Goal: Transaction & Acquisition: Purchase product/service

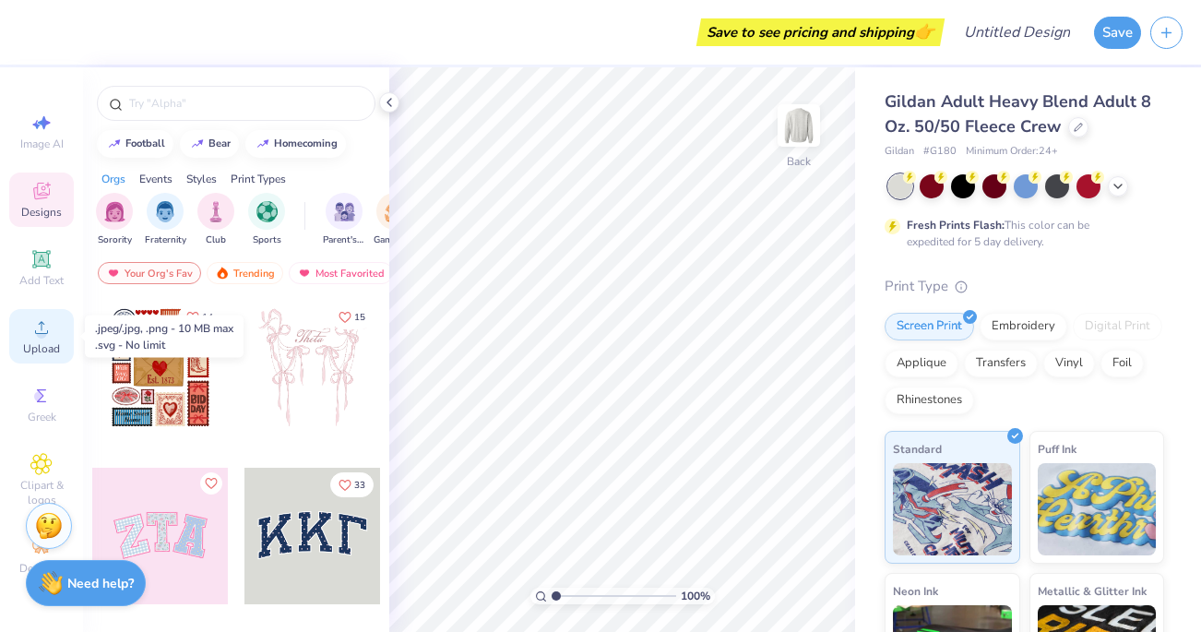
click at [38, 332] on circle at bounding box center [41, 333] width 10 height 10
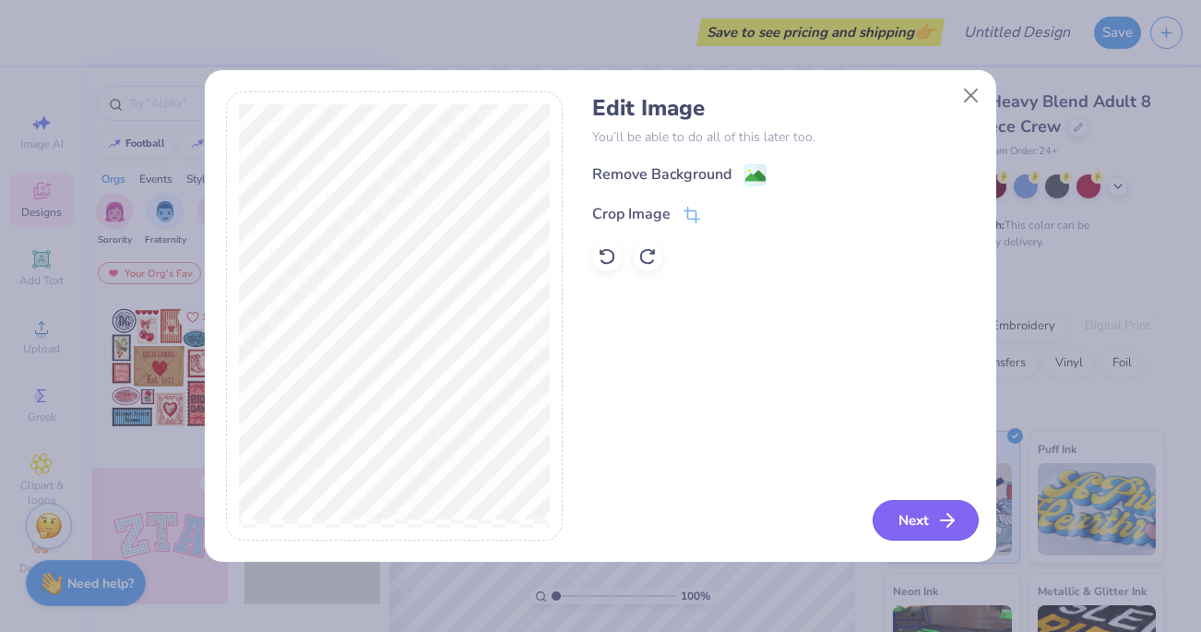
click at [941, 526] on icon "button" at bounding box center [947, 520] width 22 height 22
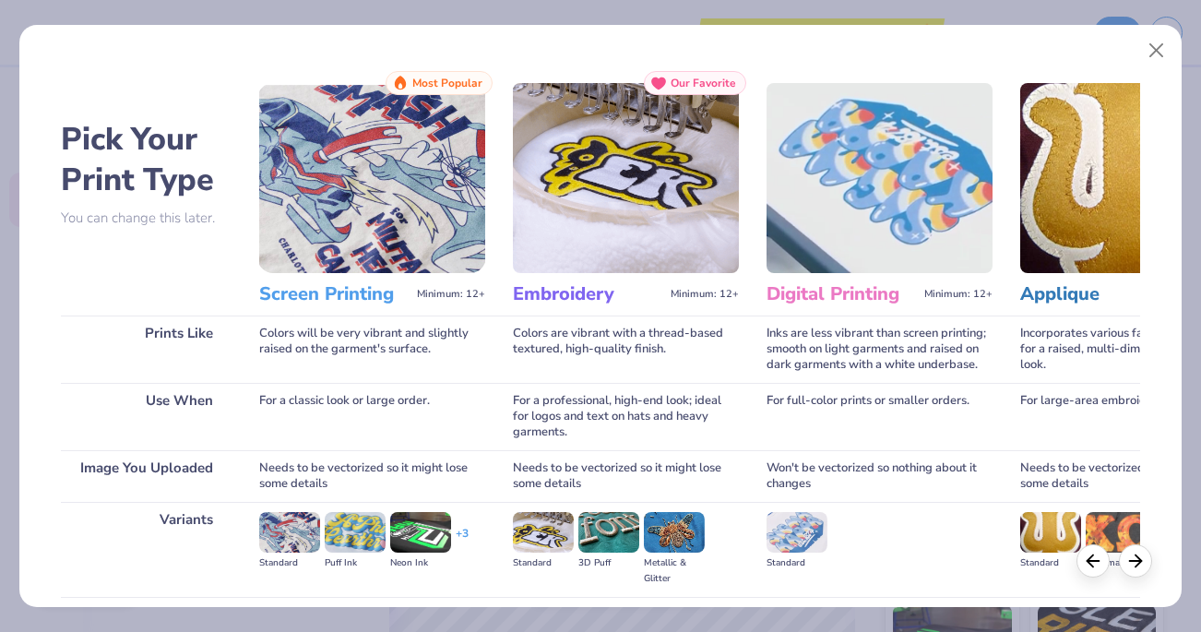
click at [401, 200] on img at bounding box center [372, 178] width 226 height 190
click at [336, 293] on h3 "Screen Printing" at bounding box center [334, 294] width 150 height 24
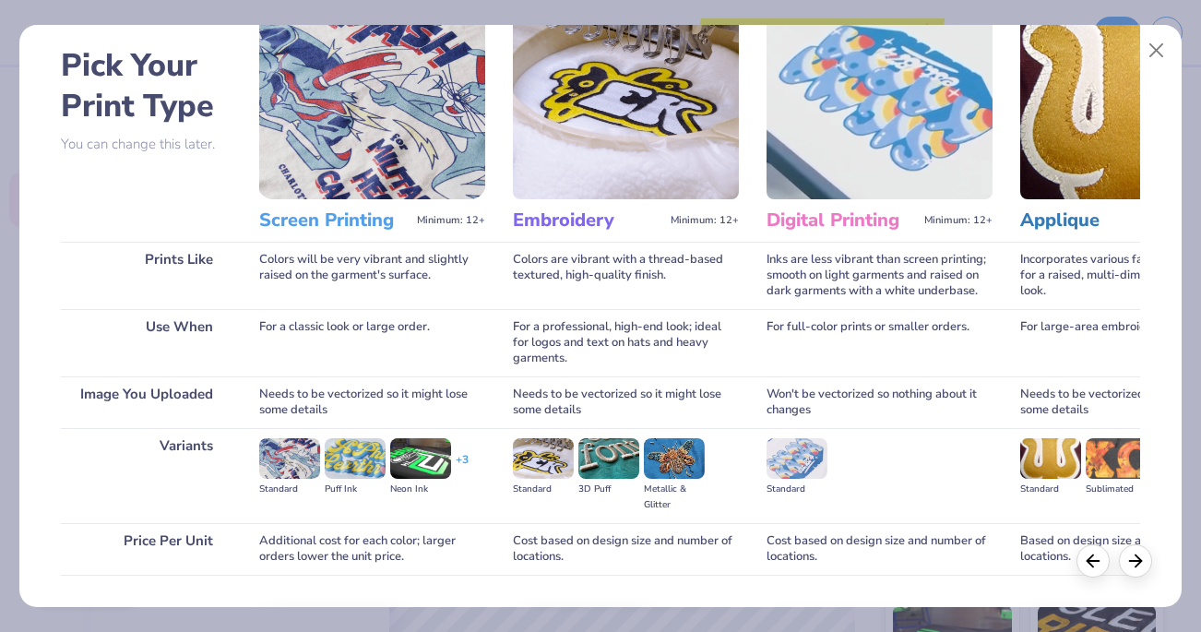
scroll to position [196, 0]
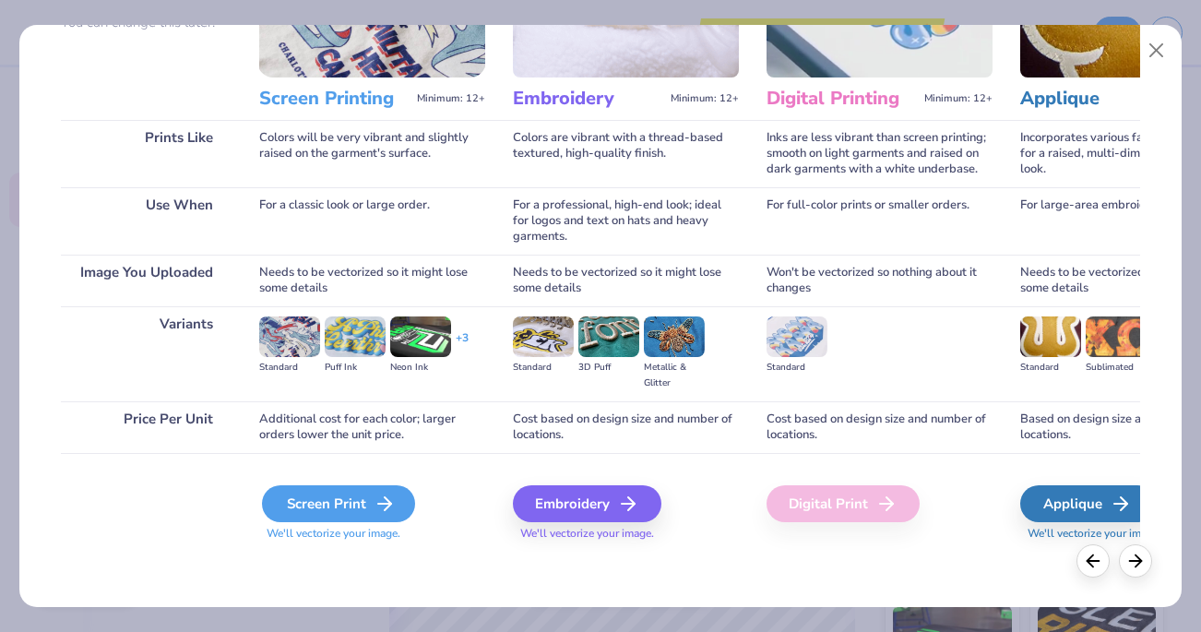
click at [366, 505] on div "Screen Print" at bounding box center [338, 503] width 153 height 37
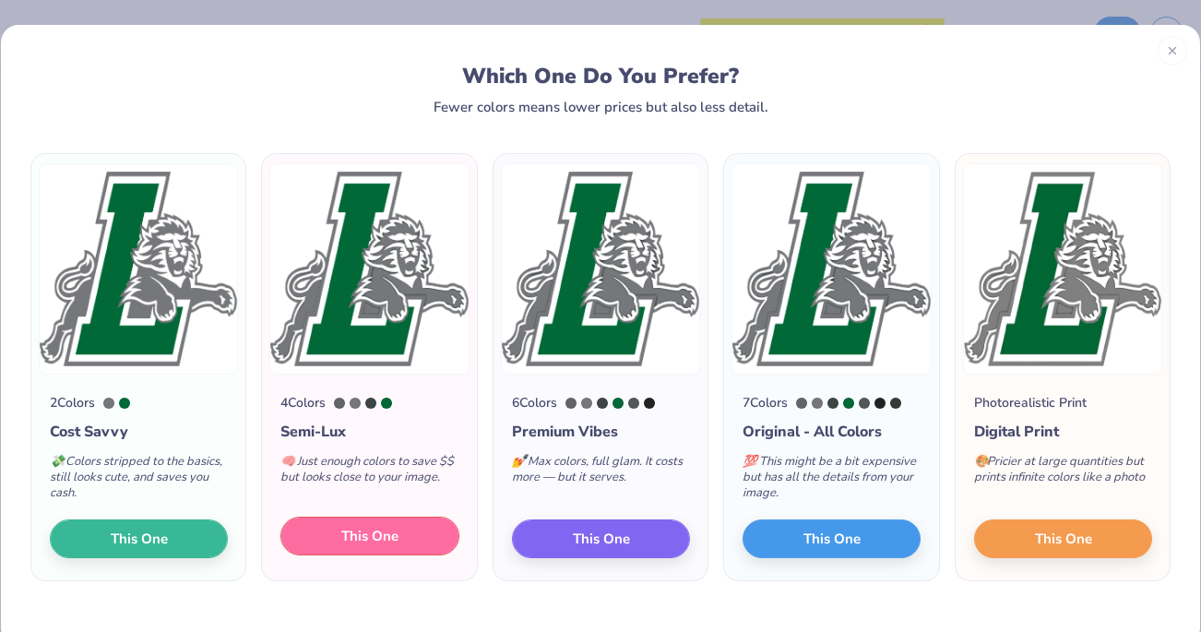
click at [368, 545] on span "This One" at bounding box center [369, 536] width 57 height 21
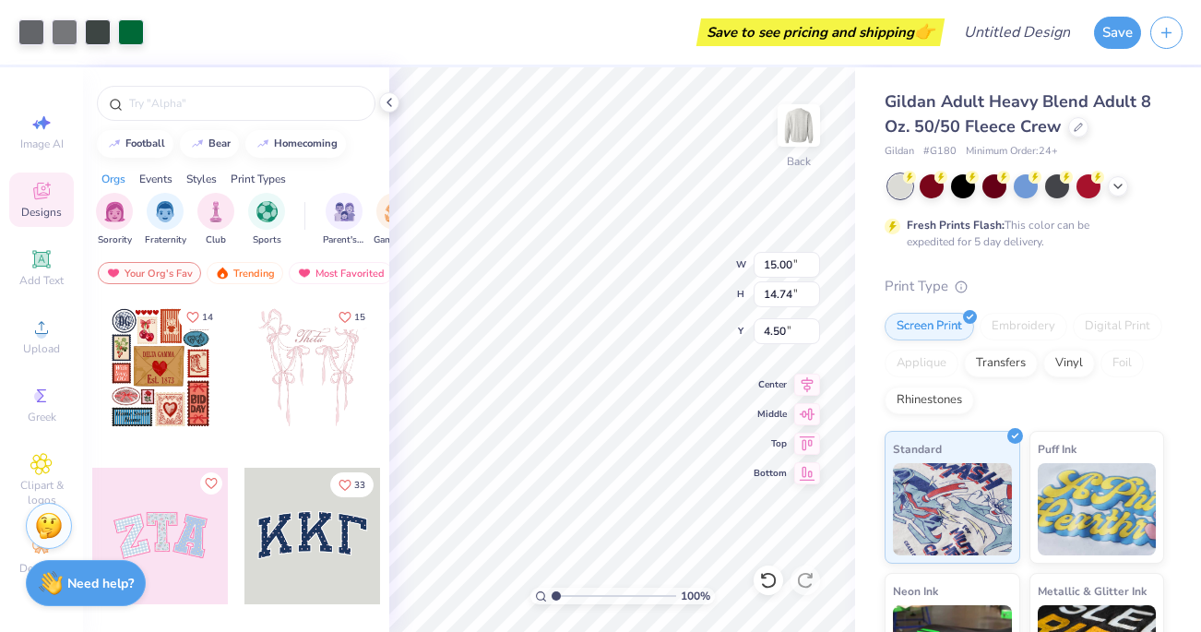
type input "3.52"
type input "3.45"
type input "3.00"
type input "0.50"
type input "1.63"
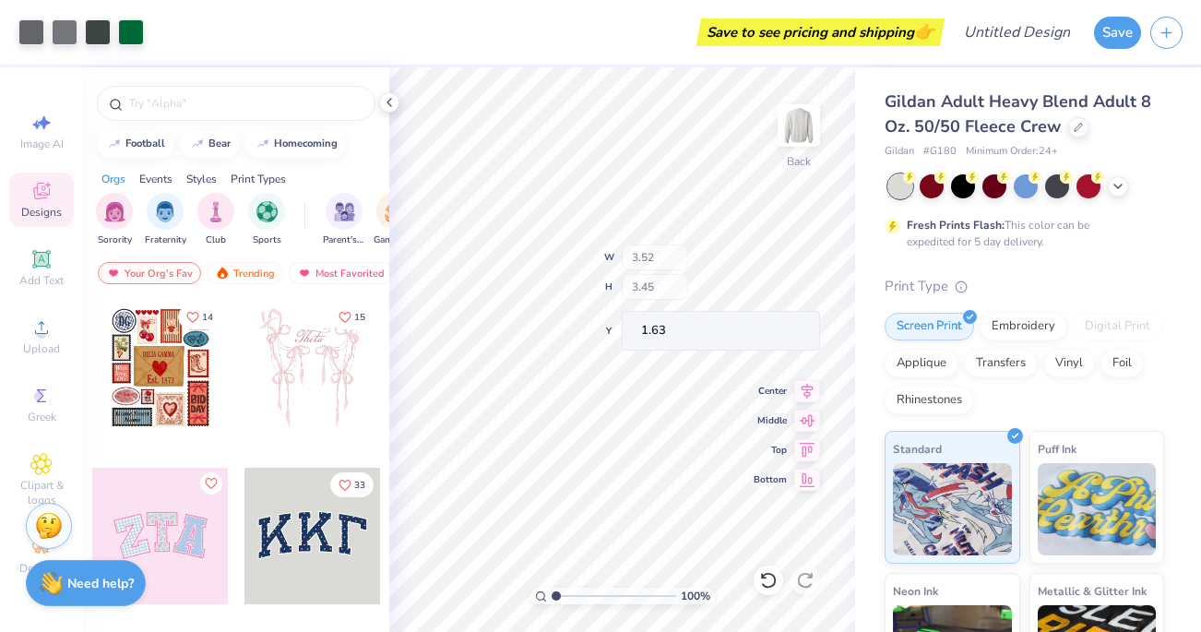
click at [676, 294] on div "100 % Back W 3.52 H 3.45 Y 1.63 Center Middle Top Bottom" at bounding box center [622, 349] width 466 height 565
click at [811, 446] on icon at bounding box center [807, 441] width 26 height 22
type input "0.50"
type input "1.27"
type input "3.27"
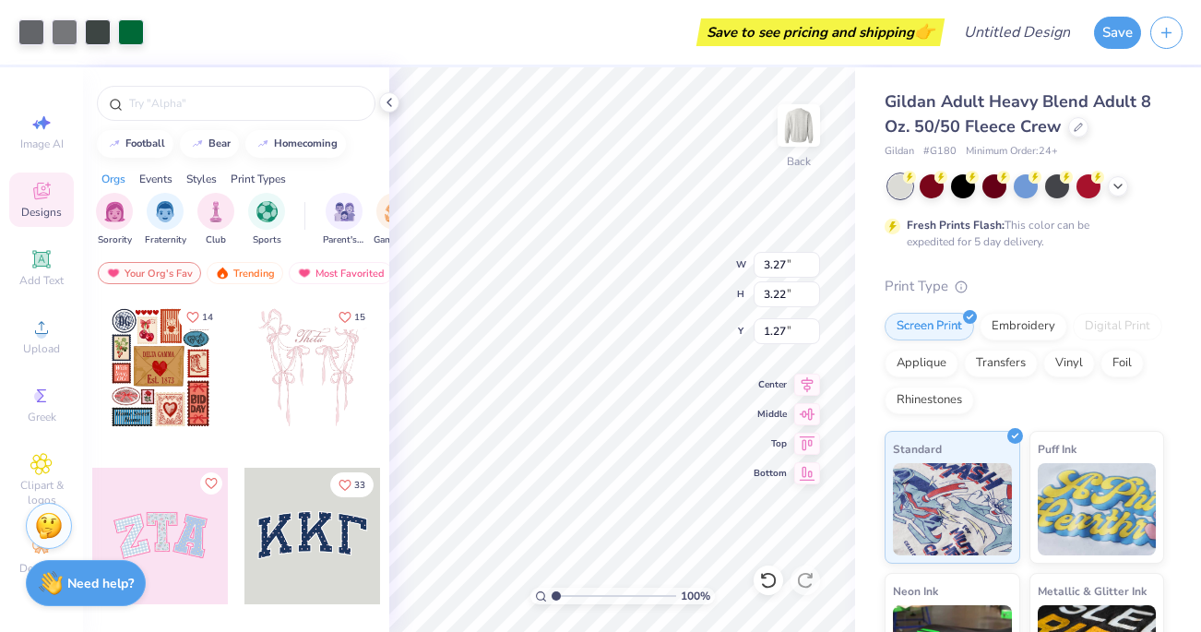
type input "3.22"
type input "1.07"
click at [45, 254] on icon at bounding box center [41, 259] width 14 height 14
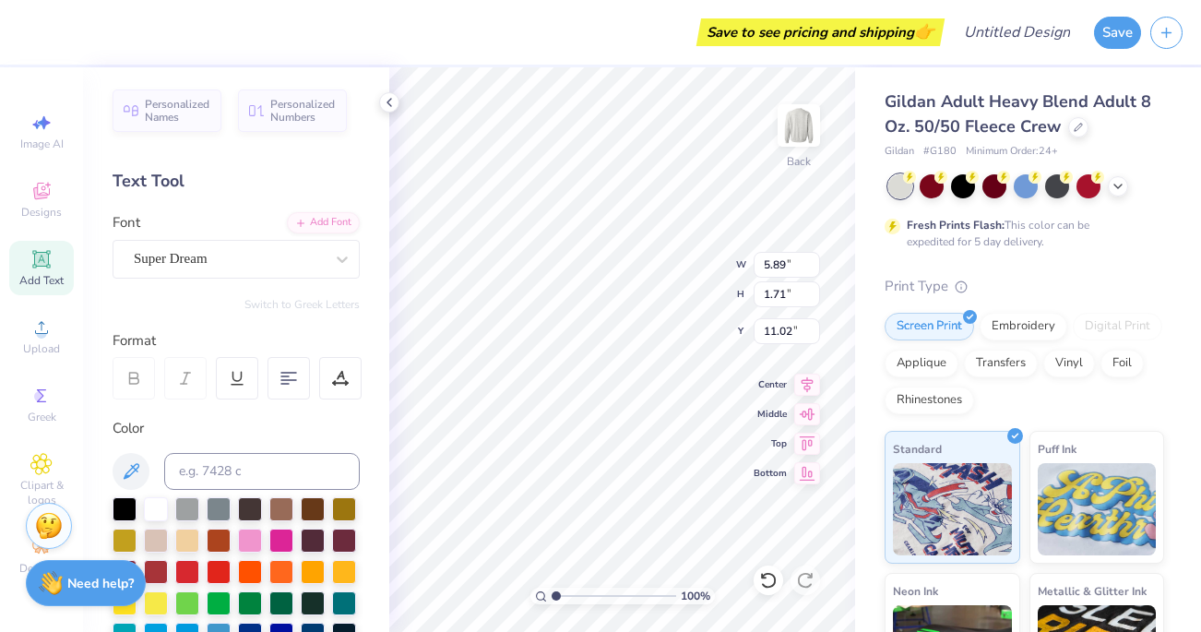
scroll to position [0, 2]
type textarea "SOCCER"
click at [321, 254] on div "Super Dream" at bounding box center [229, 258] width 194 height 29
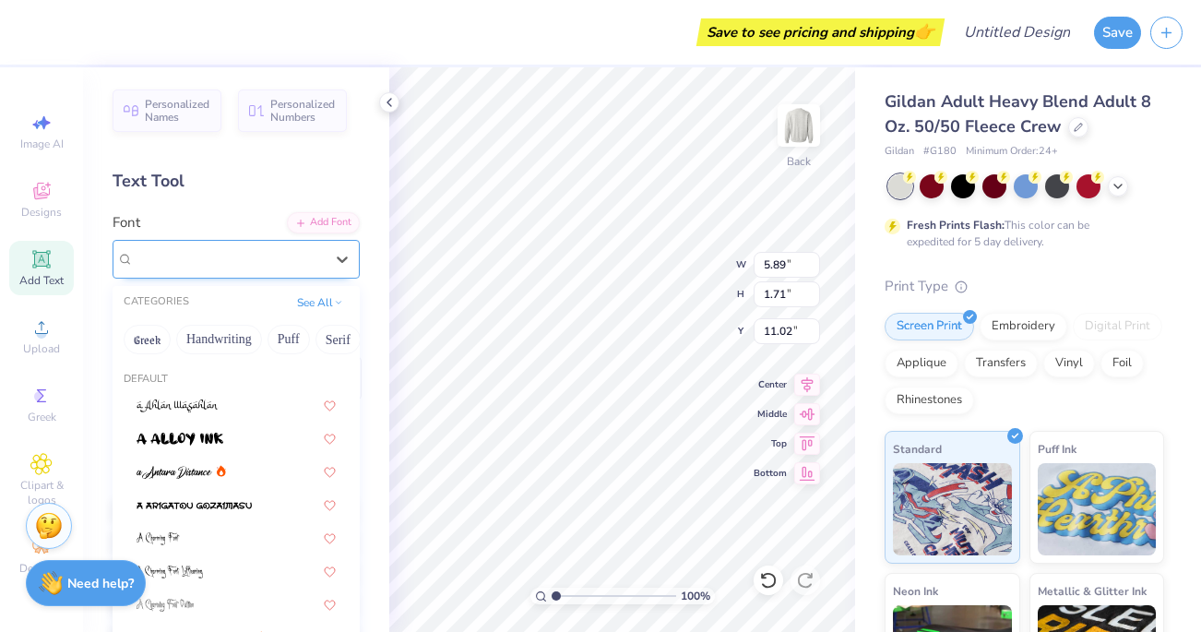
type input "c"
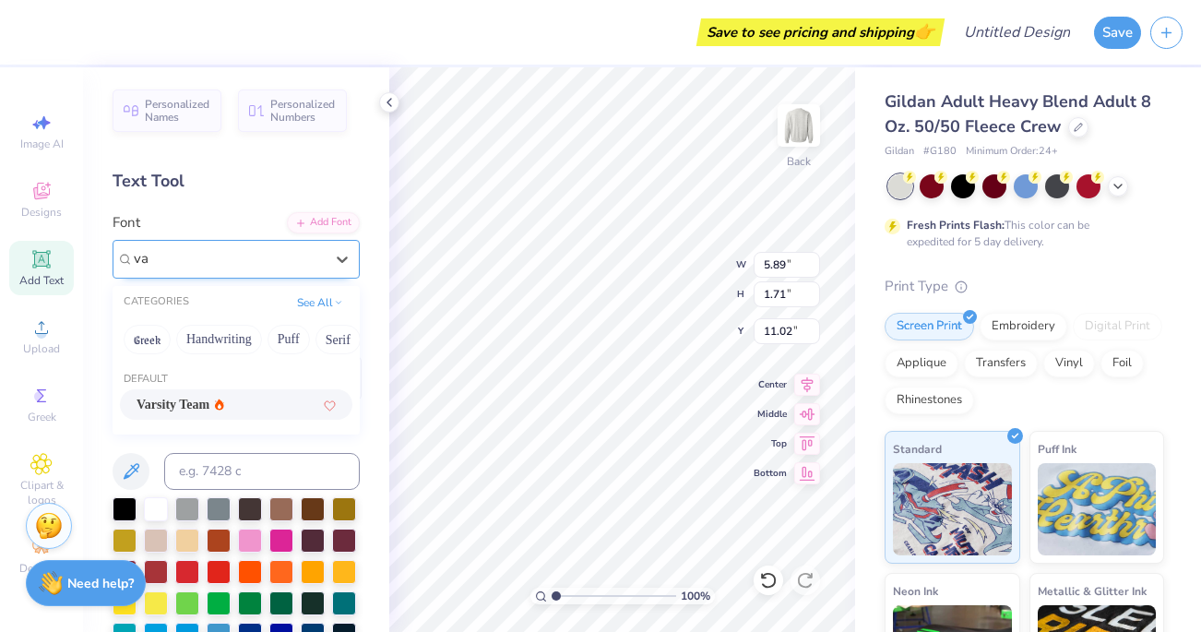
type input "v"
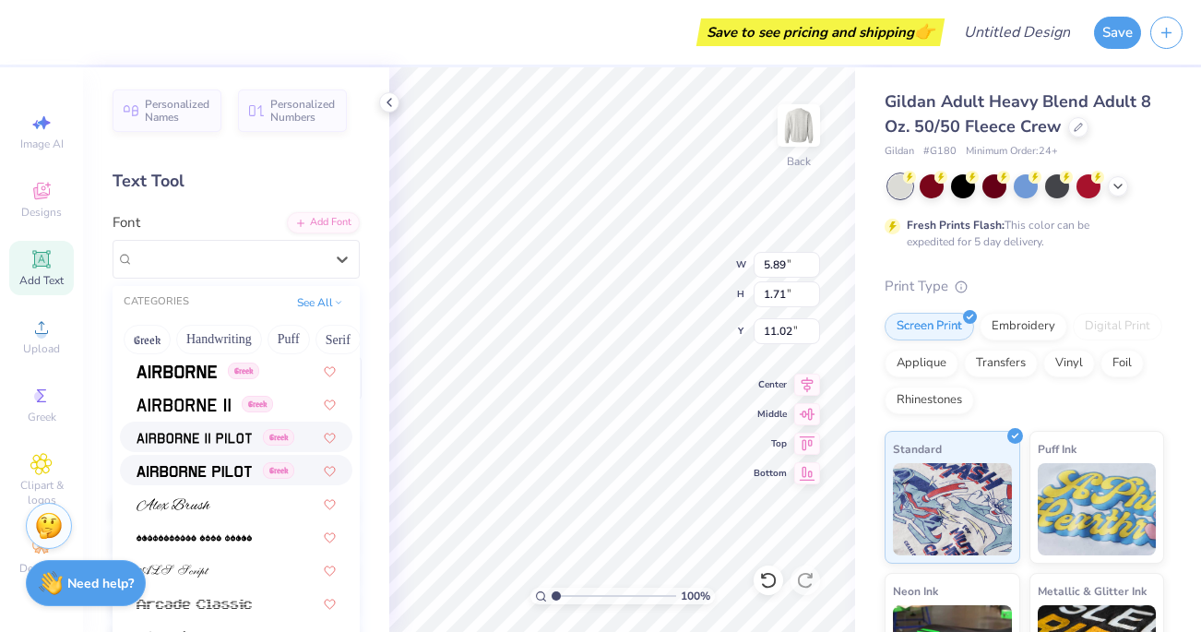
scroll to position [317, 0]
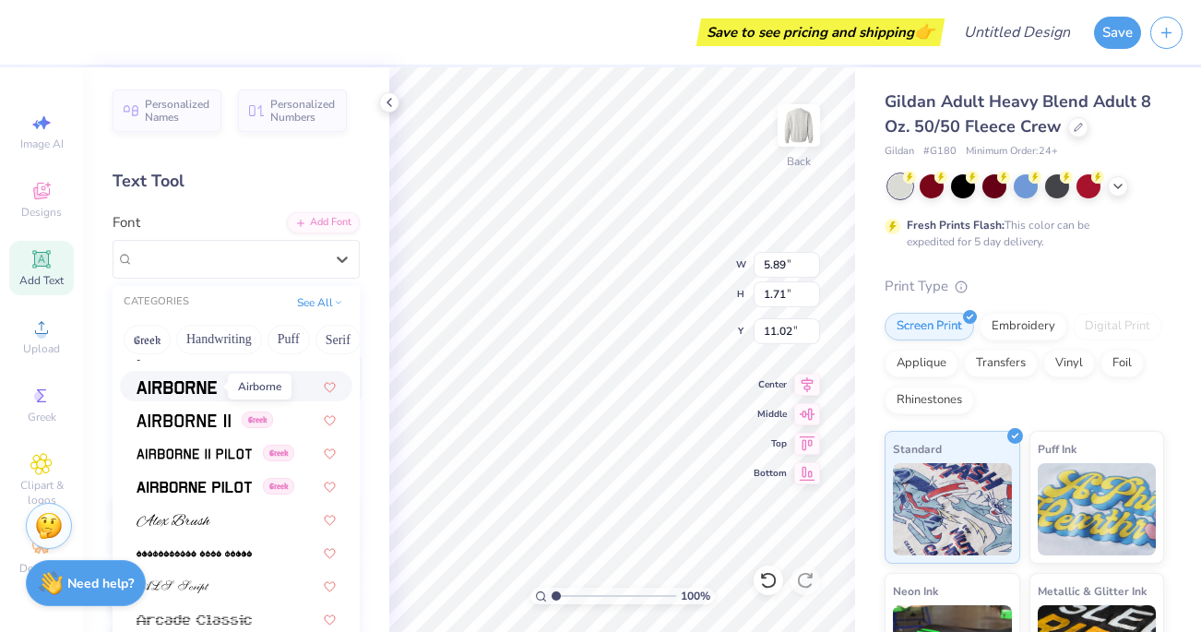
click at [176, 386] on img at bounding box center [177, 387] width 80 height 13
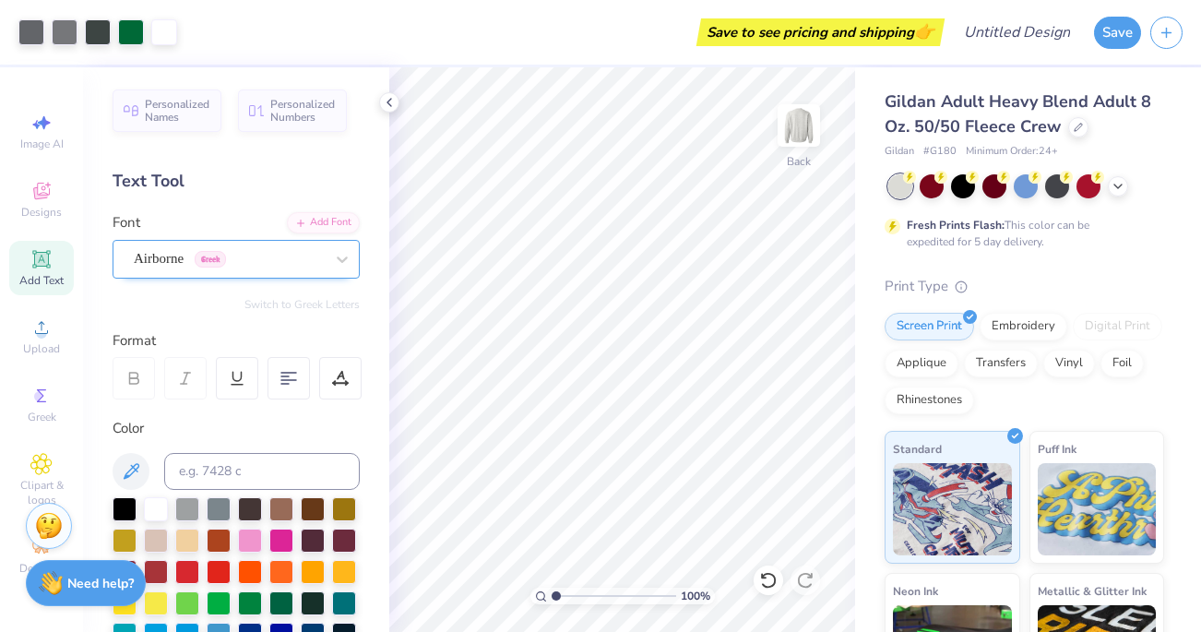
click at [319, 271] on div "Airborne Greek" at bounding box center [229, 258] width 194 height 29
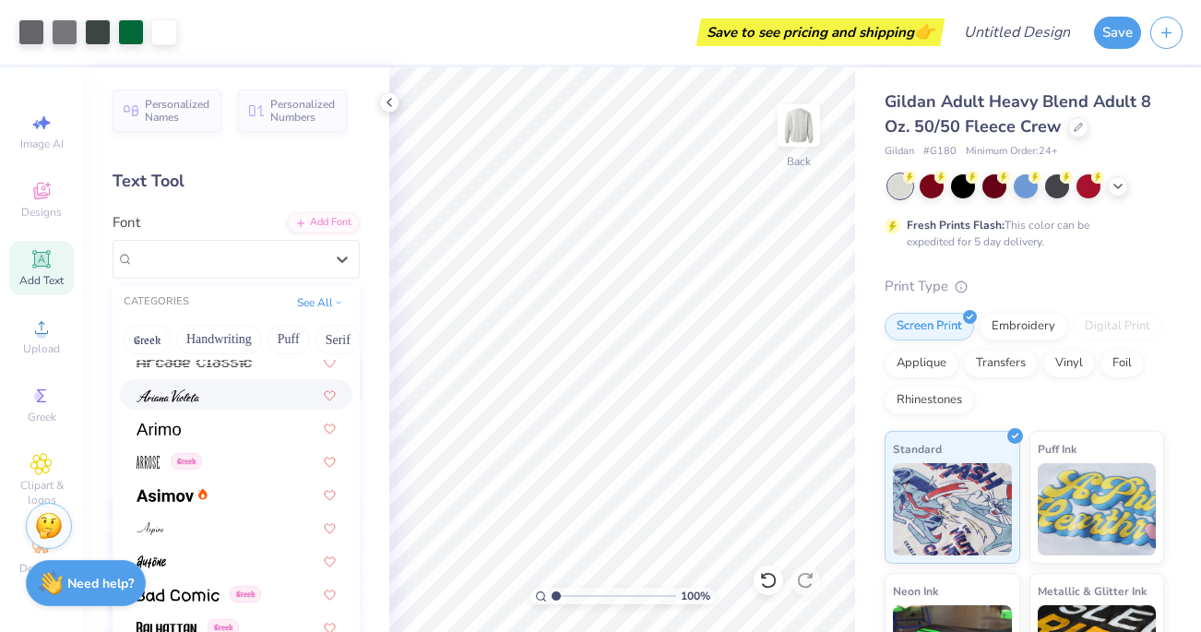
scroll to position [581, 0]
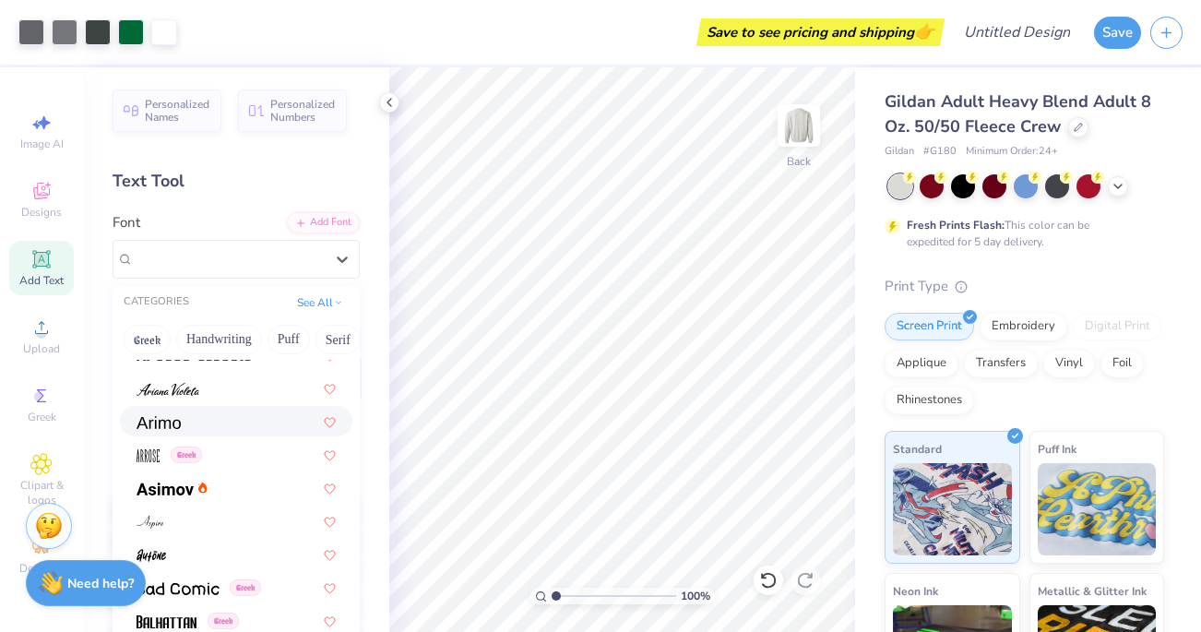
click at [243, 430] on div at bounding box center [236, 420] width 199 height 19
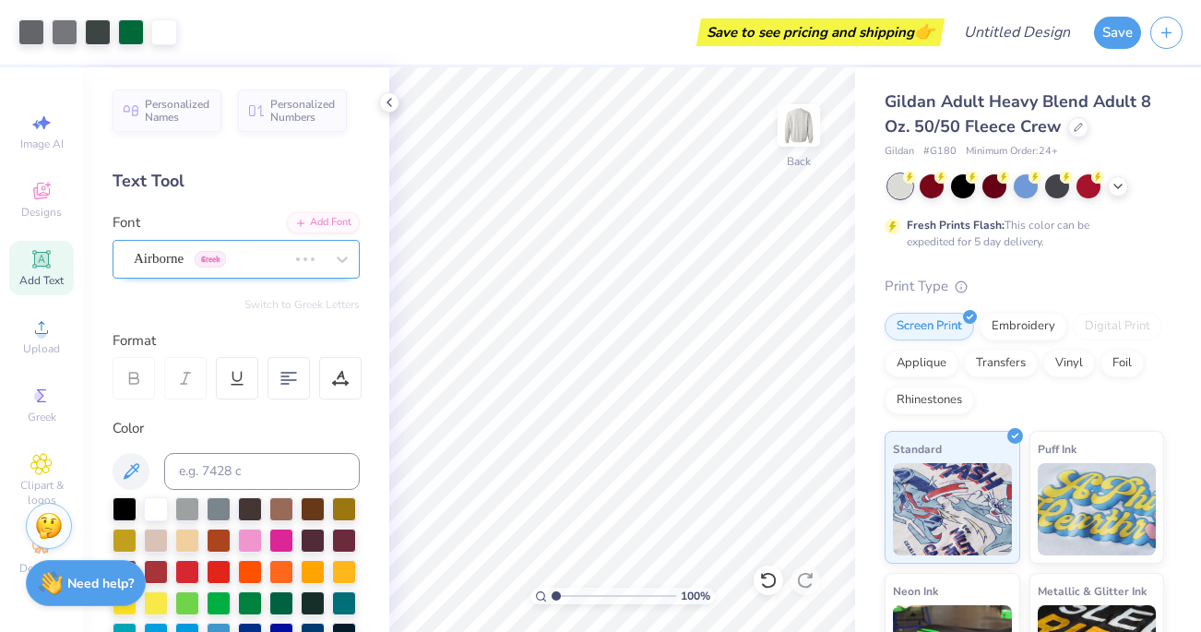
click at [260, 265] on div "Airborne Greek" at bounding box center [210, 258] width 157 height 29
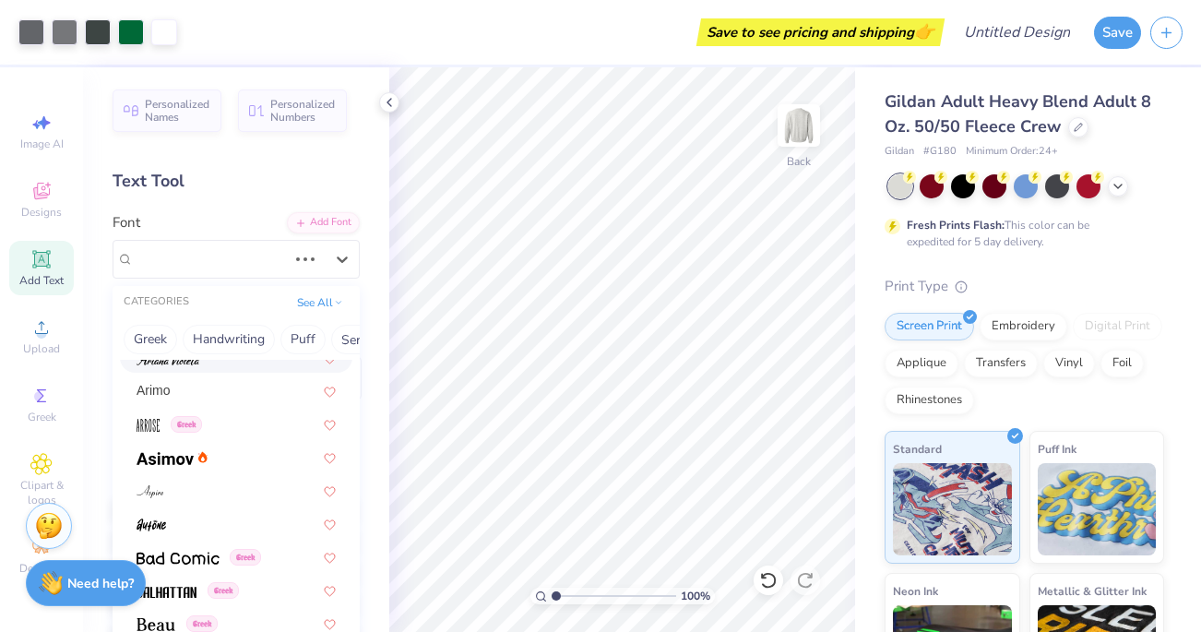
scroll to position [613, 0]
click at [167, 391] on span "Arimo" at bounding box center [154, 389] width 34 height 19
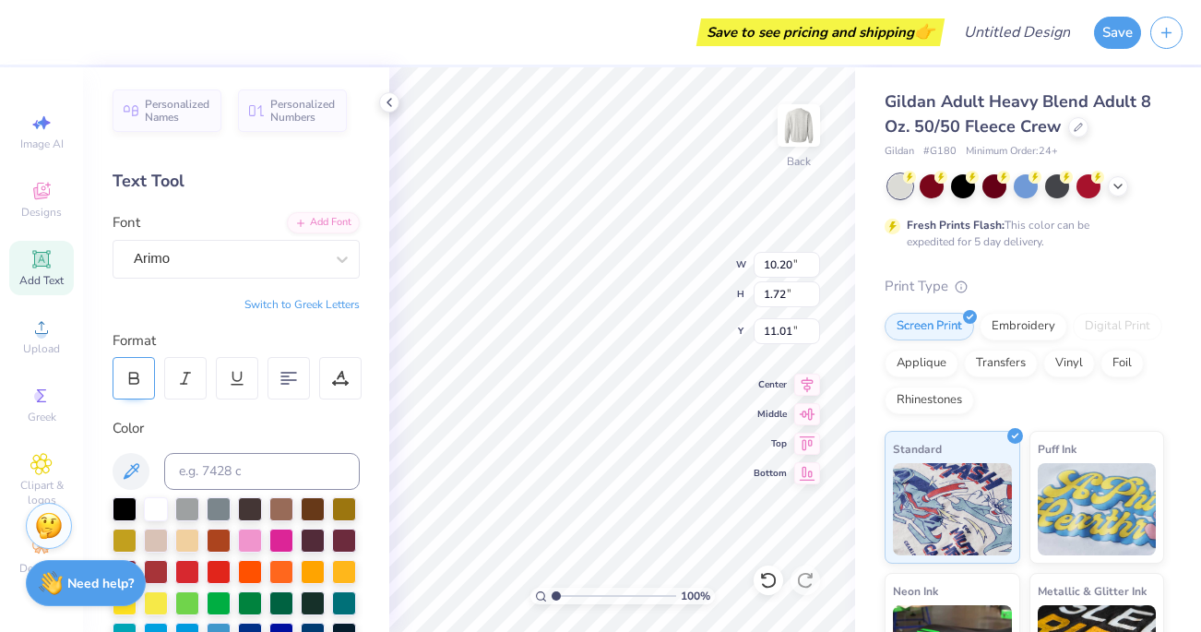
click at [134, 375] on icon at bounding box center [133, 378] width 17 height 17
type input "10.30"
type input "5.88"
type input "0.99"
type input "4.60"
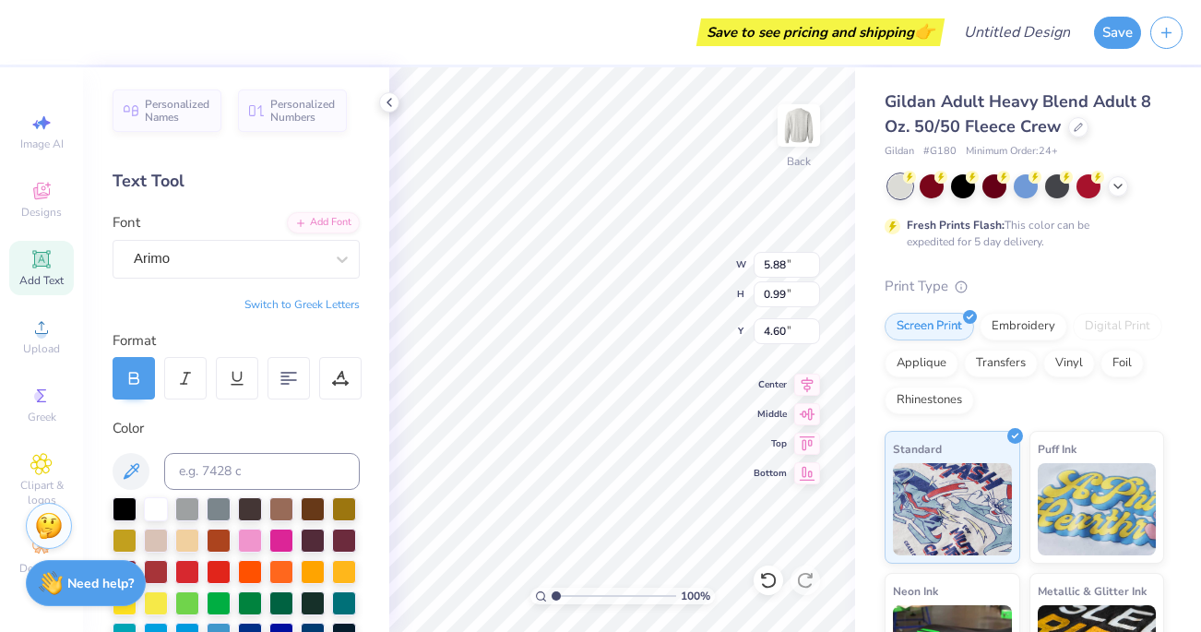
type input "2.95"
type input "0.49"
type input "4.63"
click at [210, 267] on div "Arimo" at bounding box center [229, 258] width 194 height 29
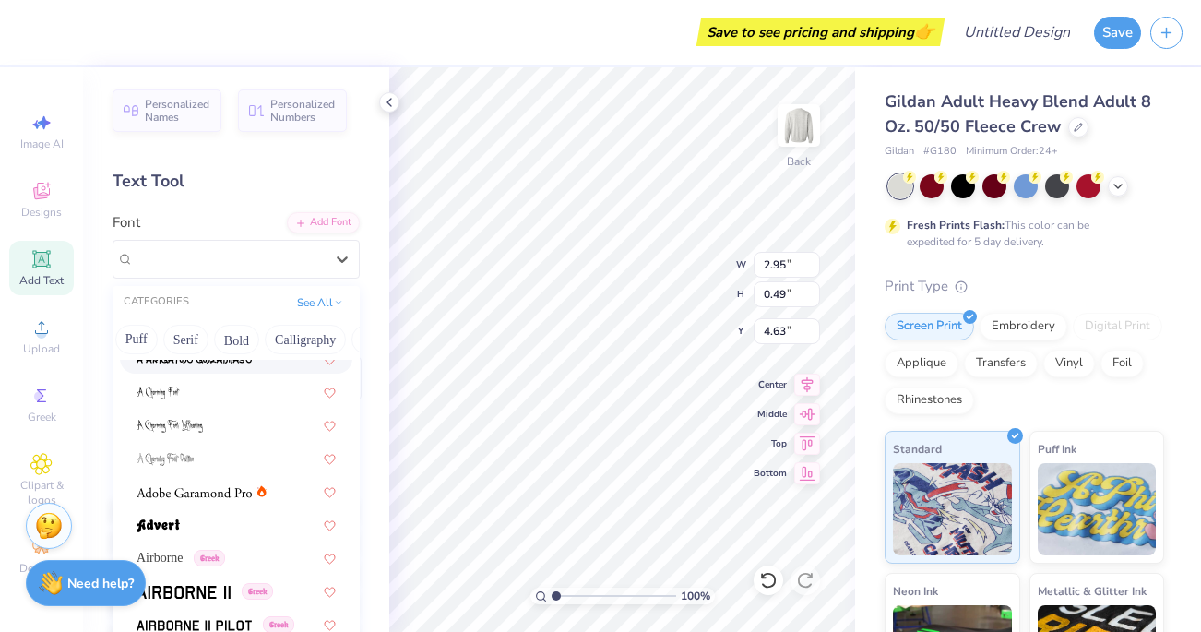
scroll to position [0, 164]
click at [232, 341] on button "Bold" at bounding box center [224, 340] width 45 height 30
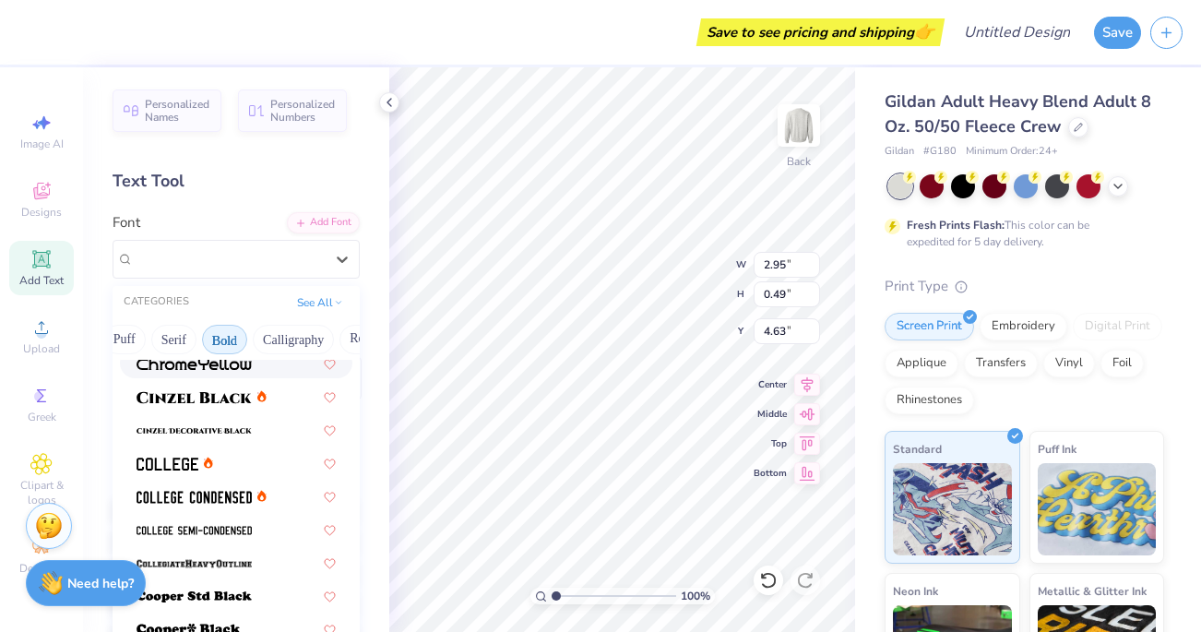
scroll to position [114, 0]
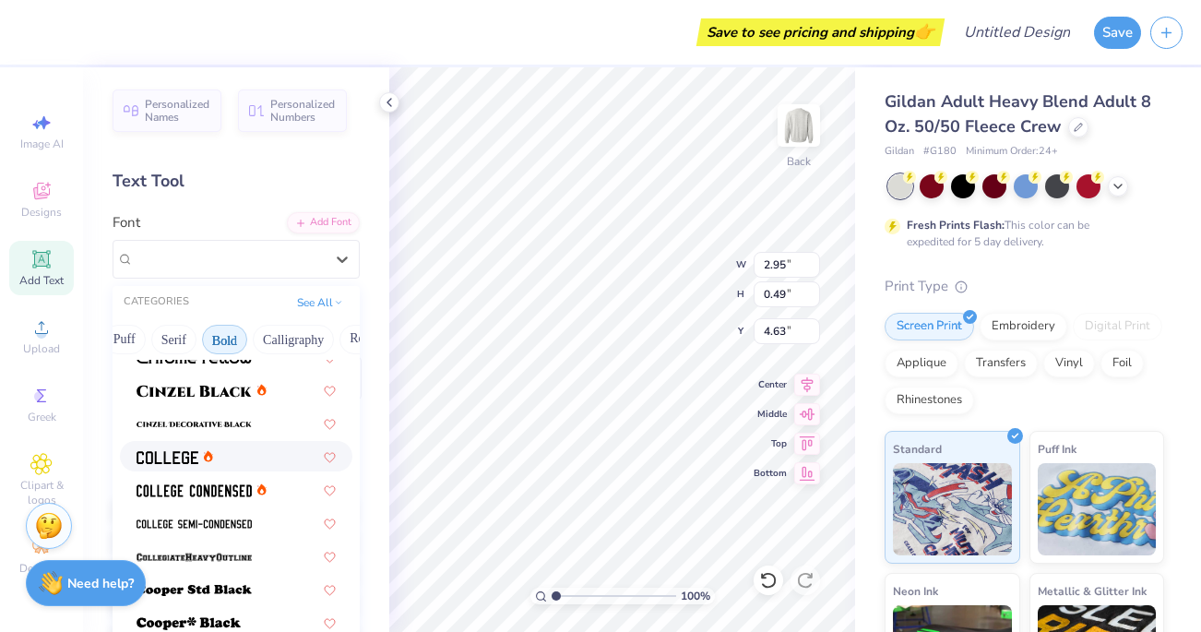
click at [173, 452] on img at bounding box center [168, 457] width 62 height 13
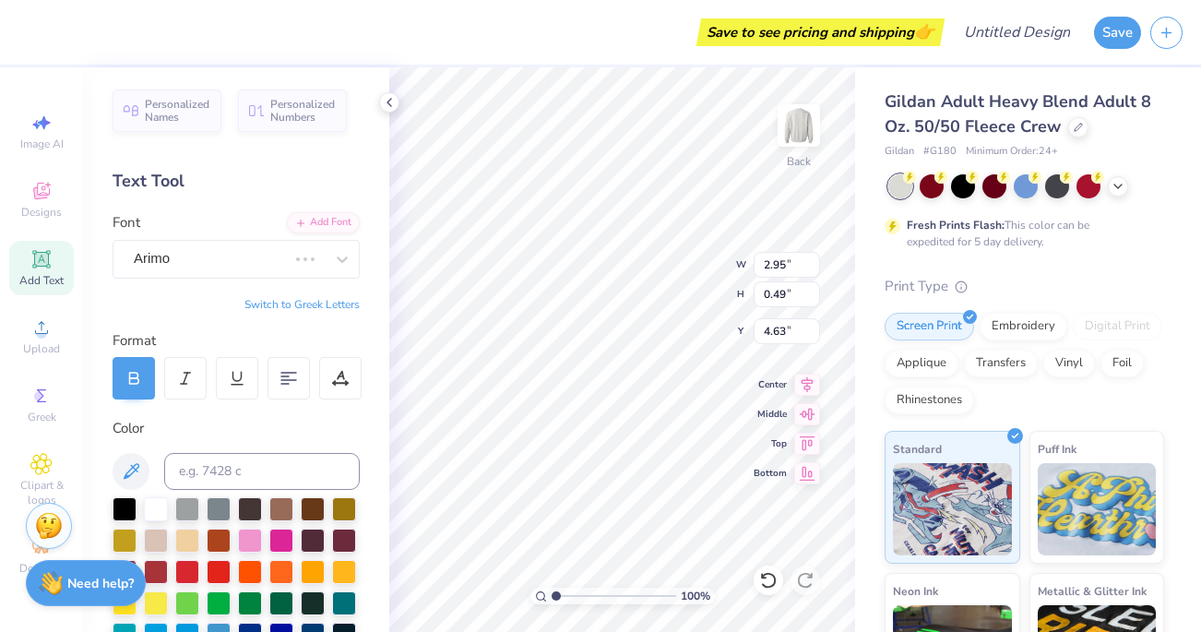
type input "2.20"
type input "0.48"
type input "4.64"
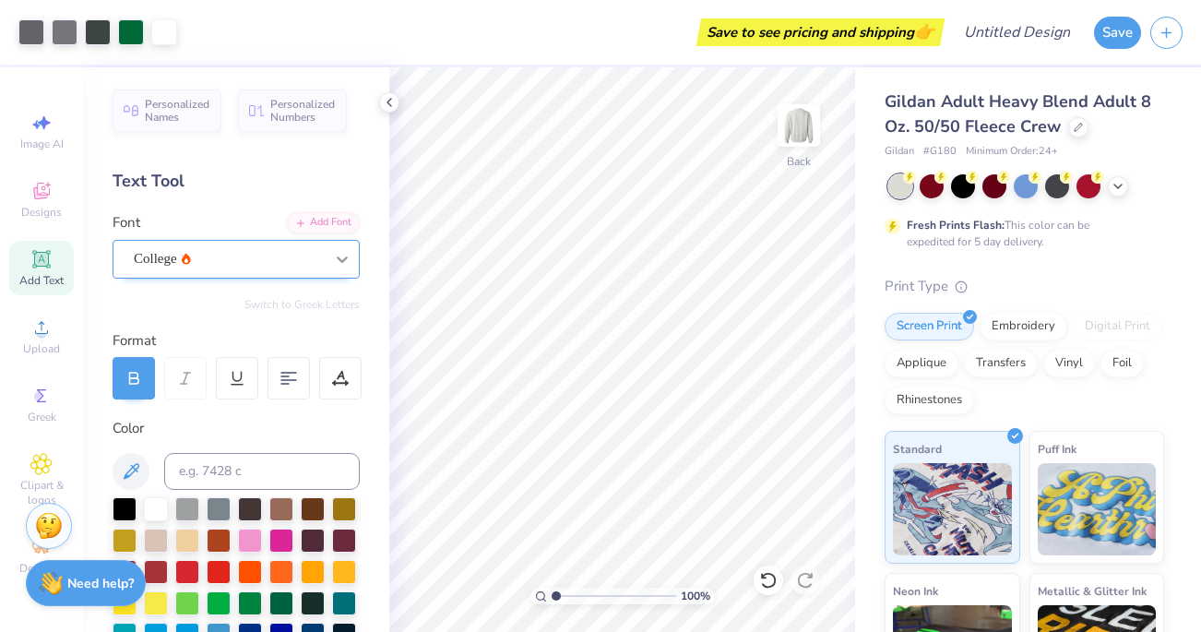
click at [337, 255] on icon at bounding box center [342, 259] width 18 height 18
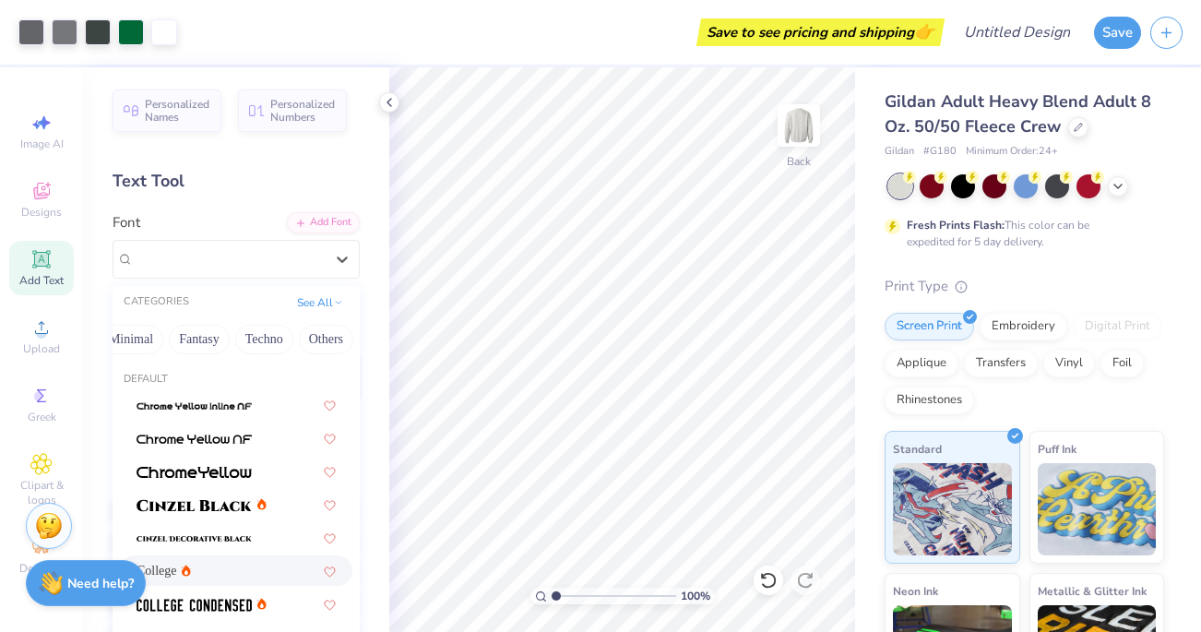
scroll to position [0, 550]
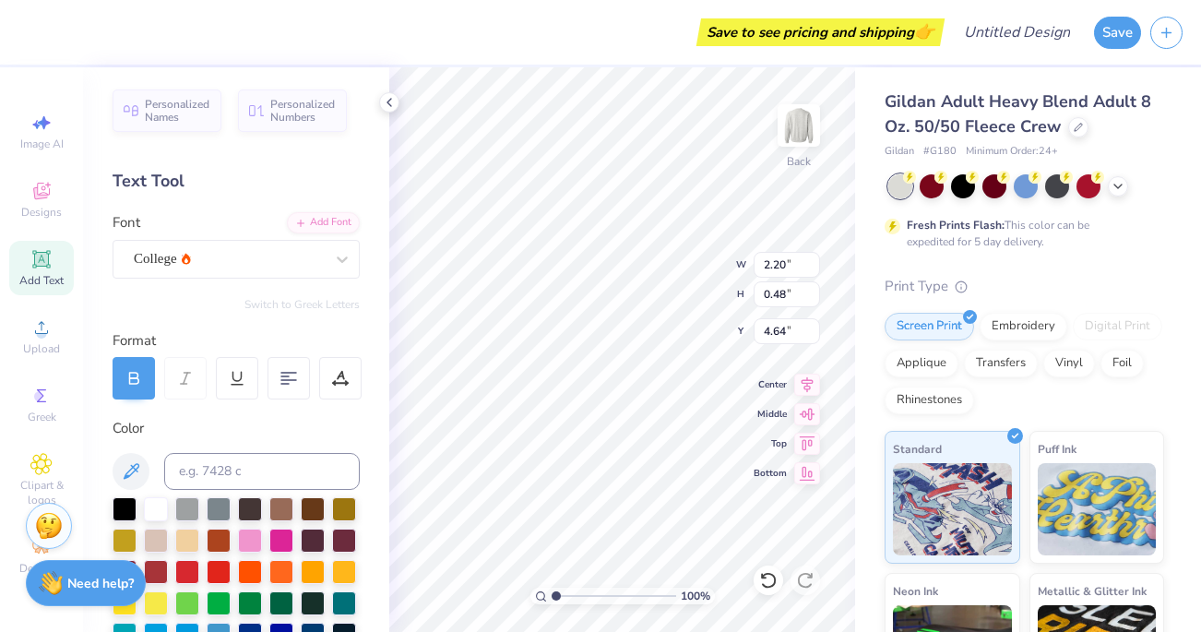
type input "3.00"
type input "0.65"
type input "2.25"
type input "0.49"
type input "4.67"
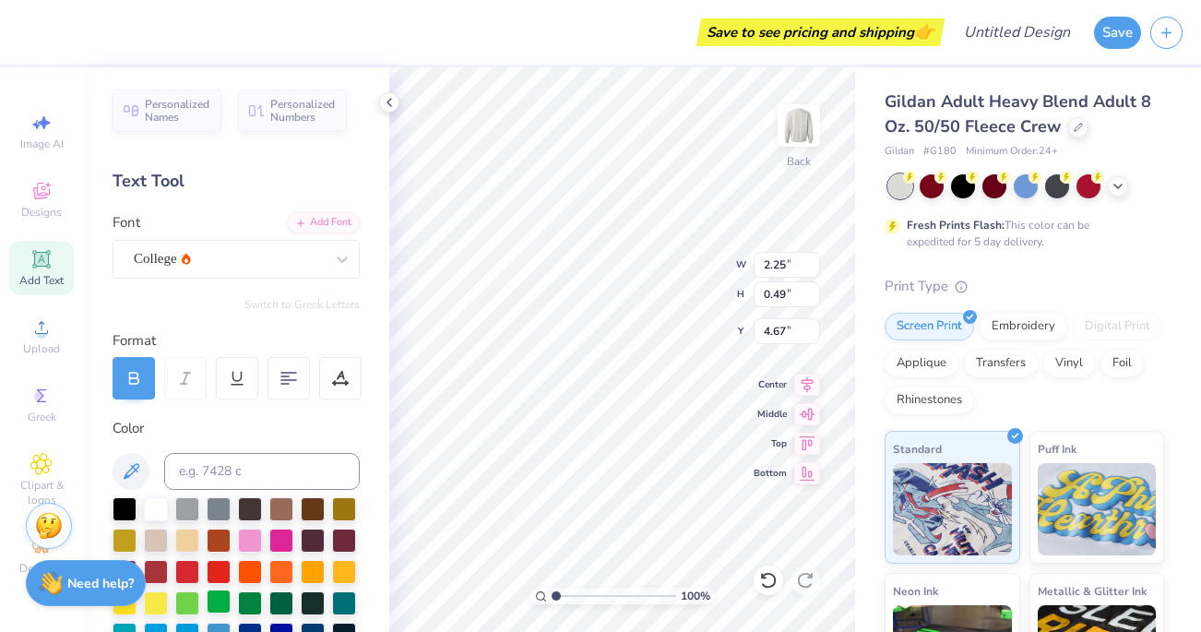
type input "4.64"
type input "4.79"
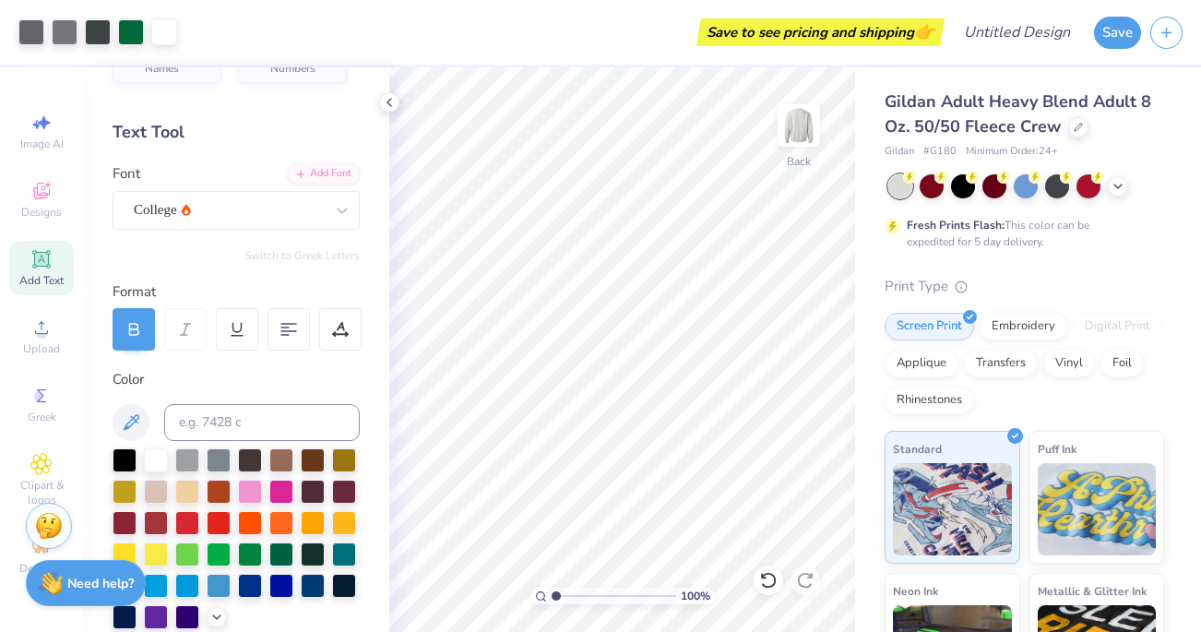
scroll to position [0, 0]
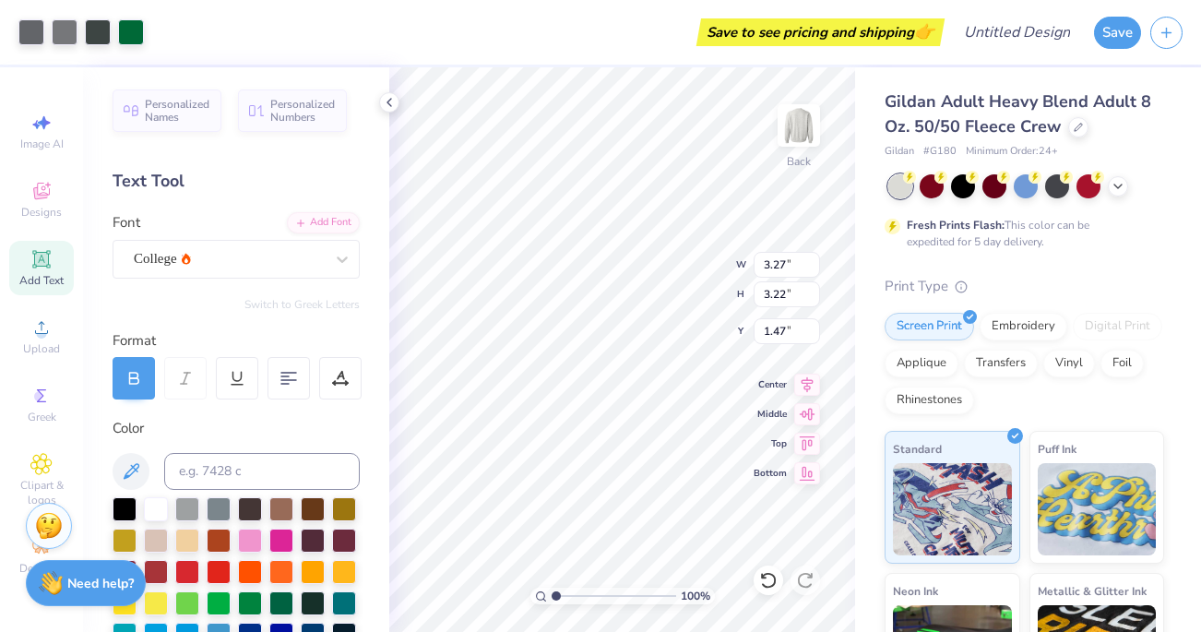
type input "1.39"
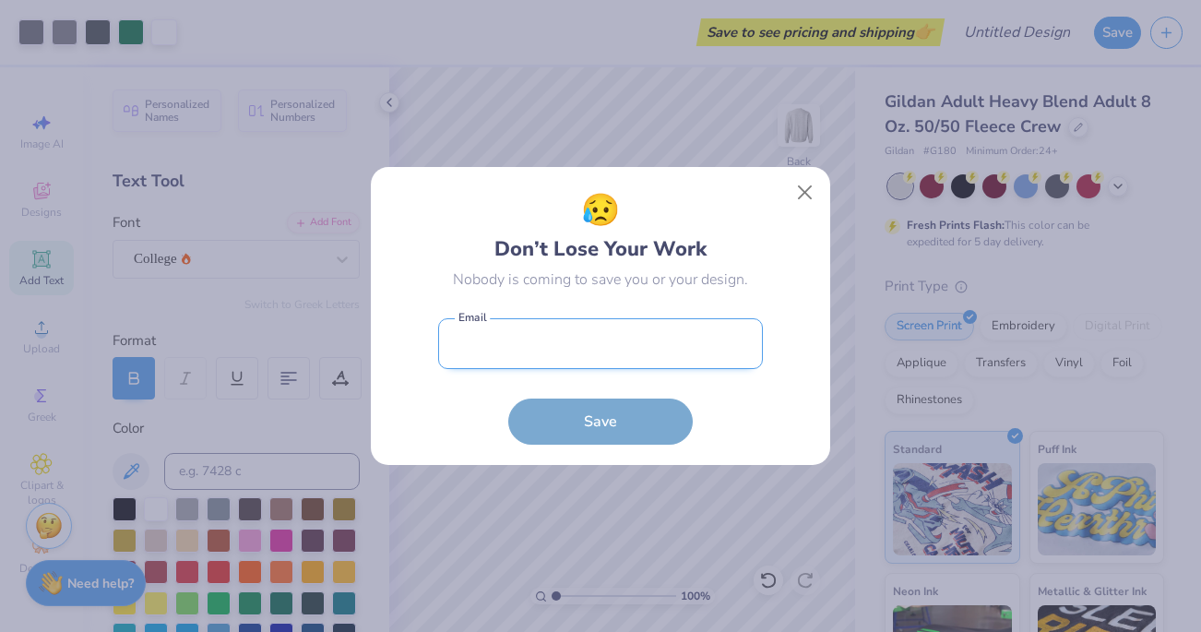
click at [655, 337] on input "email" at bounding box center [600, 343] width 325 height 51
type input "[EMAIL_ADDRESS][DOMAIN_NAME]"
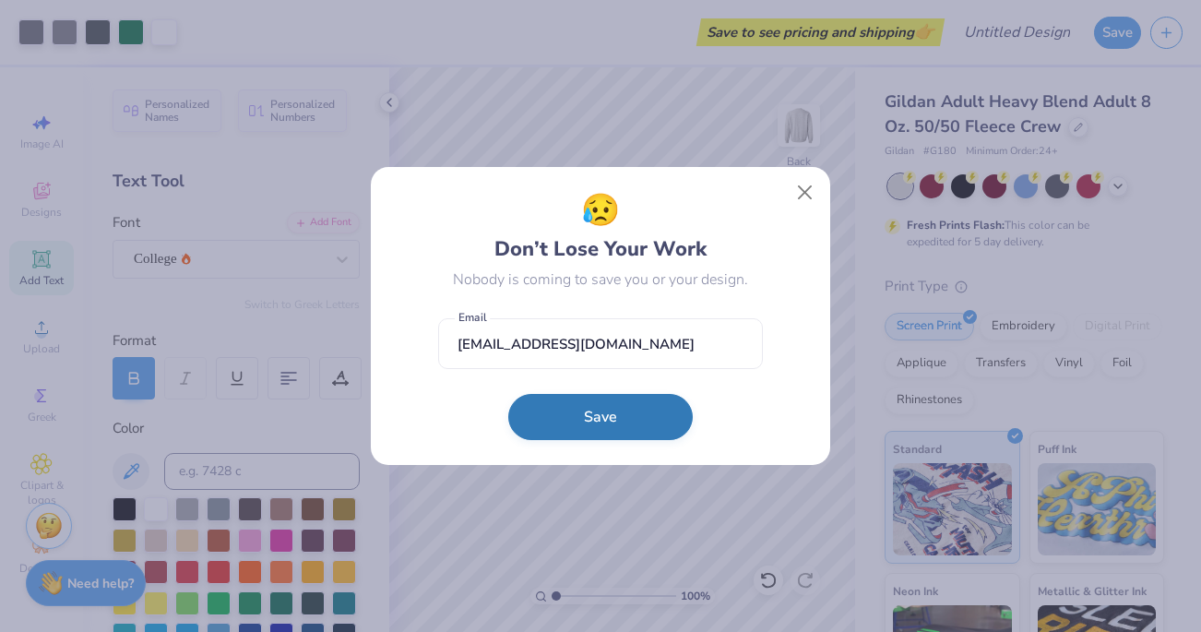
click at [623, 417] on button "Save" at bounding box center [600, 417] width 185 height 46
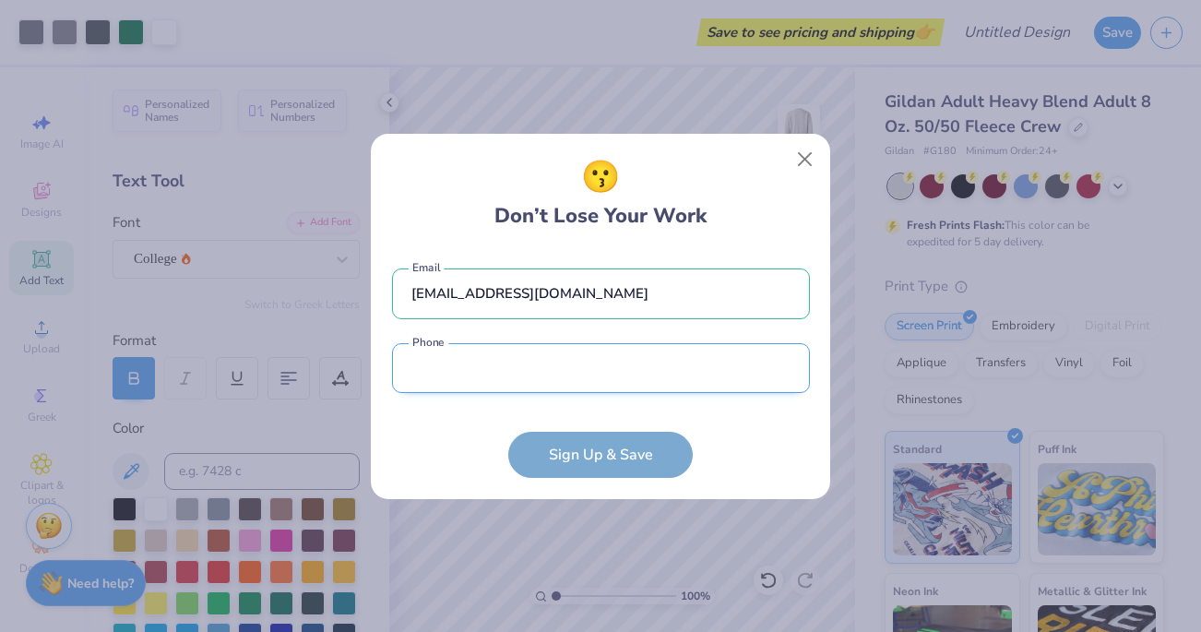
click at [608, 365] on input "tel" at bounding box center [601, 368] width 418 height 51
type input "(914) 317-1285"
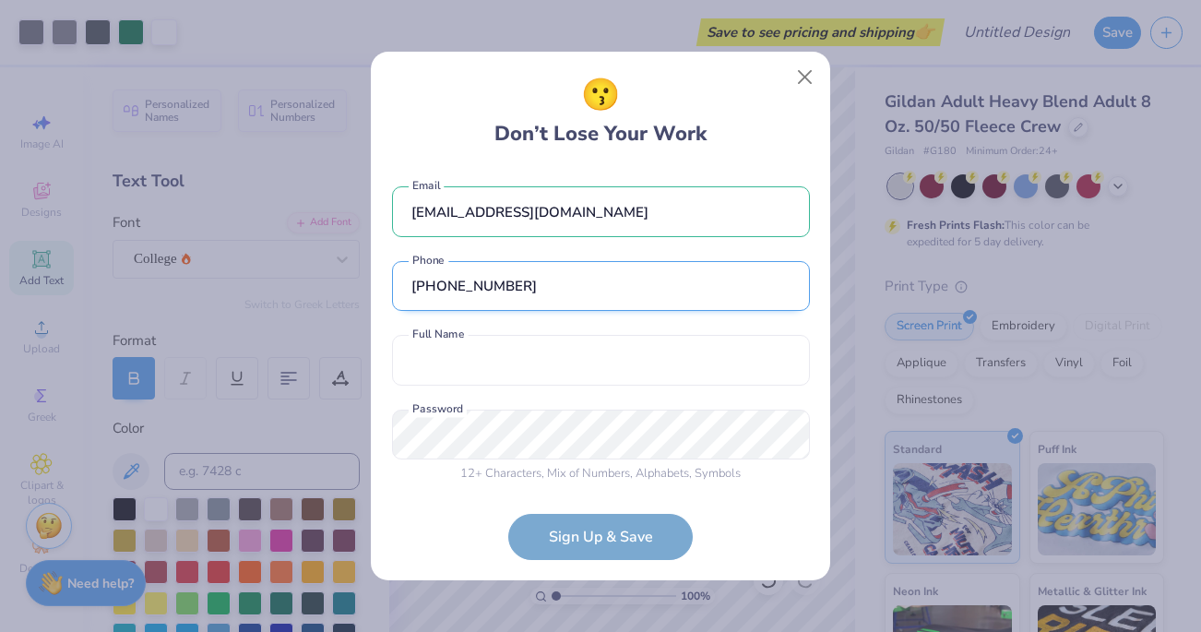
scroll to position [8, 0]
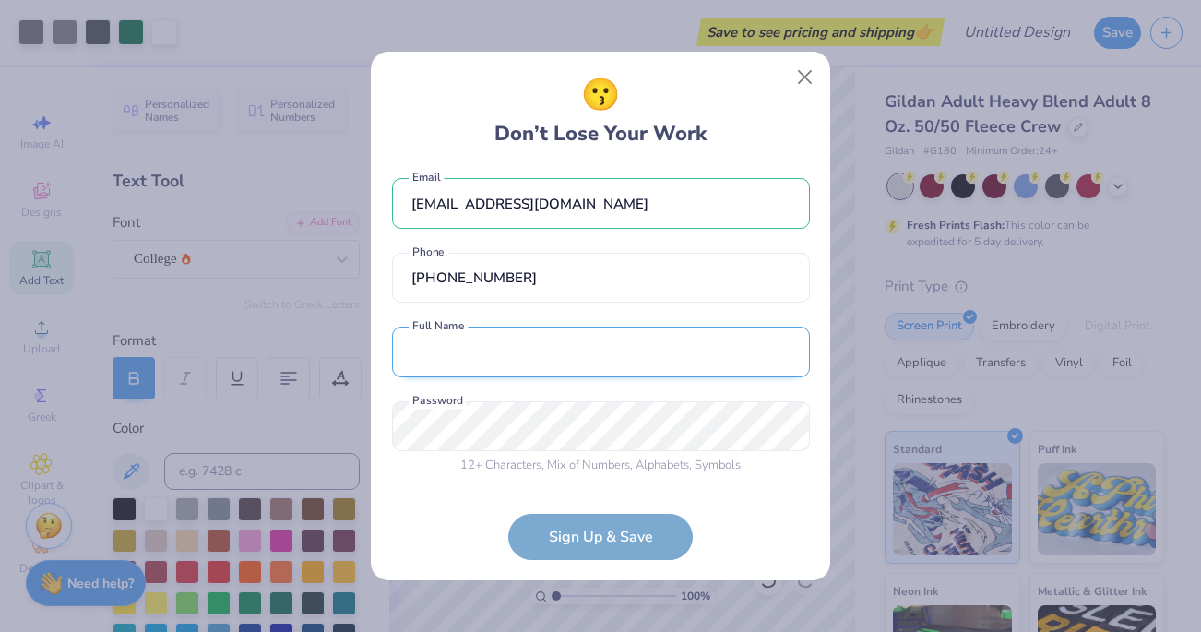
click at [538, 353] on input "text" at bounding box center [601, 352] width 418 height 51
type input "[PERSON_NAME]"
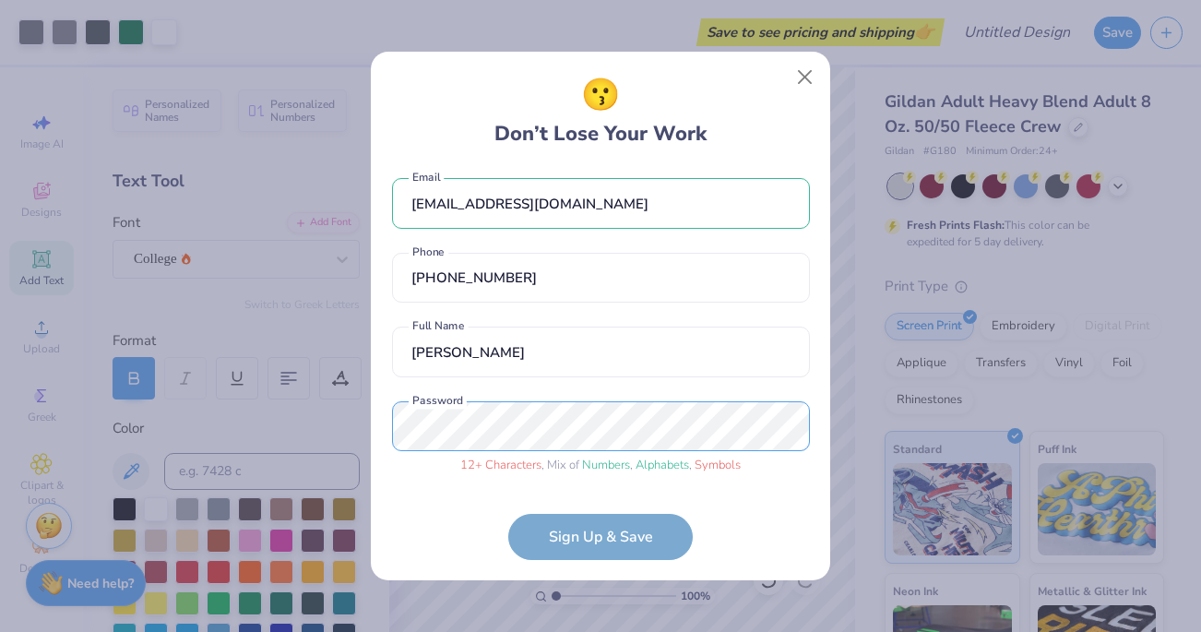
scroll to position [78, 0]
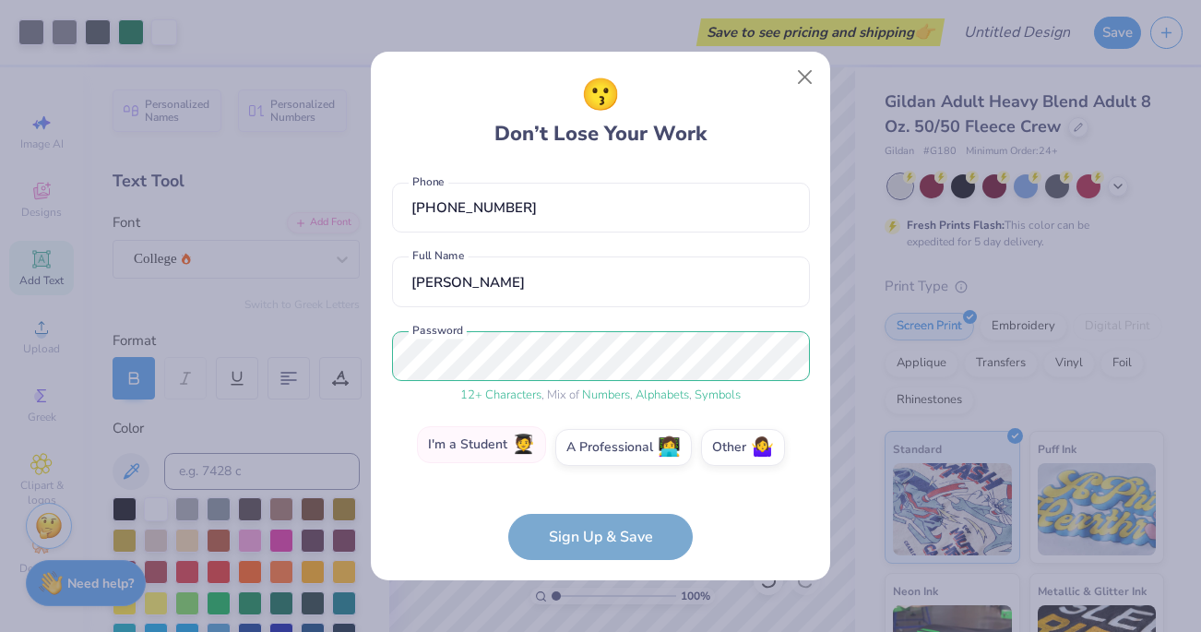
click at [518, 447] on span "🧑‍🎓" at bounding box center [523, 445] width 23 height 21
click at [595, 524] on input "I'm a Student 🧑‍🎓" at bounding box center [601, 530] width 12 height 12
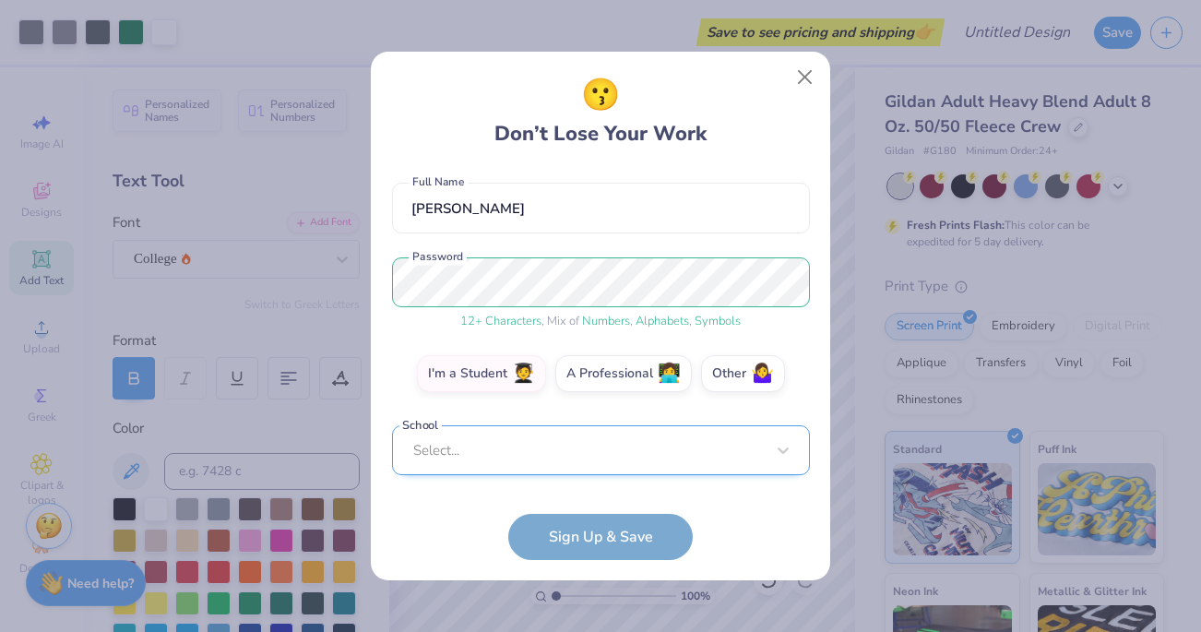
click at [537, 468] on div "Select..." at bounding box center [601, 450] width 418 height 51
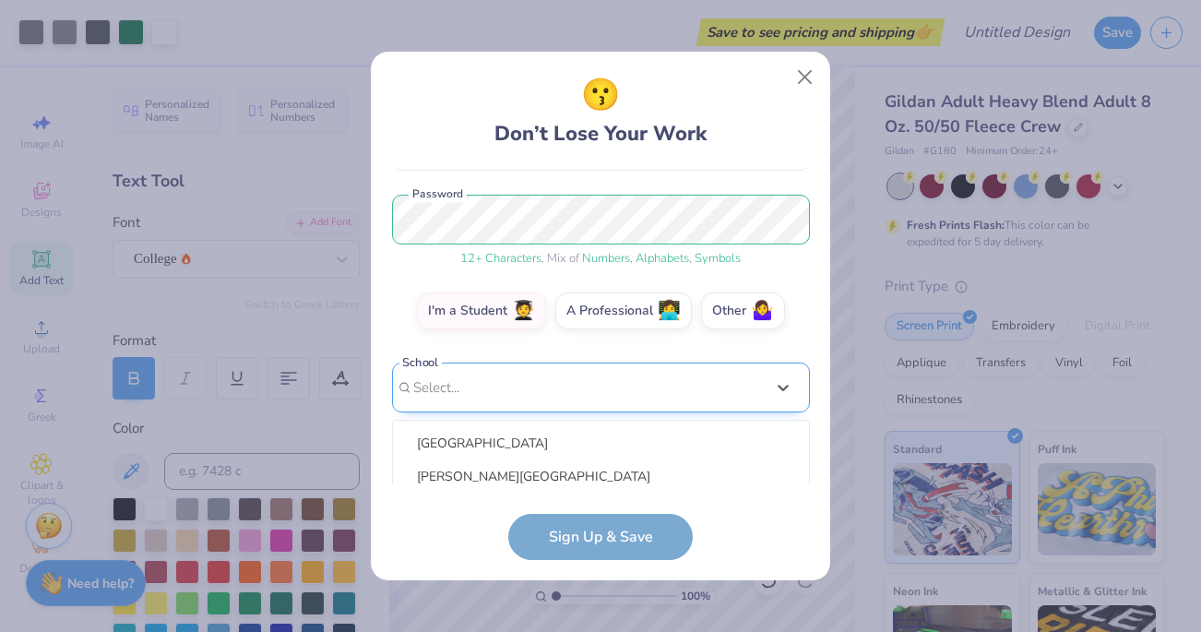
scroll to position [429, 0]
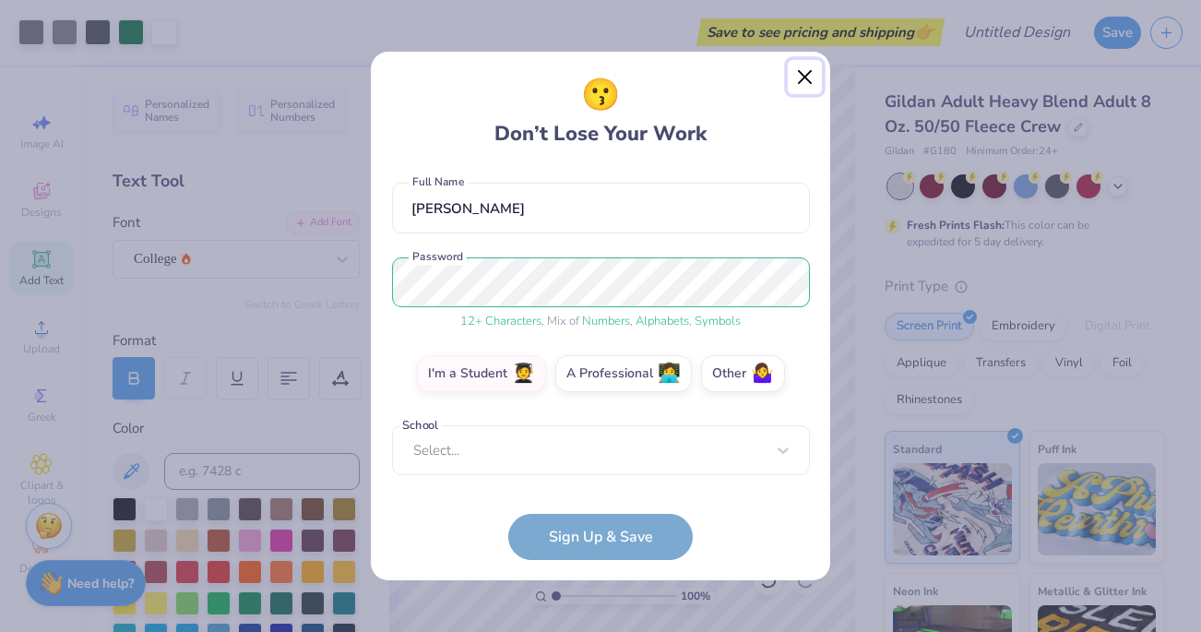
click at [805, 77] on button "Close" at bounding box center [805, 77] width 35 height 35
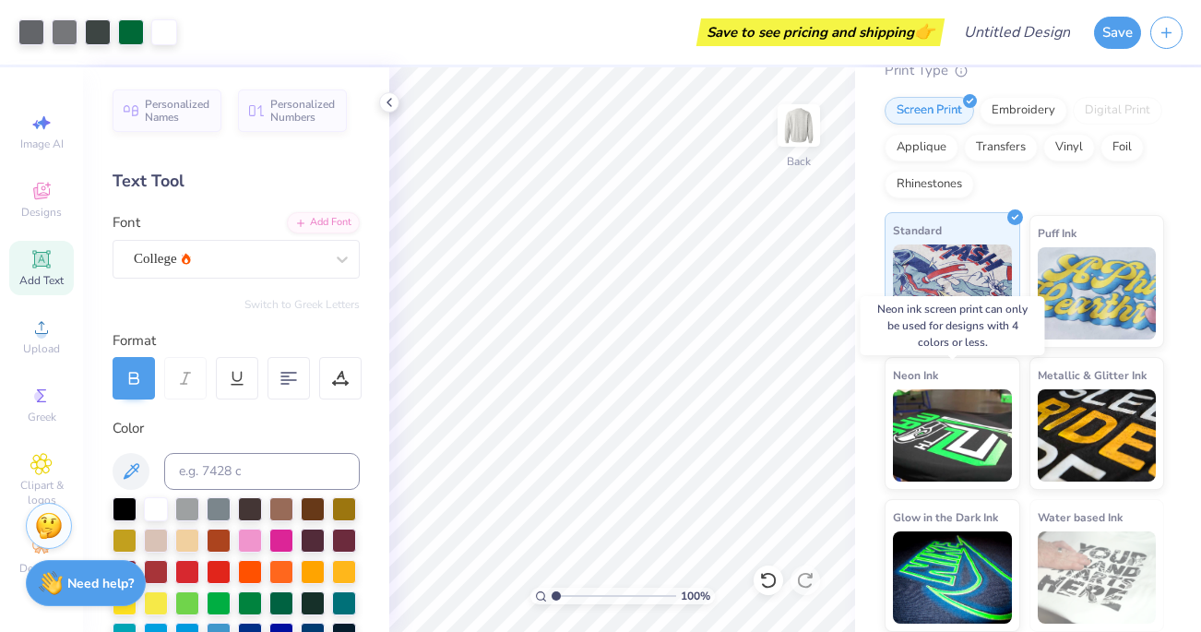
scroll to position [0, 0]
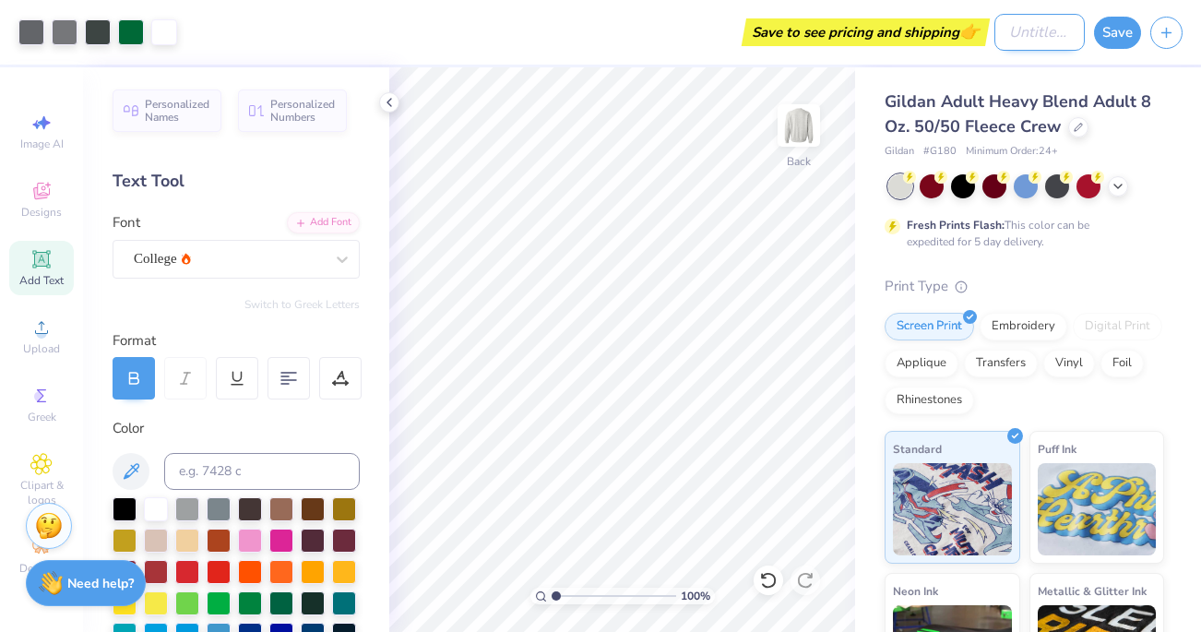
click at [1040, 29] on input "Design Title" at bounding box center [1040, 32] width 90 height 37
click at [1107, 38] on button "Save" at bounding box center [1117, 30] width 47 height 32
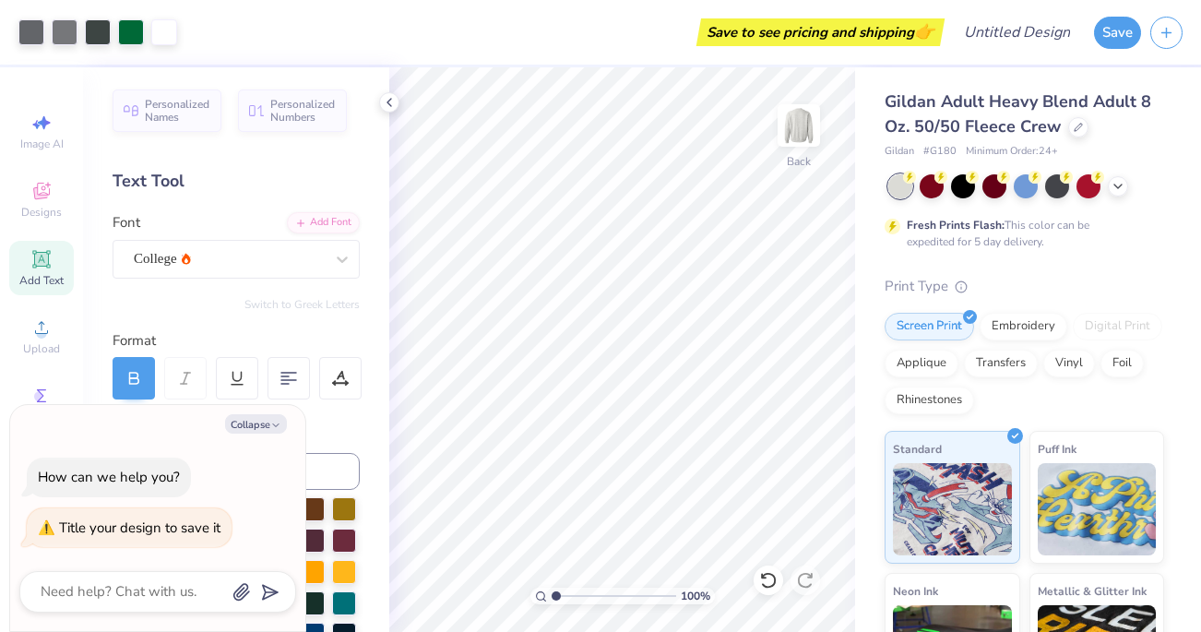
type textarea "s"
type textarea "x"
type textarea "so"
type textarea "x"
type textarea "soc"
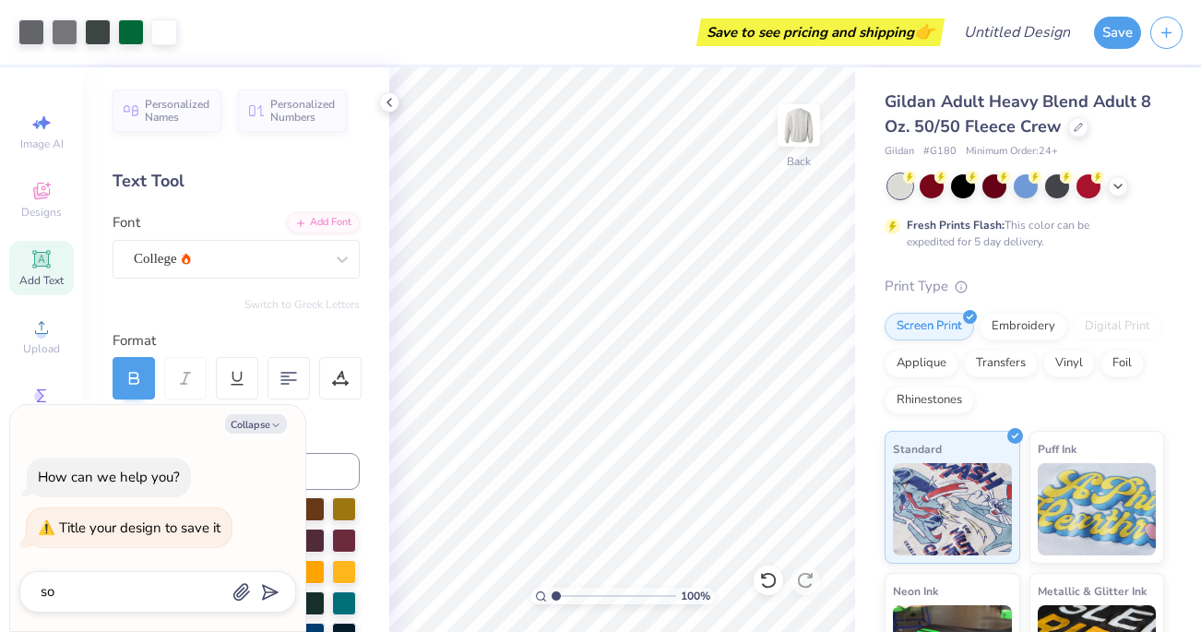
type textarea "x"
type textarea "socc"
type textarea "x"
type textarea "socce"
type textarea "x"
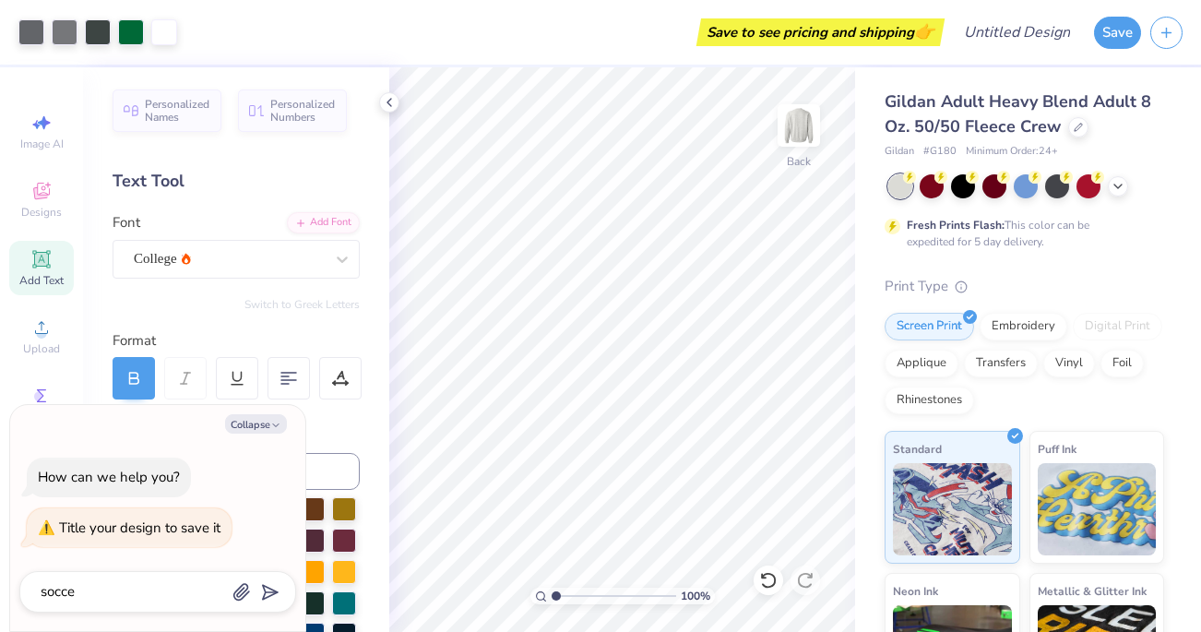
type textarea "soccer"
type textarea "x"
type textarea "soccer"
type textarea "x"
type textarea "soccer s"
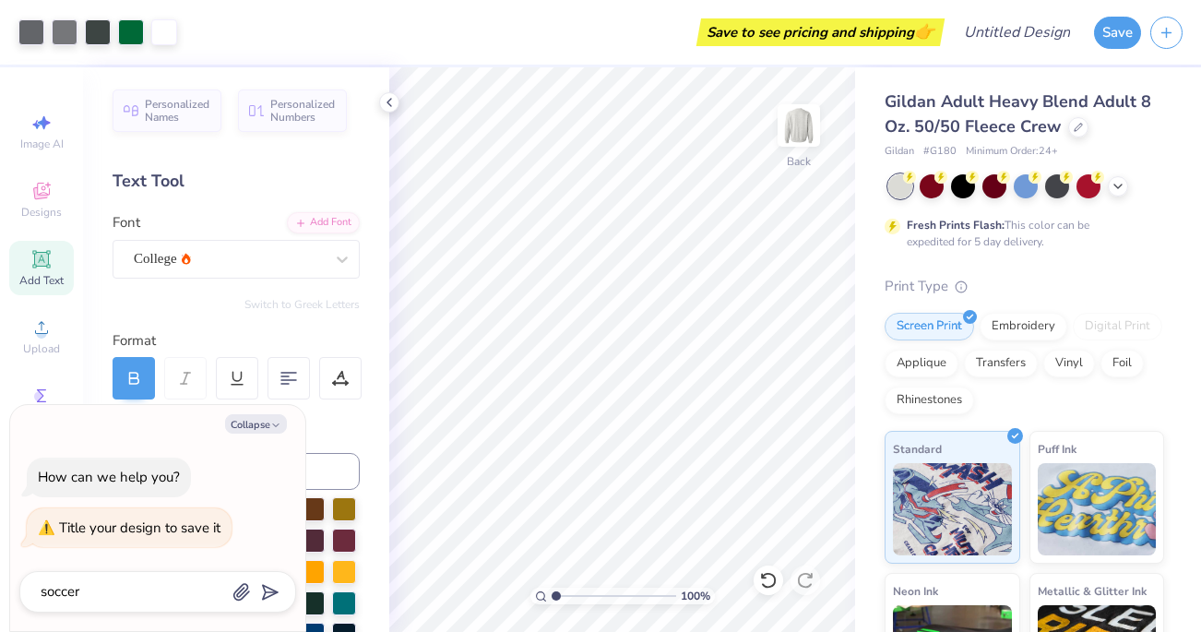
type textarea "x"
type textarea "soccer sw"
type textarea "x"
type textarea "soccer swe"
type textarea "x"
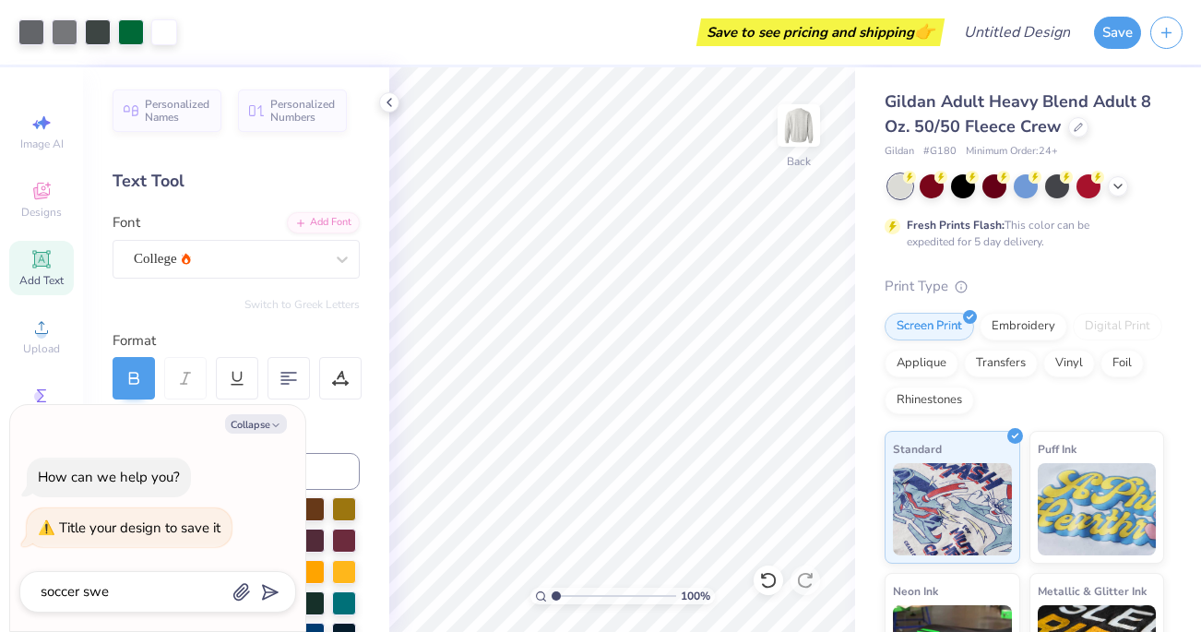
type textarea "soccer swea"
type textarea "x"
type textarea "soccer sweat"
type textarea "x"
type textarea "soccer sweats"
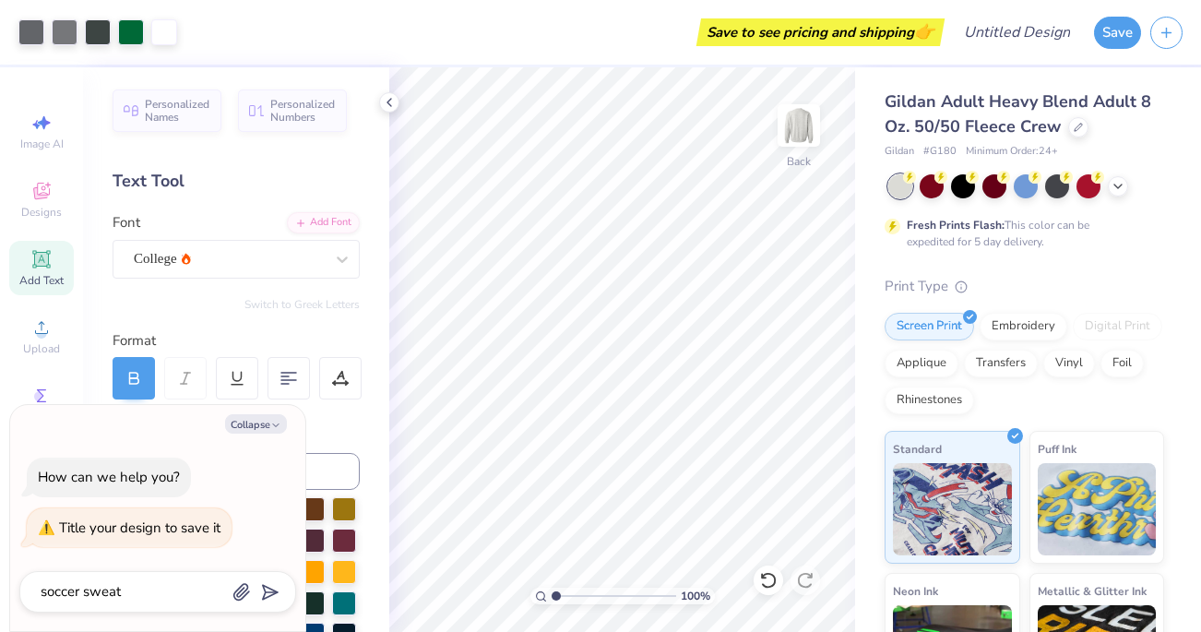
type textarea "x"
type textarea "soccer sweatsh"
type textarea "x"
type textarea "soccer sweatshi"
type textarea "x"
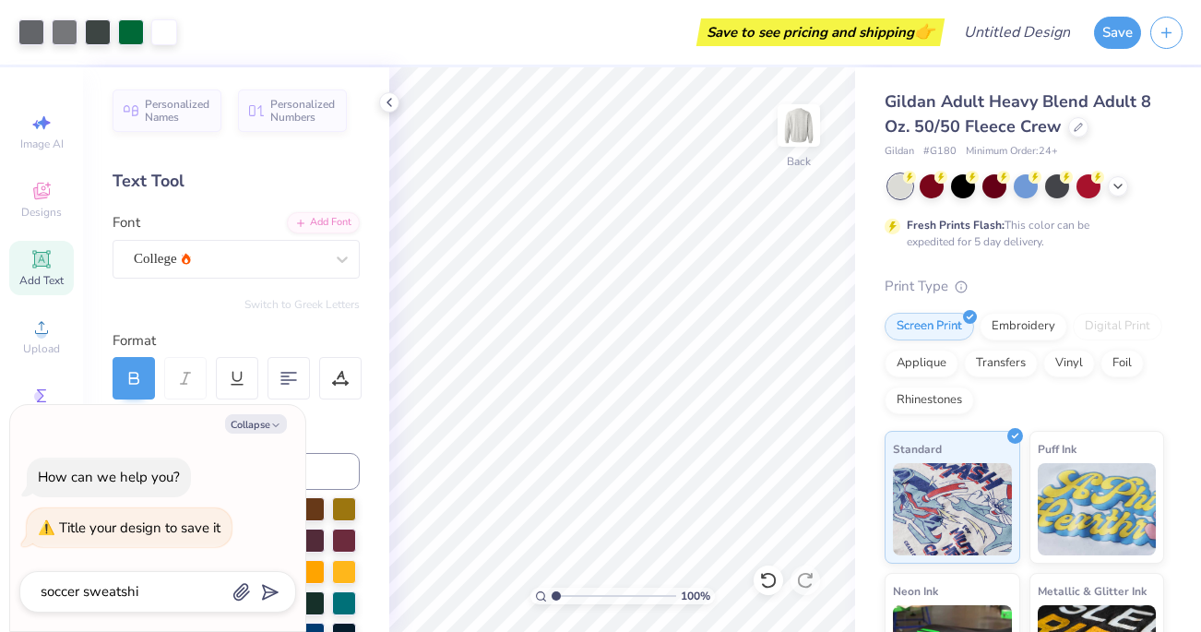
type textarea "soccer sweatshir"
type textarea "x"
type textarea "soccer sweatshirt"
type textarea "x"
type textarea "soccer sweatshirt"
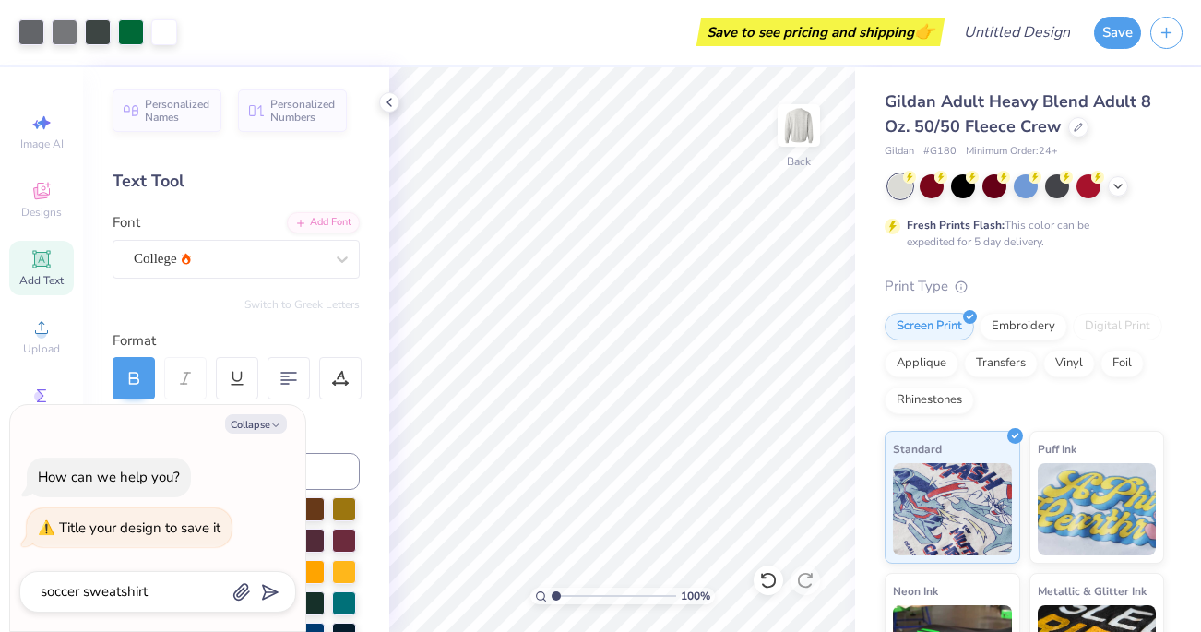
type input "soccer sweatshirt"
type textarea "x"
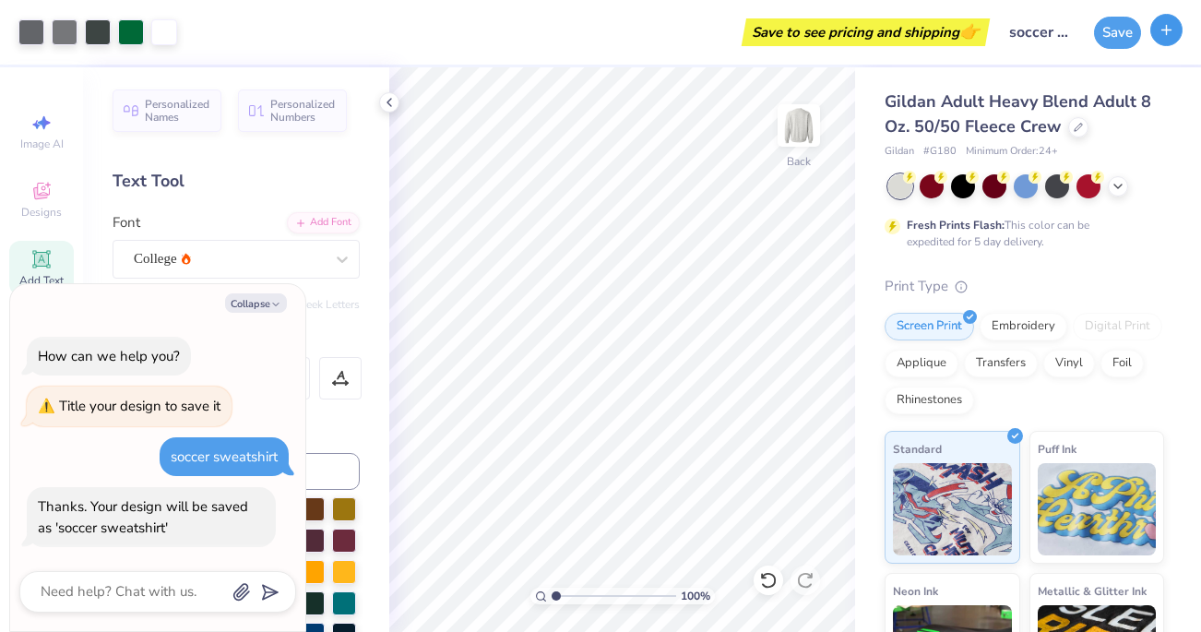
click at [1163, 27] on icon "button" at bounding box center [1167, 30] width 16 height 16
click at [1170, 43] on button "button" at bounding box center [1166, 30] width 32 height 32
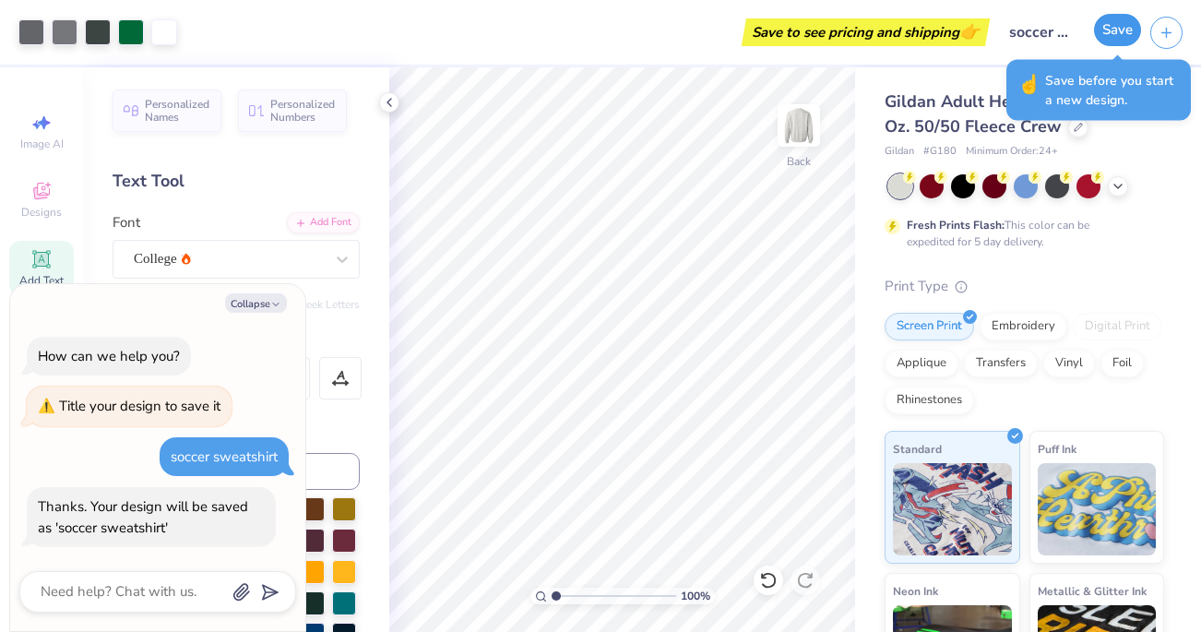
click at [1114, 25] on button "Save" at bounding box center [1117, 30] width 47 height 32
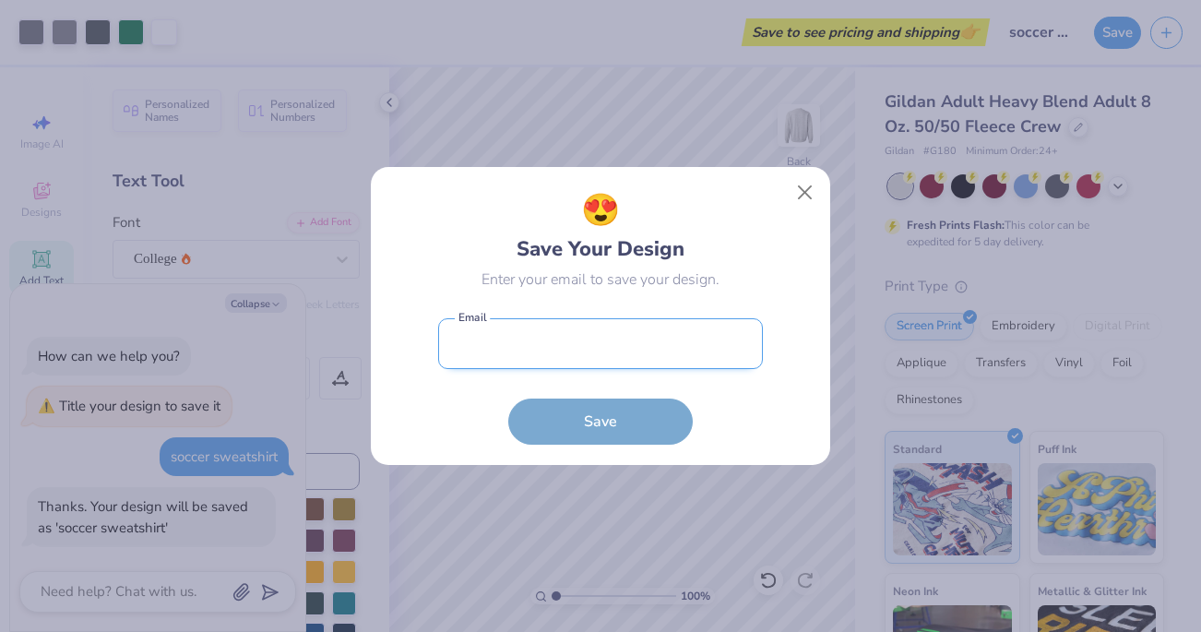
click at [629, 364] on input "email" at bounding box center [600, 343] width 325 height 51
type input "[EMAIL_ADDRESS][DOMAIN_NAME]"
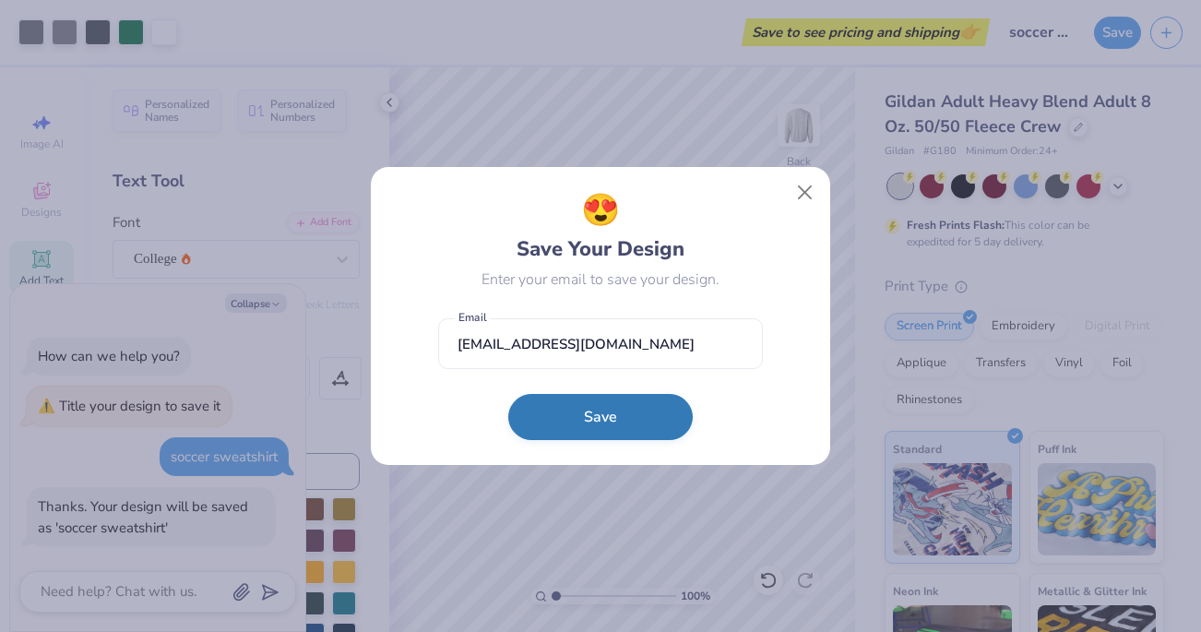
click at [608, 423] on button "Save" at bounding box center [600, 417] width 185 height 46
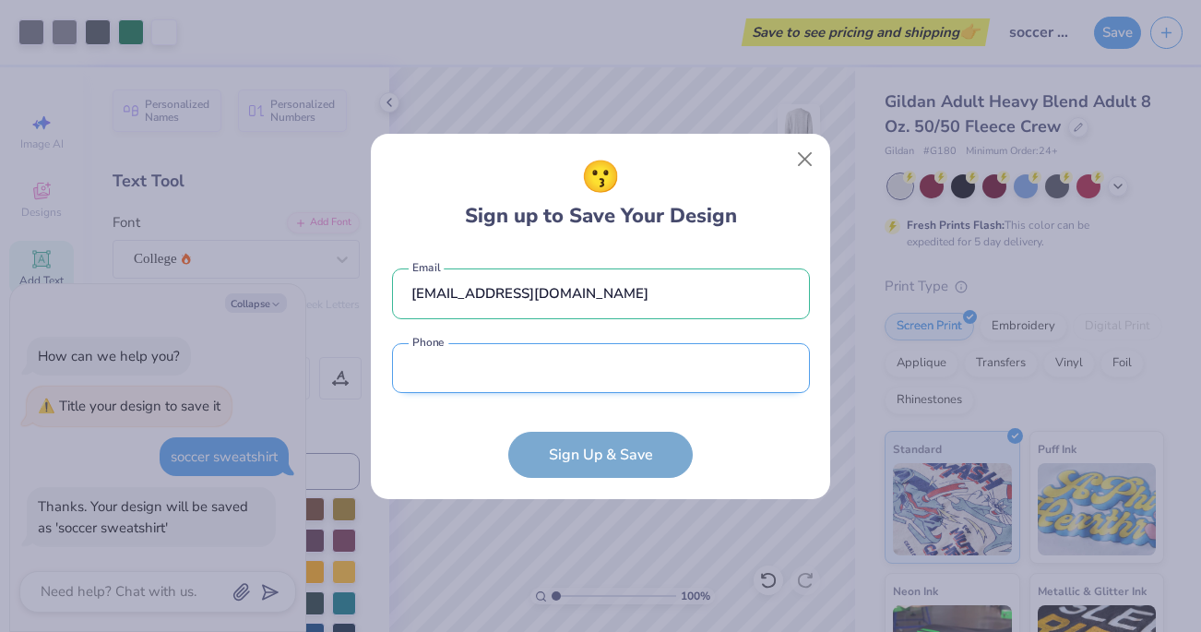
click at [590, 371] on input "tel" at bounding box center [601, 368] width 418 height 51
type input "(914) 317-1285"
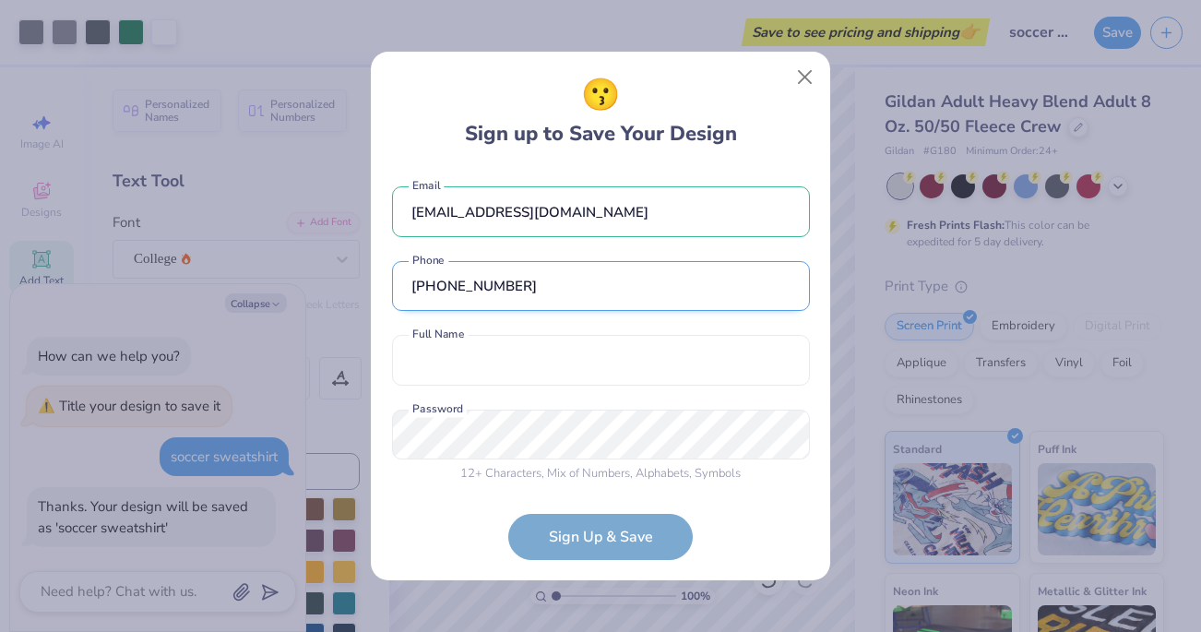
scroll to position [8, 0]
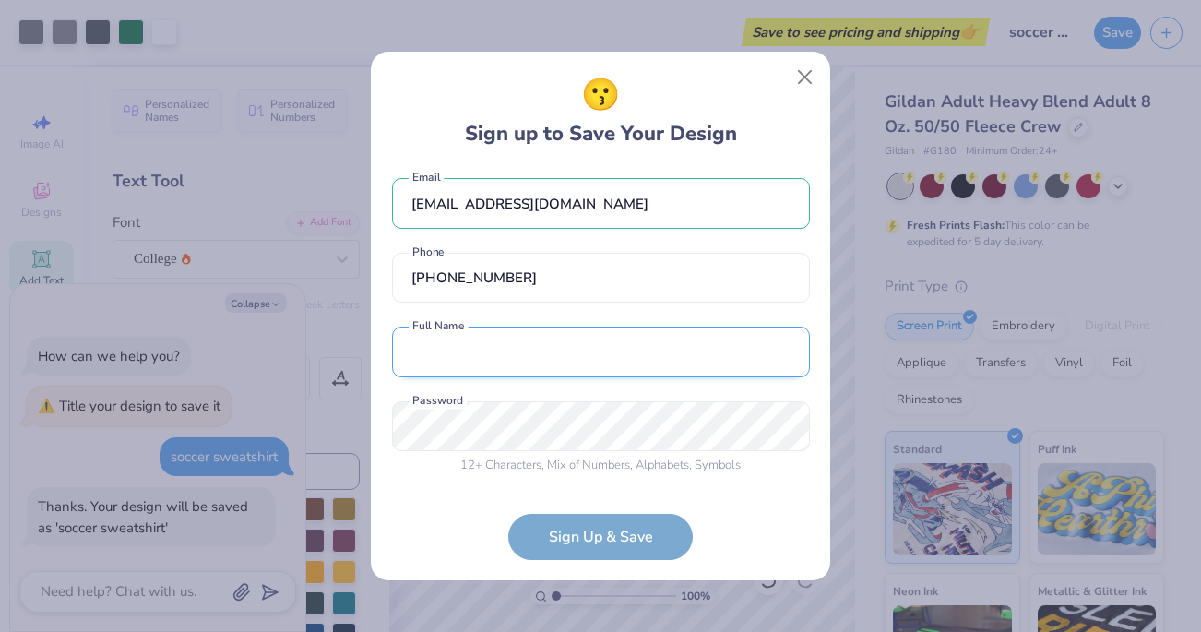
click at [534, 365] on input "text" at bounding box center [601, 352] width 418 height 51
type input "[PERSON_NAME]"
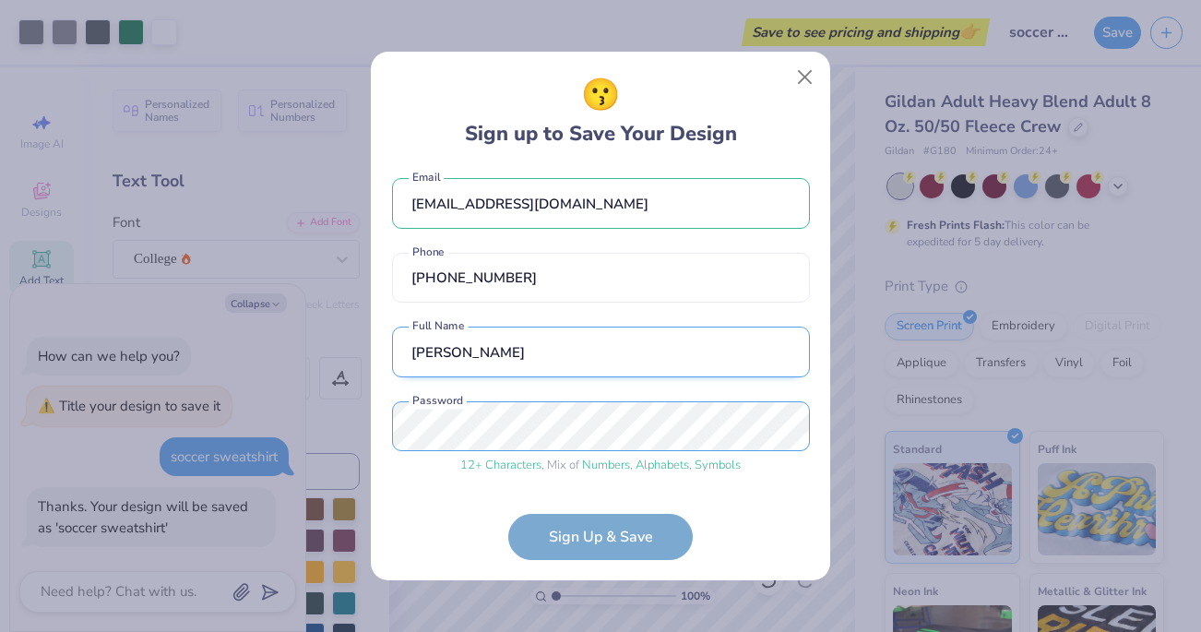
scroll to position [78, 0]
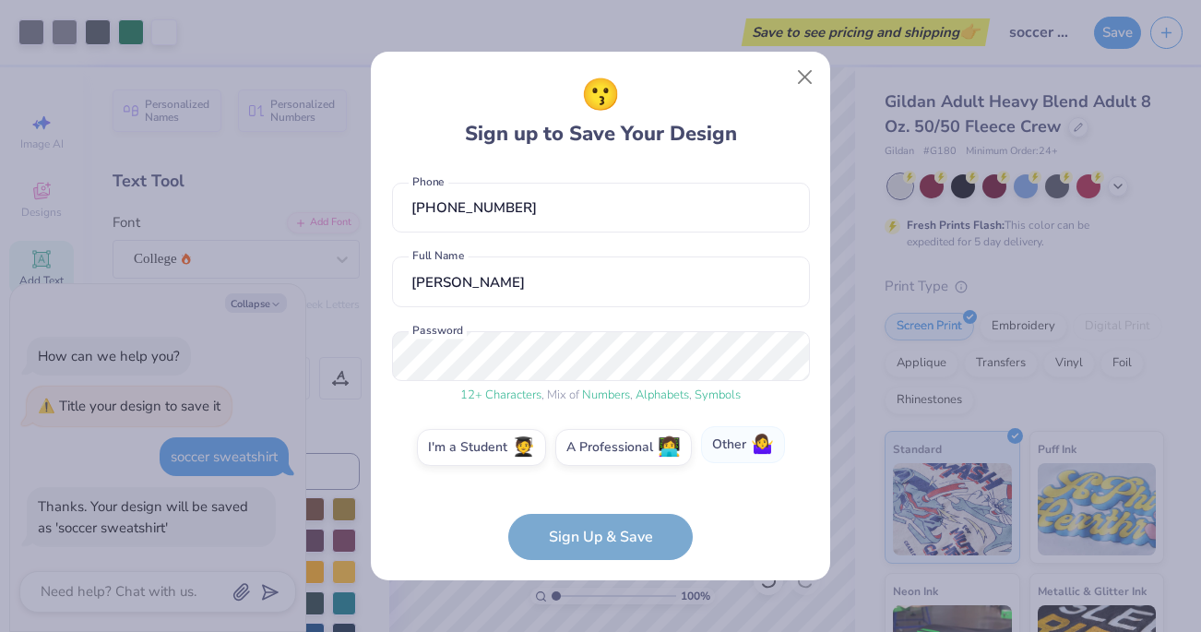
click at [721, 441] on label "Other 🤷‍♀️" at bounding box center [743, 444] width 84 height 37
click at [607, 524] on input "Other 🤷‍♀️" at bounding box center [601, 530] width 12 height 12
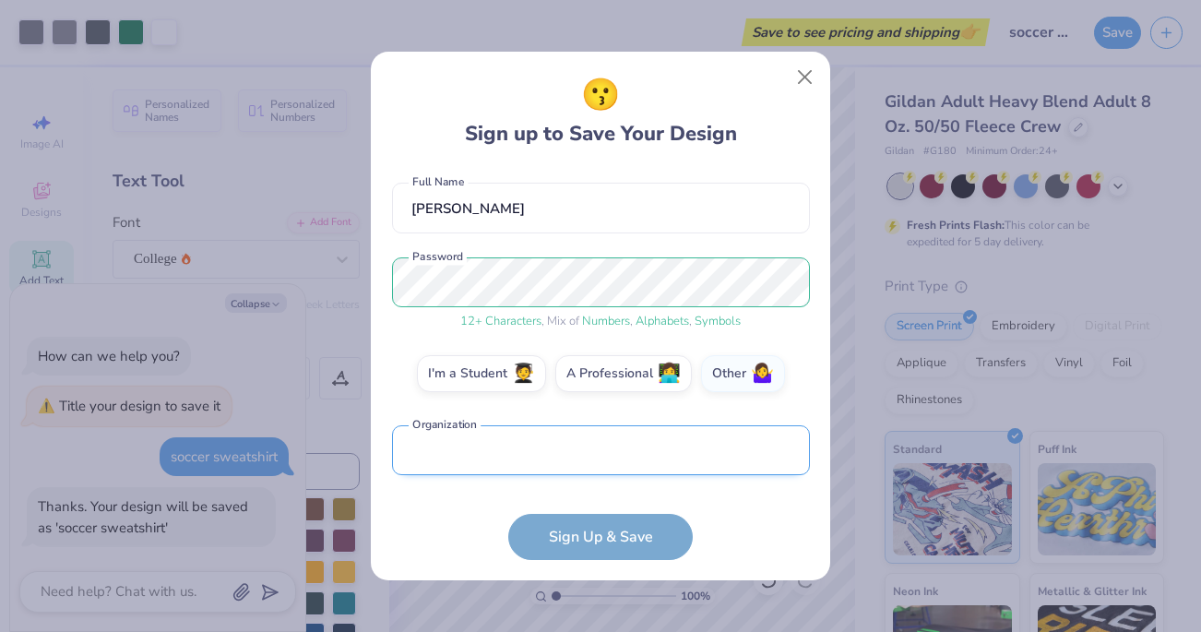
click at [660, 453] on input "text" at bounding box center [601, 450] width 418 height 51
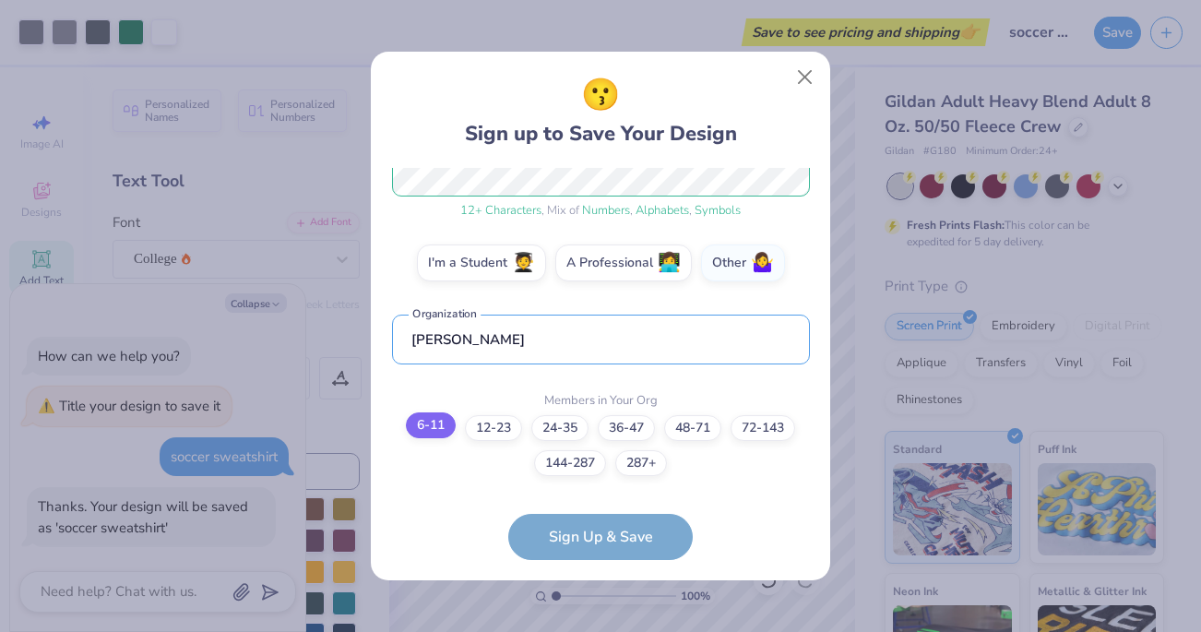
type input "[PERSON_NAME]"
click at [436, 424] on label "6-11" at bounding box center [431, 425] width 50 height 26
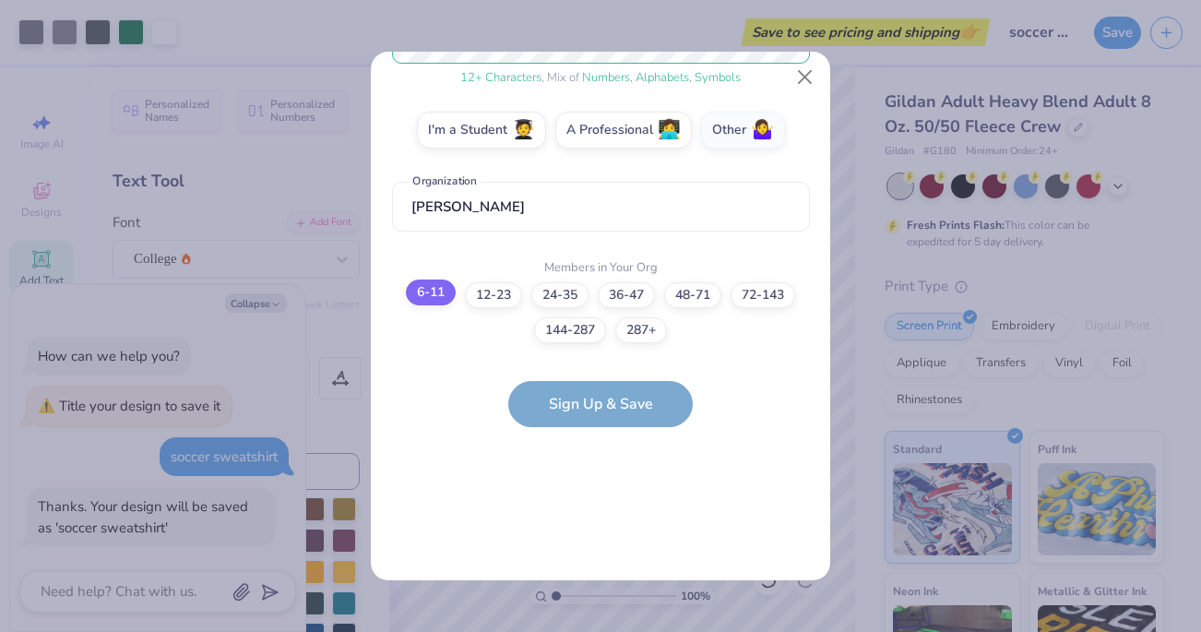
scroll to position [0, 0]
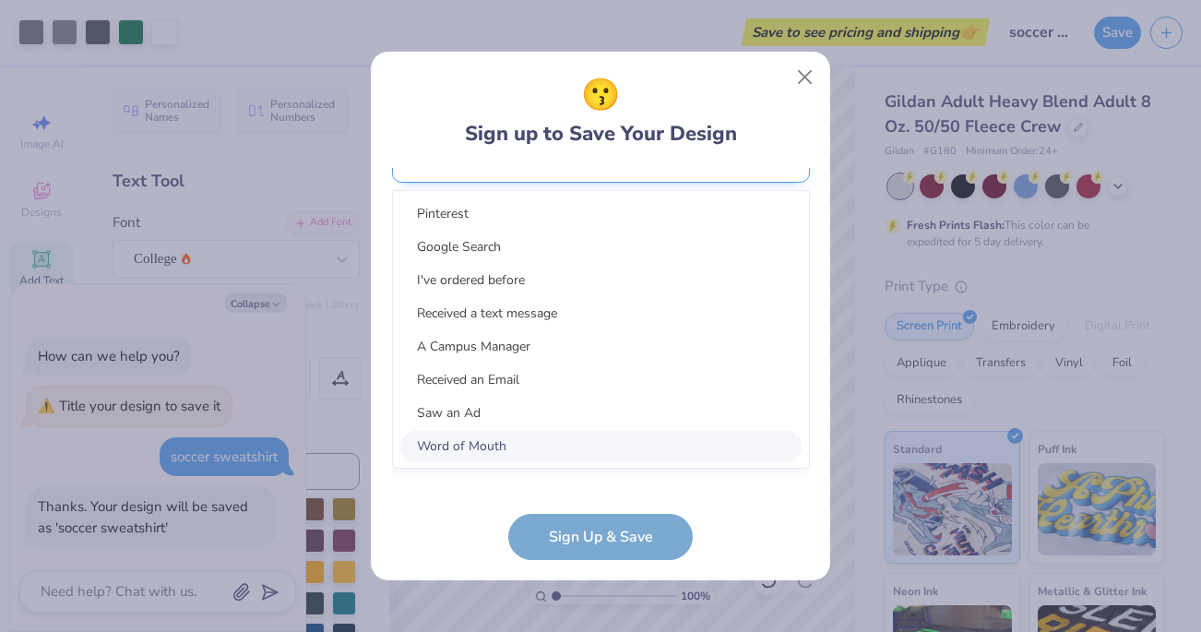
click at [483, 441] on div "option Word of Mouth focused, 8 of 15. 15 results available. Use Up and Down to…" at bounding box center [601, 301] width 418 height 337
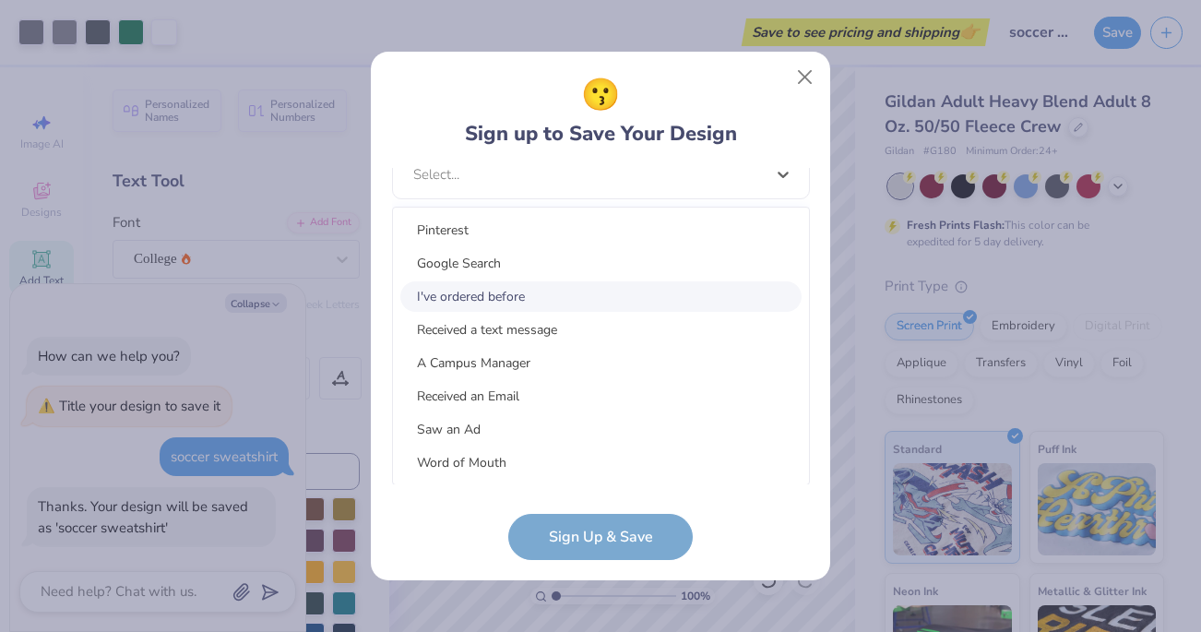
click at [507, 298] on div "I've ordered before" at bounding box center [600, 296] width 401 height 30
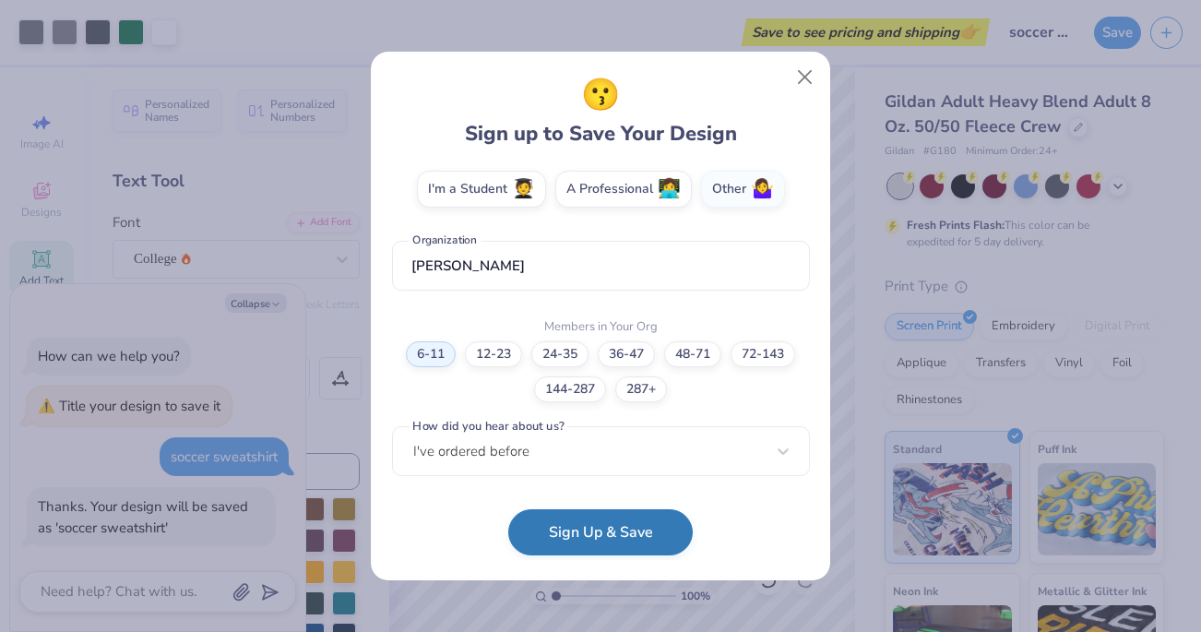
click at [570, 544] on button "Sign Up & Save" at bounding box center [600, 532] width 185 height 46
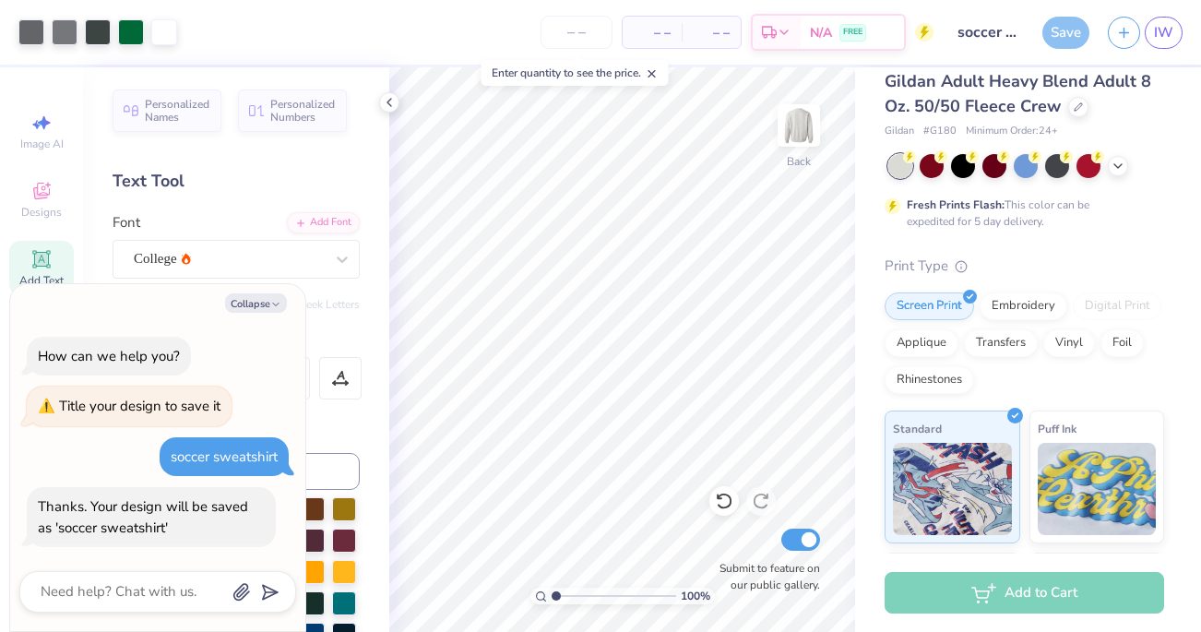
scroll to position [22, 0]
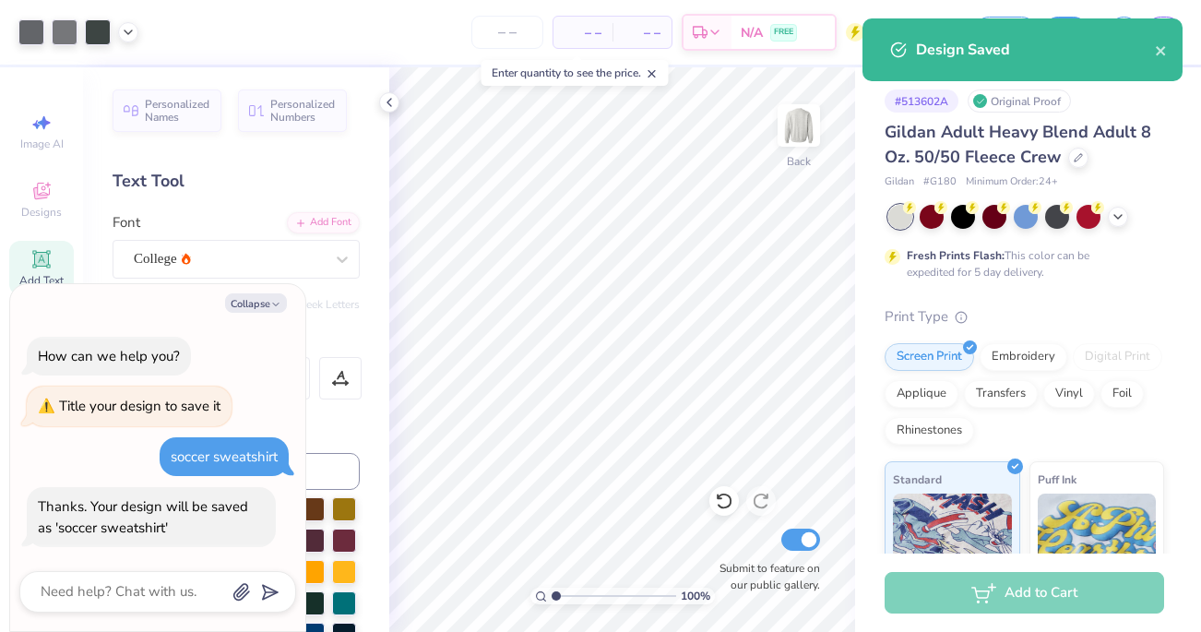
click at [1040, 598] on div "Add to Cart" at bounding box center [1025, 593] width 280 height 42
type textarea "x"
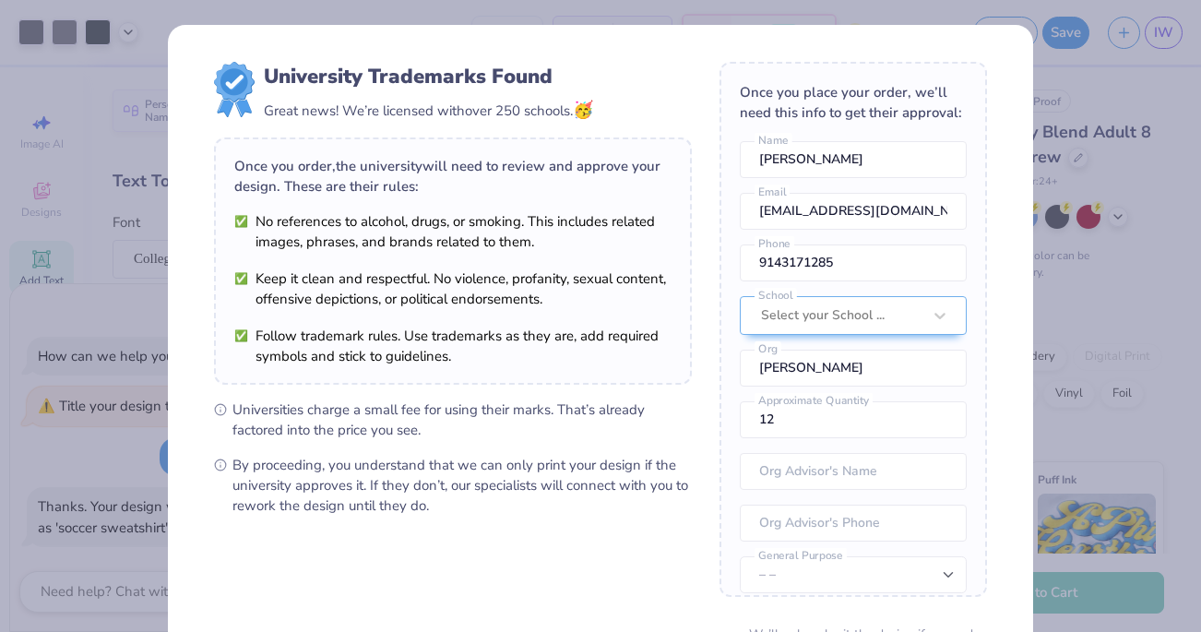
scroll to position [171, 0]
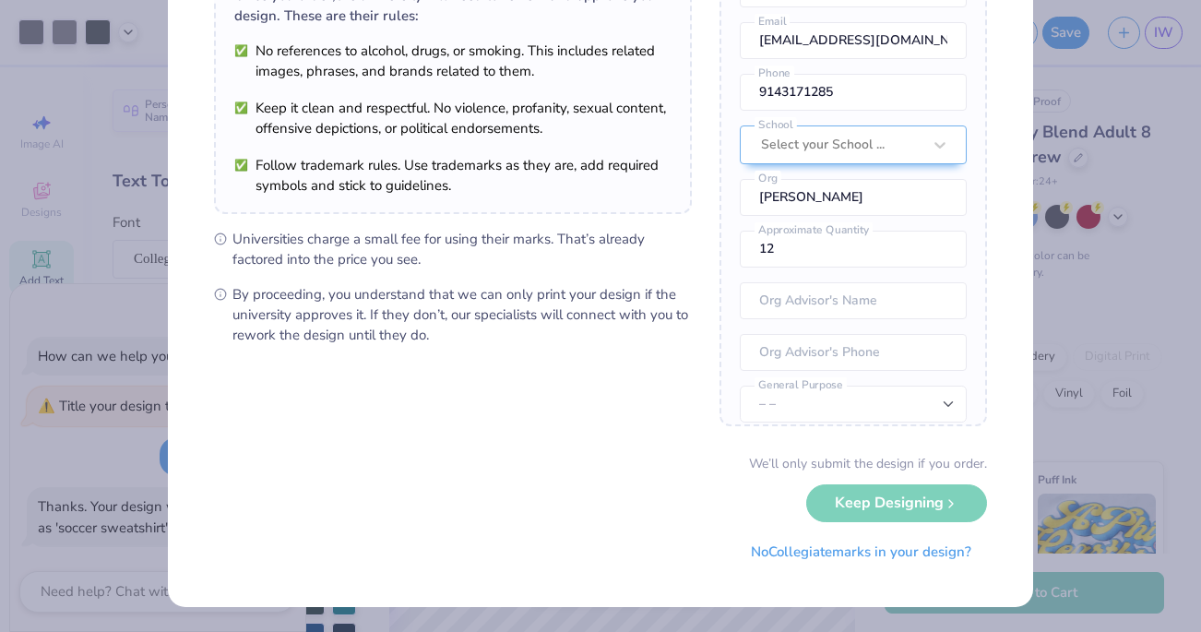
click at [869, 501] on div "We’ll only submit the design if you order. Keep Designing No Collegiate marks i…" at bounding box center [600, 512] width 773 height 116
click at [873, 147] on div at bounding box center [841, 145] width 161 height 24
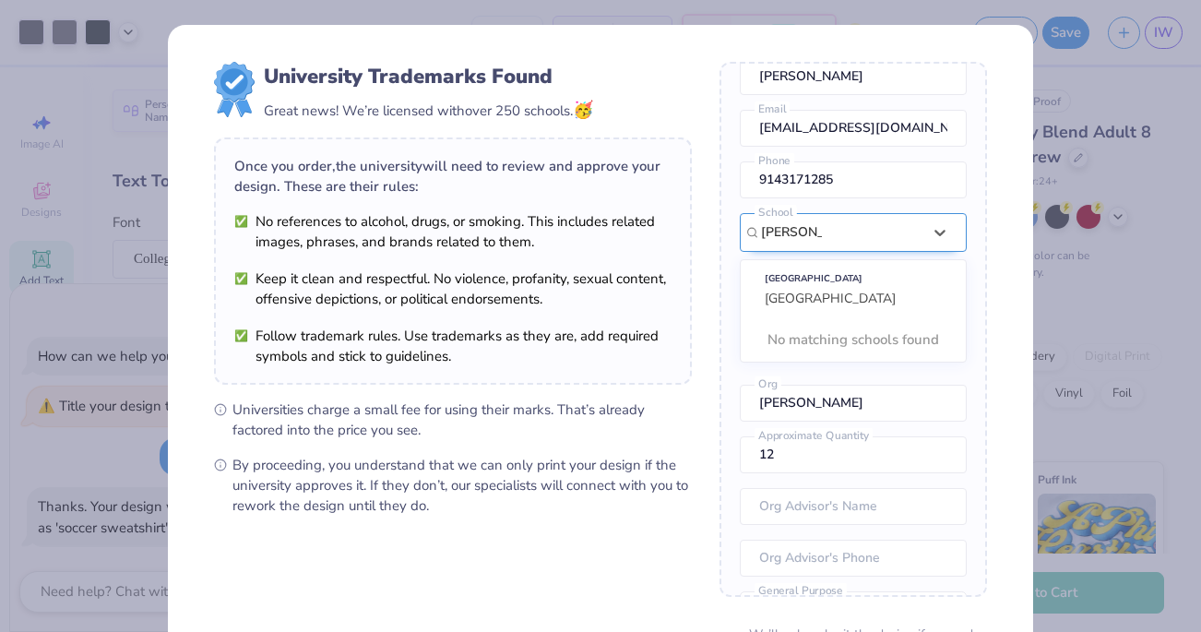
scroll to position [0, 0]
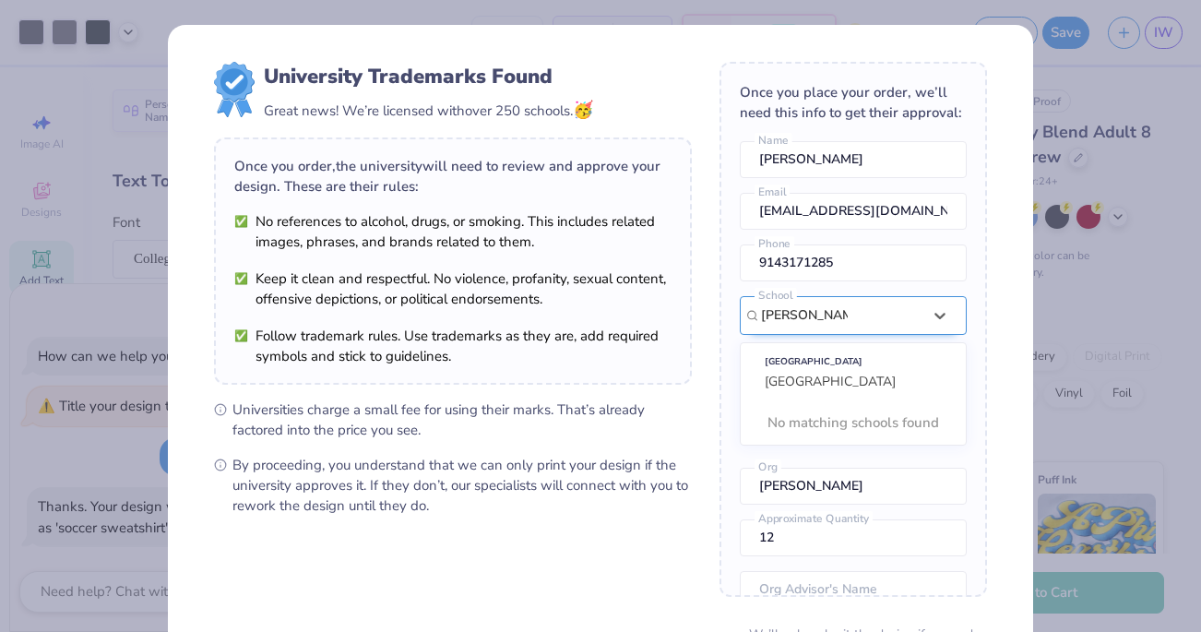
type input "Leffell School"
click at [735, 490] on div "Once you place your order, we’ll need this info to get their approval: Ilana We…" at bounding box center [854, 329] width 268 height 535
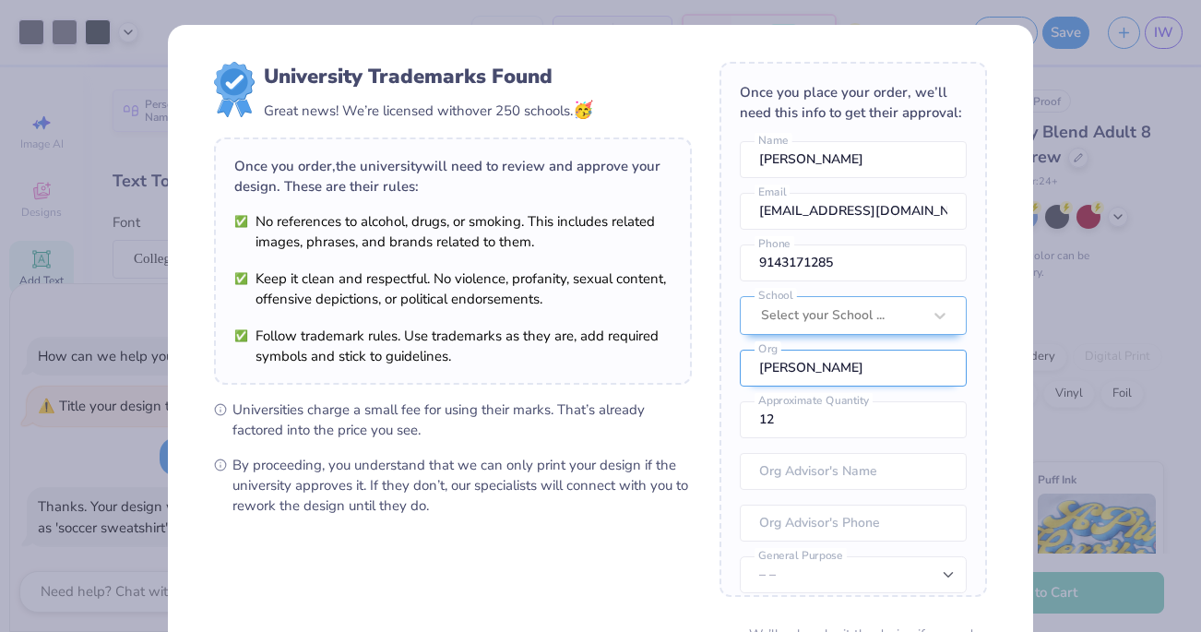
click at [801, 363] on input "[PERSON_NAME]" at bounding box center [853, 368] width 227 height 37
type input "The Leffell School"
click at [1012, 450] on div "University Trademarks Found Great news! We’re licensed with over 250 schools. 🥳…" at bounding box center [600, 401] width 865 height 753
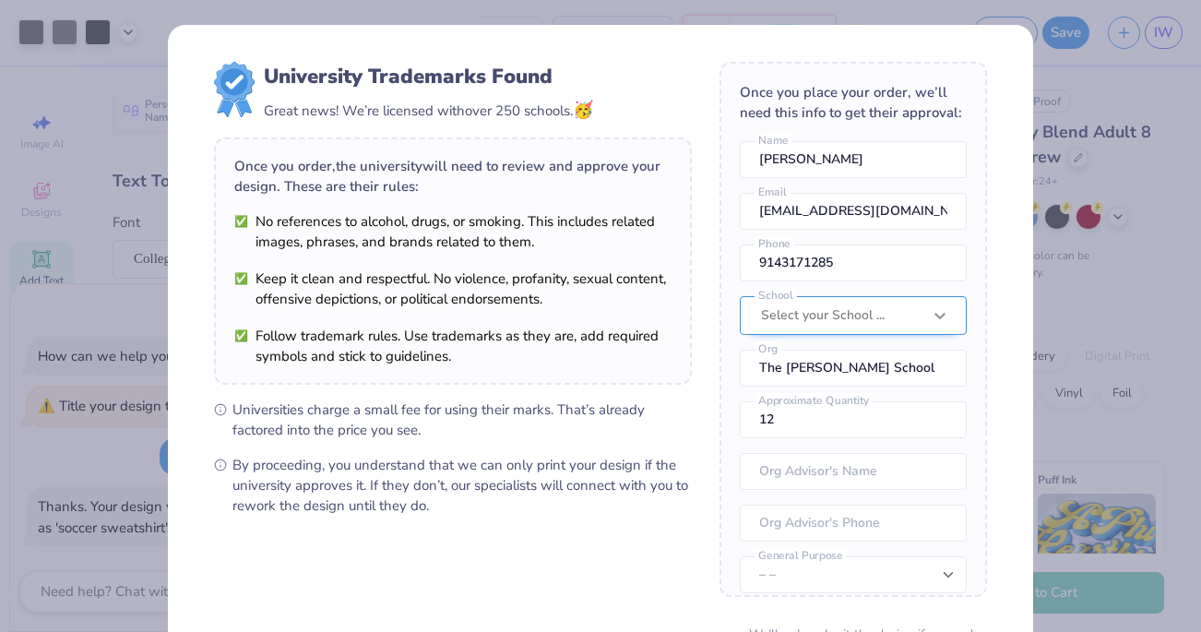
scroll to position [68, 0]
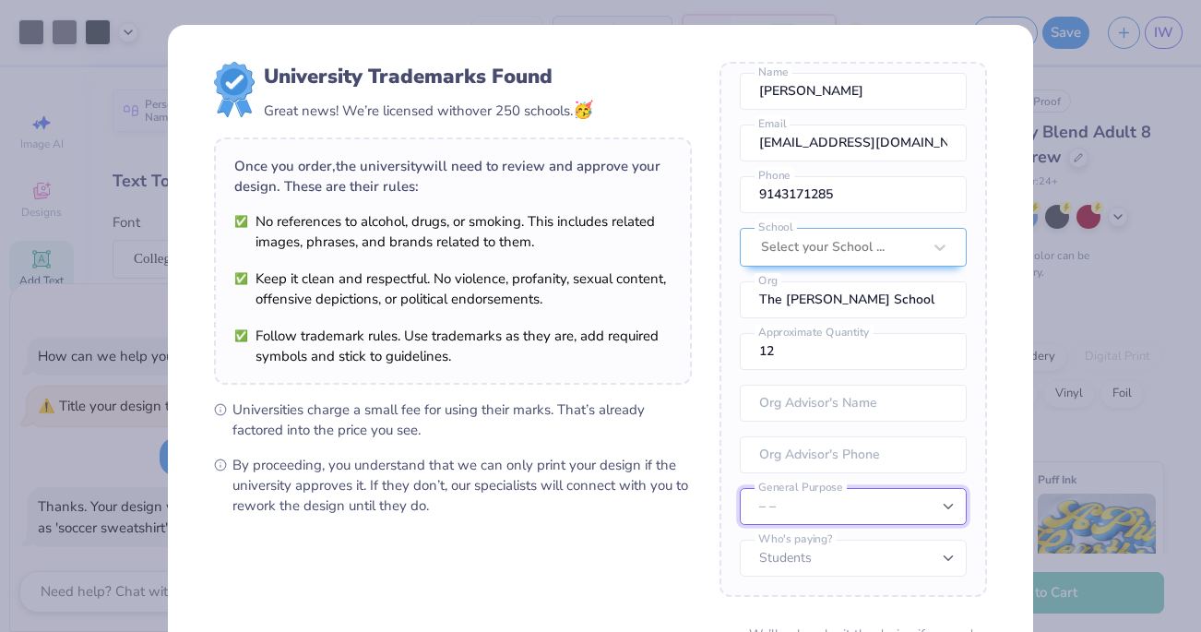
click at [943, 516] on select "– – Member apparel for registered Student Organization / Department / School Fu…" at bounding box center [853, 506] width 227 height 37
select select "Member apparel for registered Student Organization / Department / School"
click at [740, 488] on select "– – Member apparel for registered Student Organization / Department / School Fu…" at bounding box center [853, 506] width 227 height 37
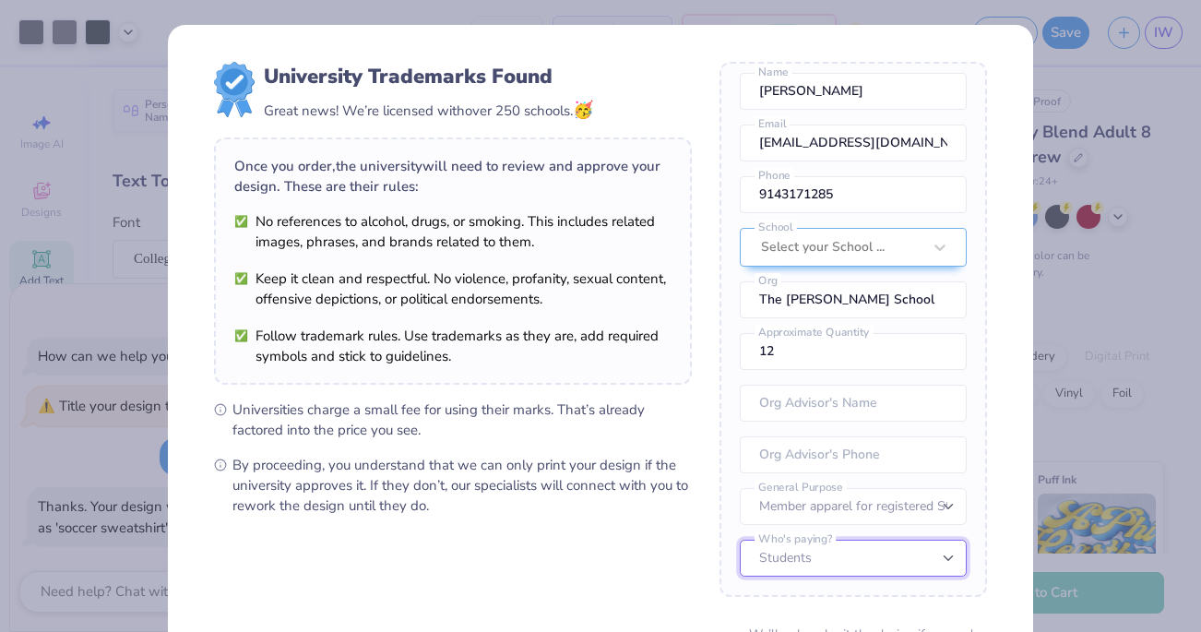
click at [955, 554] on select "Students University" at bounding box center [853, 558] width 227 height 37
click at [740, 540] on select "Students University" at bounding box center [853, 558] width 227 height 37
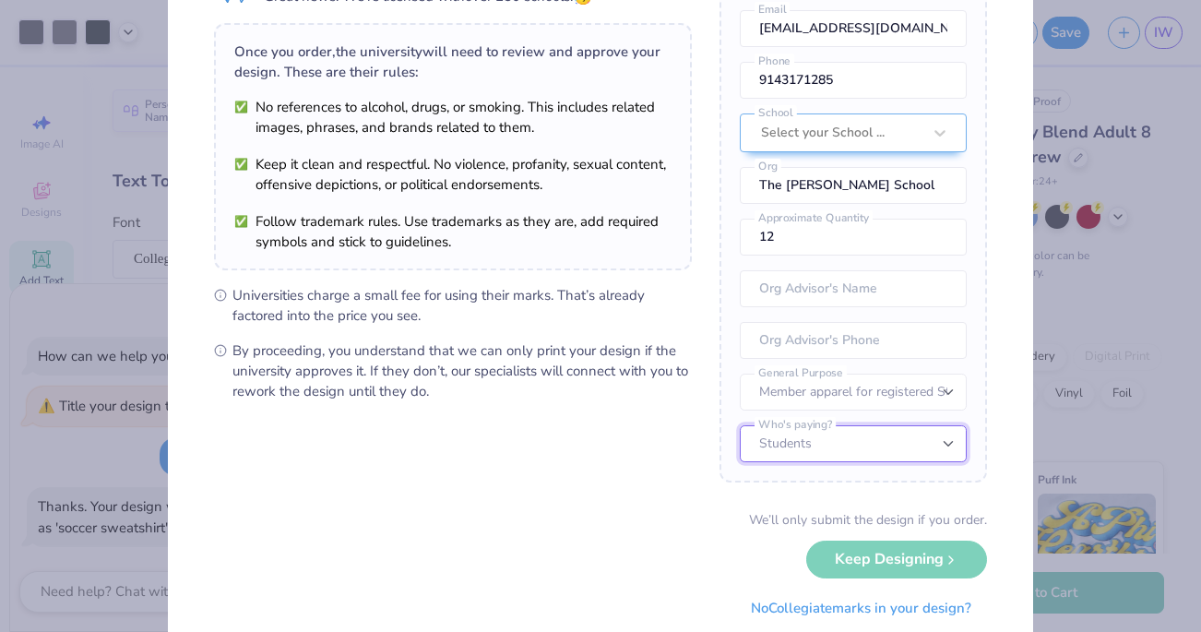
scroll to position [171, 0]
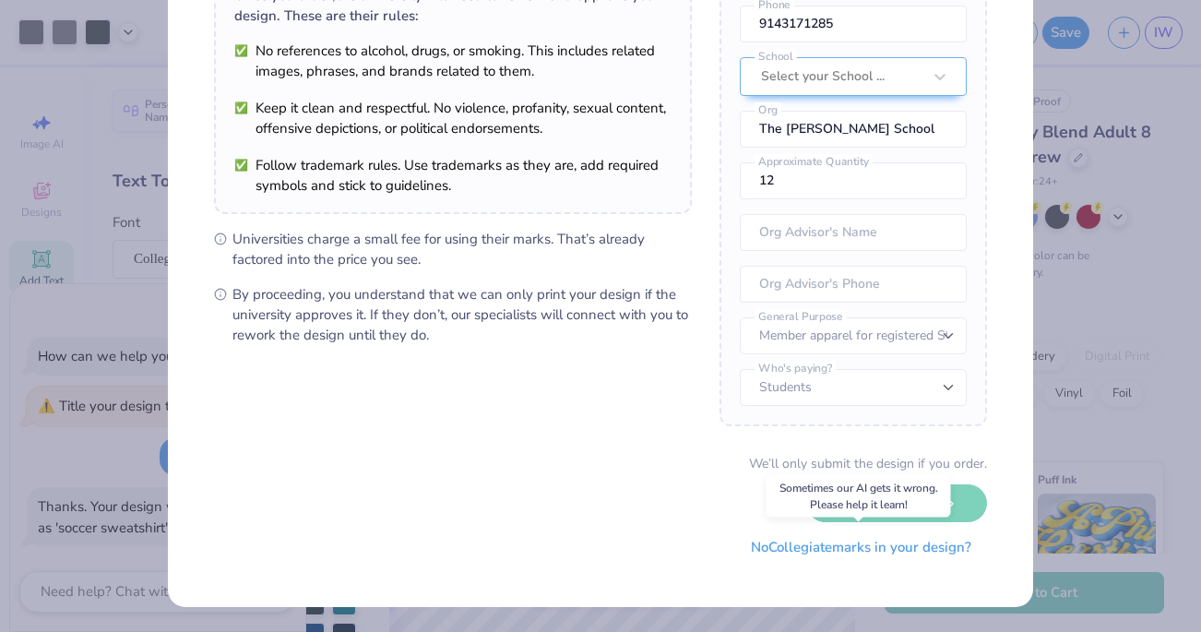
click at [934, 546] on button "No Collegiate marks in your design?" at bounding box center [861, 548] width 252 height 38
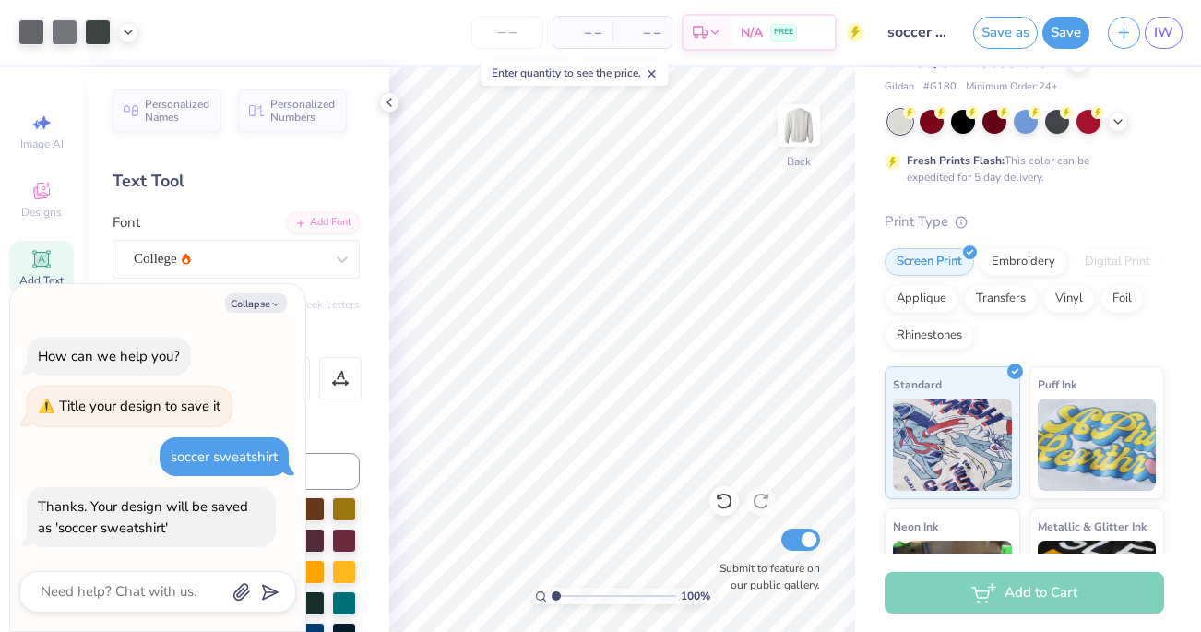
scroll to position [0, 0]
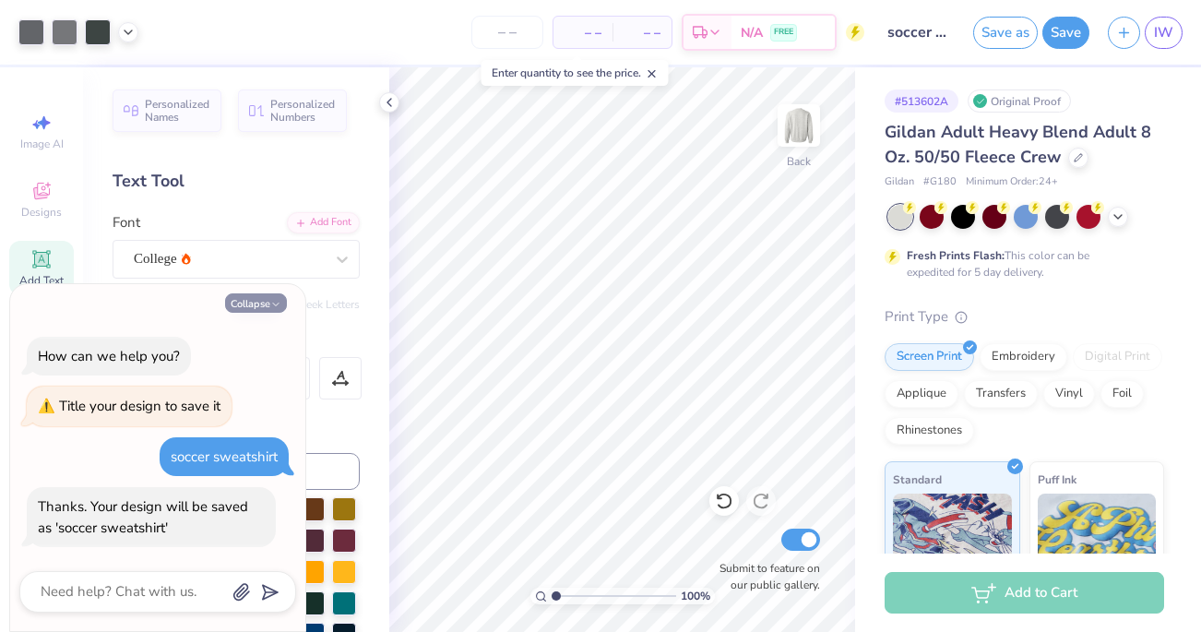
click at [257, 310] on button "Collapse" at bounding box center [256, 302] width 62 height 19
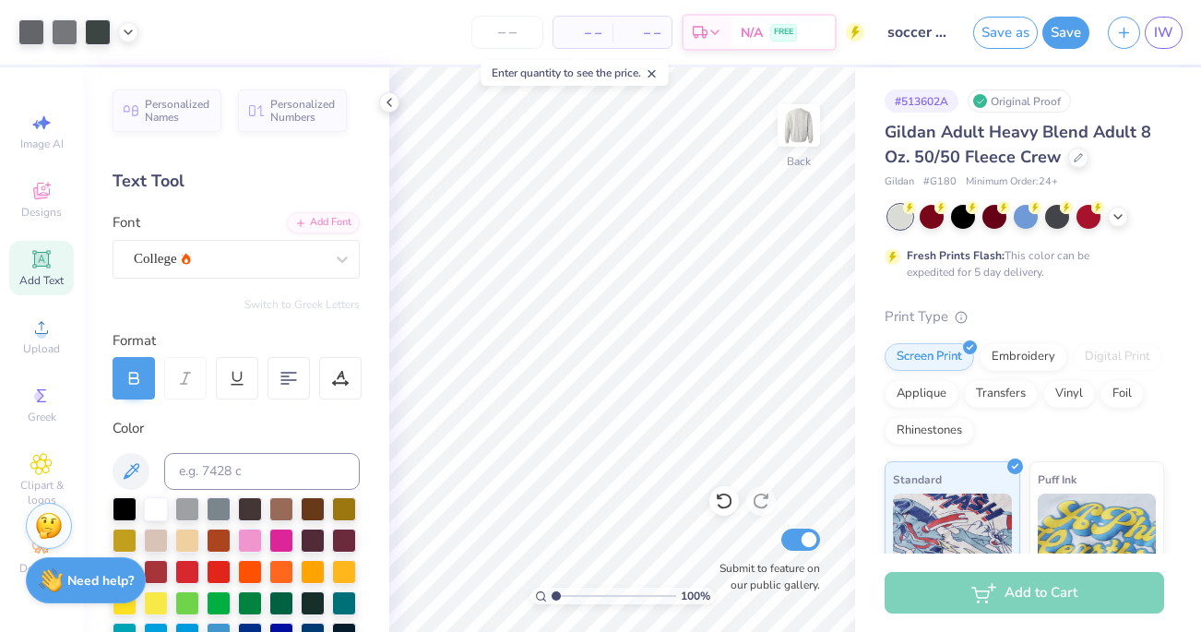
click at [118, 578] on strong "Need help?" at bounding box center [100, 581] width 66 height 18
type textarea "x"
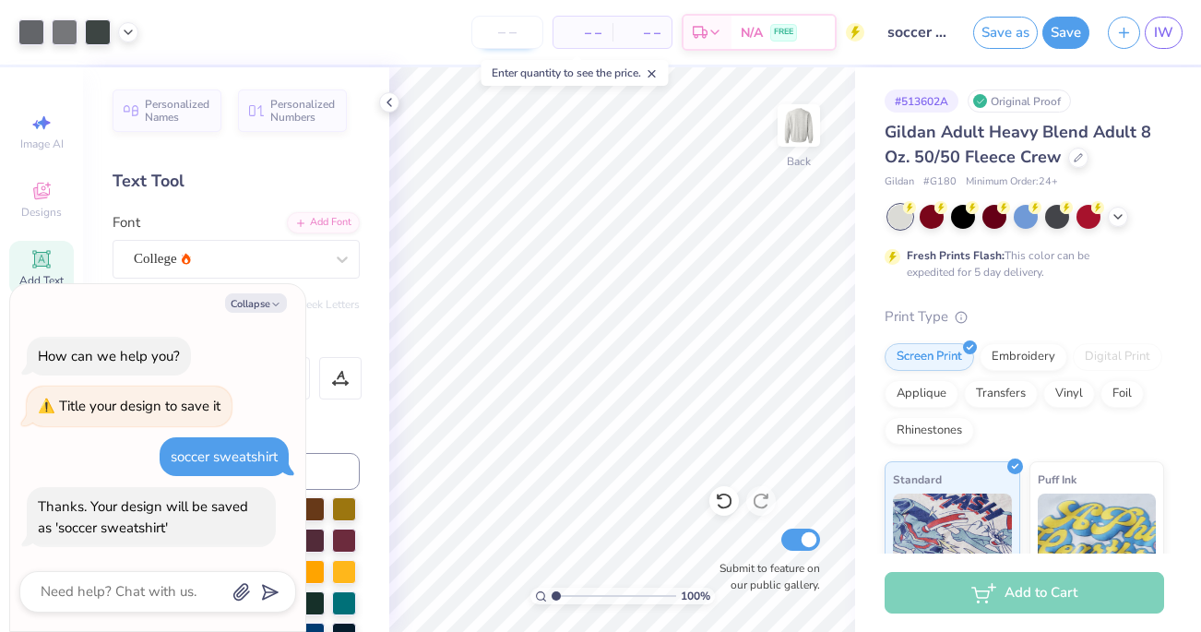
click at [512, 34] on input "number" at bounding box center [507, 32] width 72 height 33
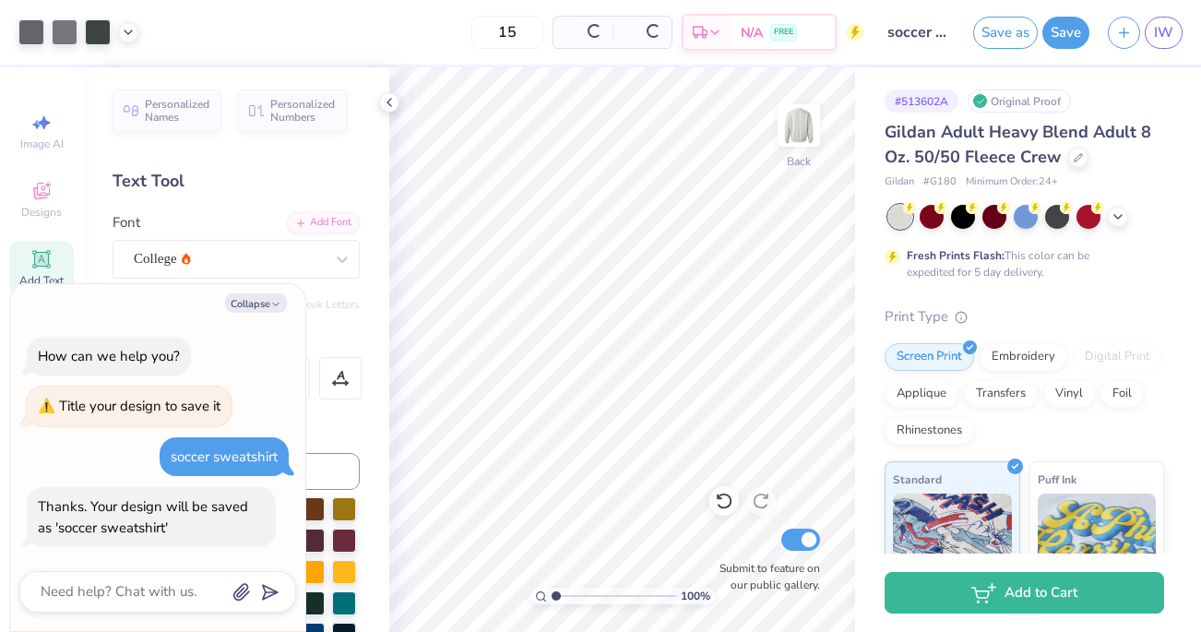
type input "15"
click at [593, 37] on div at bounding box center [595, 31] width 16 height 16
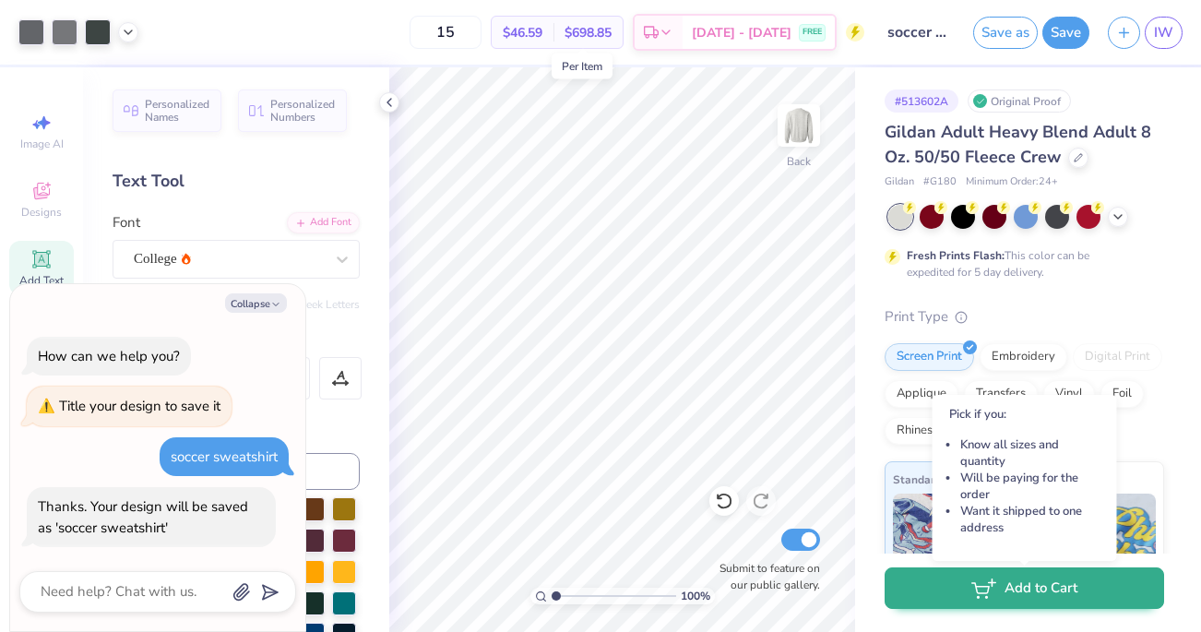
type textarea "x"
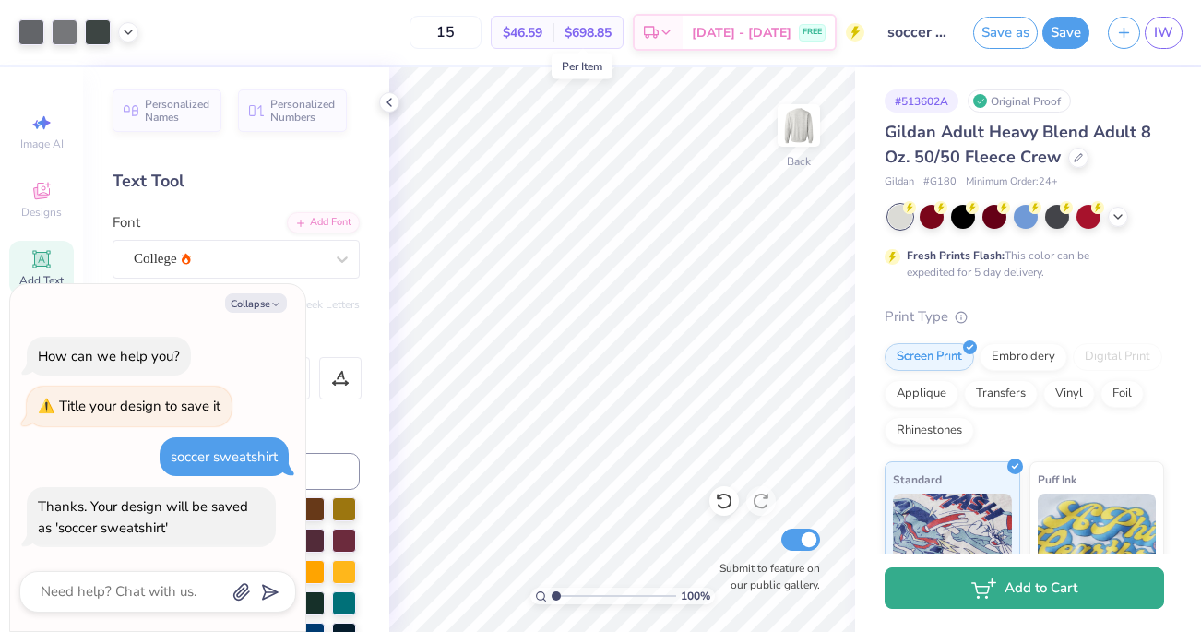
click at [960, 583] on button "Add to Cart" at bounding box center [1025, 588] width 280 height 42
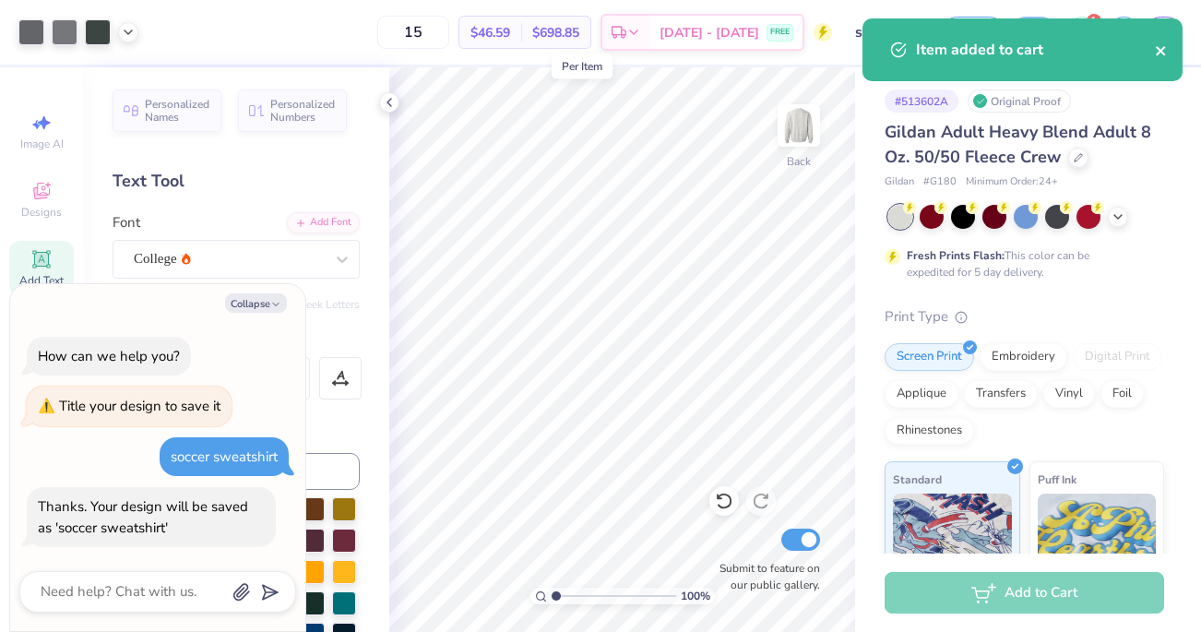
click at [1161, 49] on icon "close" at bounding box center [1160, 50] width 9 height 9
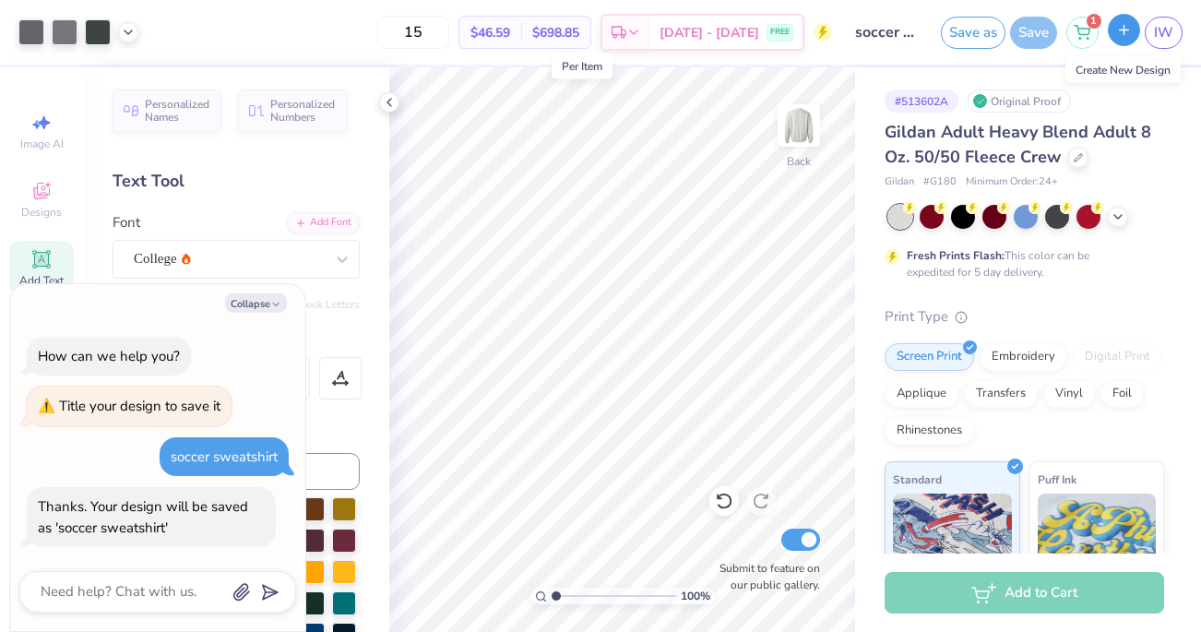
click at [1126, 32] on icon "button" at bounding box center [1124, 30] width 16 height 16
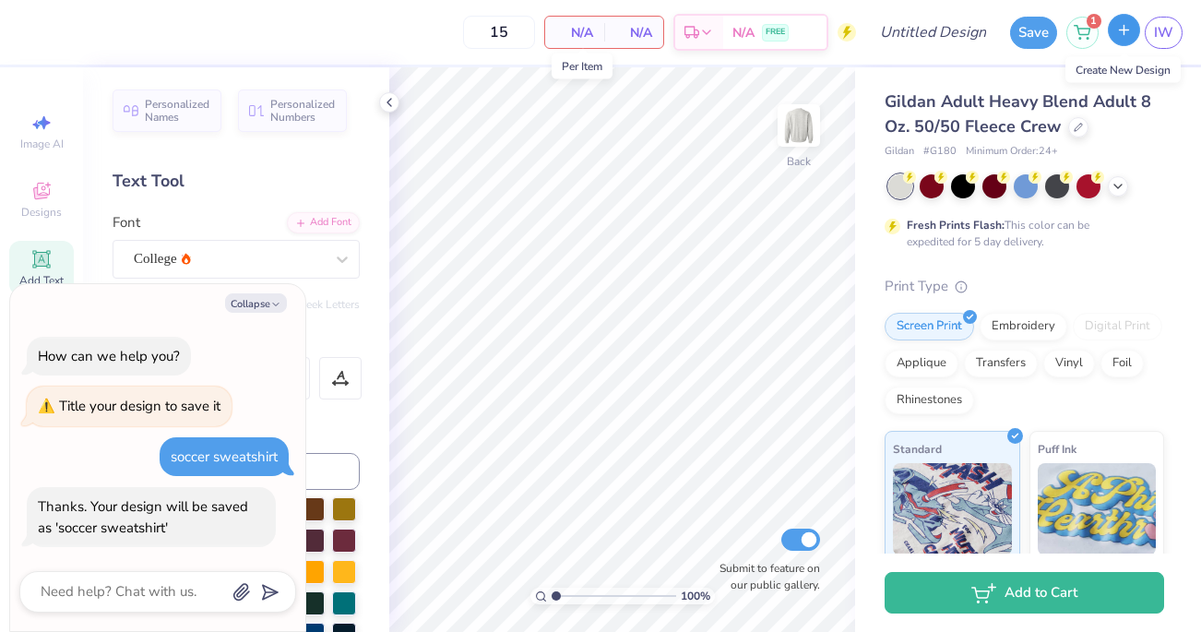
type textarea "x"
click at [275, 302] on icon "button" at bounding box center [275, 304] width 11 height 11
type textarea "x"
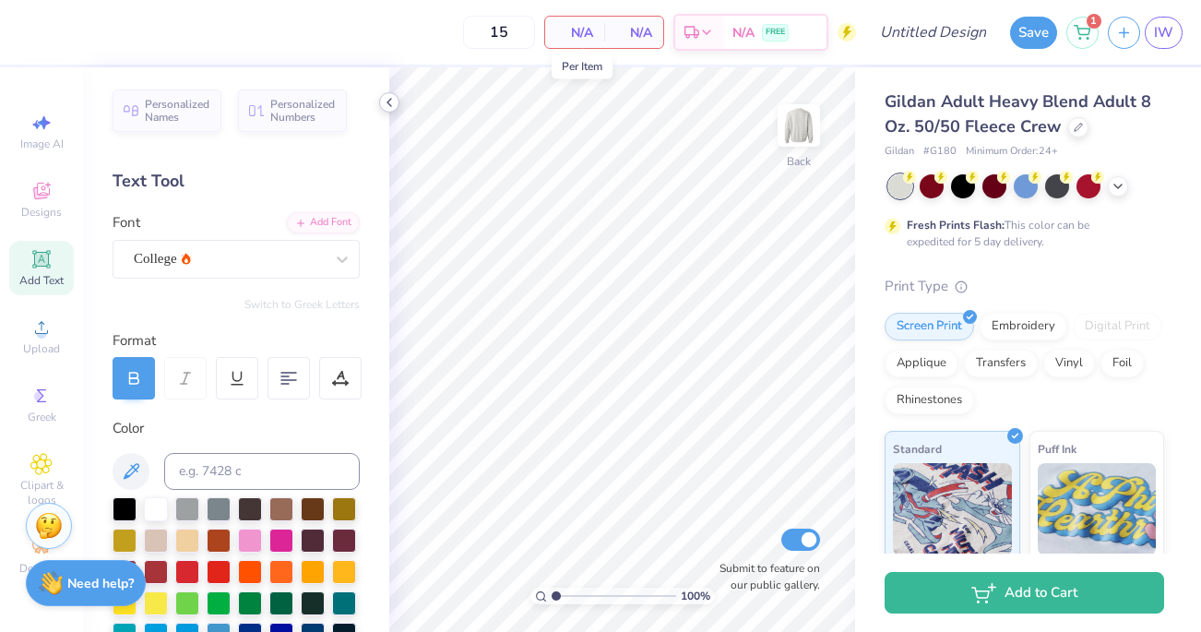
click at [395, 101] on icon at bounding box center [389, 102] width 15 height 15
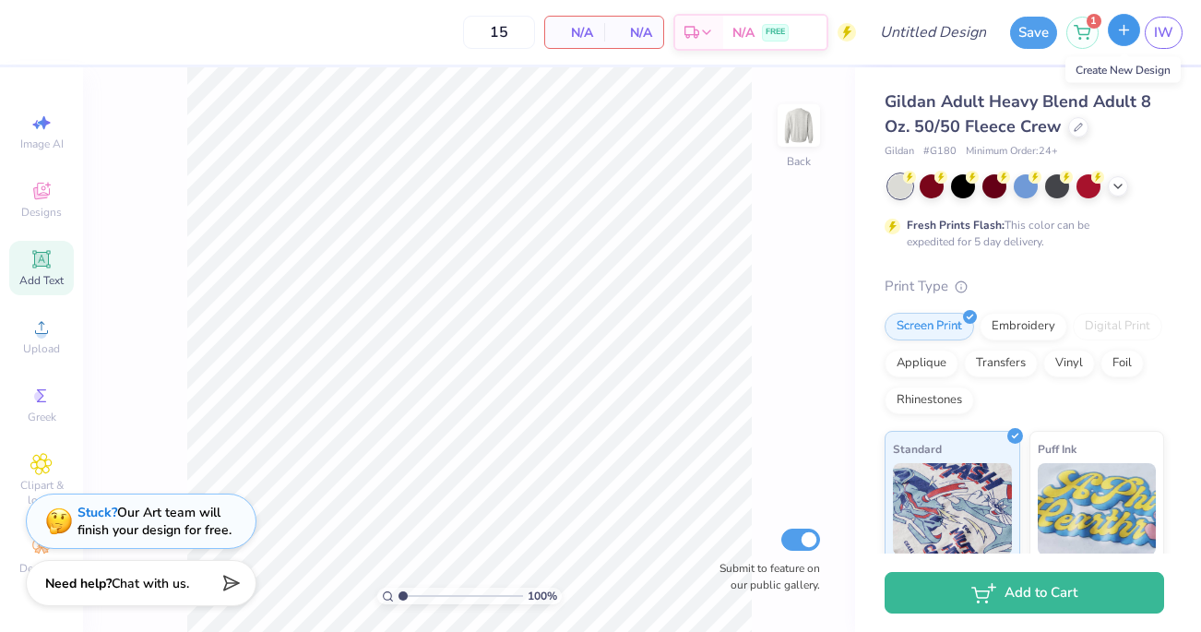
click at [1136, 28] on button "button" at bounding box center [1124, 30] width 32 height 32
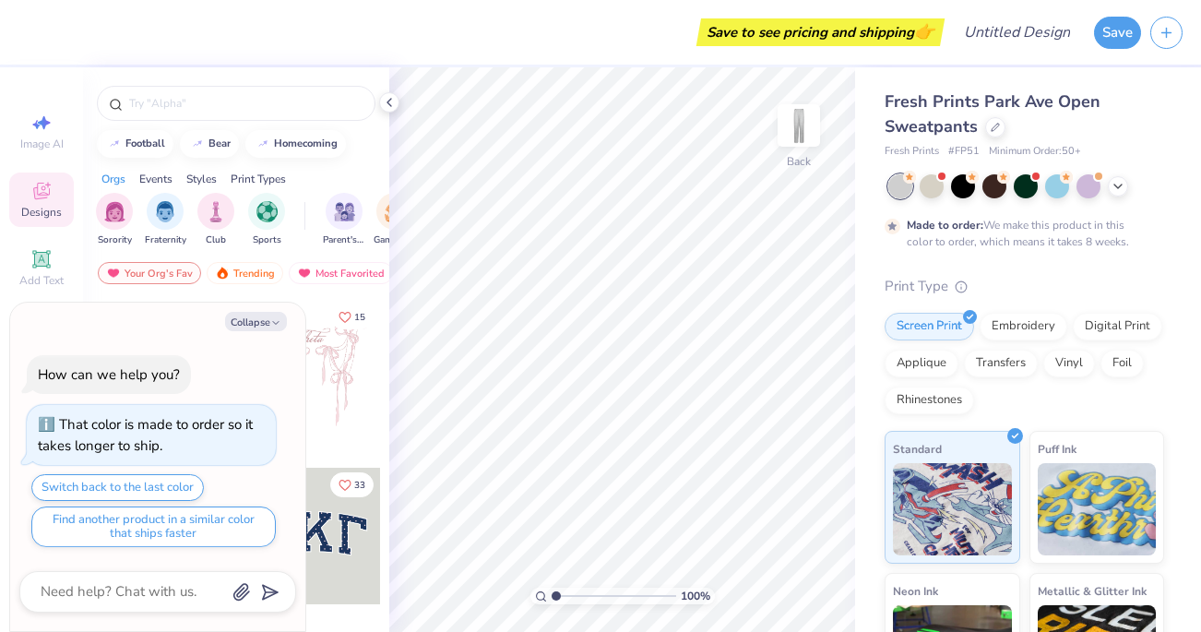
type textarea "x"
type input "1.24"
type textarea "x"
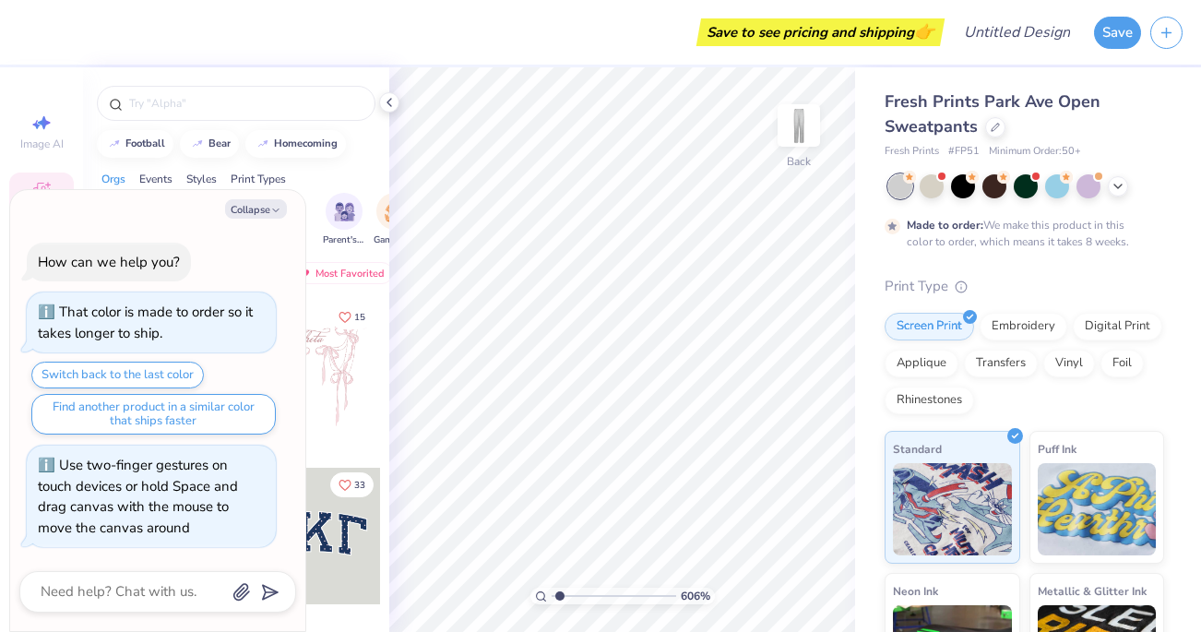
type input "1"
drag, startPoint x: 558, startPoint y: 590, endPoint x: 526, endPoint y: 592, distance: 32.4
click at [552, 592] on input "range" at bounding box center [614, 596] width 125 height 17
click at [279, 205] on icon "button" at bounding box center [275, 210] width 11 height 11
type textarea "x"
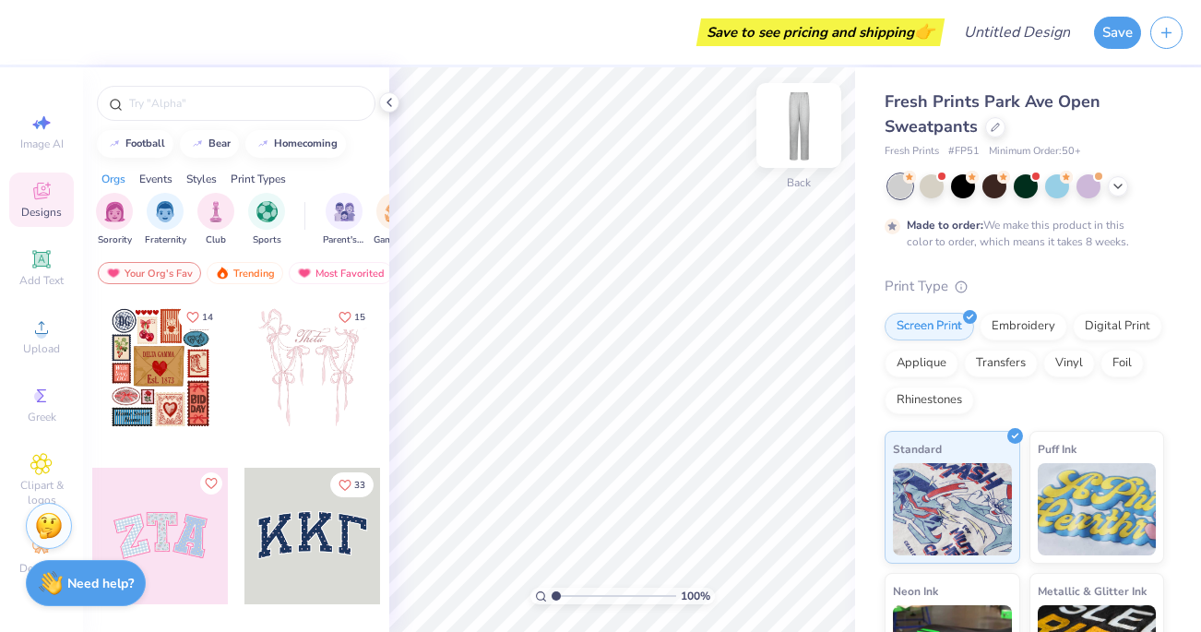
click at [797, 126] on img at bounding box center [799, 126] width 74 height 74
click at [797, 125] on img at bounding box center [799, 126] width 74 height 74
click at [796, 123] on img at bounding box center [799, 126] width 74 height 74
click at [796, 123] on img at bounding box center [798, 125] width 37 height 37
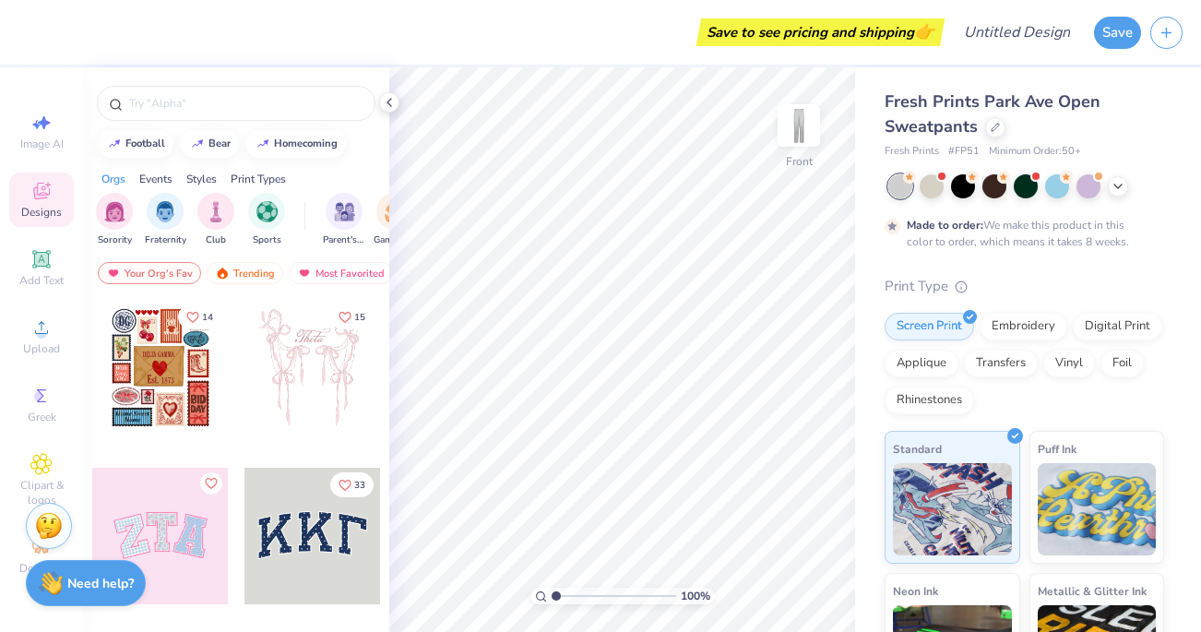
click at [796, 123] on img at bounding box center [798, 125] width 37 height 37
click at [383, 99] on icon at bounding box center [389, 102] width 15 height 15
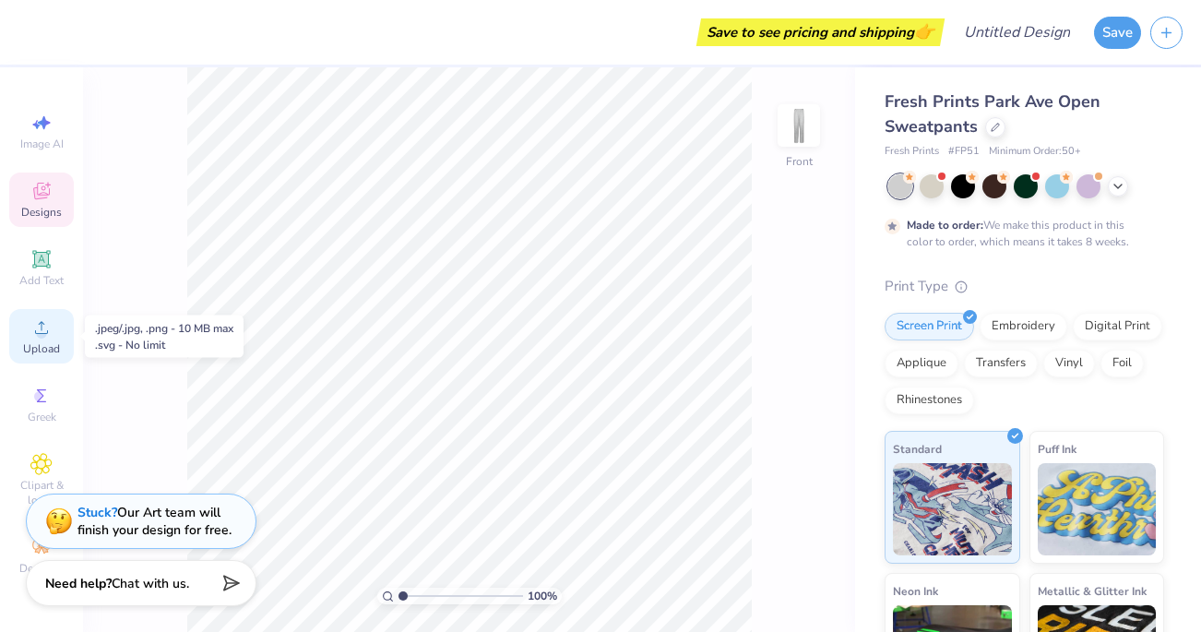
click at [41, 325] on icon at bounding box center [41, 327] width 13 height 13
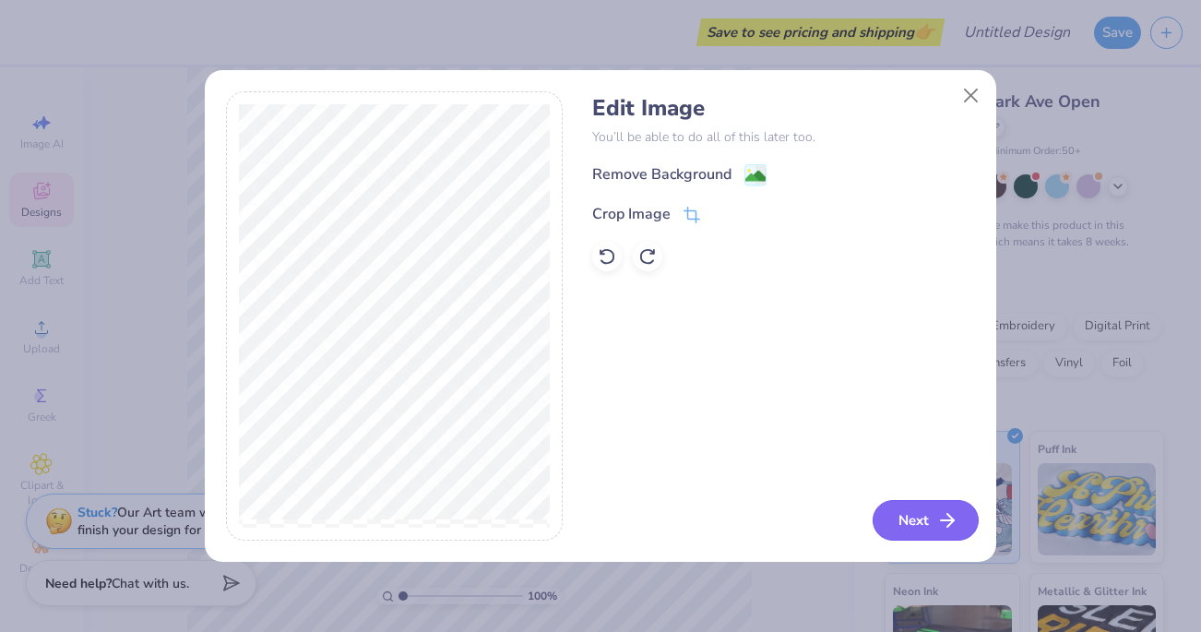
click at [918, 531] on button "Next" at bounding box center [926, 520] width 106 height 41
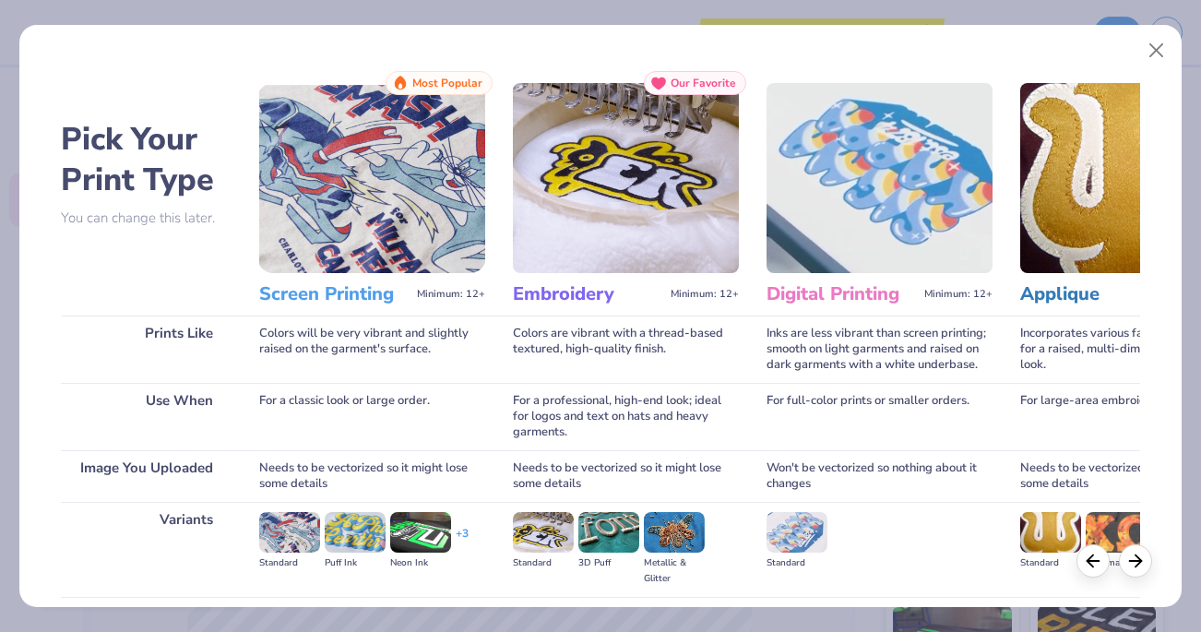
click at [326, 175] on img at bounding box center [372, 178] width 226 height 190
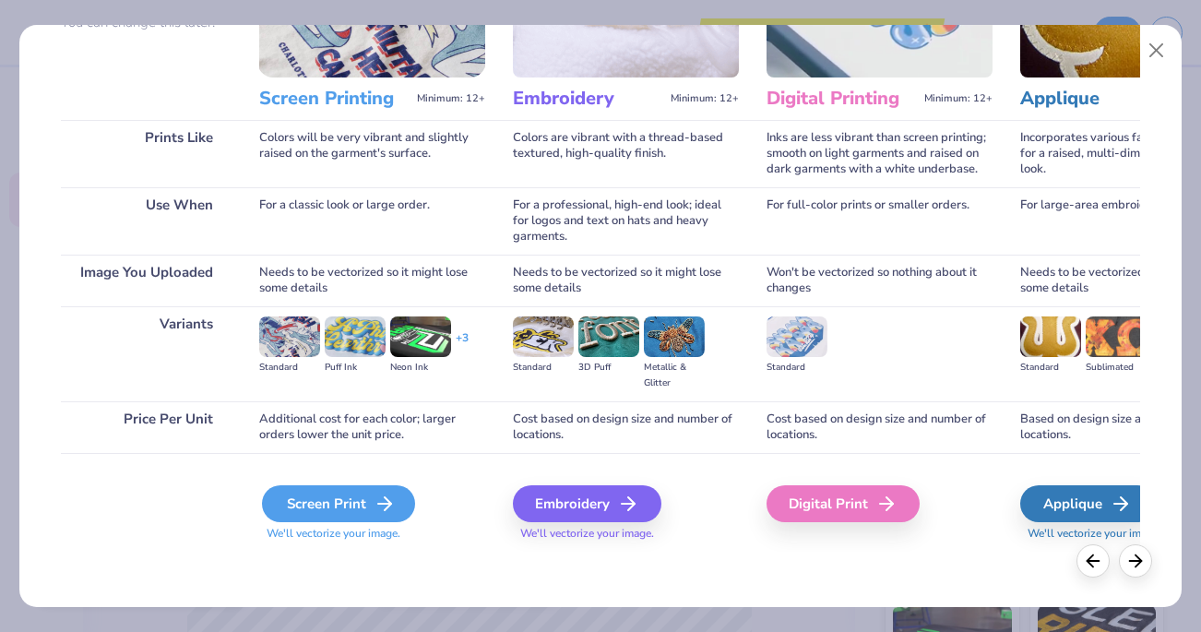
click at [358, 503] on div "Screen Print" at bounding box center [338, 503] width 153 height 37
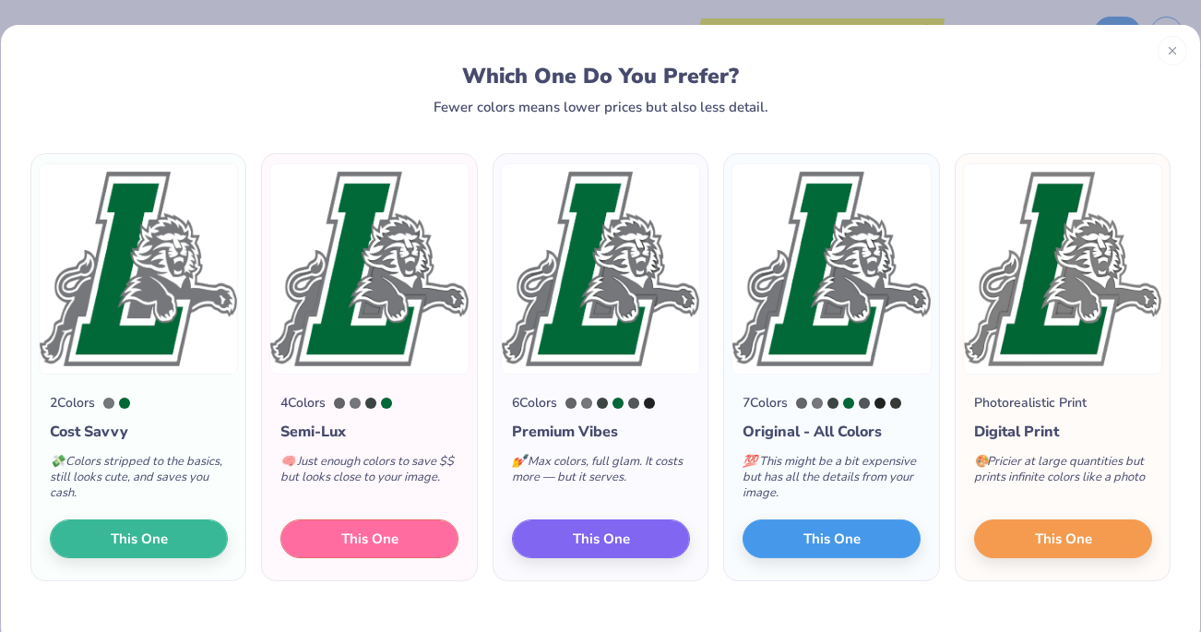
click at [365, 532] on span "This One" at bounding box center [369, 539] width 57 height 21
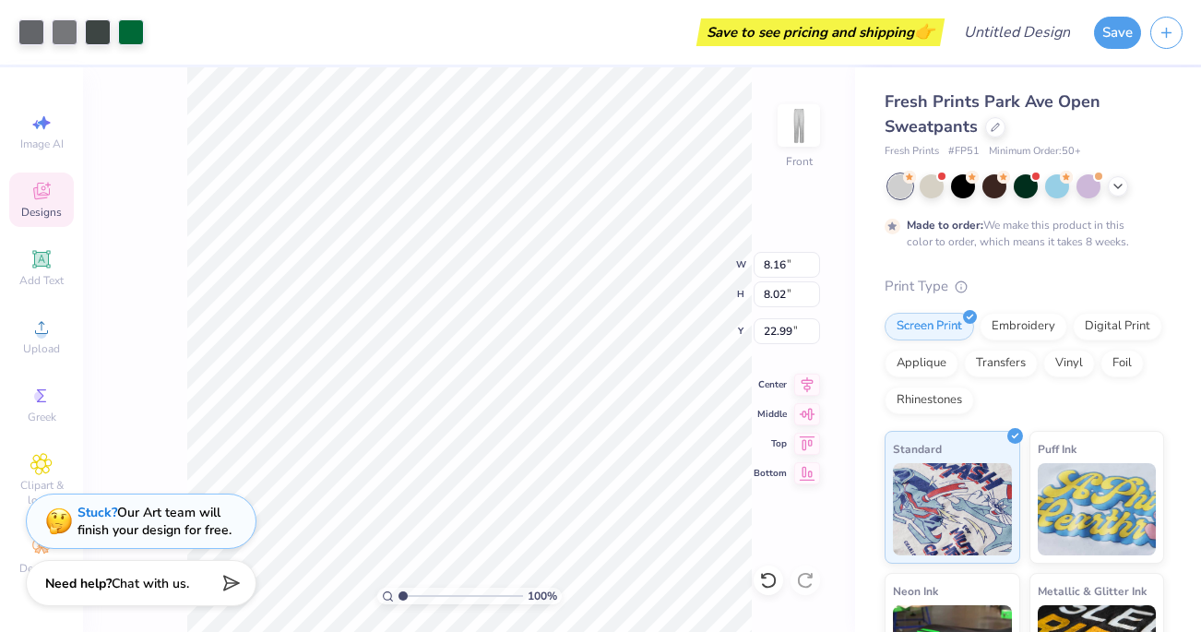
type input "3.52"
type input "3.46"
type input "2.78"
type input "4.71"
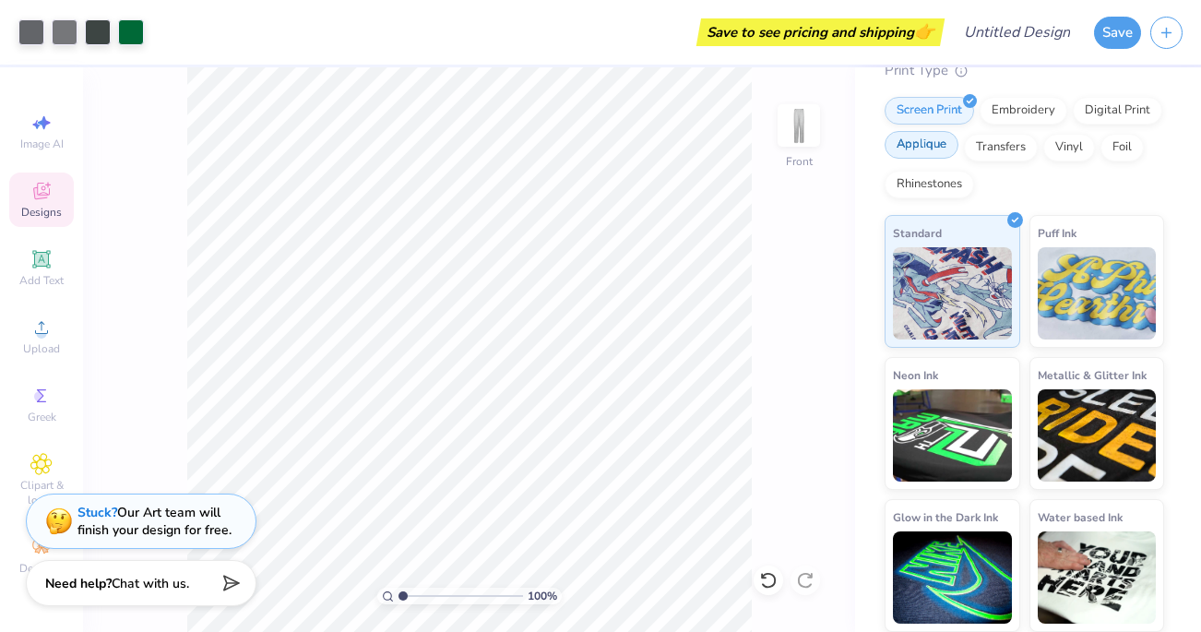
scroll to position [0, 0]
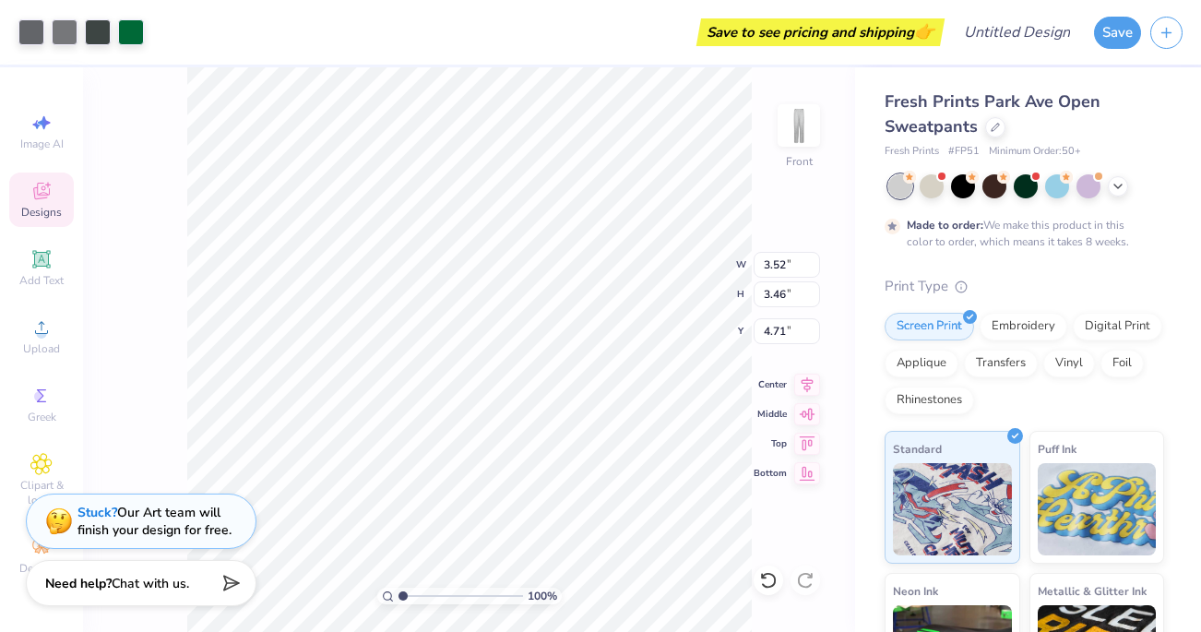
type input "4.73"
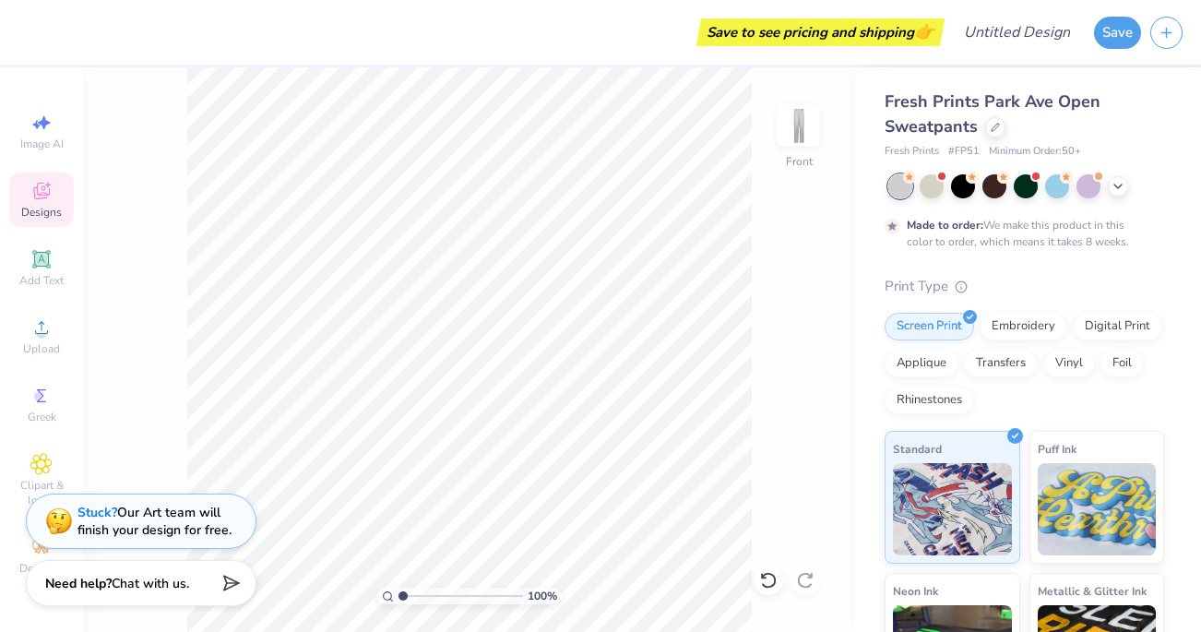
click at [52, 183] on icon at bounding box center [41, 191] width 22 height 22
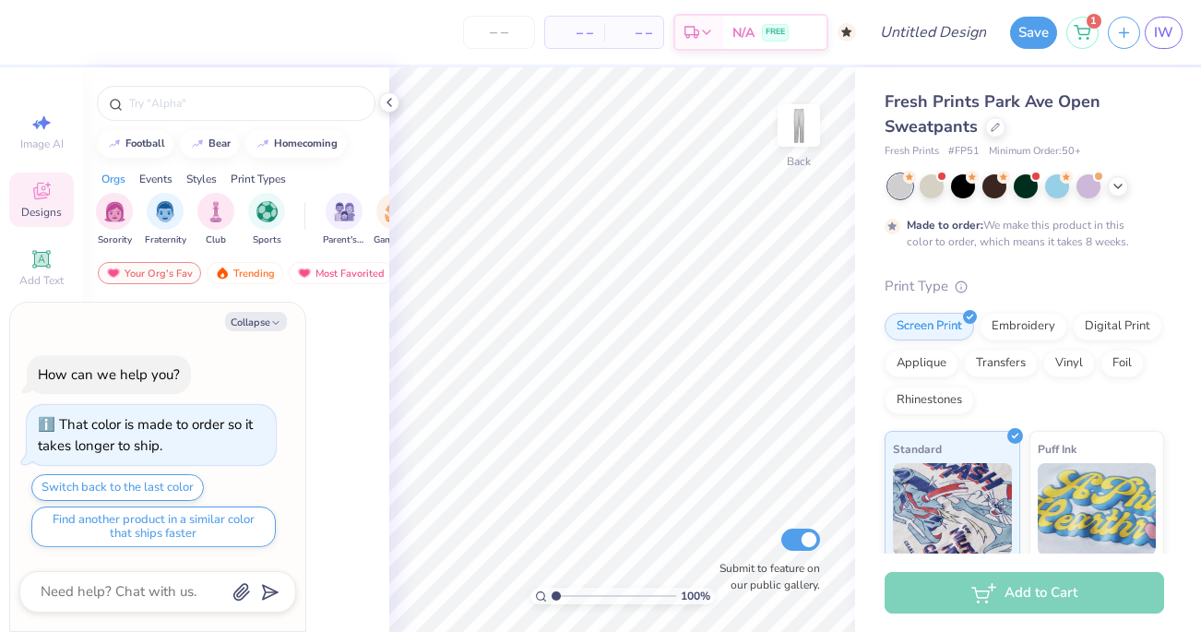
type textarea "x"
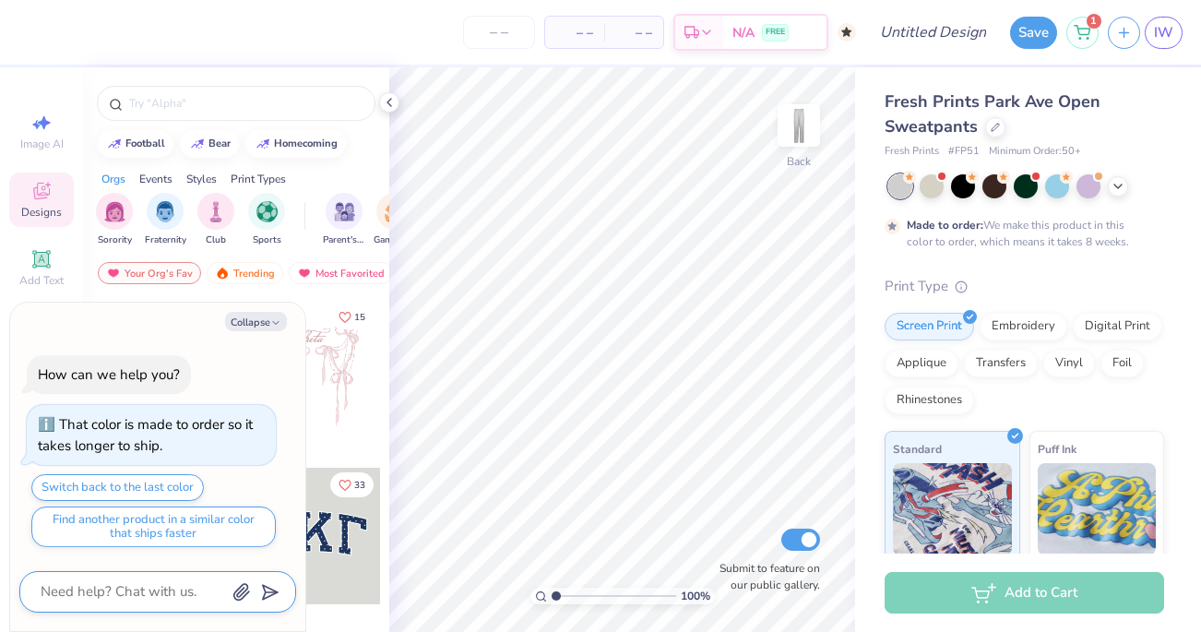
click at [159, 585] on textarea at bounding box center [132, 591] width 187 height 25
type textarea "h"
type textarea "x"
type textarea "ho"
type textarea "x"
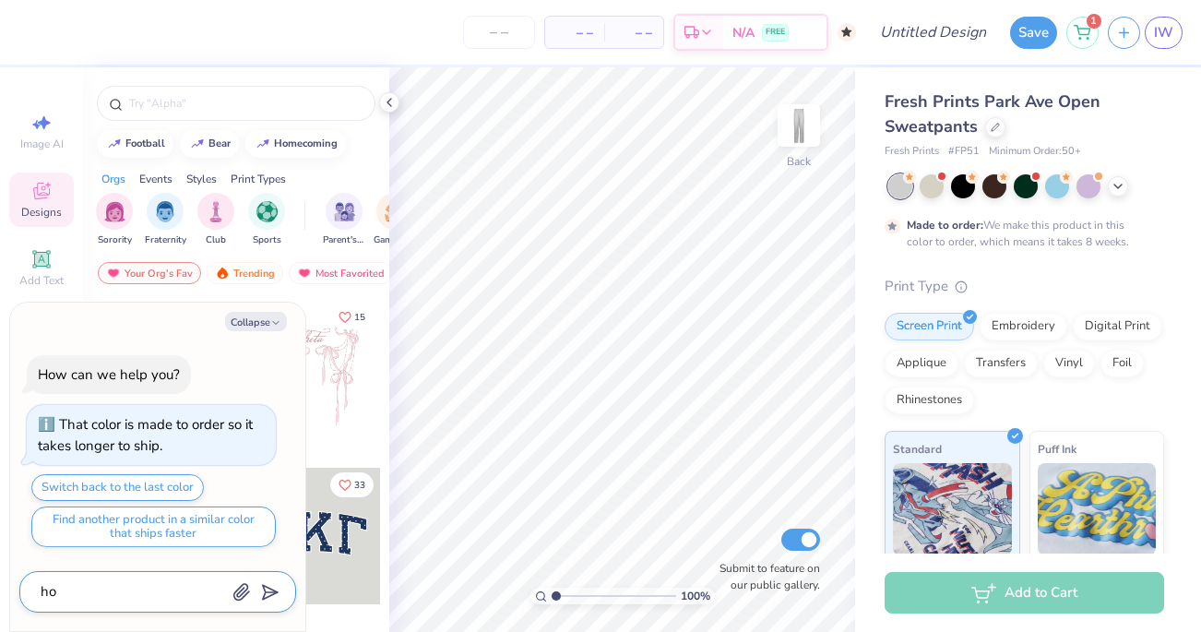
type textarea "how"
type textarea "x"
type textarea "how"
type textarea "x"
type textarea "how l"
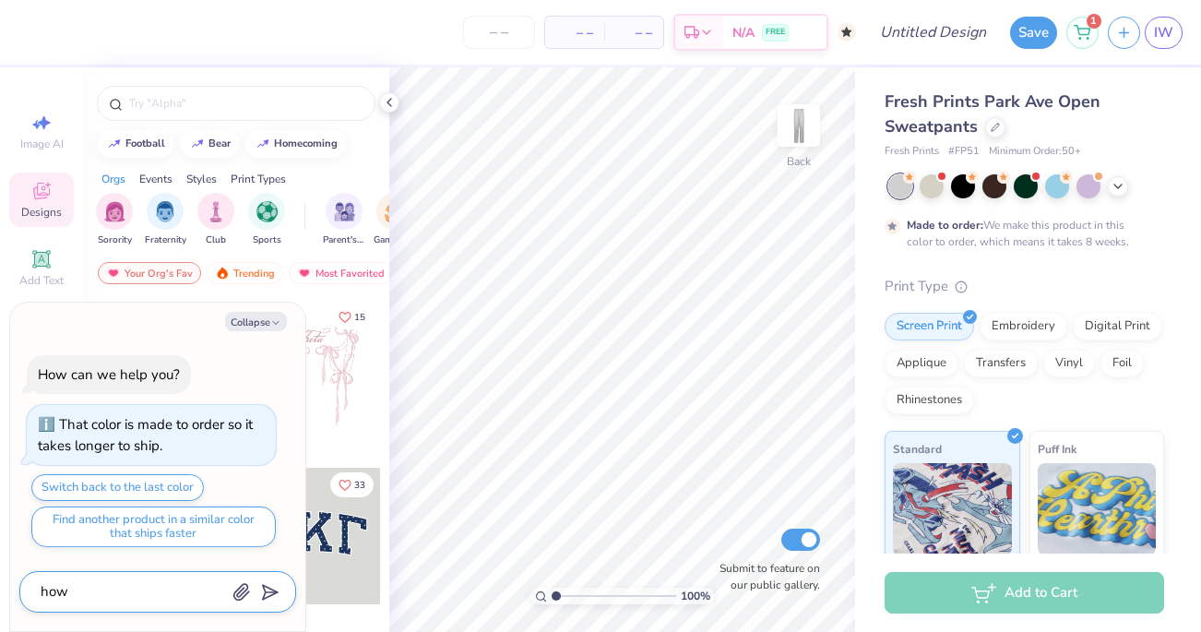
type textarea "x"
type textarea "how lo"
type textarea "x"
type textarea "how [PERSON_NAME]"
type textarea "x"
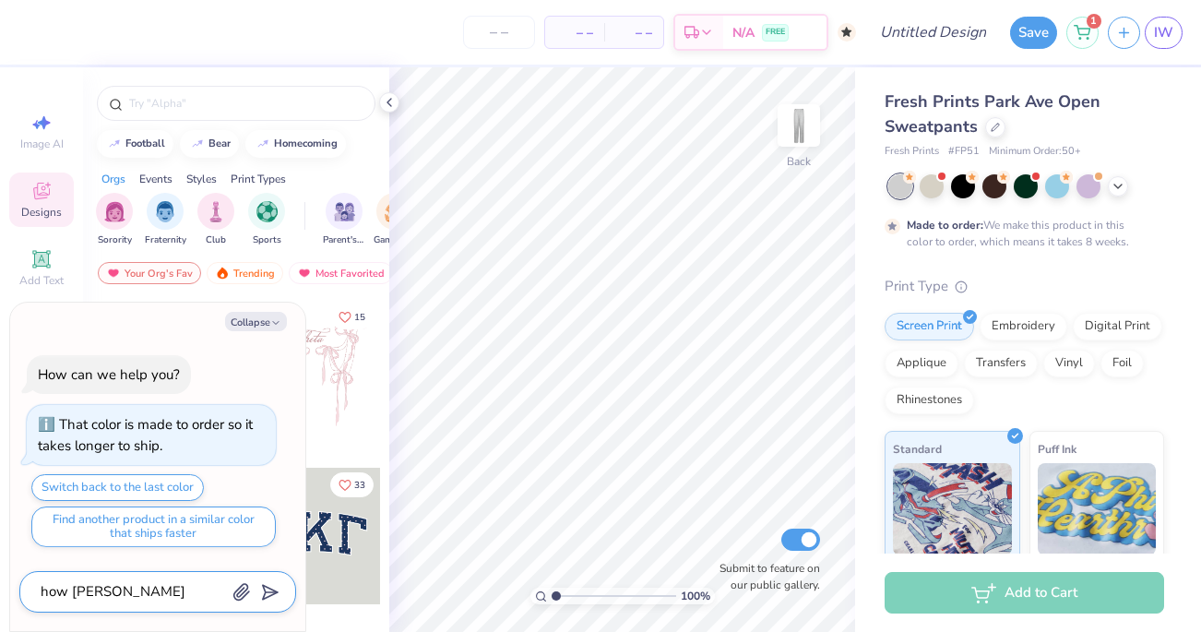
type textarea "how long"
type textarea "x"
type textarea "how long"
type textarea "x"
type textarea "how long w"
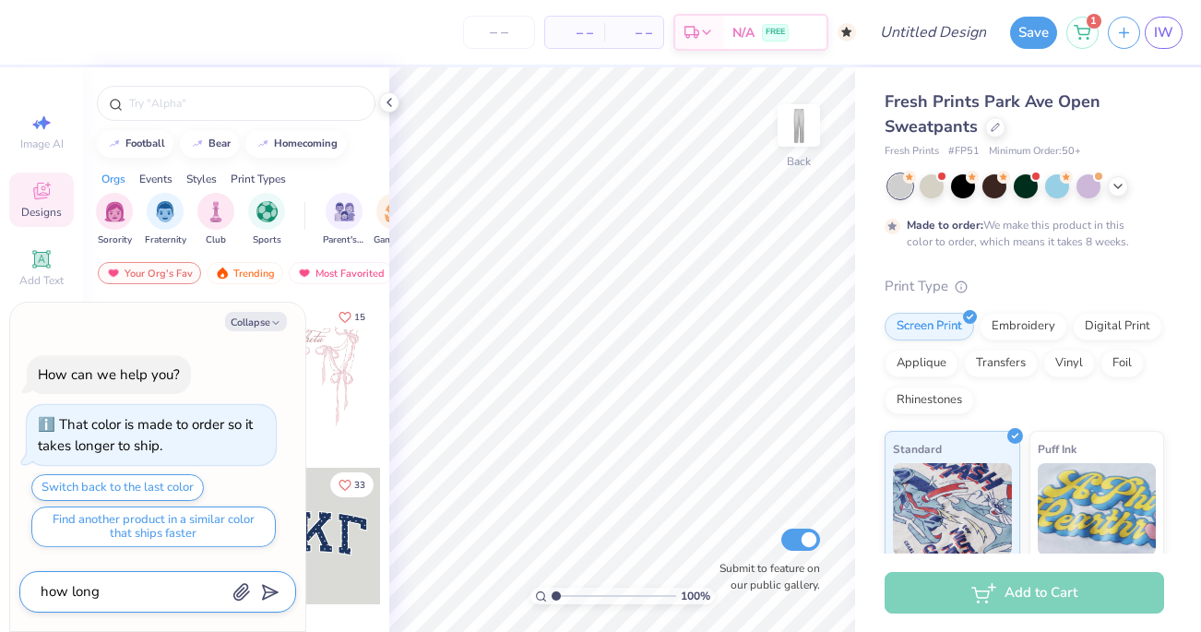
type textarea "x"
type textarea "how long wi"
type textarea "x"
type textarea "how long wil"
type textarea "x"
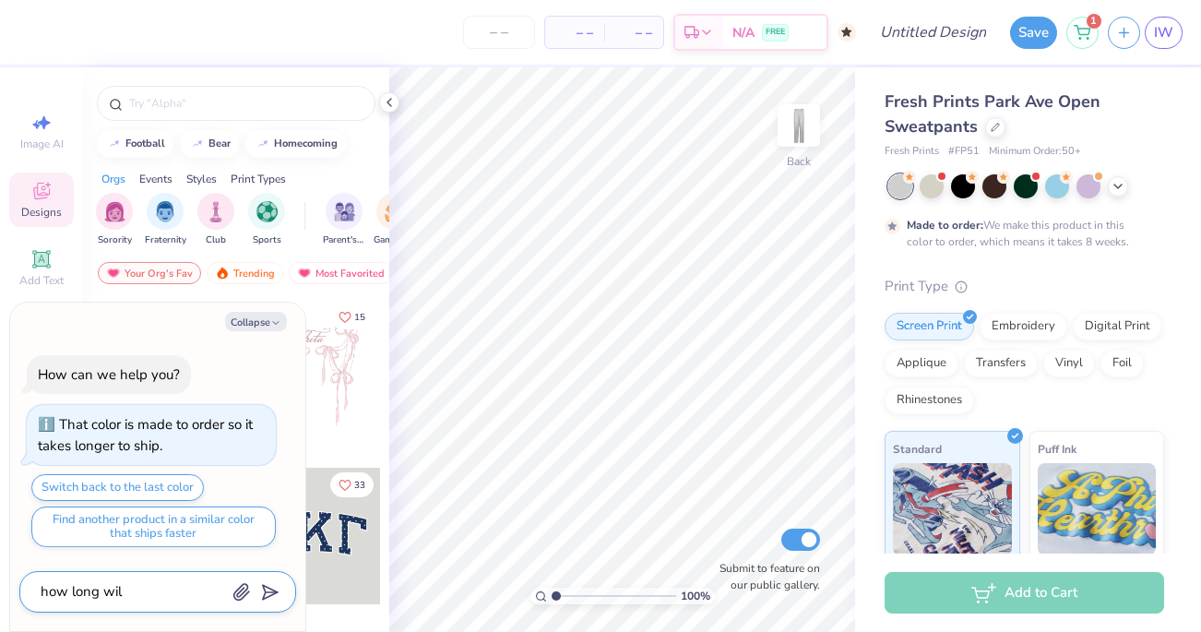
type textarea "how long will"
type textarea "x"
type textarea "how long will"
type textarea "x"
type textarea "how long will i"
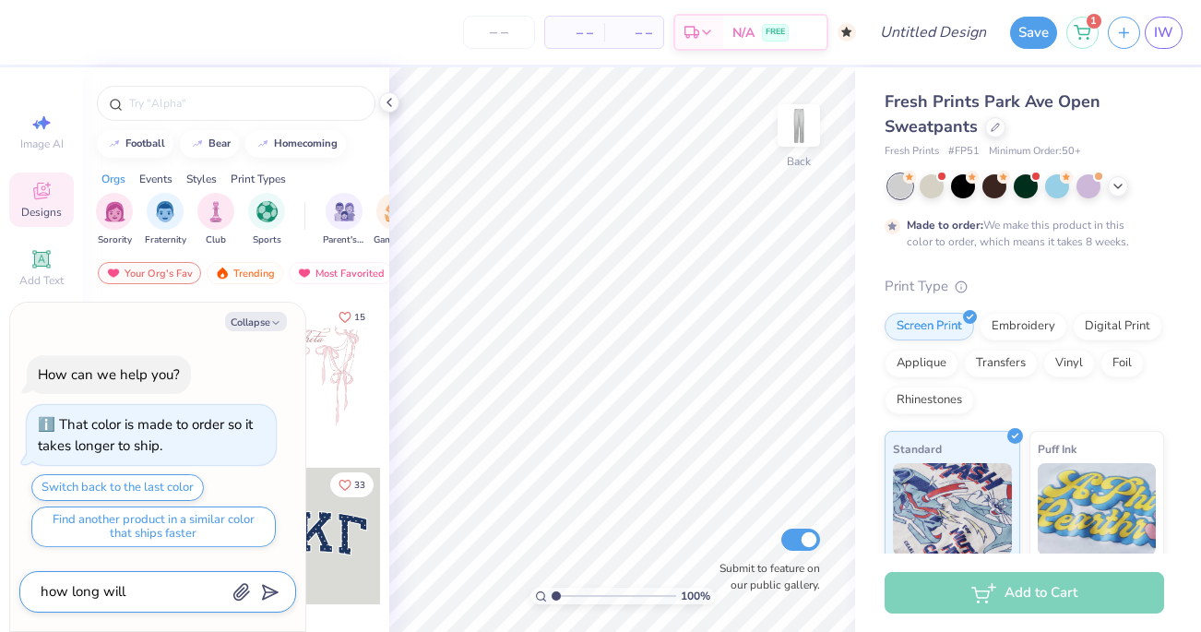
type textarea "x"
type textarea "how long will it"
type textarea "x"
type textarea "how long will it"
type textarea "x"
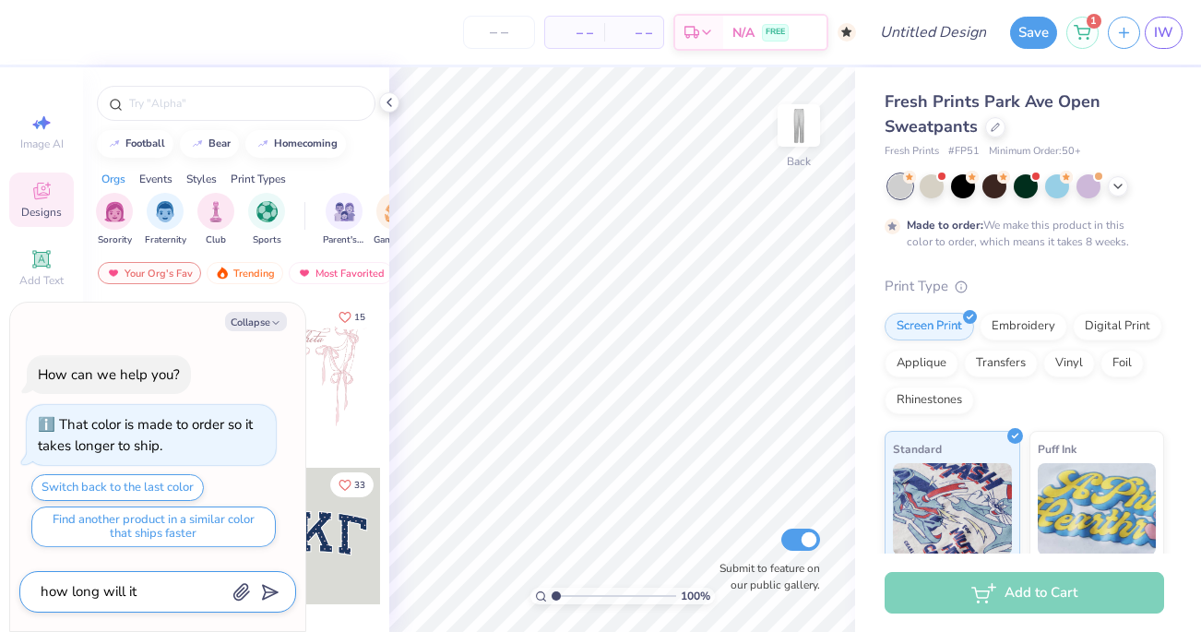
type textarea "how long will it t"
type textarea "x"
type textarea "how long will it ta"
type textarea "x"
type textarea "how long will it tak"
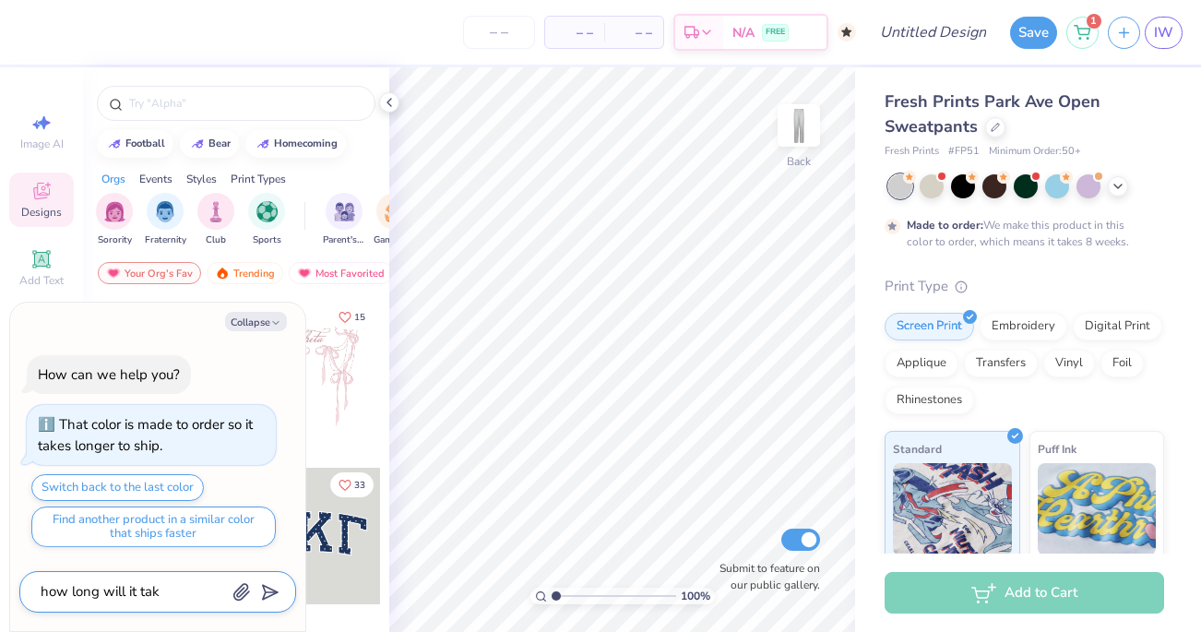
type textarea "x"
type textarea "how long will it take"
type textarea "x"
type textarea "how long will it take"
type textarea "x"
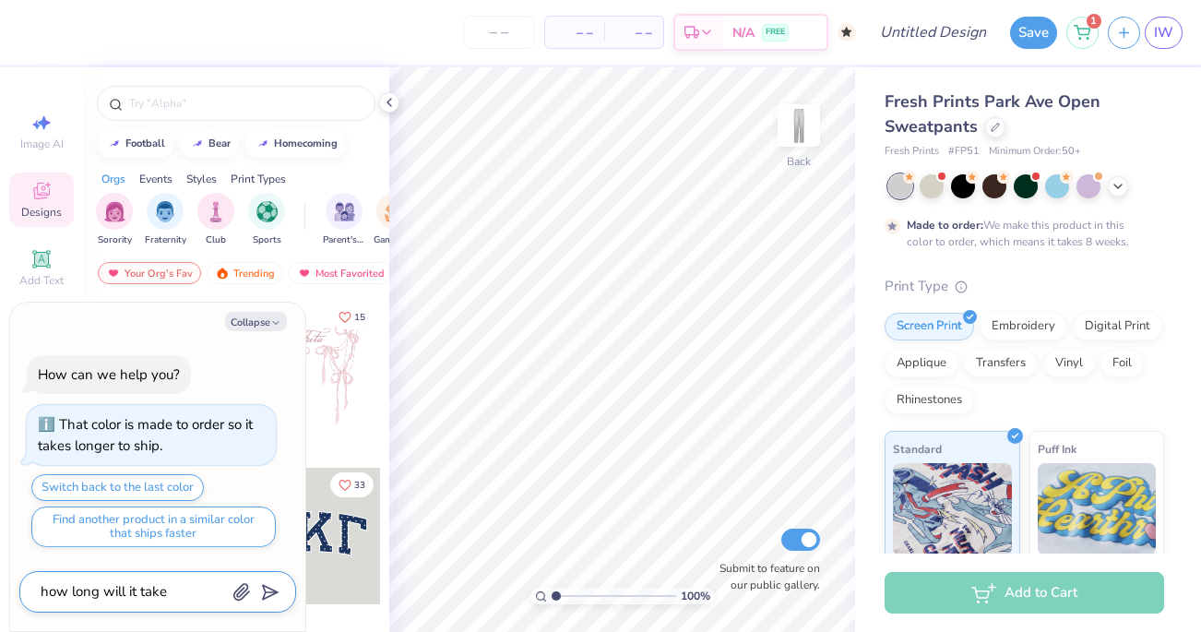
type textarea "how long will it take t"
type textarea "x"
type textarea "how long will it take to"
type textarea "x"
type textarea "how long will it take to"
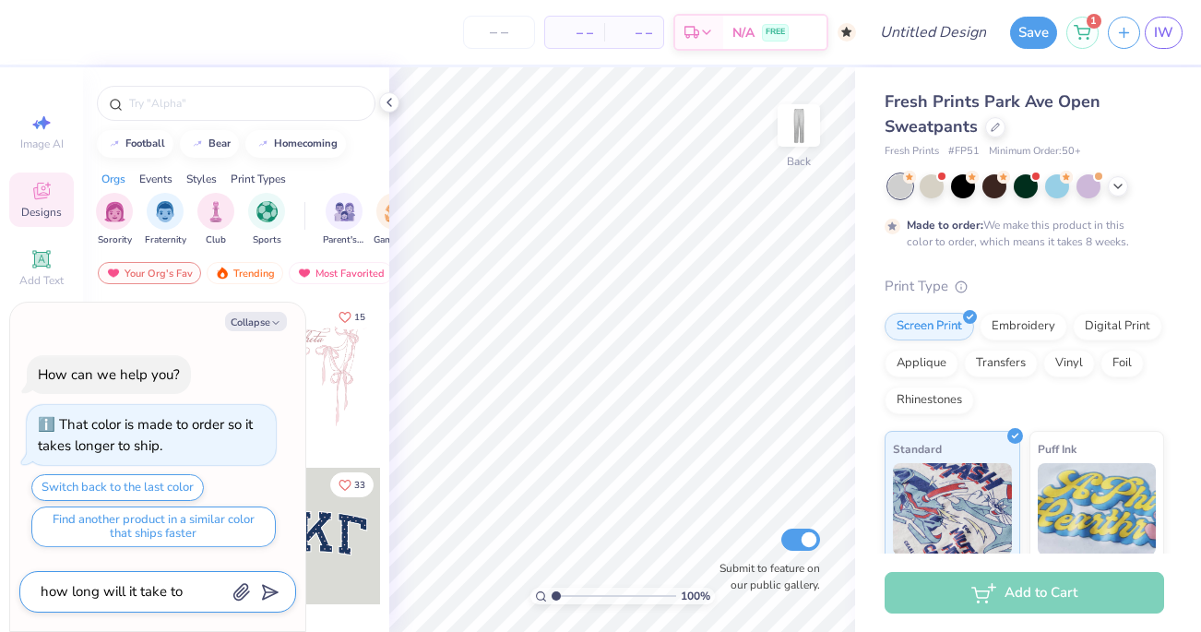
type textarea "x"
type textarea "how long will it take to s"
type textarea "x"
type textarea "how long will it take to sh"
type textarea "x"
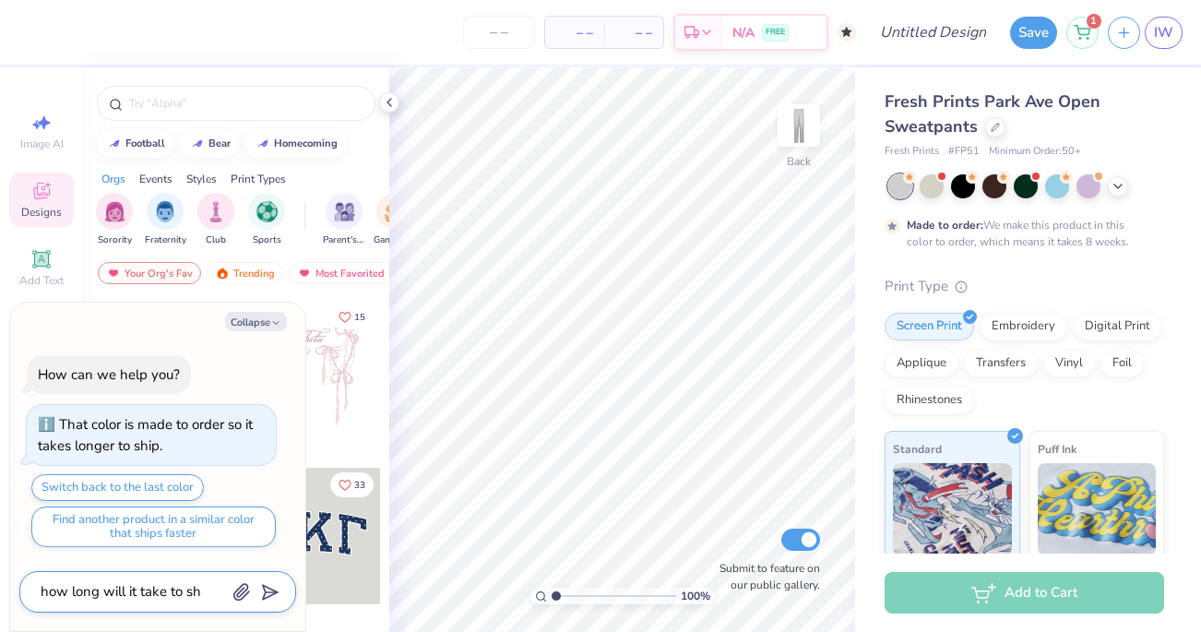
type textarea "how long will it take to shi"
type textarea "x"
type textarea "how long will it take to ship"
type textarea "x"
type textarea "how long will it take to ship"
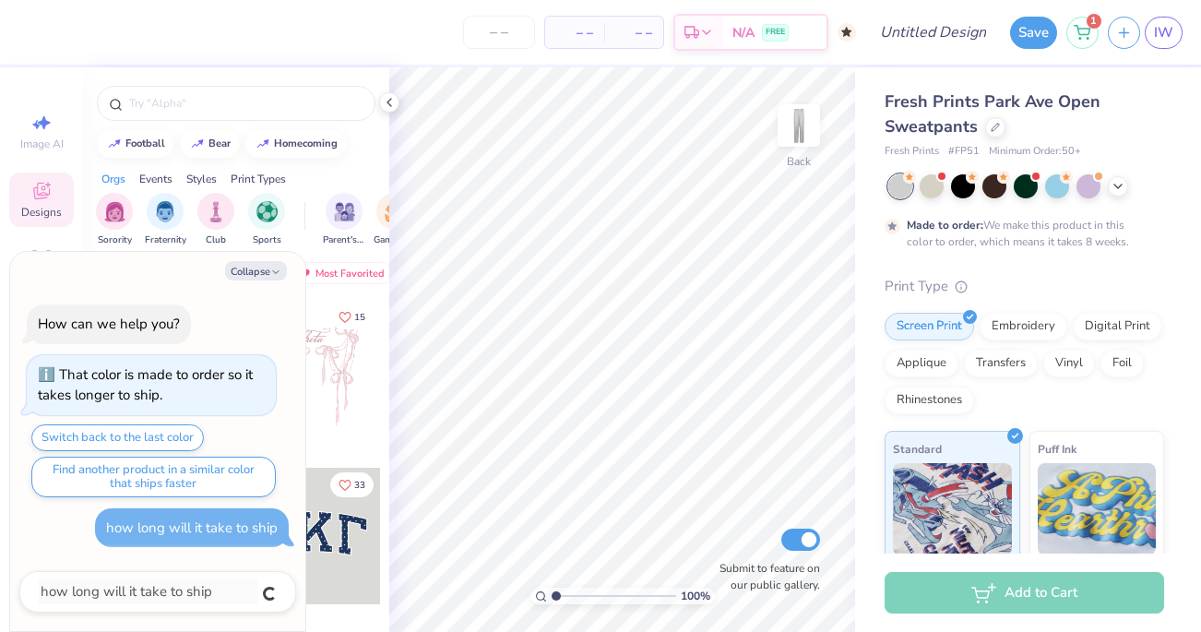
type textarea "x"
click at [162, 572] on div "how long will it take to ship" at bounding box center [157, 592] width 277 height 42
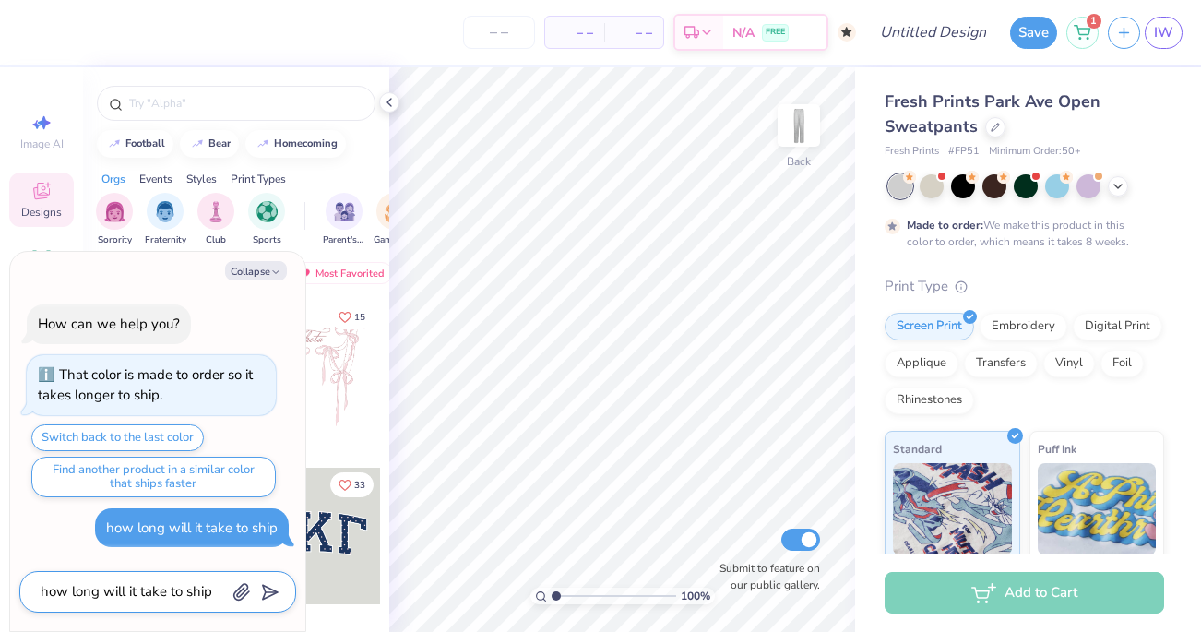
click at [153, 596] on textarea "how long will it take to ship" at bounding box center [132, 591] width 187 height 25
type textarea "a"
type textarea "x"
type textarea "al"
type textarea "x"
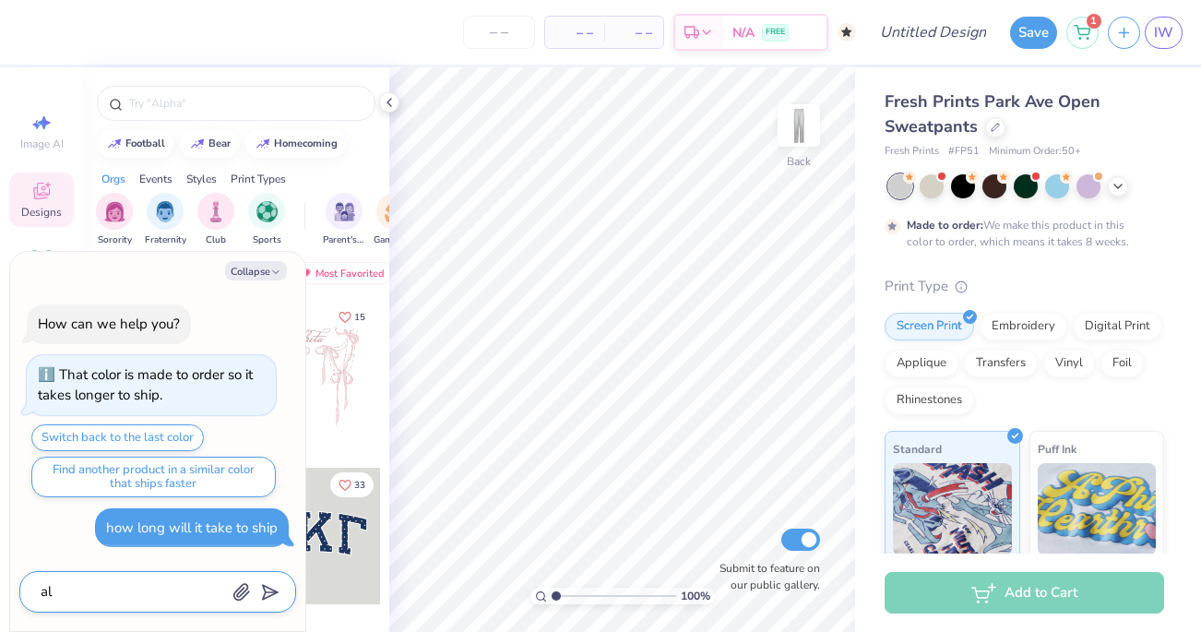
type textarea "als"
type textarea "x"
type textarea "also"
type textarea "x"
type textarea "also"
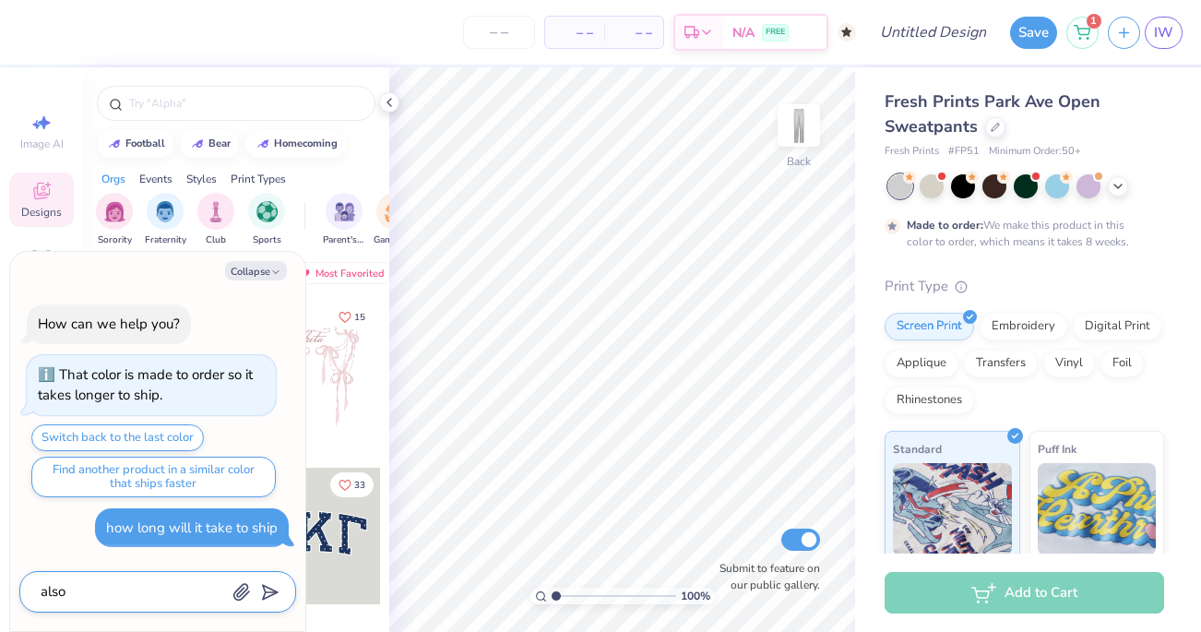
type textarea "x"
type textarea "also h"
type textarea "x"
type textarea "also ho"
type textarea "x"
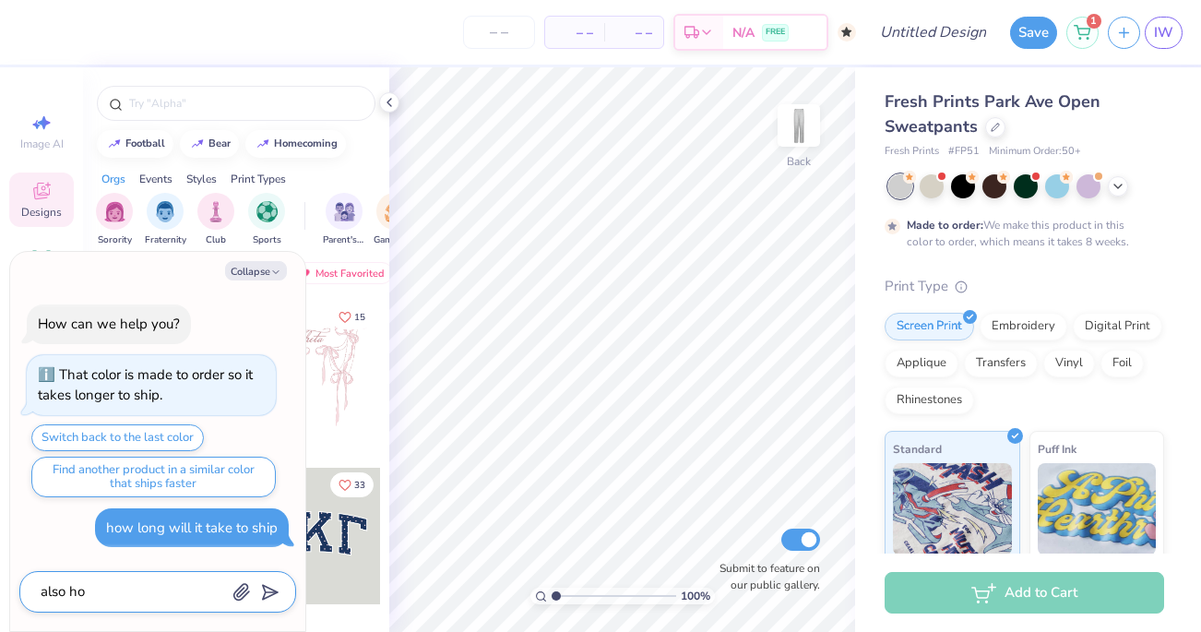
type textarea "also how"
type textarea "x"
type textarea "also how"
type textarea "x"
type textarea "also how d"
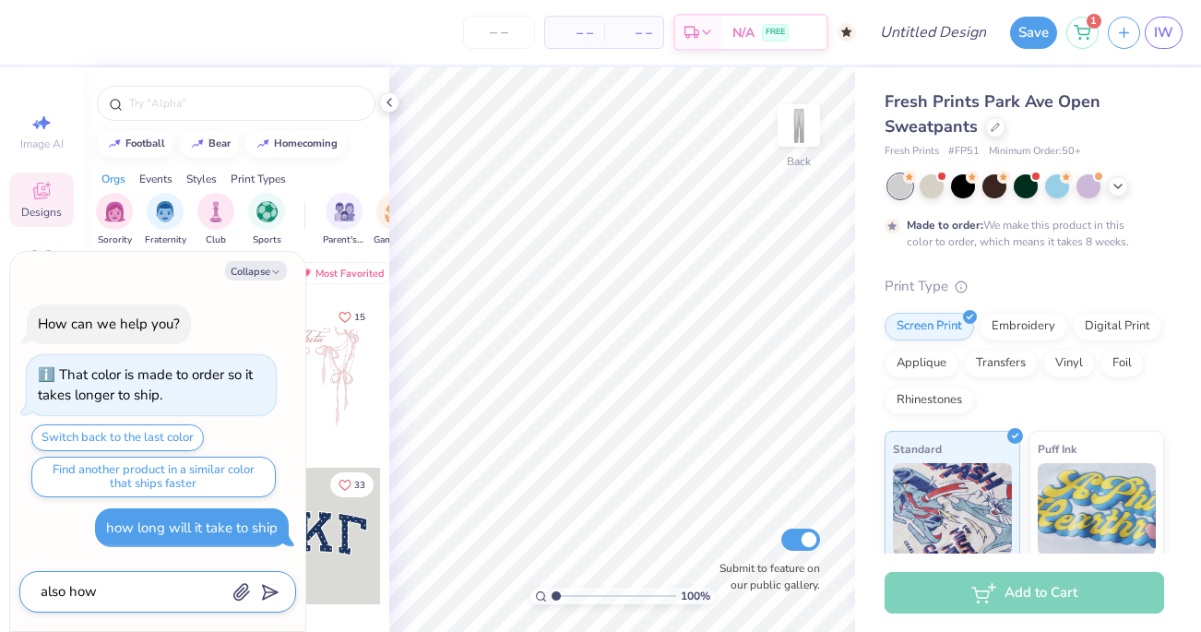
type textarea "x"
type textarea "also how do"
type textarea "x"
type textarea "also how do"
type textarea "x"
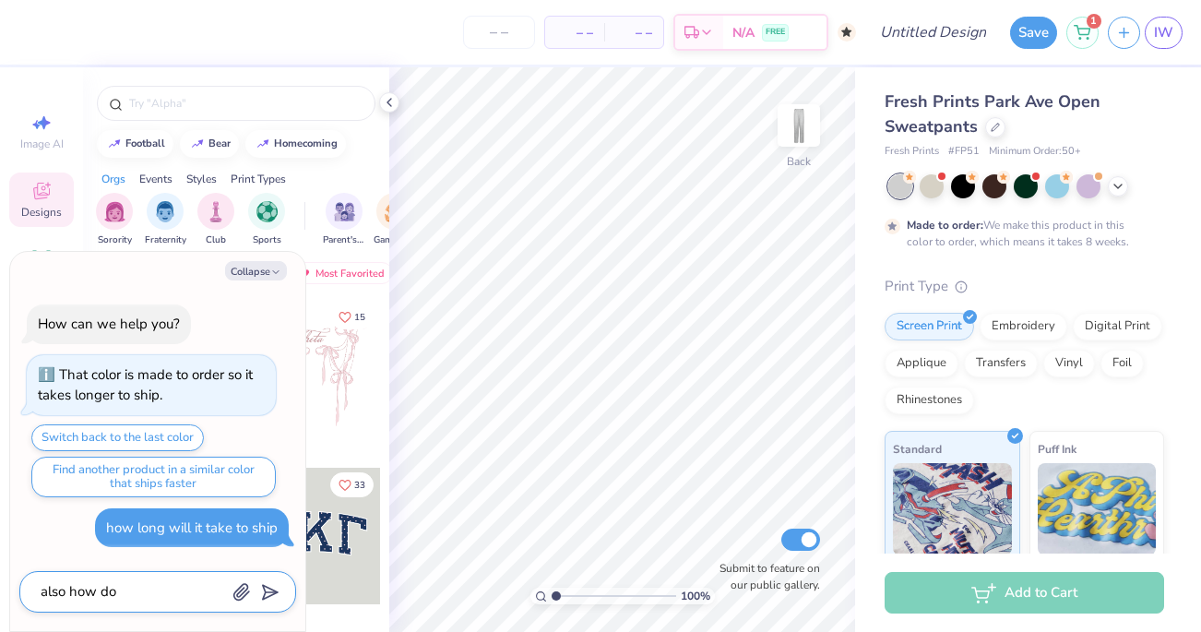
type textarea "also how do i"
type textarea "x"
type textarea "also how do i"
type textarea "x"
type textarea "also how do i m"
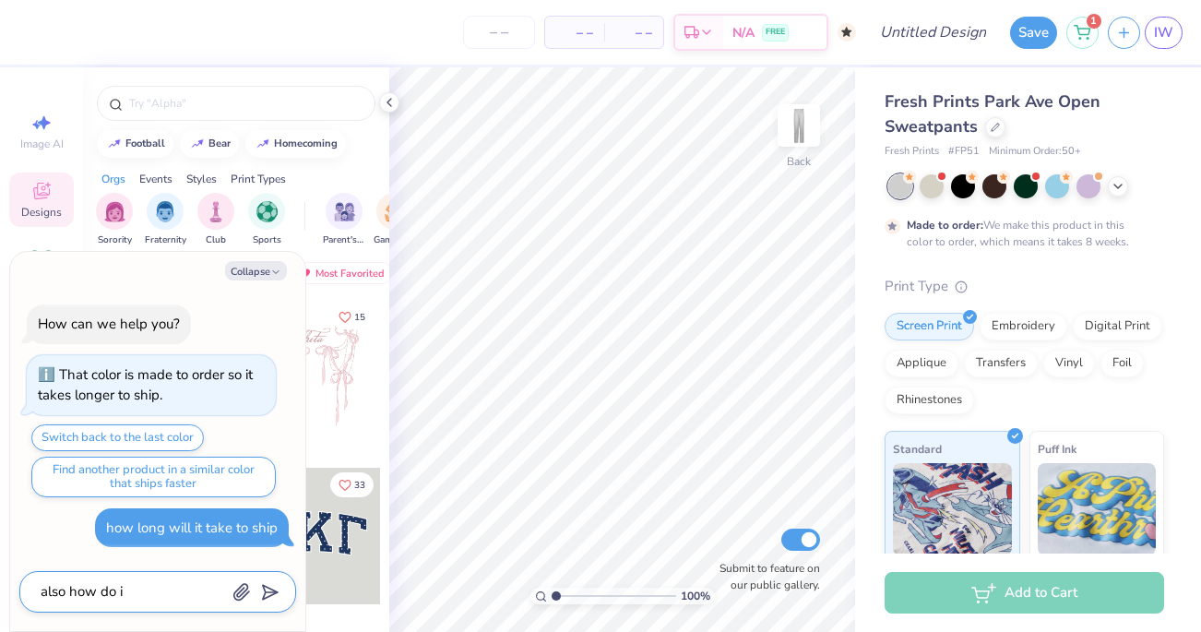
type textarea "x"
type textarea "also how do i ma"
type textarea "x"
type textarea "also how do i mak"
type textarea "x"
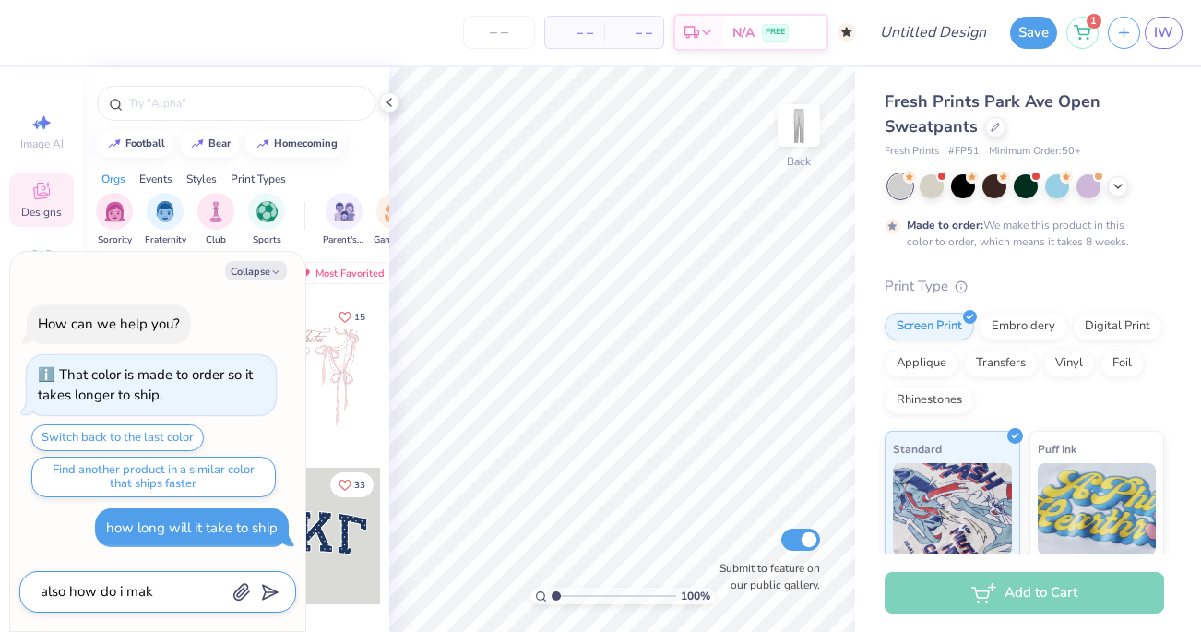
type textarea "also how do i make"
type textarea "x"
type textarea "also how do i make"
type textarea "x"
type textarea "also how do i make a"
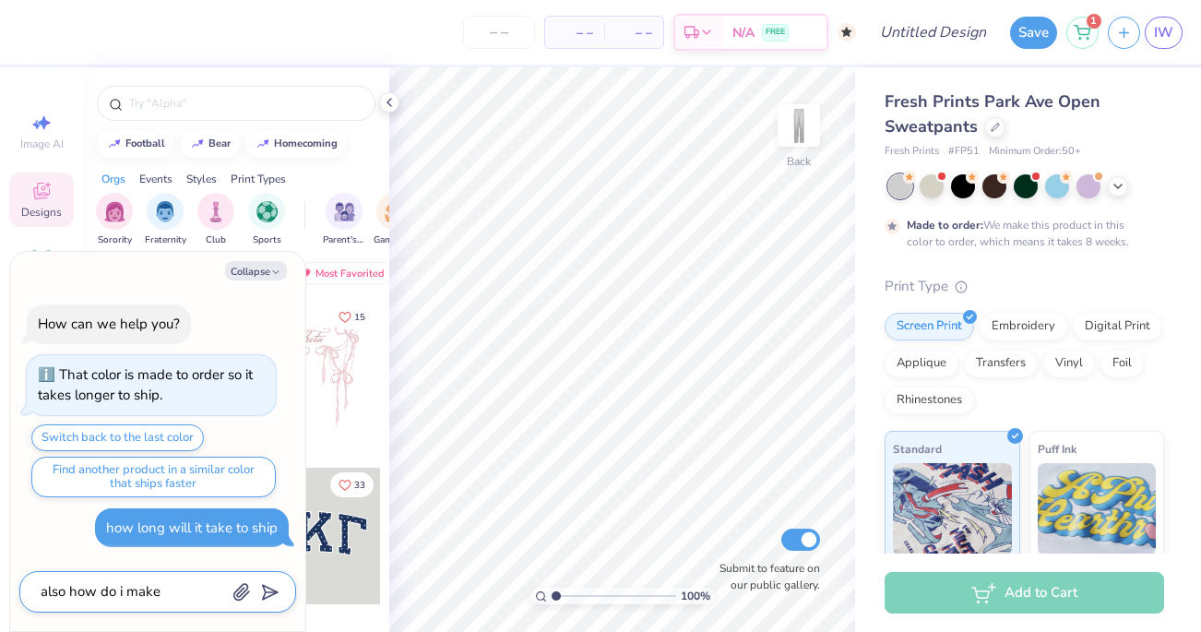
type textarea "x"
type textarea "also how do i make ac"
type textarea "x"
type textarea "also how do i make acu"
type textarea "x"
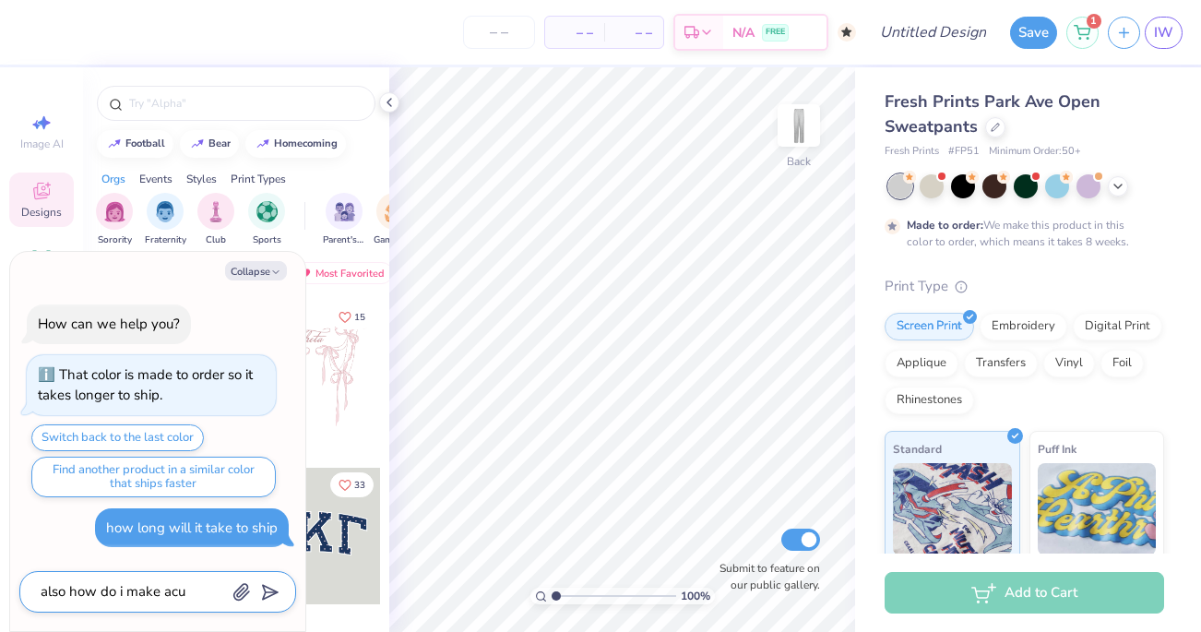
type textarea "also how do i make acut"
type textarea "x"
type textarea "also how do i make acu"
type textarea "x"
type textarea "also how do i make ac"
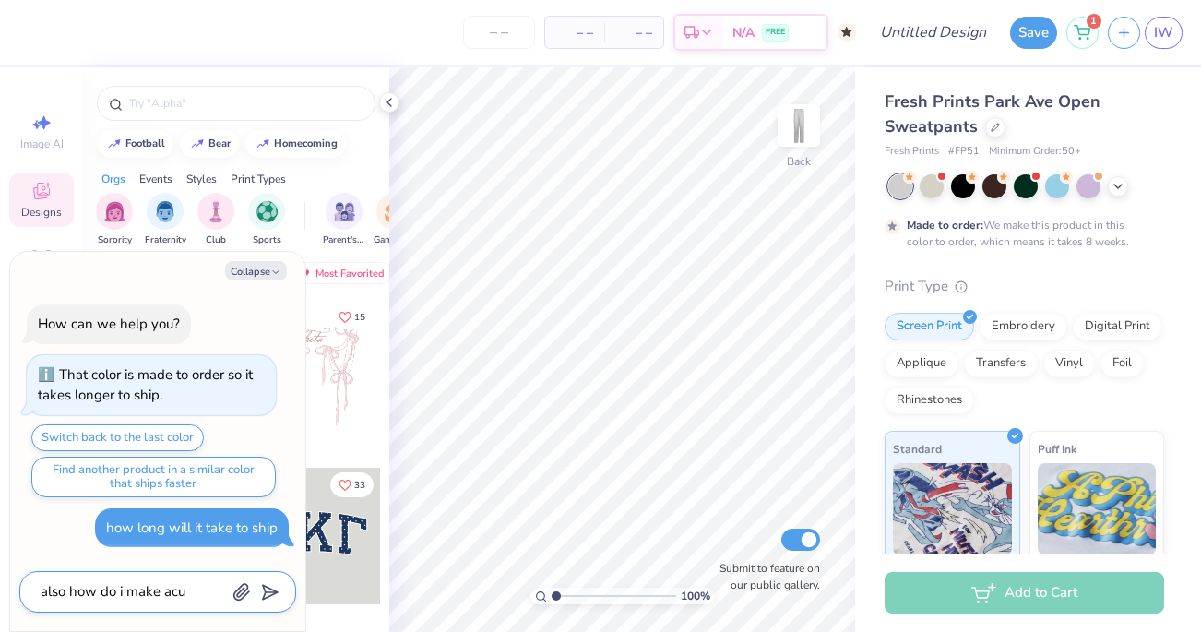
type textarea "x"
type textarea "also how do i make a"
type textarea "x"
type textarea "also how do i make a"
type textarea "x"
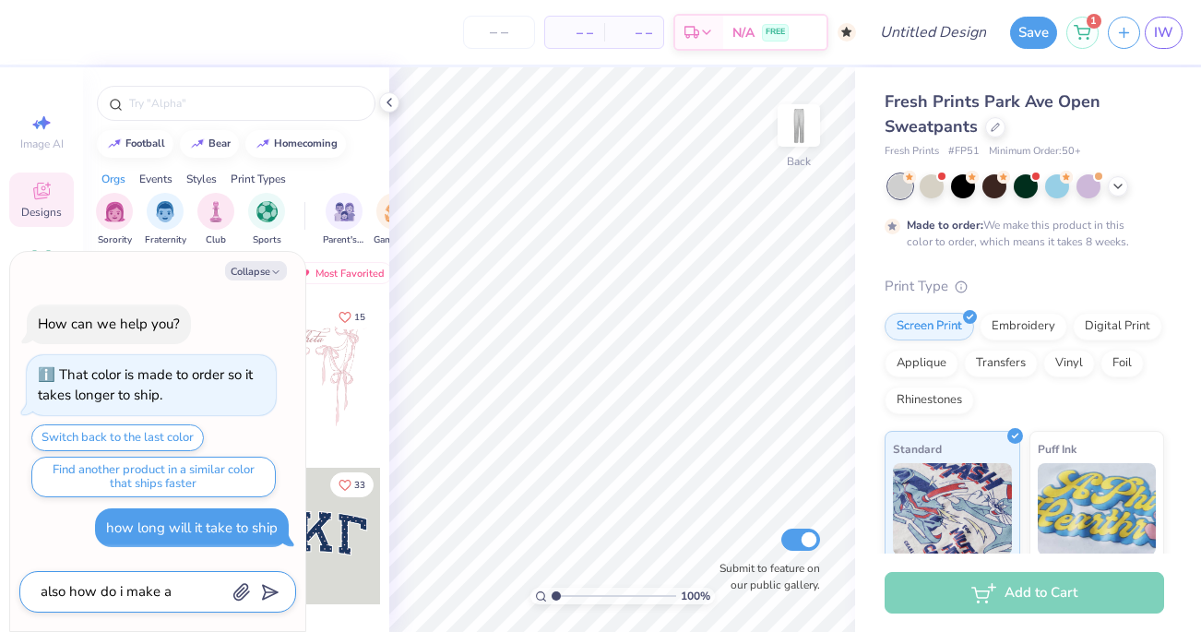
type textarea "also how do i make a c"
type textarea "x"
type textarea "also how do i make a cu"
type textarea "x"
type textarea "also how do i make a cus"
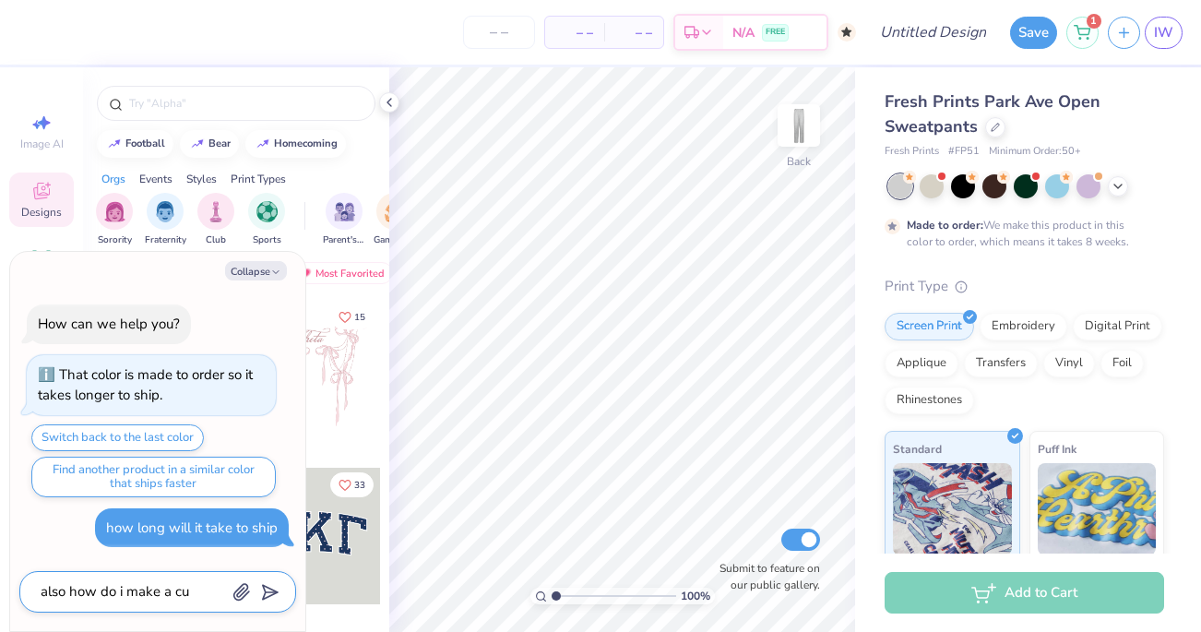
type textarea "x"
type textarea "also how do i make a cust"
type textarea "x"
type textarea "also how do i make a custo"
type textarea "x"
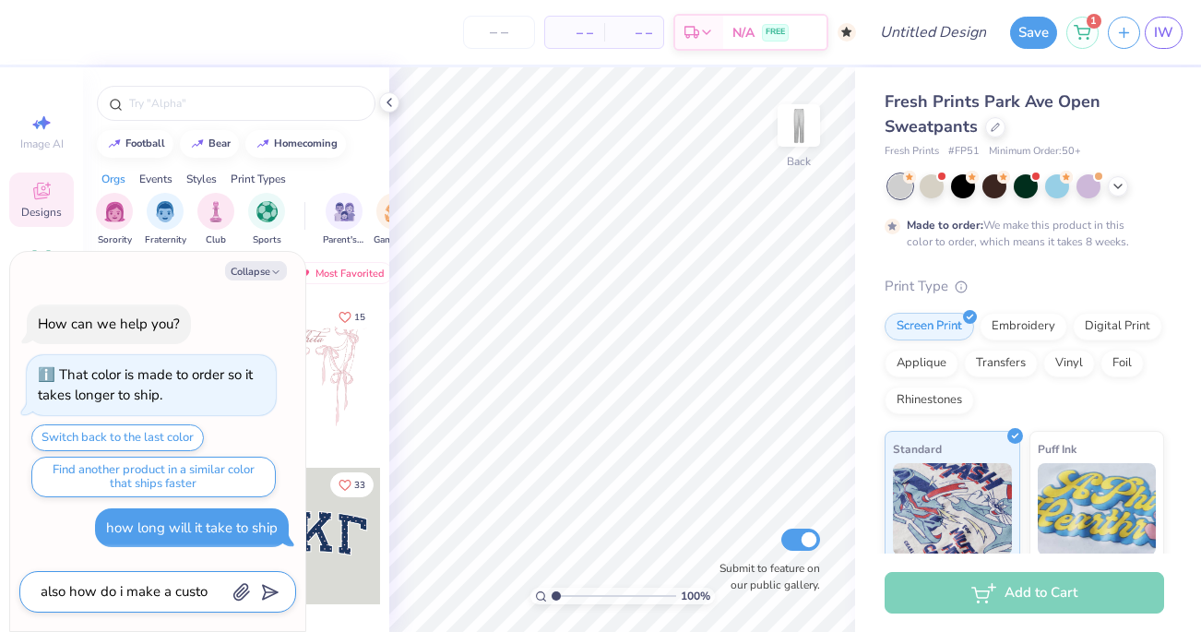
type textarea "also how do i make a custom"
type textarea "x"
type textarea "also how do i make a customa"
type textarea "x"
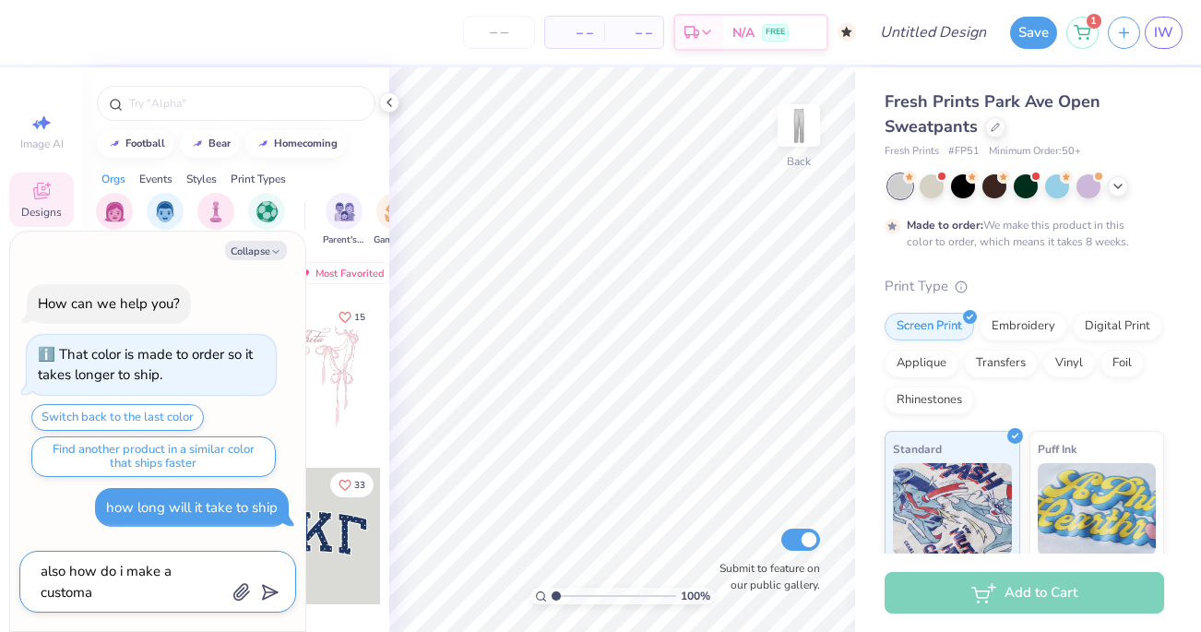
type textarea "also how do i make a customai"
type textarea "x"
type textarea "also how do i make a customaiz"
type textarea "x"
type textarea "also how do i make a customaiza"
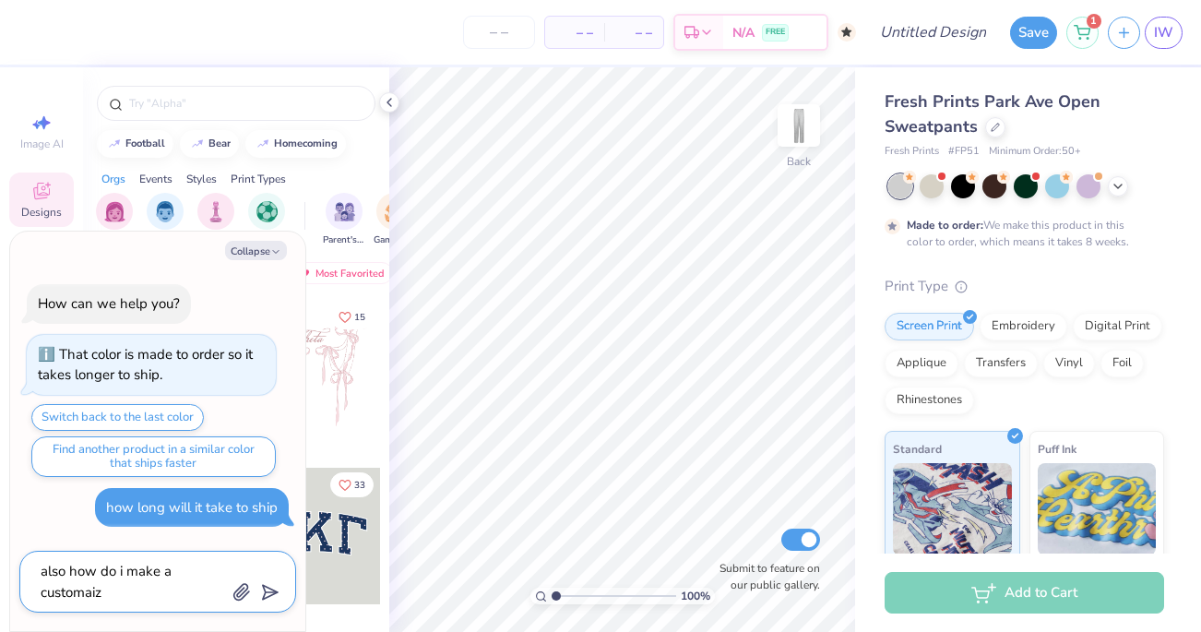
type textarea "x"
type textarea "also how do i make a customaizab"
type textarea "x"
type textarea "also how do i make a customaizabl"
type textarea "x"
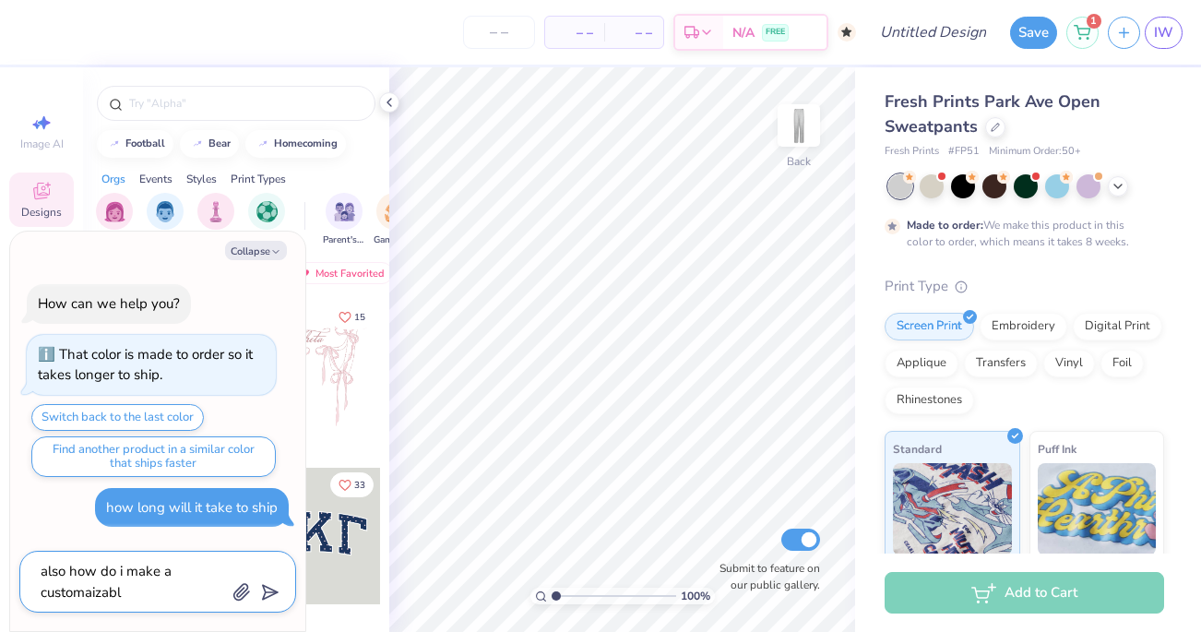
type textarea "also how do i make a customaizable"
type textarea "x"
type textarea "also how do i make a customaizable"
type textarea "x"
type textarea "also how do i make a customaizable o"
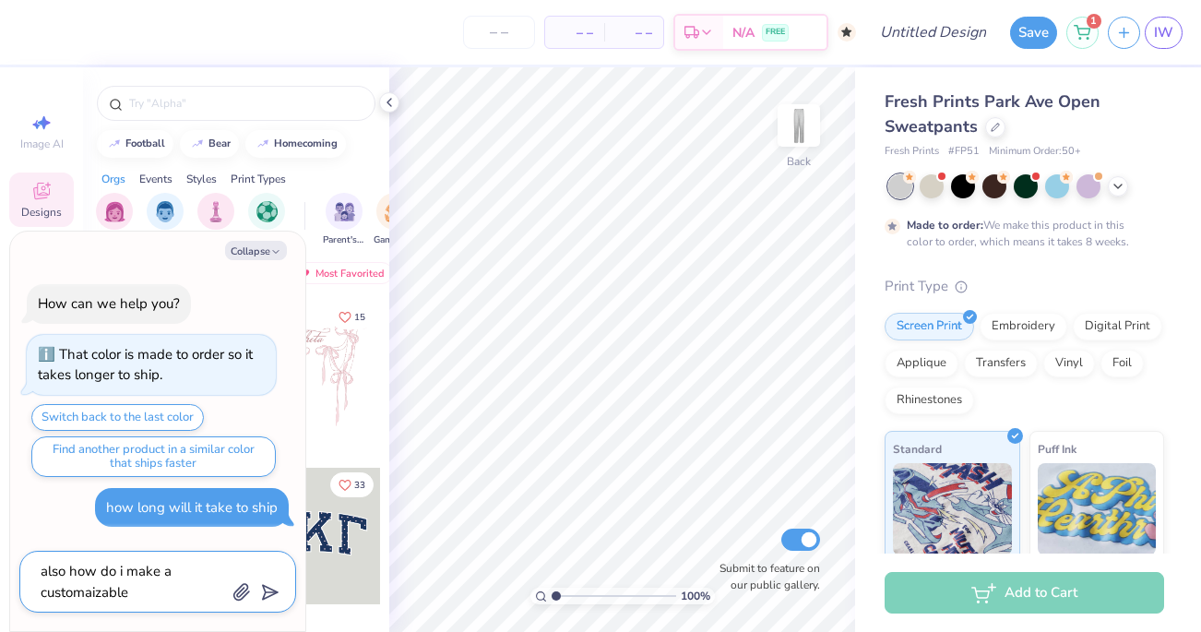
type textarea "x"
type textarea "also how do i make a customaizable or"
type textarea "x"
type textarea "also how do i make a customaizable ord"
type textarea "x"
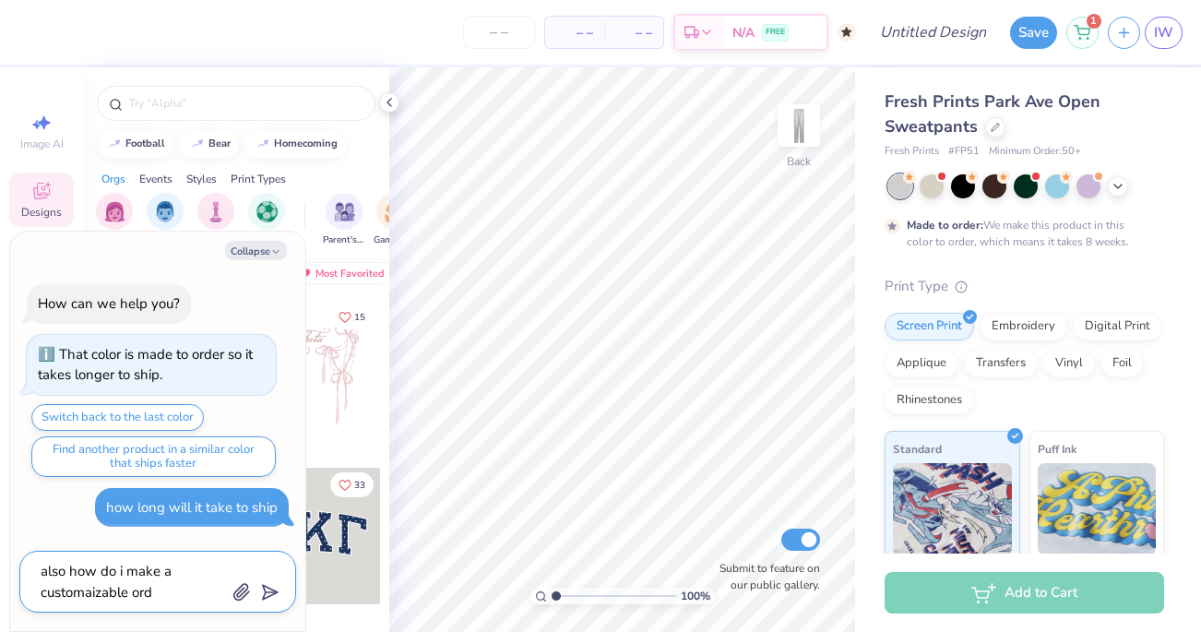
type textarea "also how do i make a customaizable orde"
type textarea "x"
type textarea "also how do i make a customaizable order"
type textarea "x"
type textarea "also how do i make a customaizable order"
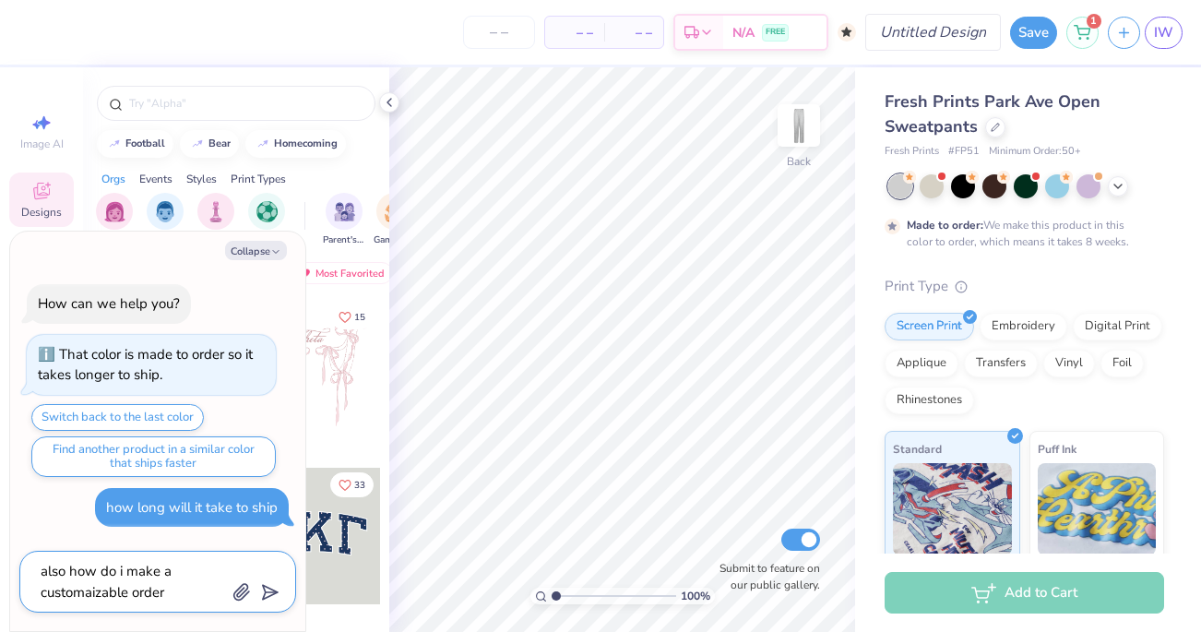
type textarea "x"
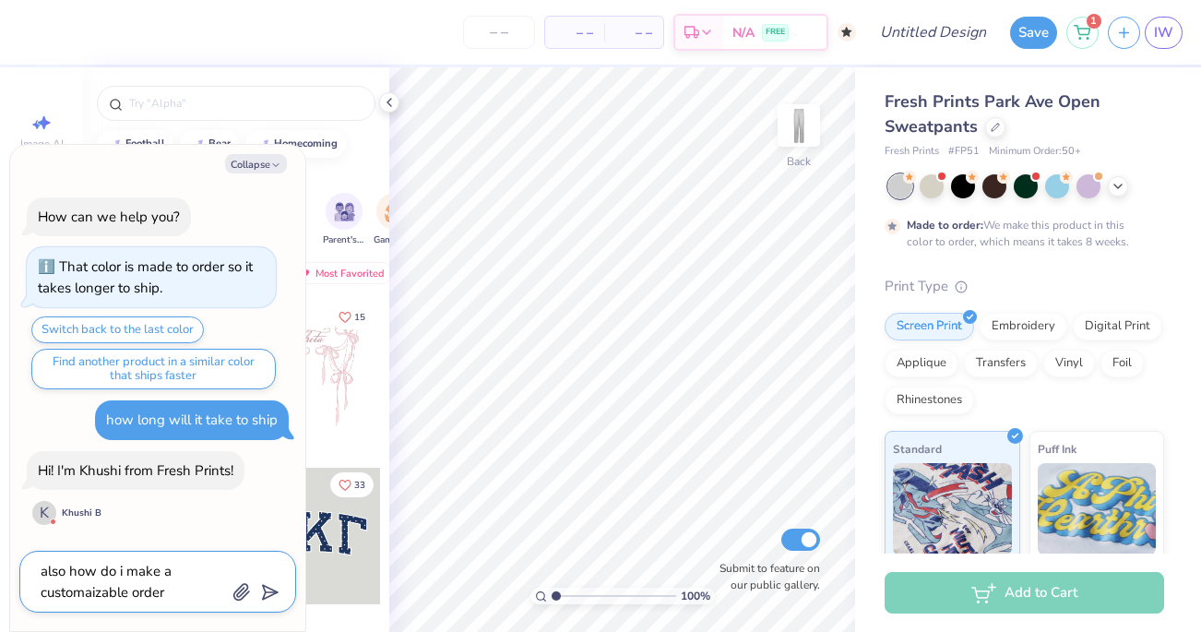
click at [92, 592] on textarea "also how do i make a customaizable order" at bounding box center [132, 581] width 187 height 45
type textarea "also how do i make a customizable order"
type textarea "x"
click at [173, 590] on textarea "also how do i make a customizable order" at bounding box center [132, 581] width 187 height 45
type textarea "also how do i make a customizable order s"
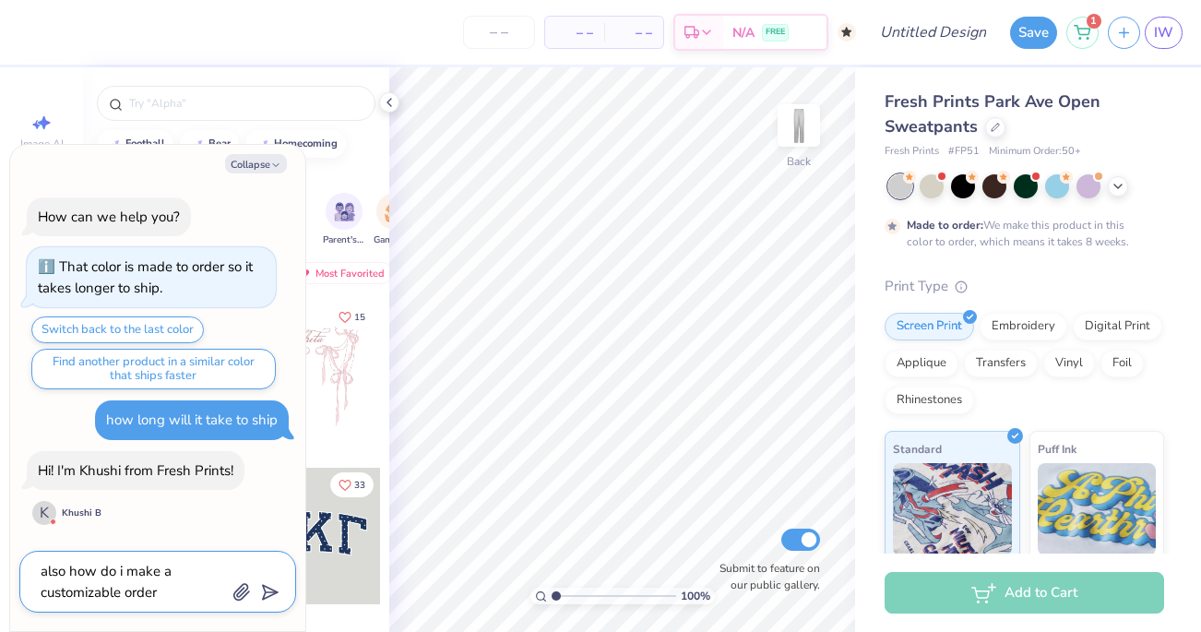
type textarea "x"
type textarea "also how do i make a customizable order so"
type textarea "x"
type textarea "also how do i make a customizable order s"
type textarea "x"
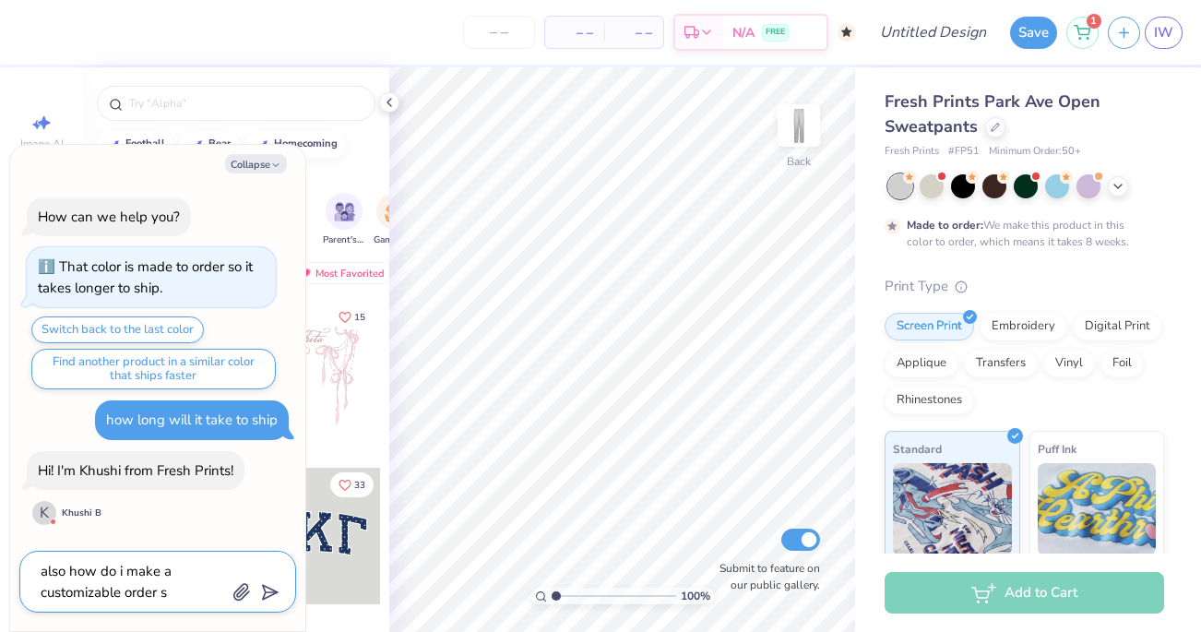
type textarea "also how do i make a customizable order"
type textarea "x"
type textarea "also how do i make a customizable order s"
type textarea "x"
type textarea "also how do i make a customizable order so"
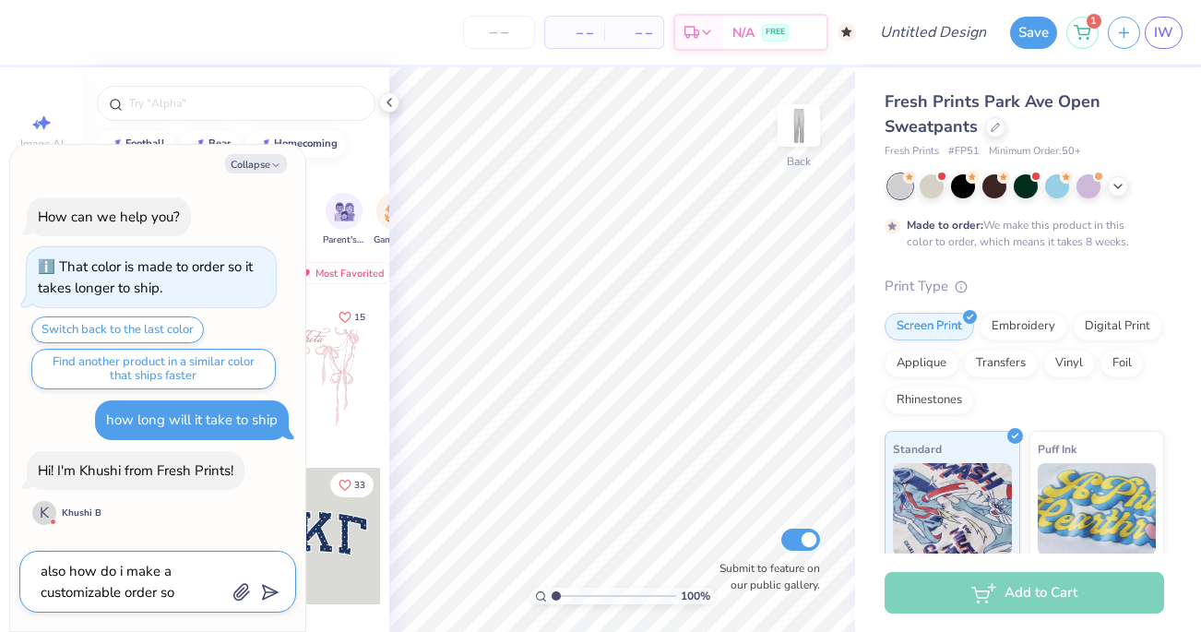
type textarea "x"
type textarea "also how do i make a customizable order so"
type textarea "x"
type textarea "also how do i make a customizable order so e"
type textarea "x"
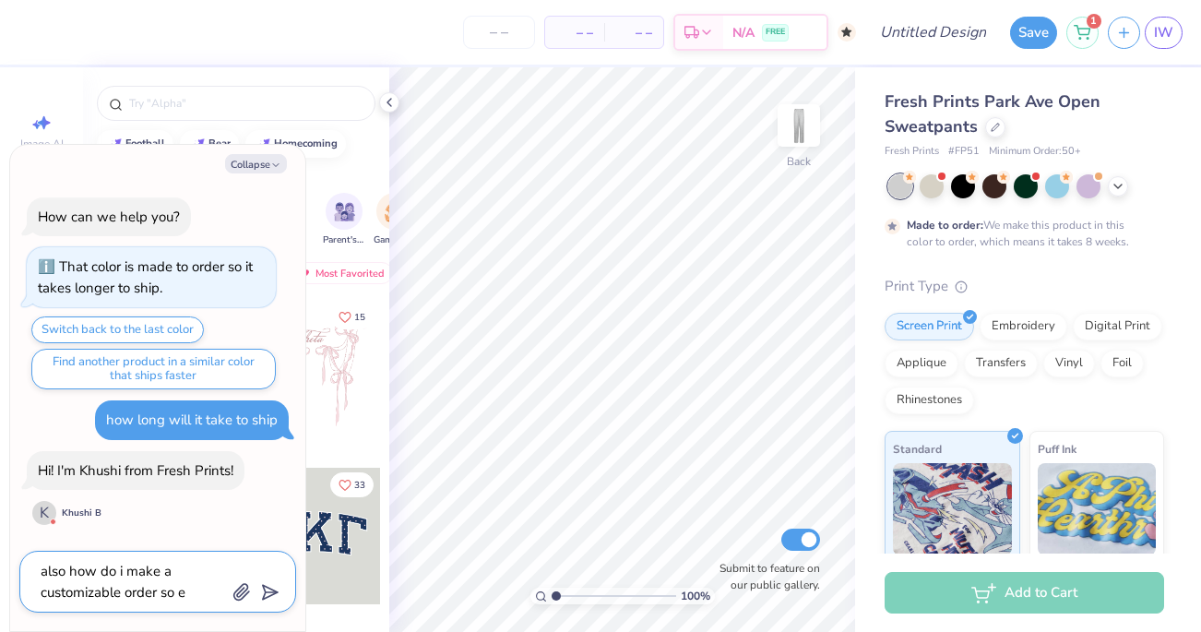
type textarea "also how do i make a customizable order so ev"
type textarea "x"
type textarea "also how do i make a customizable order so eve"
type textarea "x"
type textarea "also how do i make a customizable order so ev"
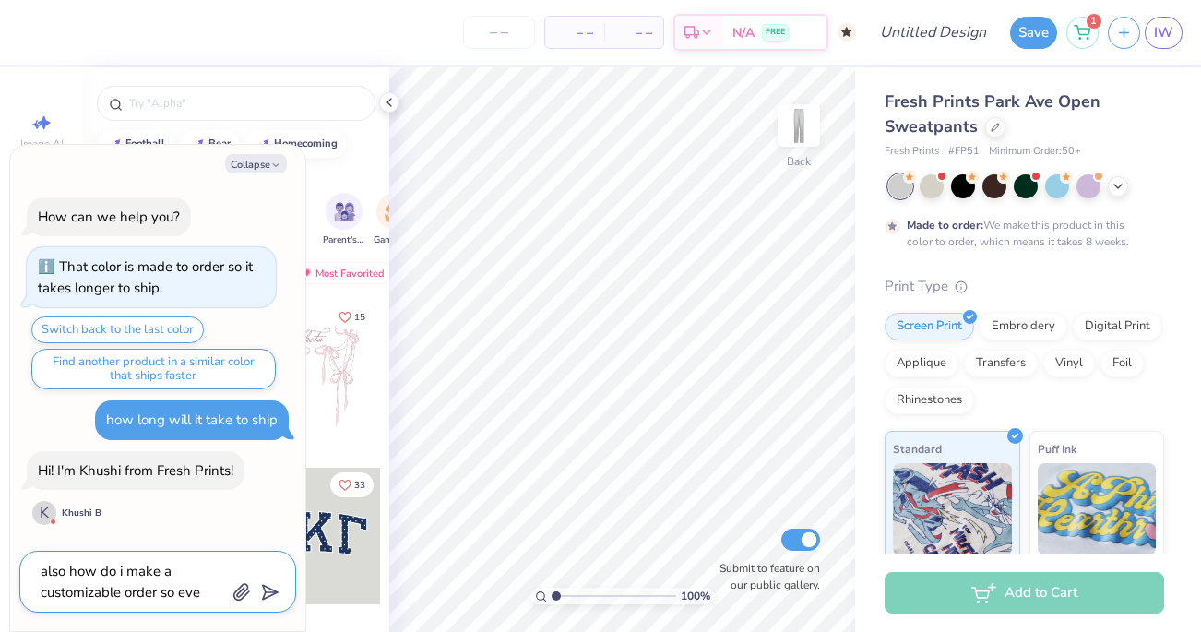
type textarea "x"
type textarea "also how do i make a customizable order so e"
type textarea "x"
type textarea "also how do i make a customizable order so ea"
type textarea "x"
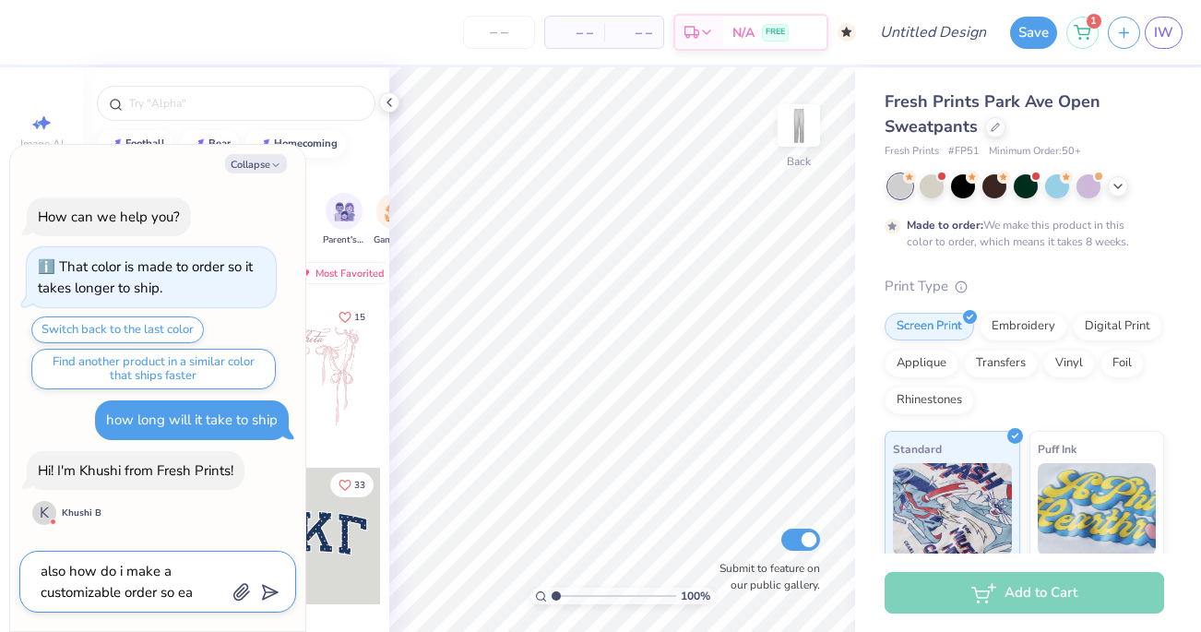
type textarea "also how do i make a customizable order so eac"
type textarea "x"
type textarea "also how do i make a customizable order so each"
type textarea "x"
type textarea "also how do i make a customizable order so each"
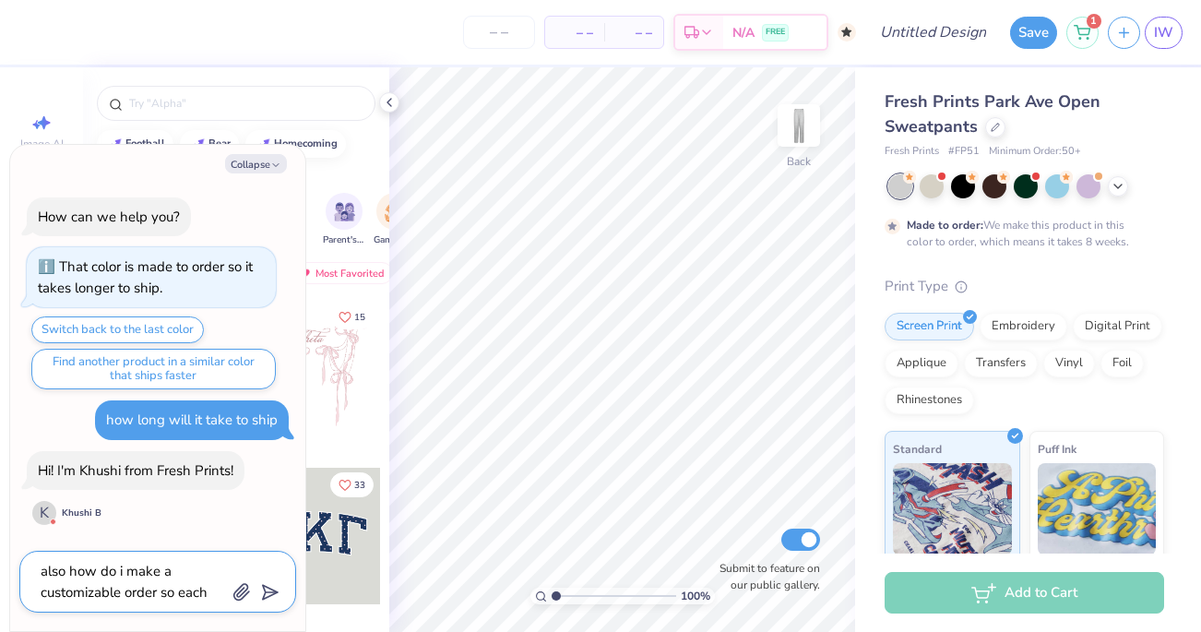
type textarea "x"
type textarea "also how do i make a customizable order so each p"
type textarea "x"
type textarea "also how do i make a customizable order so each pe"
type textarea "x"
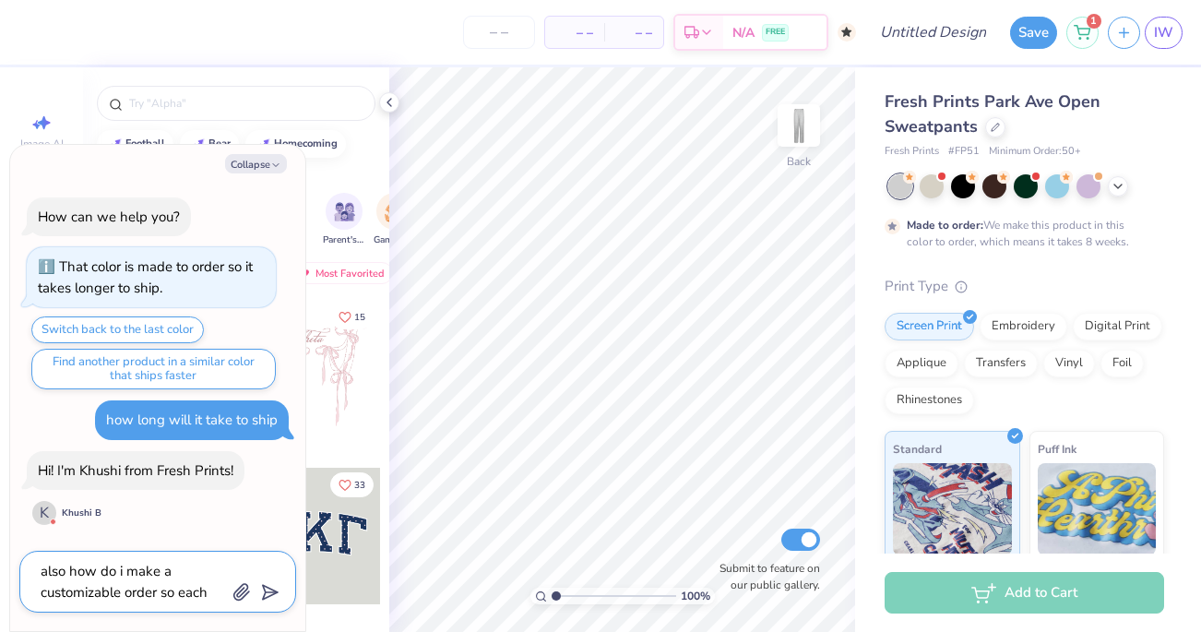
type textarea "also how do i make a customizable order so each per"
type textarea "x"
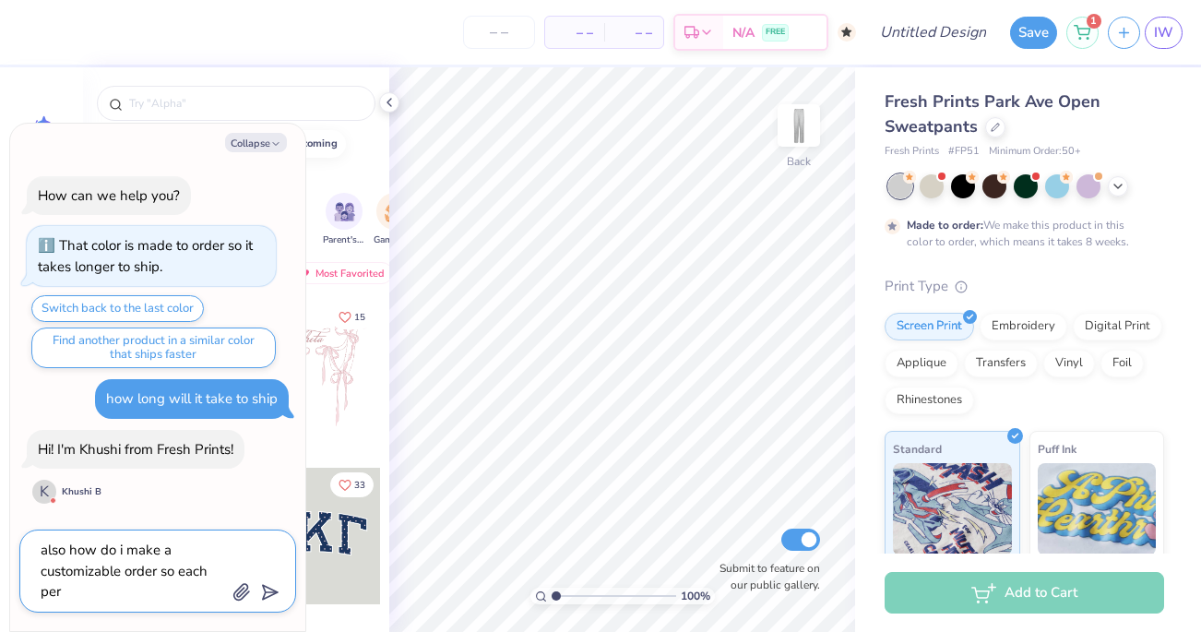
type textarea "also how do i make a customizable order so each pers"
type textarea "x"
type textarea "also how do i make a customizable order so each perso"
type textarea "x"
type textarea "also how do i make a customizable order so each person"
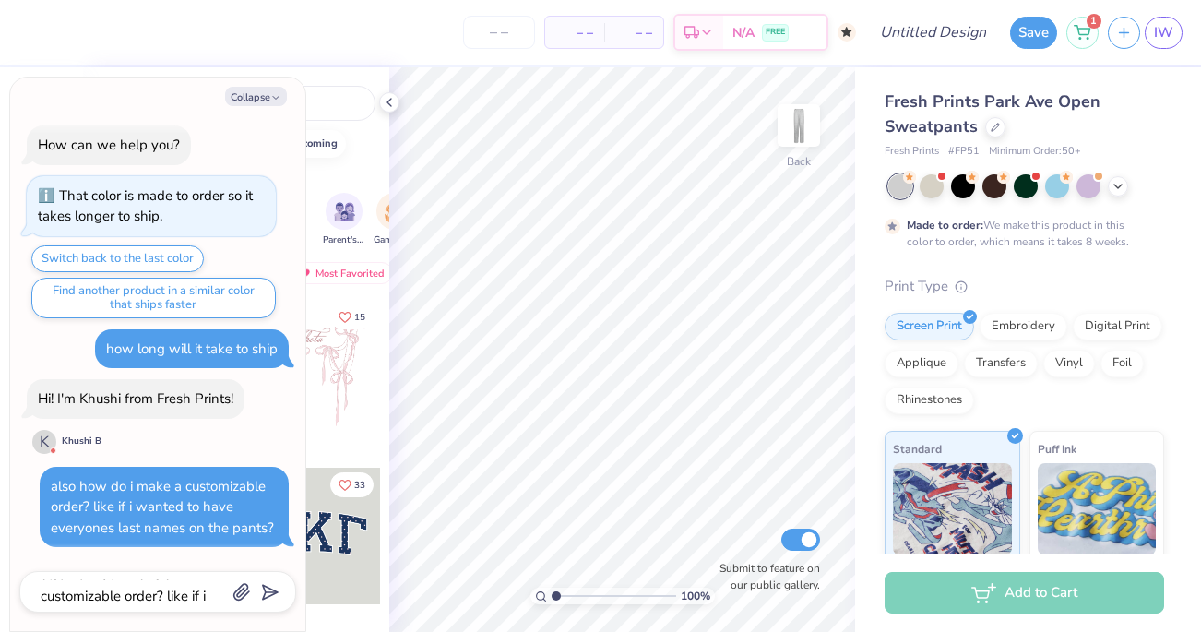
scroll to position [5, 0]
click at [244, 99] on button "Collapse" at bounding box center [256, 96] width 62 height 19
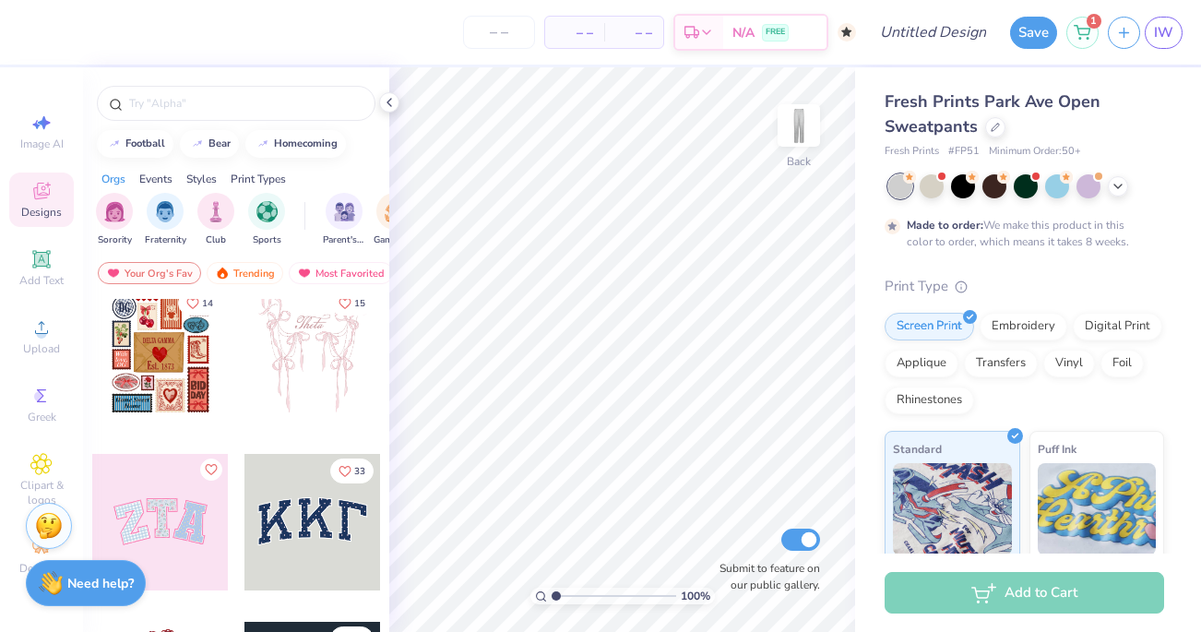
scroll to position [0, 0]
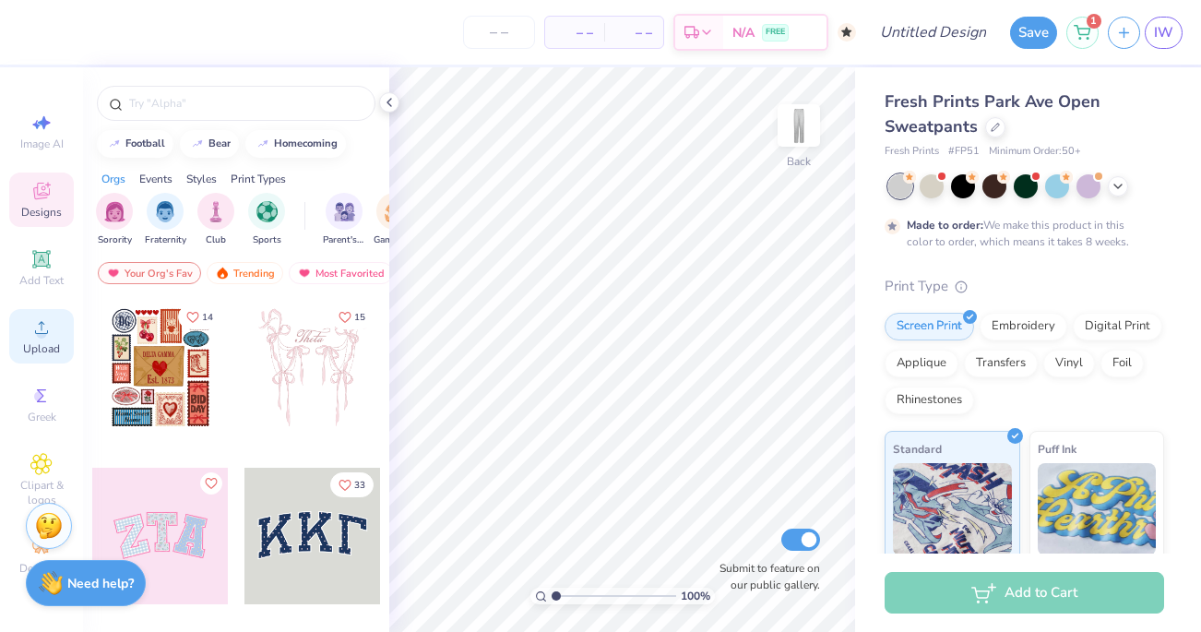
click at [36, 332] on circle at bounding box center [41, 333] width 10 height 10
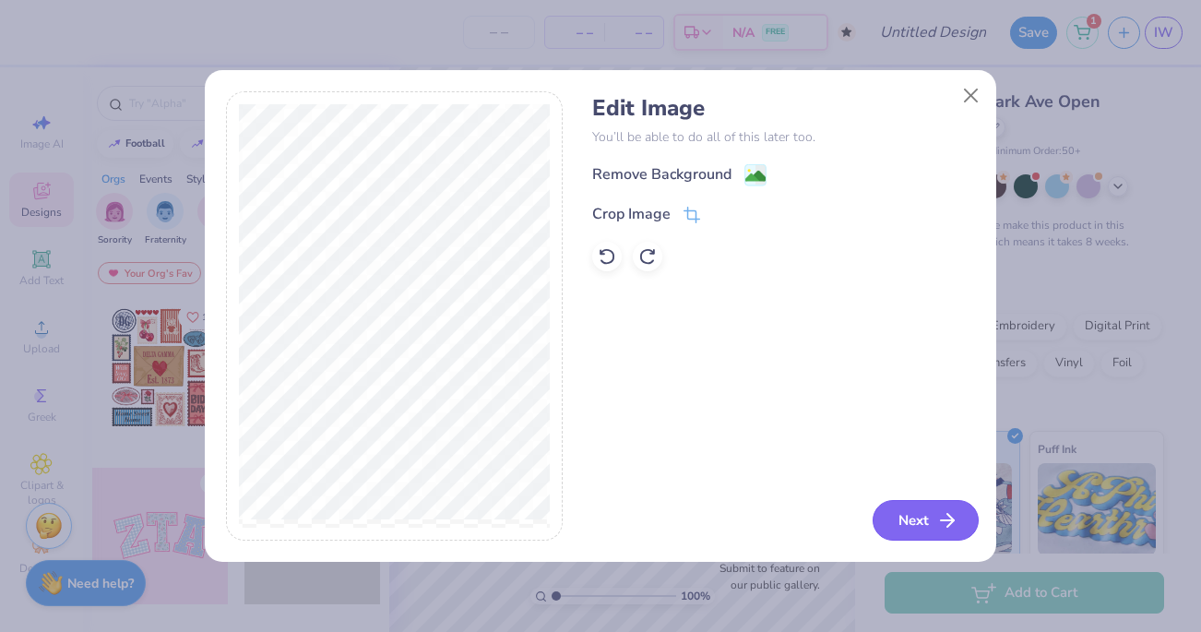
click at [896, 518] on button "Next" at bounding box center [926, 520] width 106 height 41
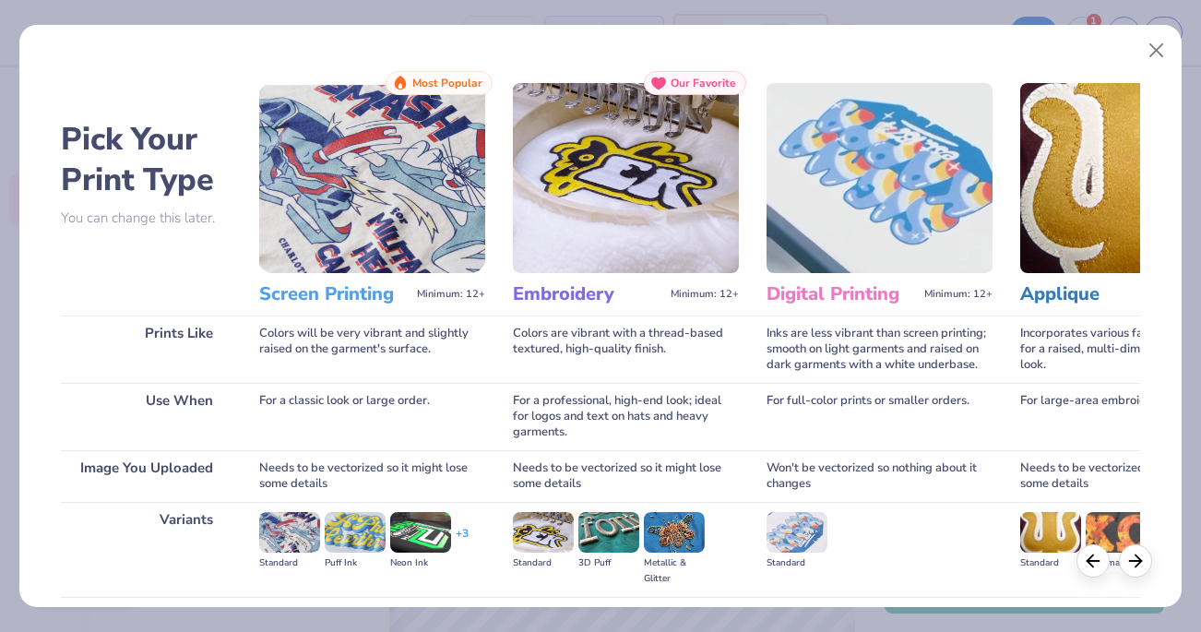
scroll to position [196, 0]
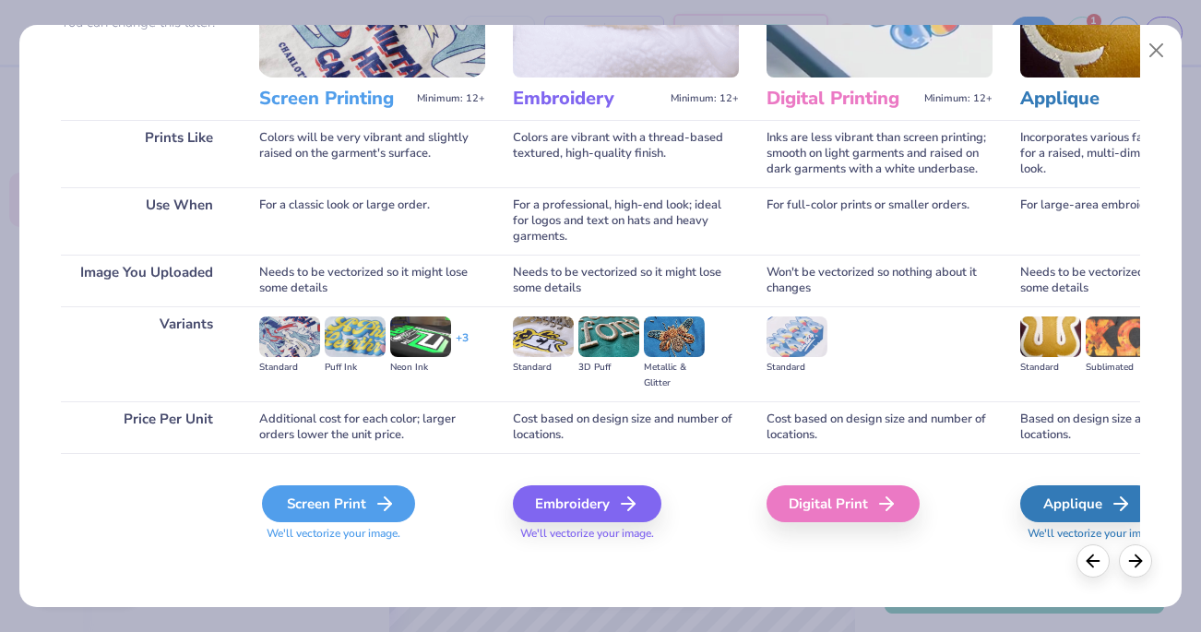
click at [353, 509] on div "Screen Print" at bounding box center [338, 503] width 153 height 37
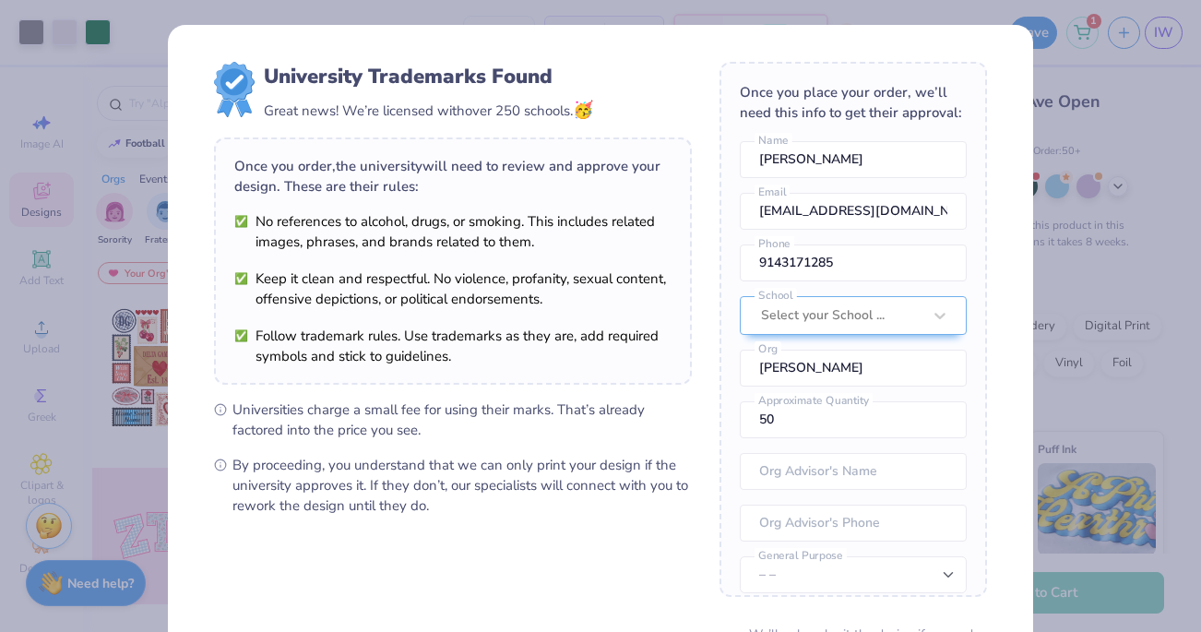
click at [596, 364] on body "Art colors – – Per Item – – Total Est. Delivery N/A FREE Design Title Save 1 IW…" at bounding box center [600, 316] width 1201 height 632
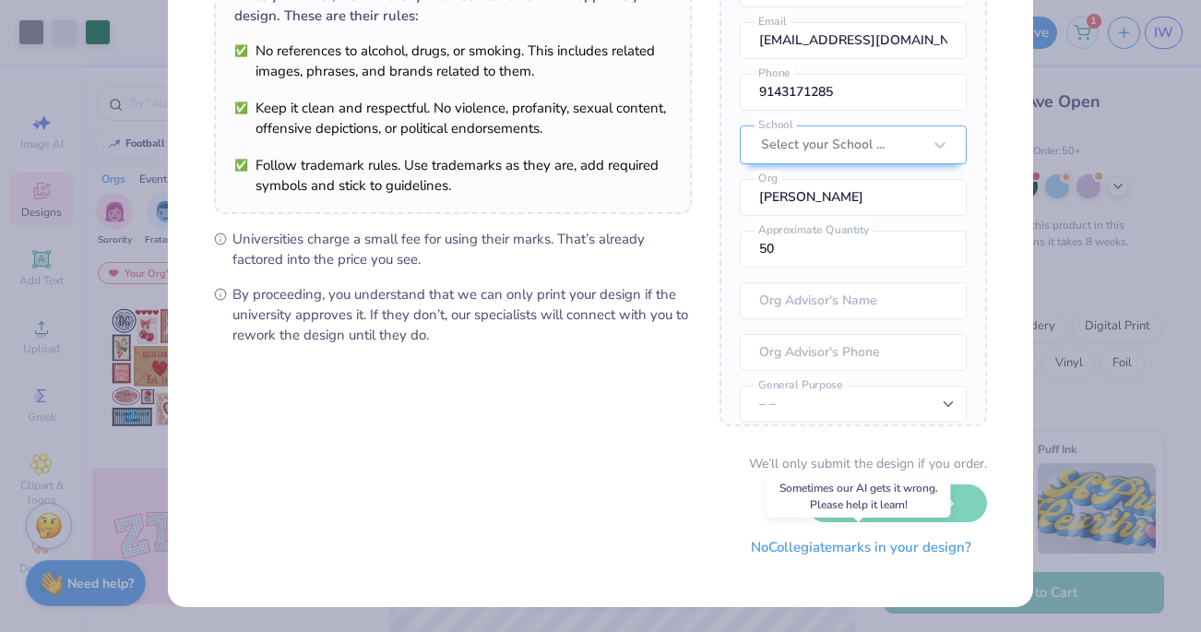
click at [844, 554] on button "No Collegiate marks in your design?" at bounding box center [861, 548] width 252 height 38
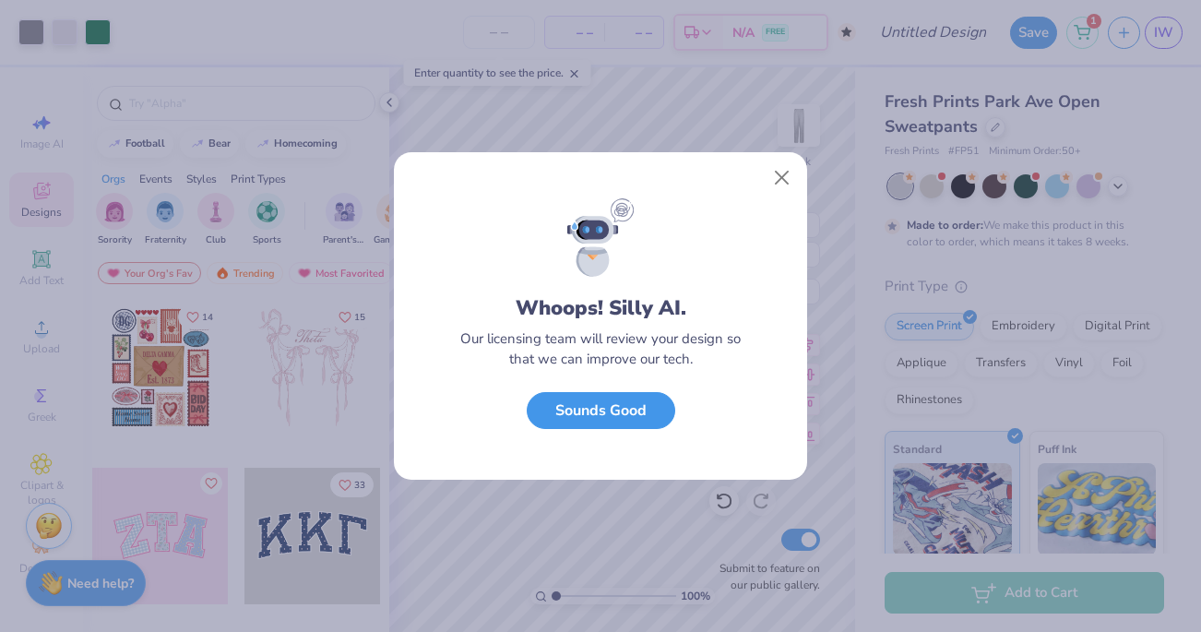
click at [649, 419] on button "Sounds Good" at bounding box center [601, 411] width 149 height 38
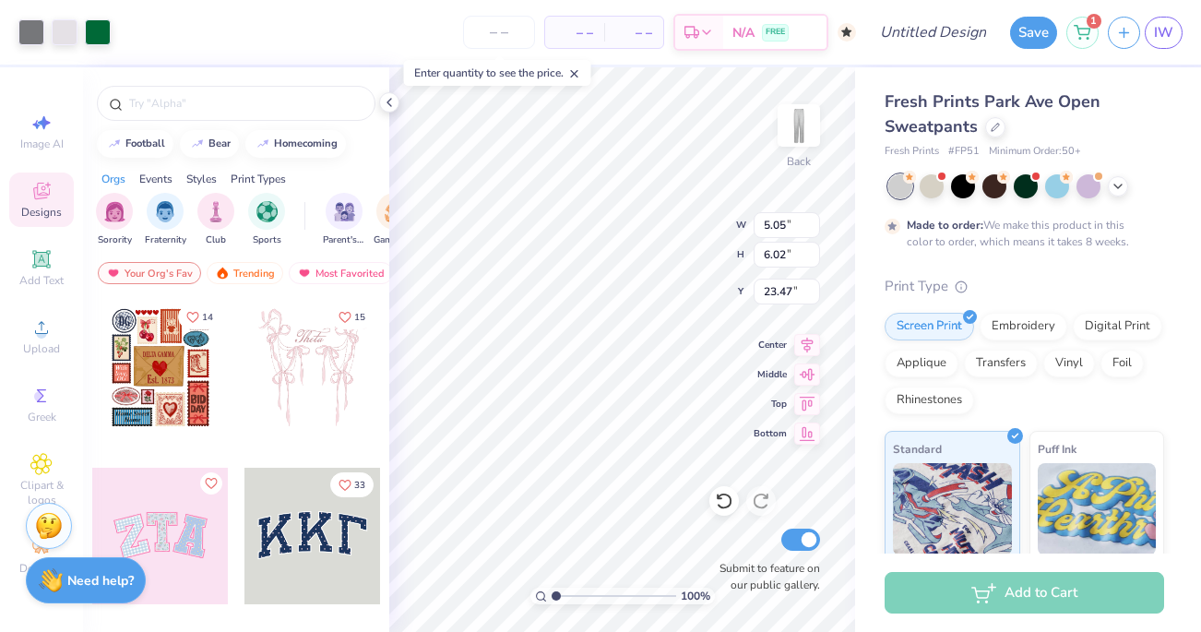
click at [116, 587] on strong "Need help?" at bounding box center [100, 581] width 66 height 18
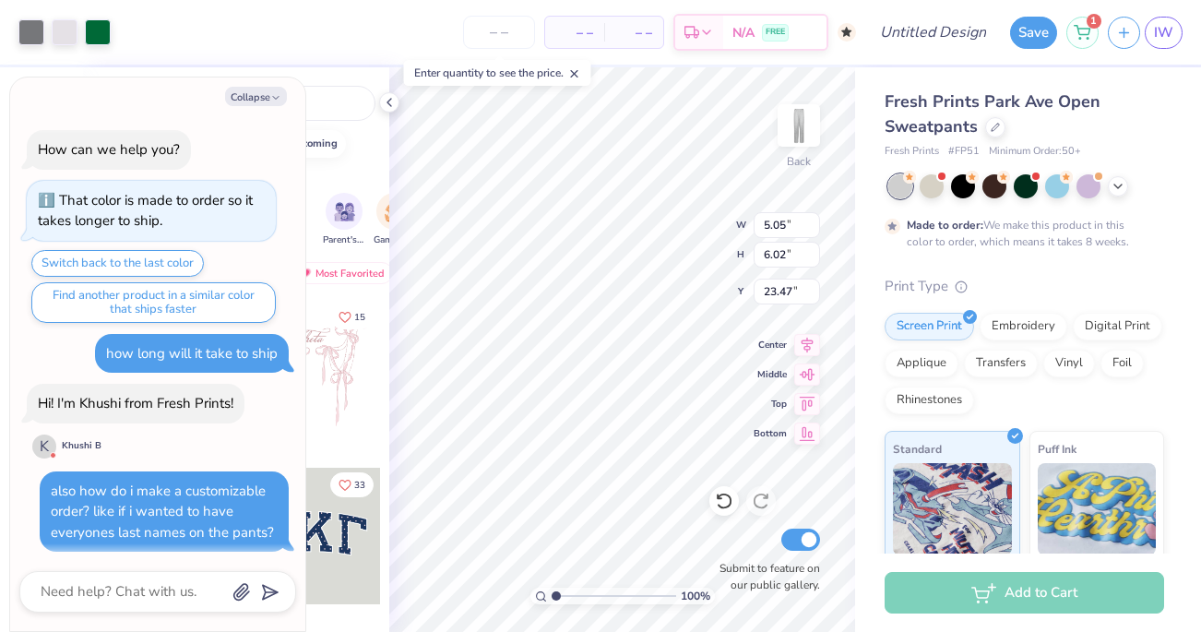
scroll to position [5, 0]
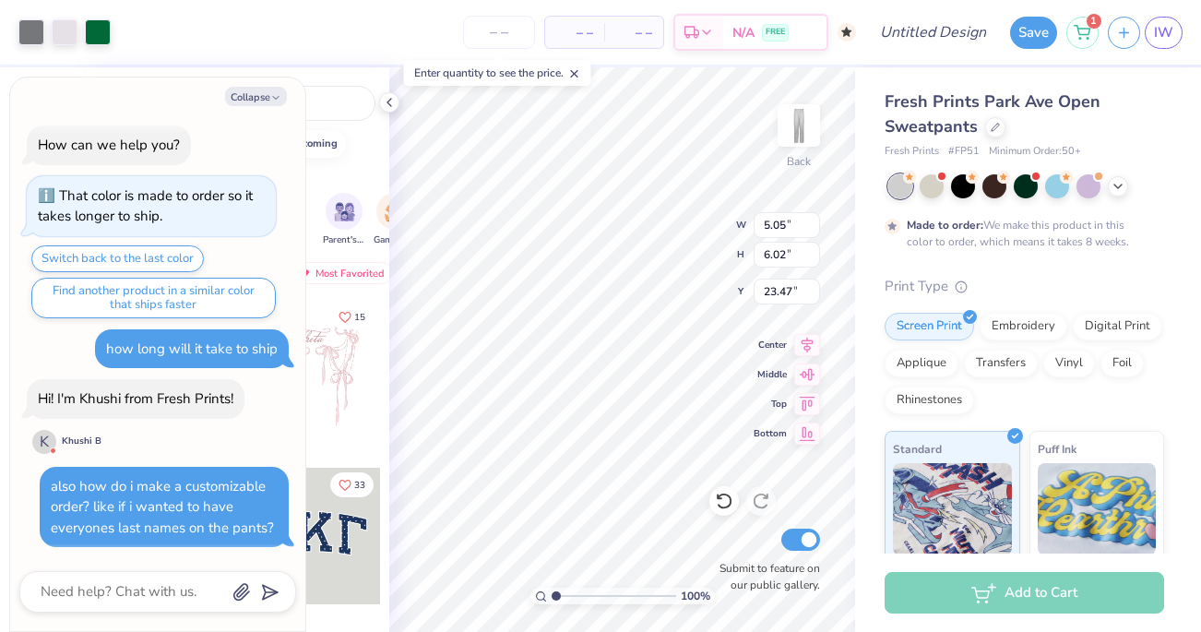
click at [68, 442] on div "Khushi B" at bounding box center [82, 442] width 40 height 14
click at [44, 439] on div "K" at bounding box center [44, 442] width 24 height 24
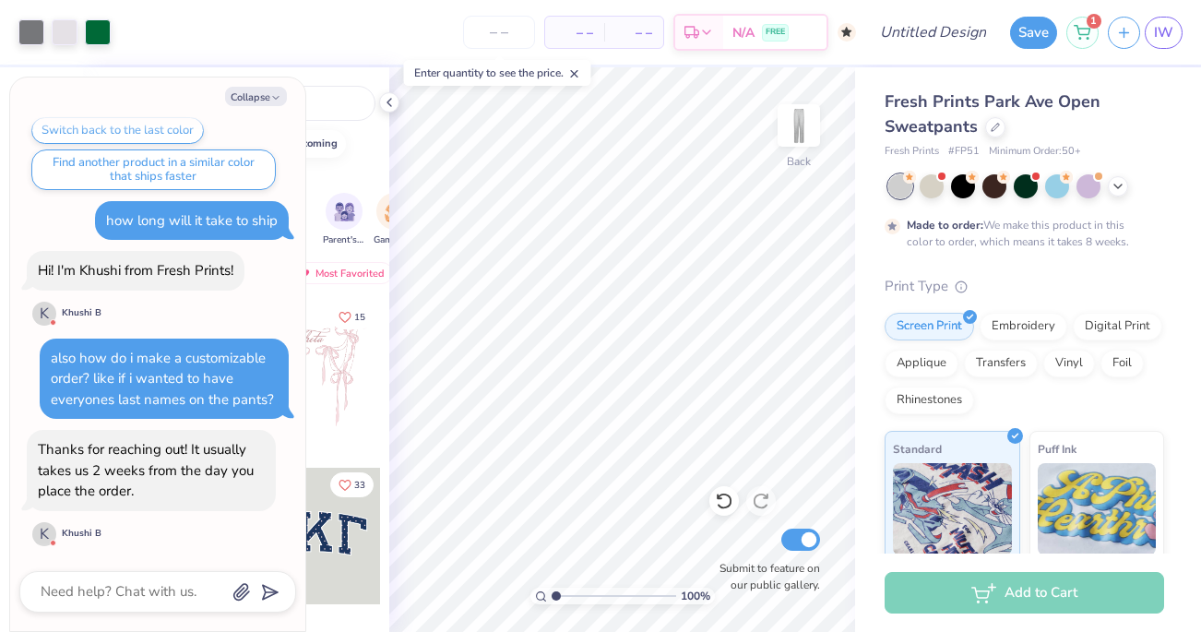
scroll to position [282, 0]
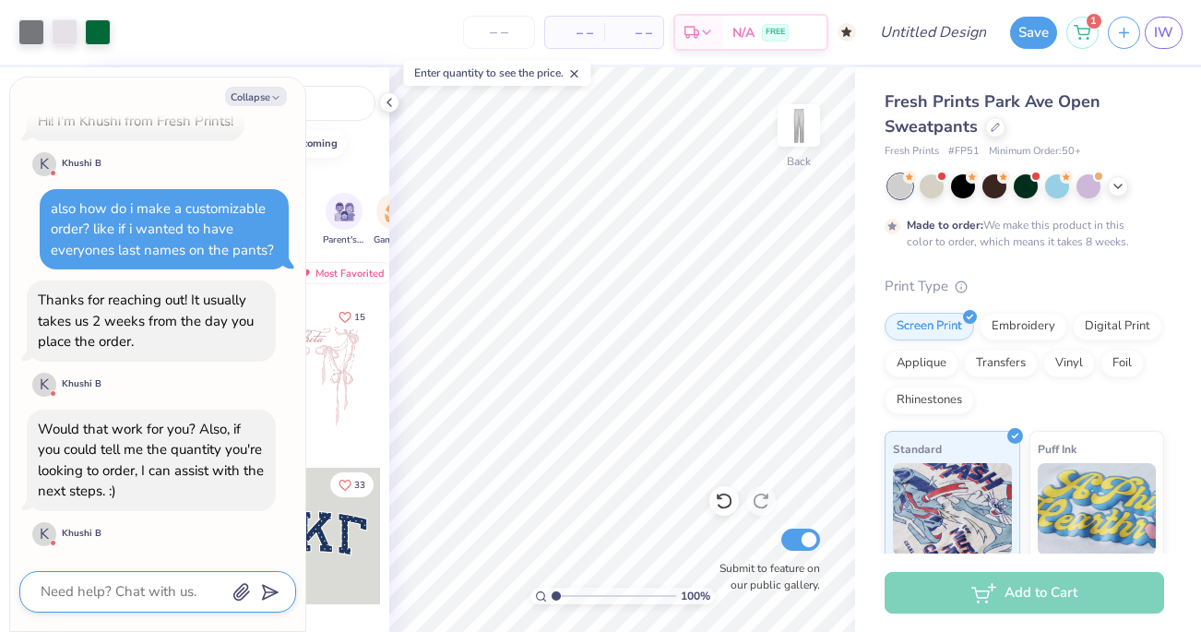
click at [182, 599] on textarea at bounding box center [132, 591] width 187 height 25
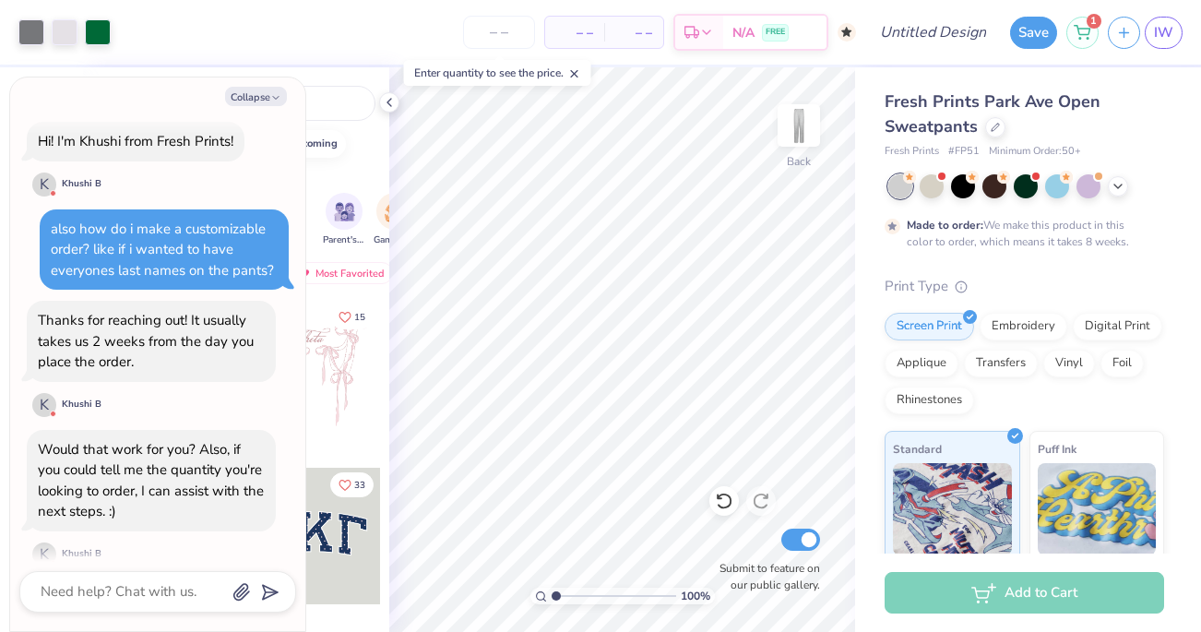
scroll to position [259, 0]
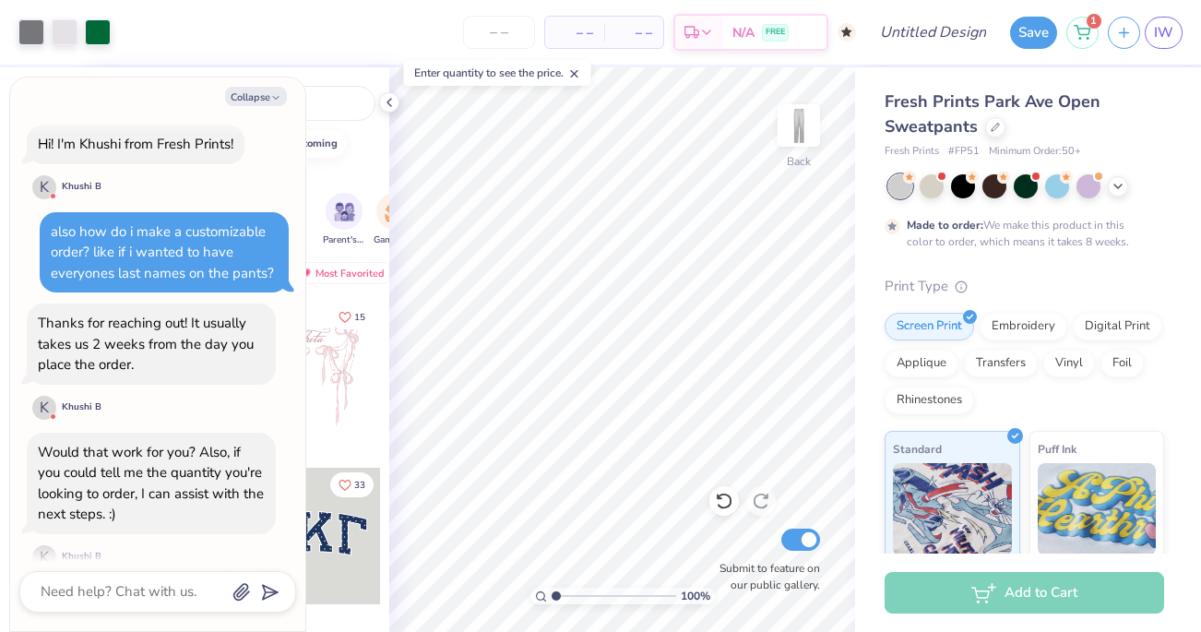
click at [170, 232] on div "also how do i make a customizable order? like if i wanted to have everyones las…" at bounding box center [162, 252] width 223 height 60
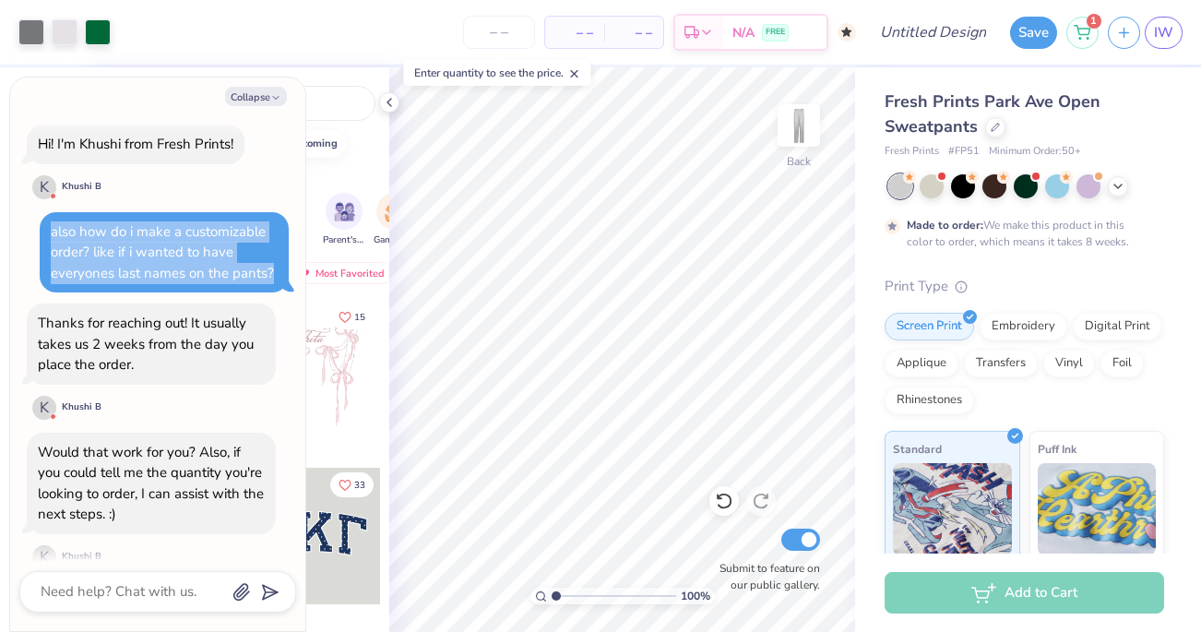
copy div "also how do i make a customizable order? like if i wanted to have everyones las…"
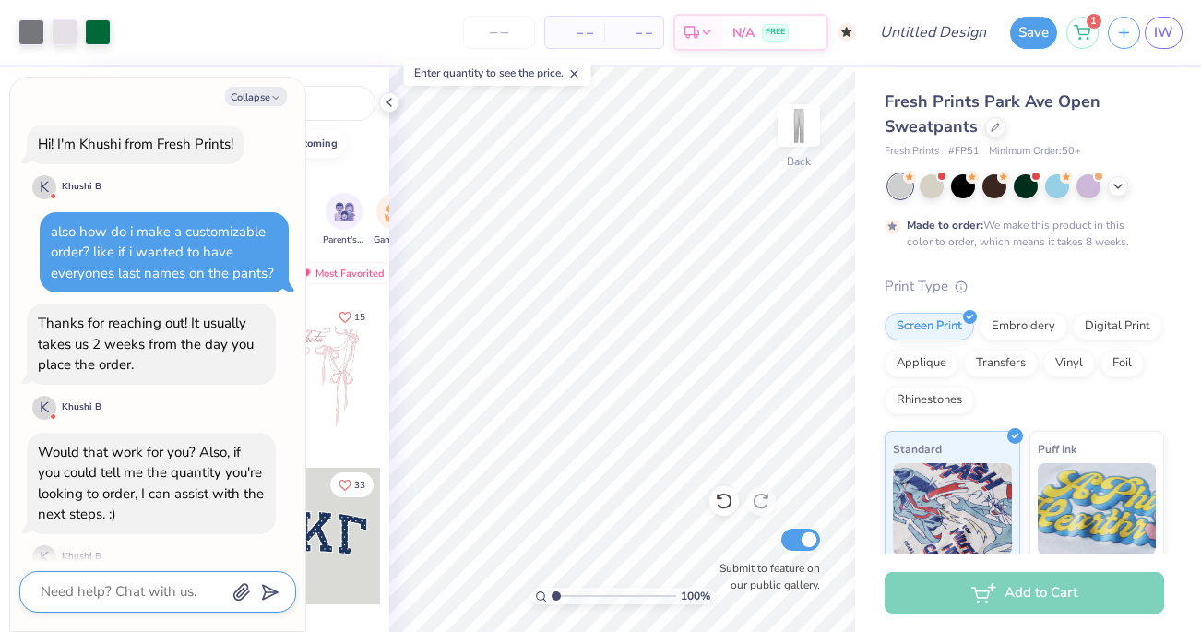
click at [162, 589] on textarea at bounding box center [132, 591] width 187 height 25
paste textarea "also how do i make a customizable order? like if i wanted to have everyones las…"
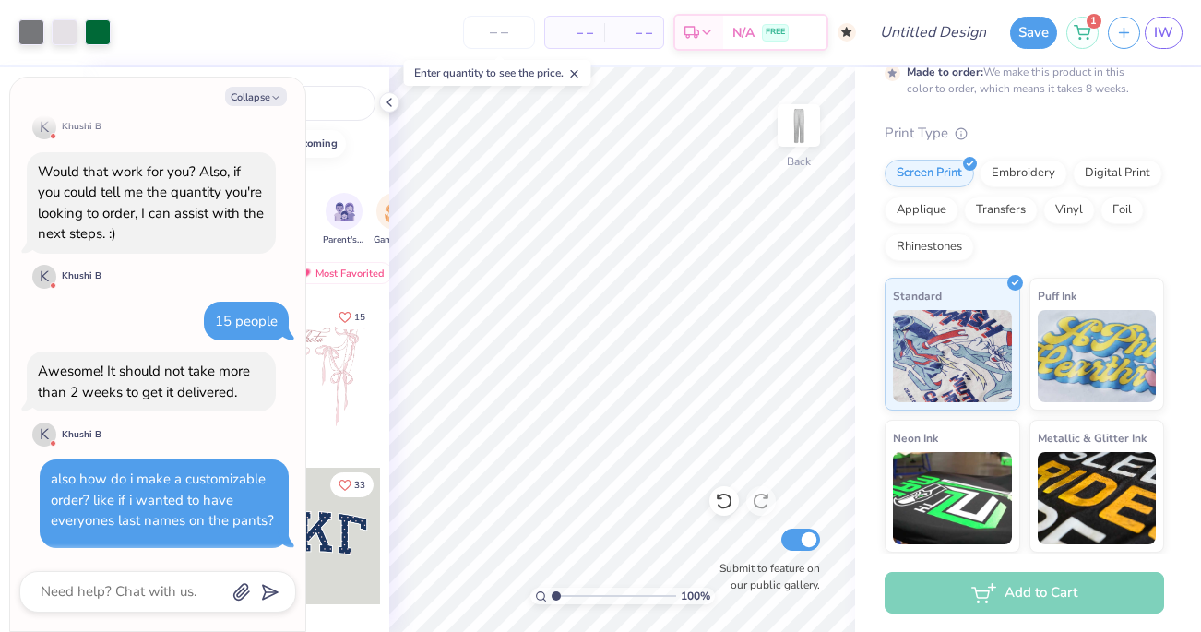
scroll to position [294, 0]
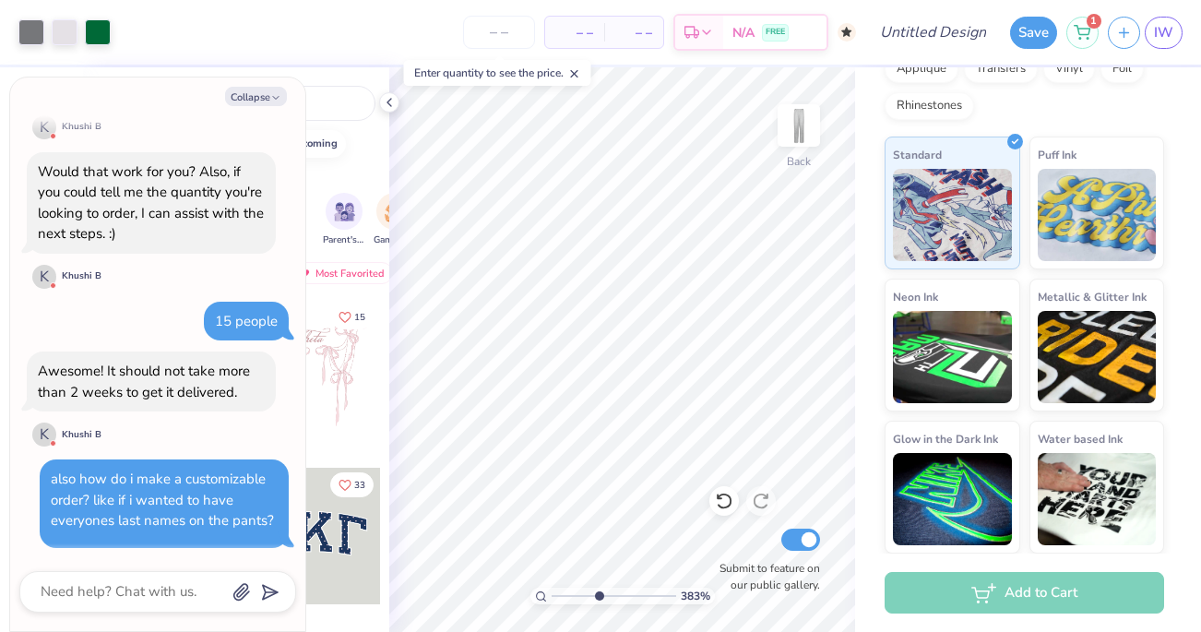
drag, startPoint x: 561, startPoint y: 591, endPoint x: 598, endPoint y: 594, distance: 37.0
click at [598, 594] on input "range" at bounding box center [614, 596] width 125 height 17
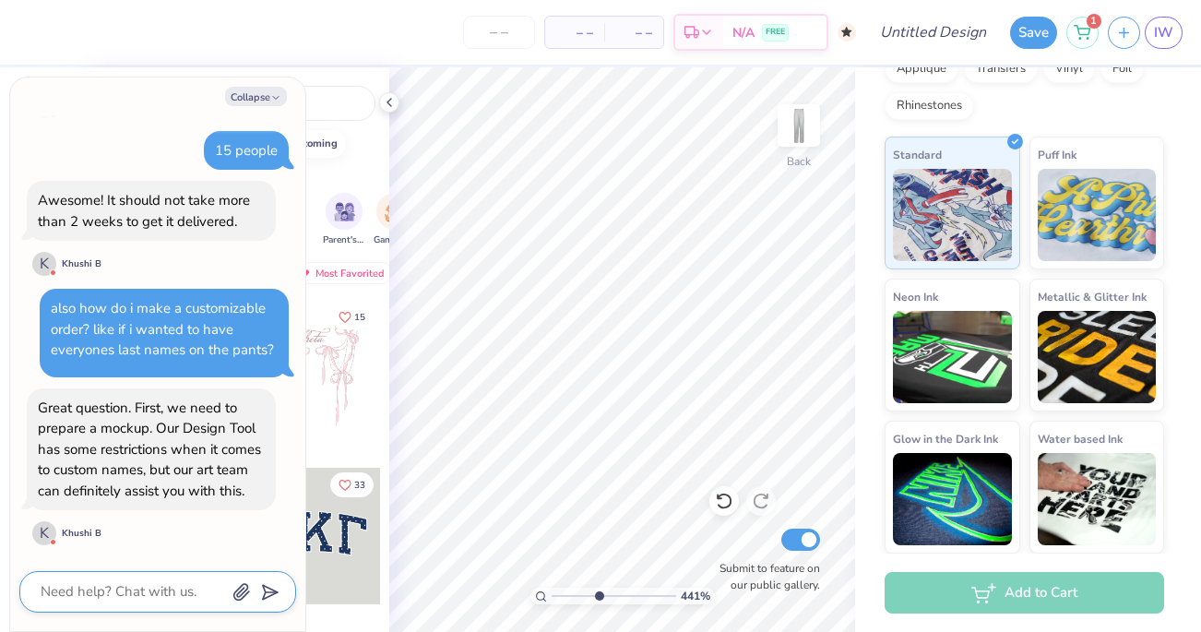
click at [148, 586] on textarea at bounding box center [132, 591] width 187 height 25
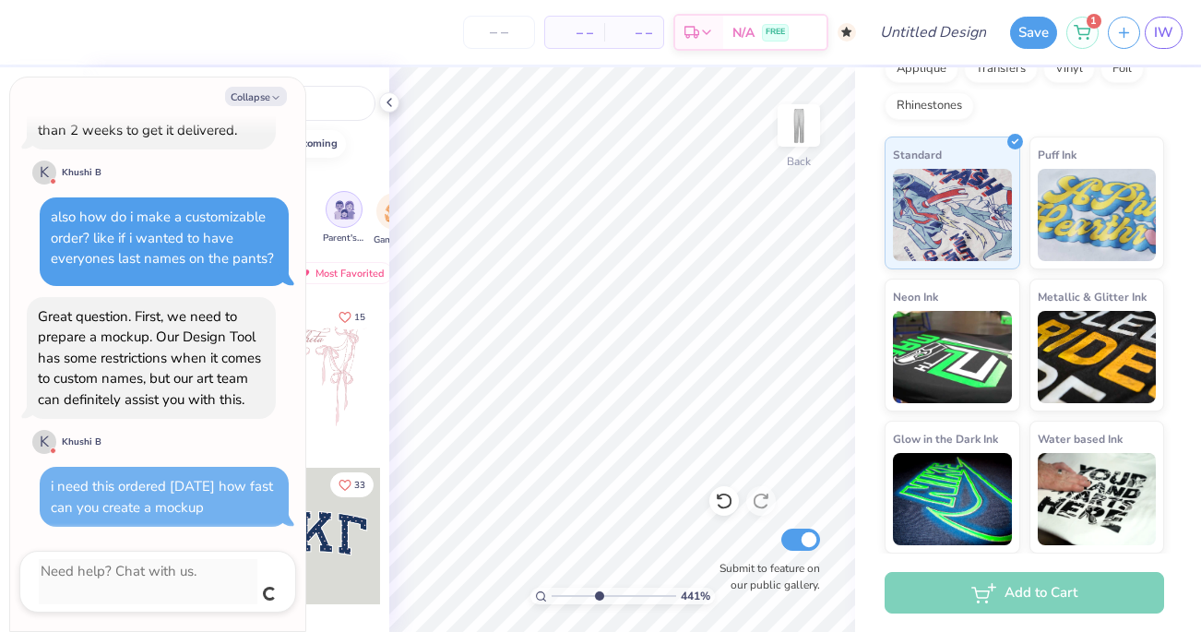
scroll to position [781, 0]
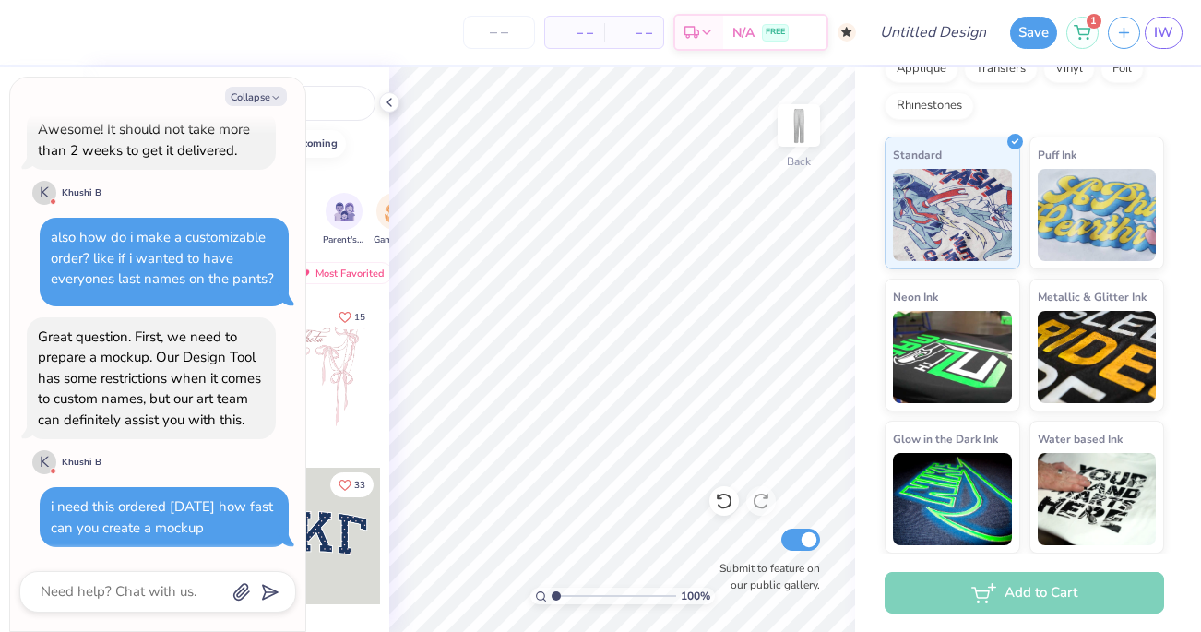
drag, startPoint x: 597, startPoint y: 592, endPoint x: 541, endPoint y: 591, distance: 56.3
click at [552, 591] on input "range" at bounding box center [614, 596] width 125 height 17
click at [269, 98] on button "Collapse" at bounding box center [256, 96] width 62 height 19
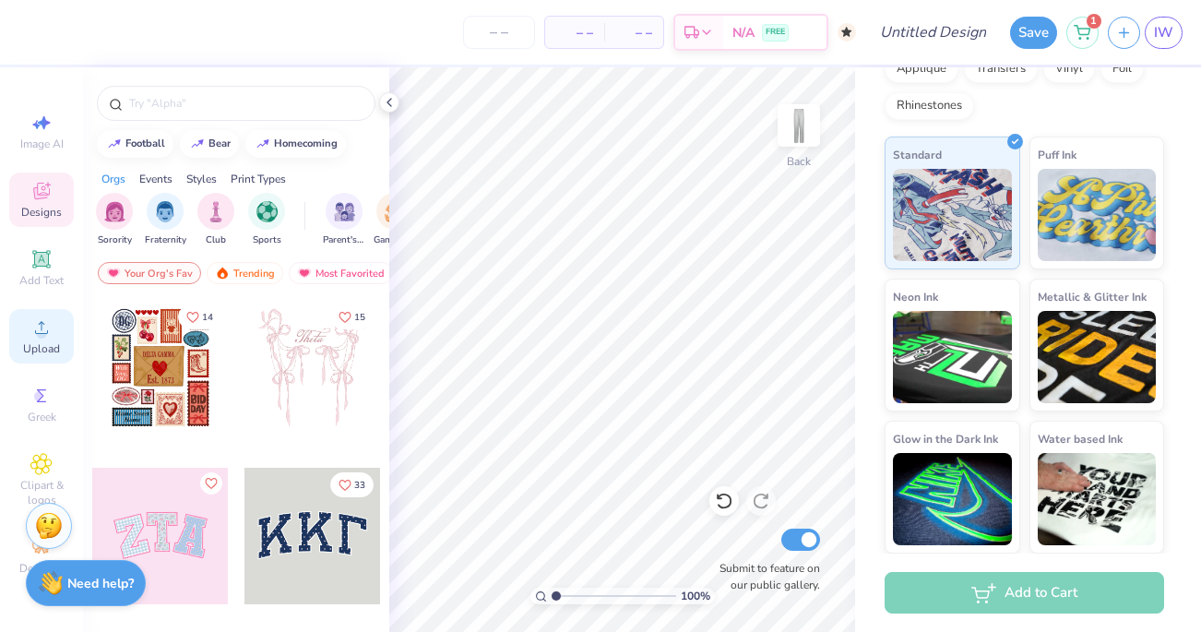
click at [32, 333] on icon at bounding box center [41, 327] width 22 height 22
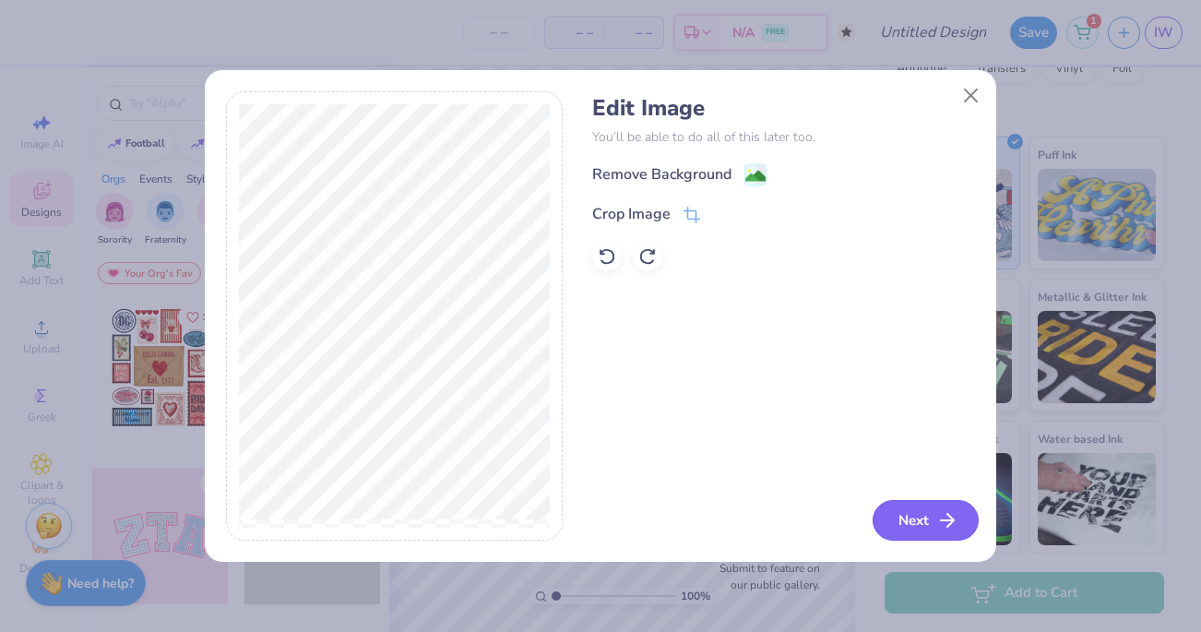
click at [911, 527] on button "Next" at bounding box center [926, 520] width 106 height 41
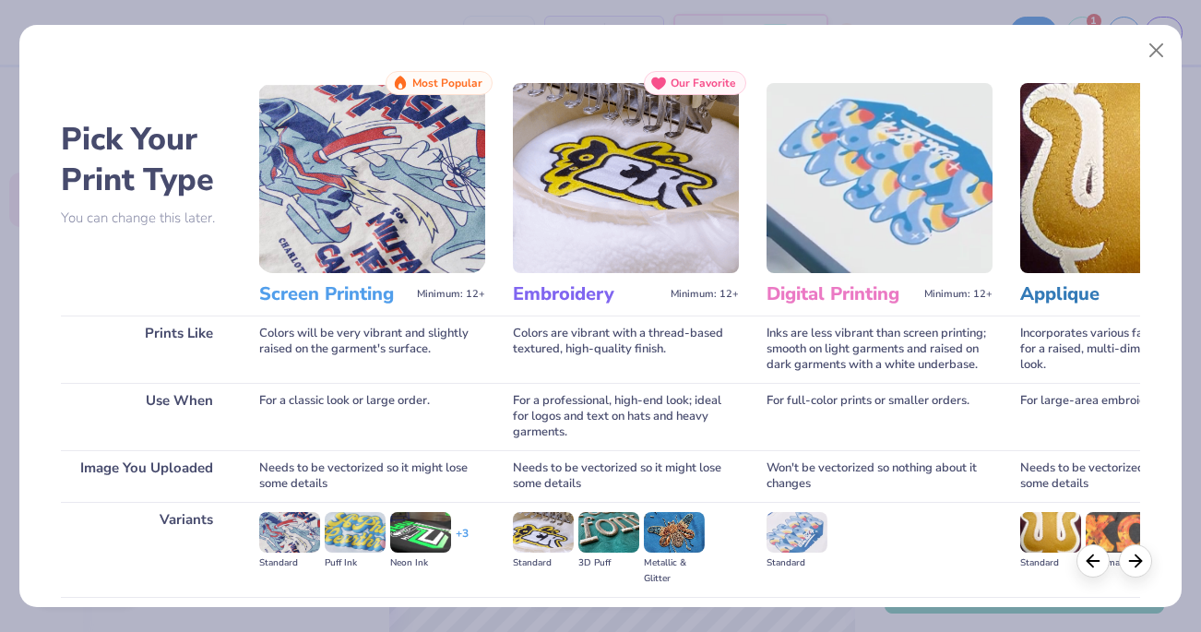
scroll to position [196, 0]
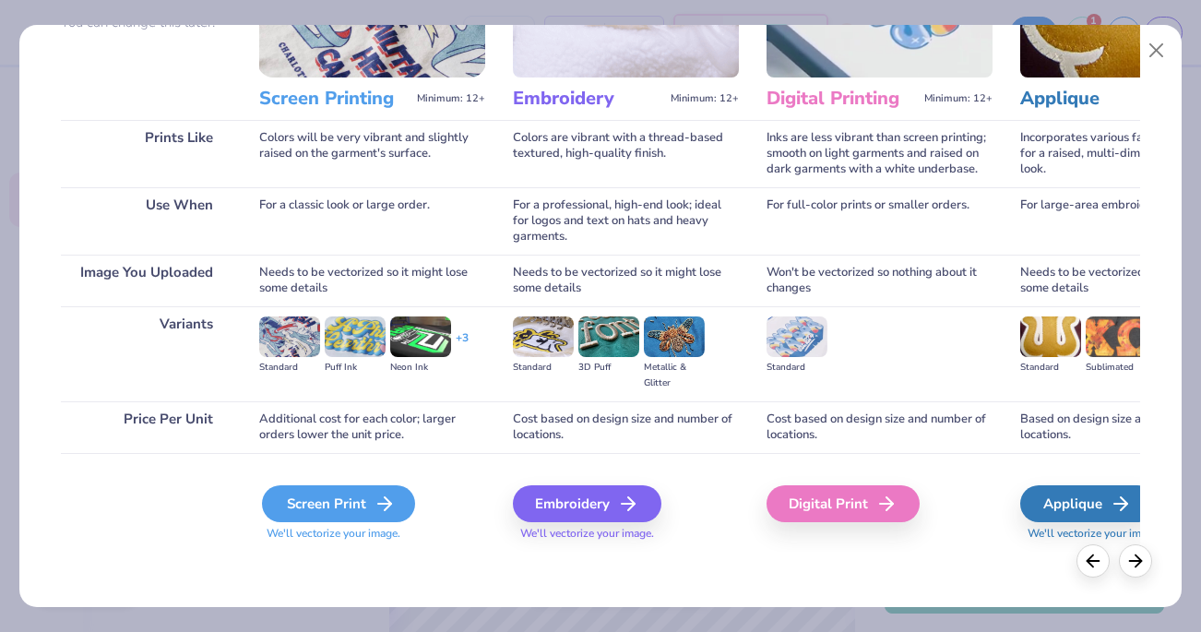
click at [352, 506] on div "Screen Print" at bounding box center [338, 503] width 153 height 37
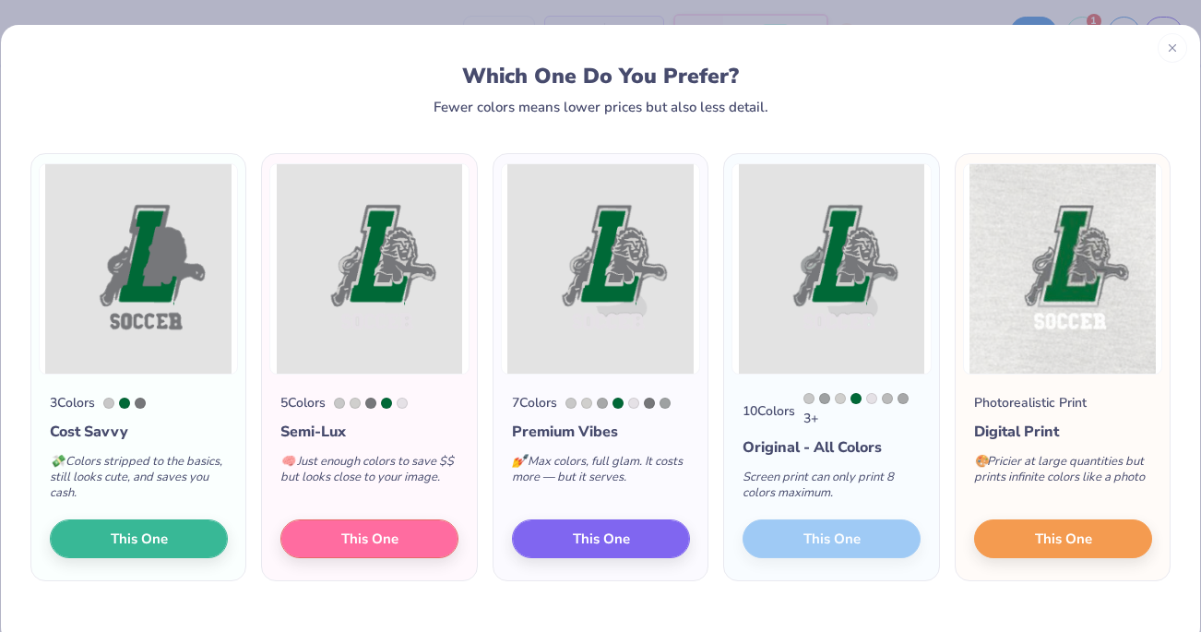
click at [1168, 49] on icon at bounding box center [1172, 48] width 13 height 13
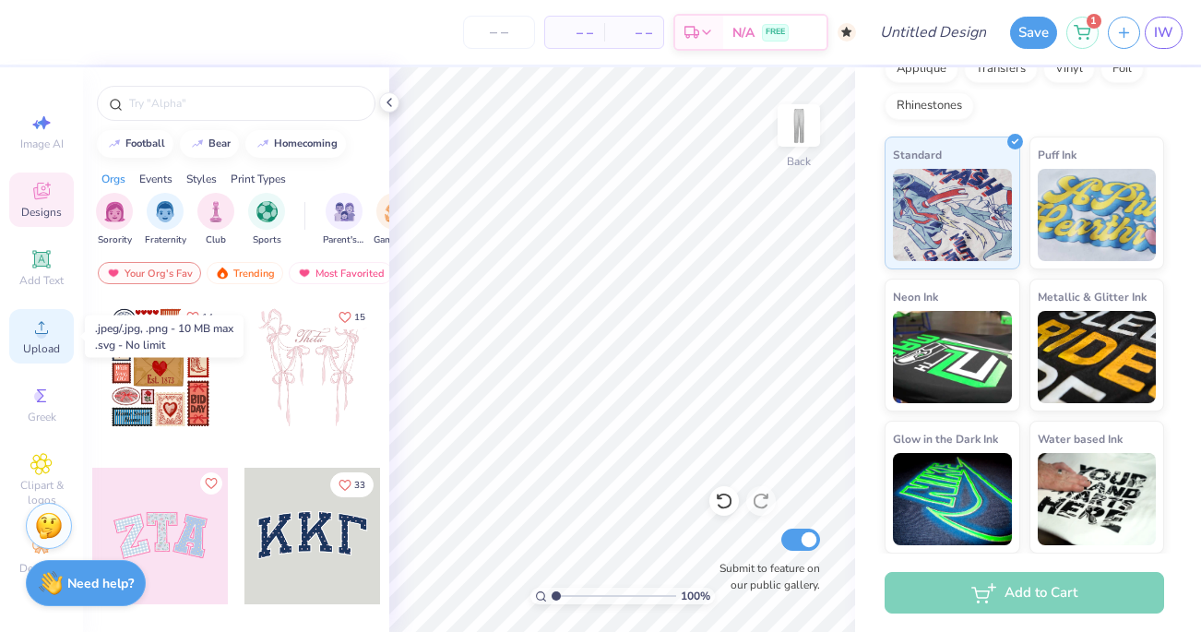
click at [28, 320] on div "Upload" at bounding box center [41, 336] width 65 height 54
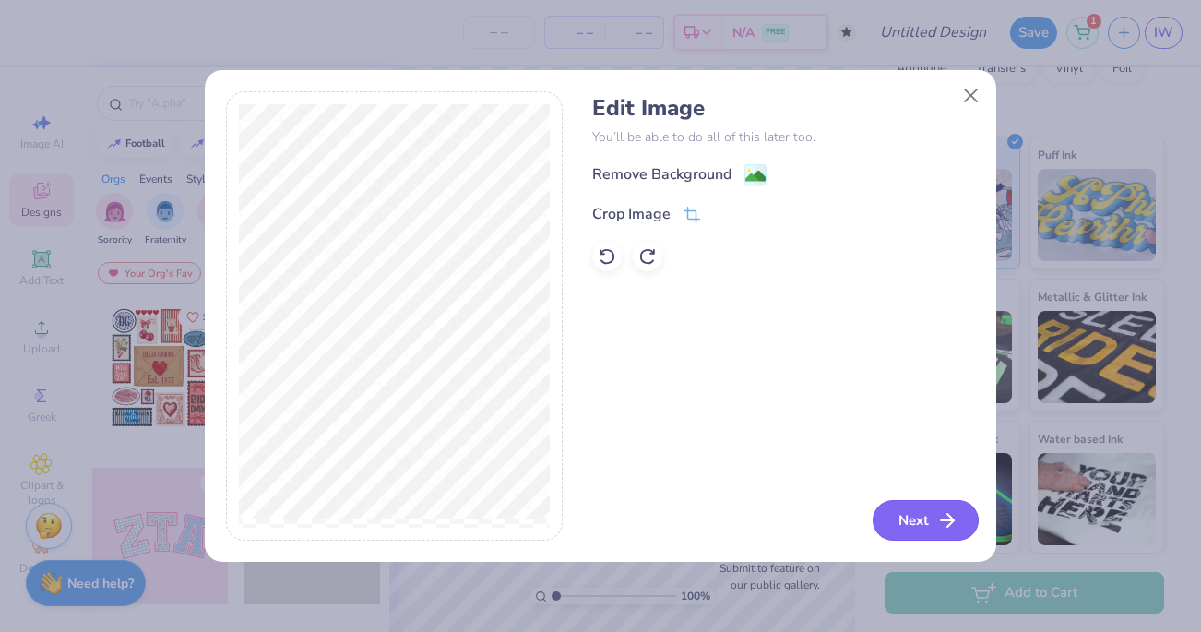
click at [918, 521] on button "Next" at bounding box center [926, 520] width 106 height 41
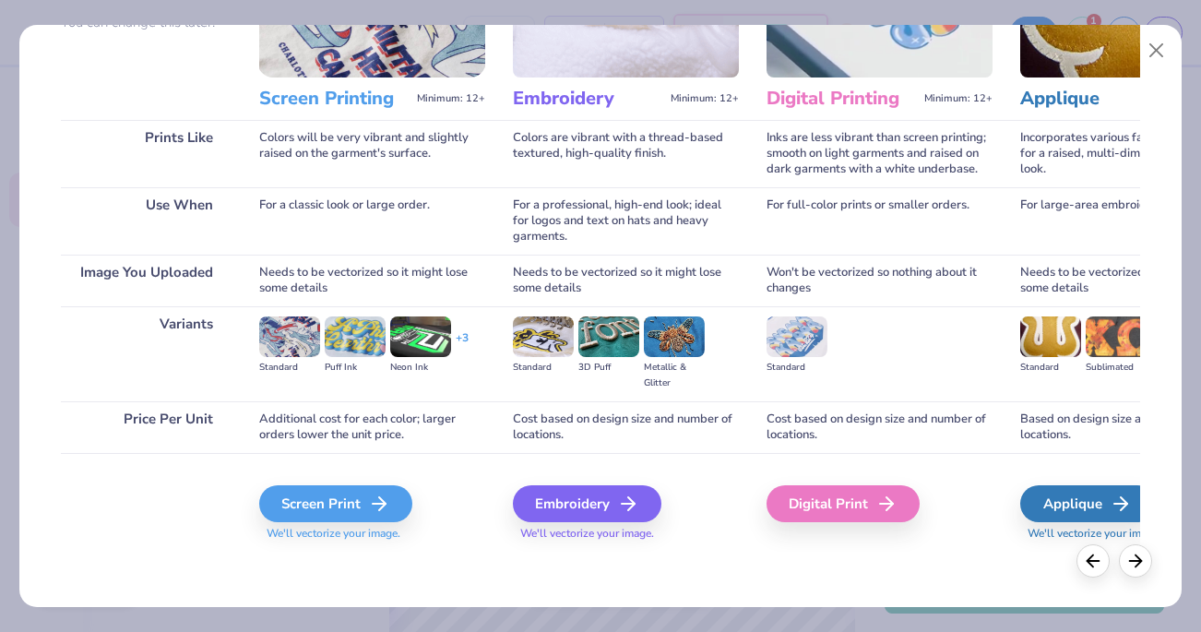
click at [363, 524] on div "Screen Print We'll vectorize your image." at bounding box center [372, 513] width 226 height 56
click at [359, 503] on div "Screen Print" at bounding box center [338, 503] width 153 height 37
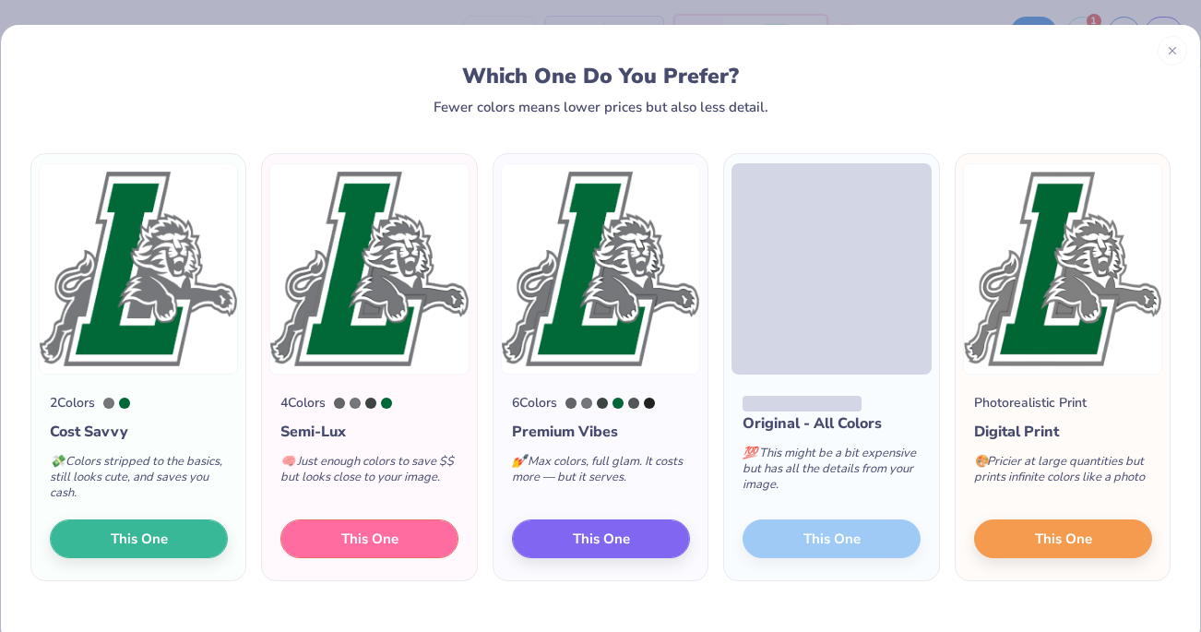
click at [380, 529] on span "This One" at bounding box center [369, 539] width 57 height 21
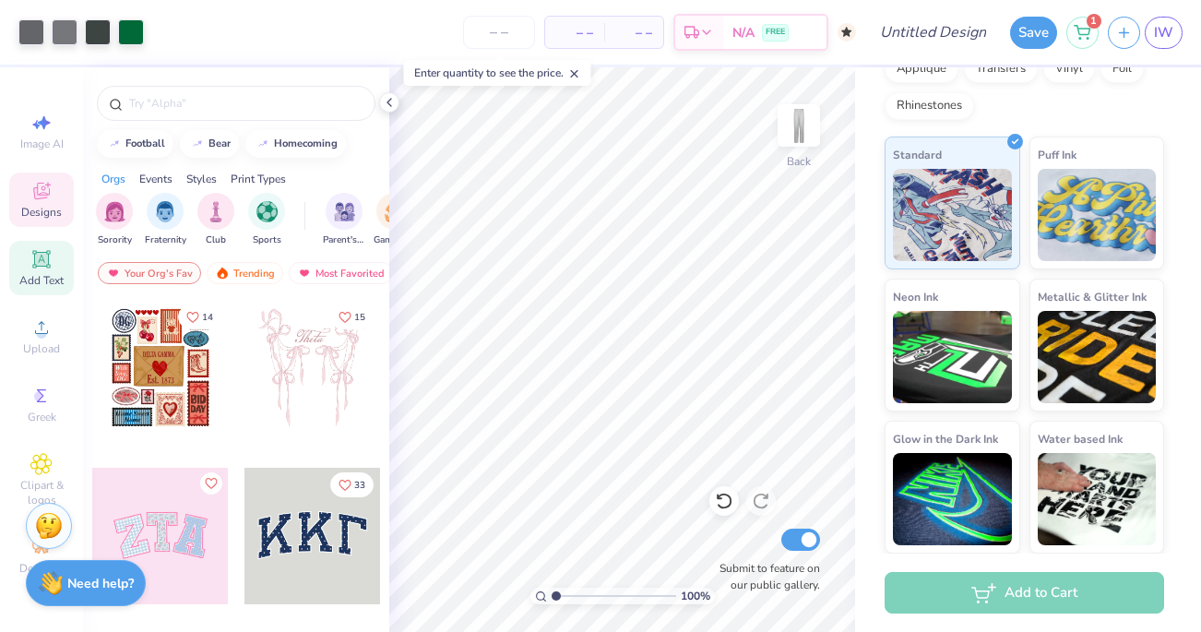
click at [41, 258] on icon at bounding box center [41, 259] width 14 height 14
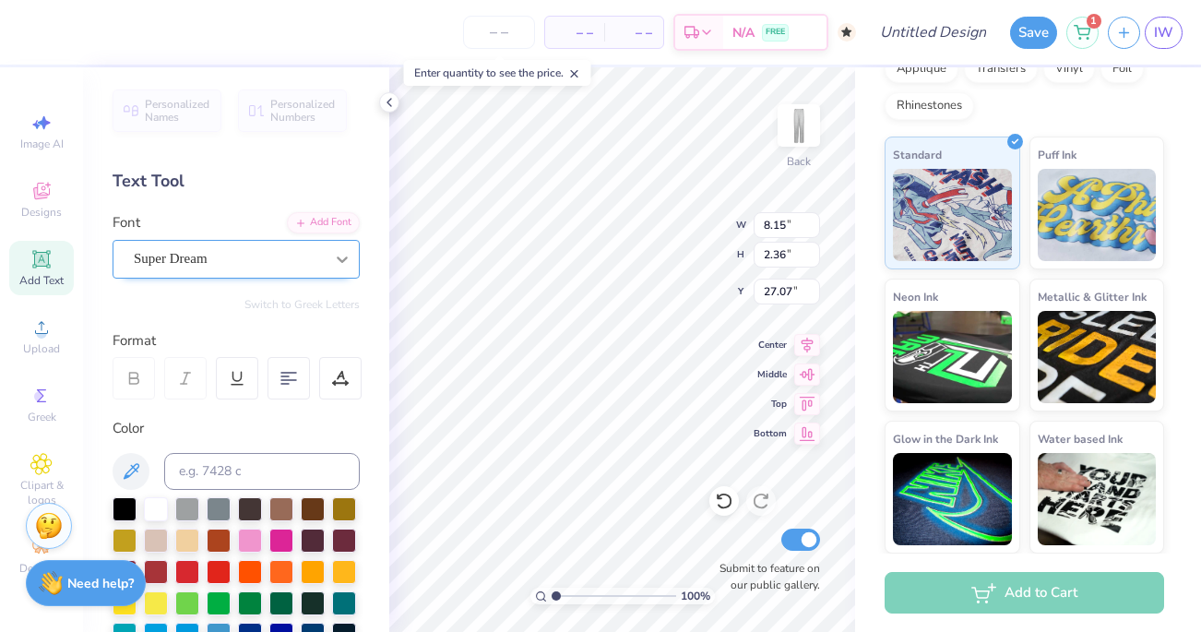
scroll to position [0, 2]
click at [321, 257] on div "Super Dream" at bounding box center [229, 258] width 194 height 29
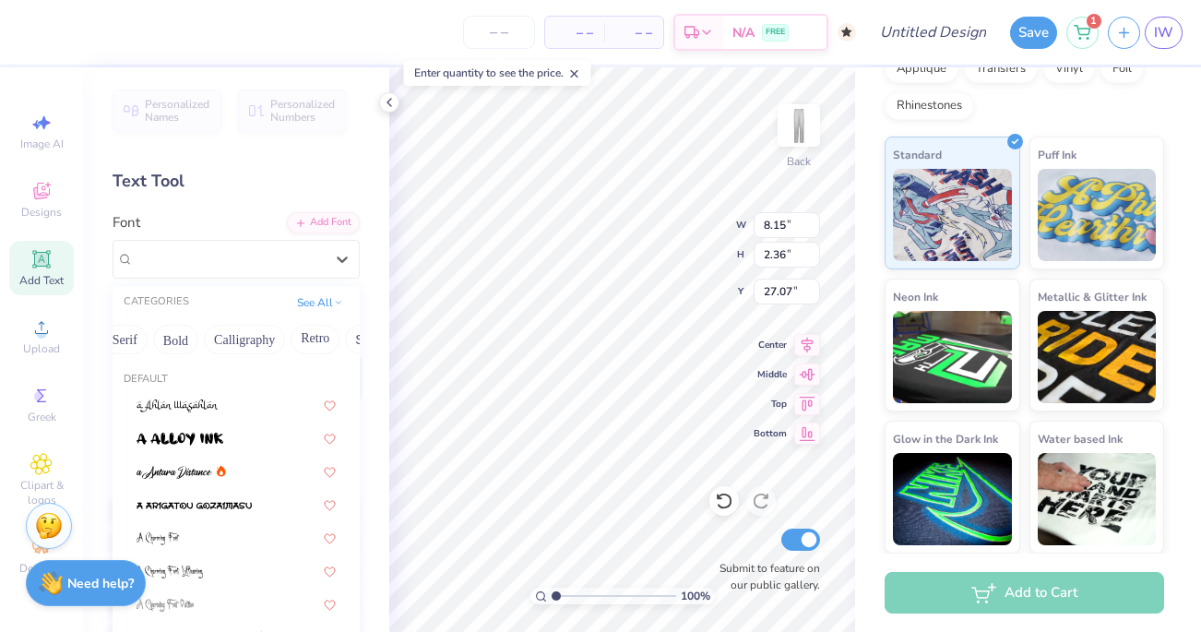
scroll to position [0, 220]
click at [176, 333] on button "Bold" at bounding box center [169, 340] width 45 height 30
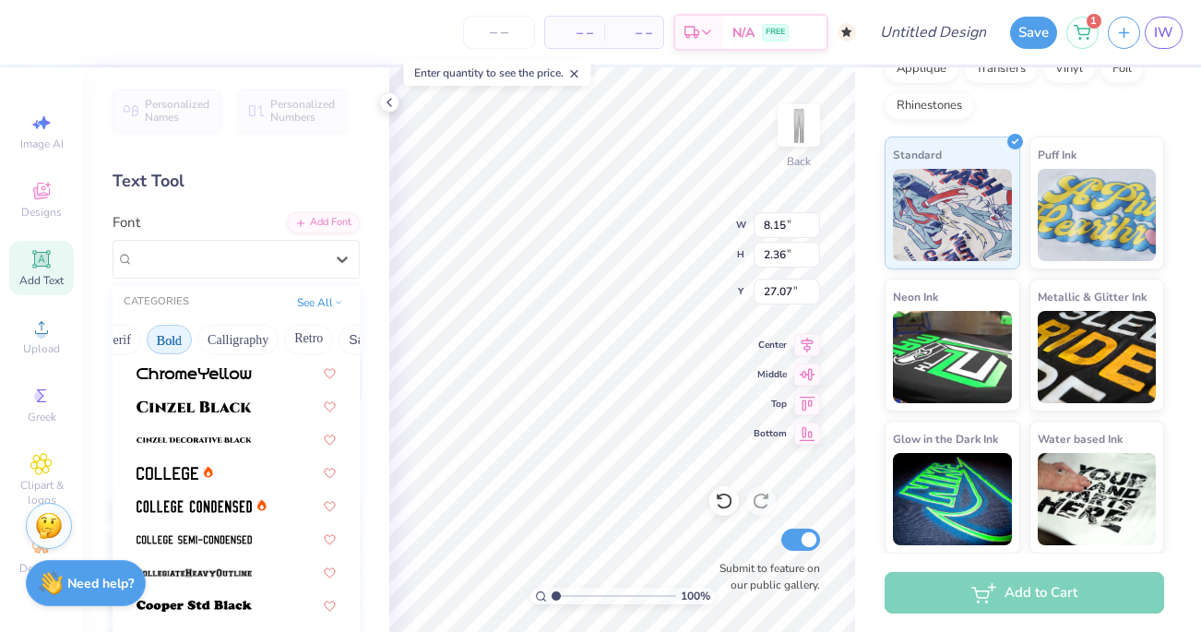
scroll to position [102, 0]
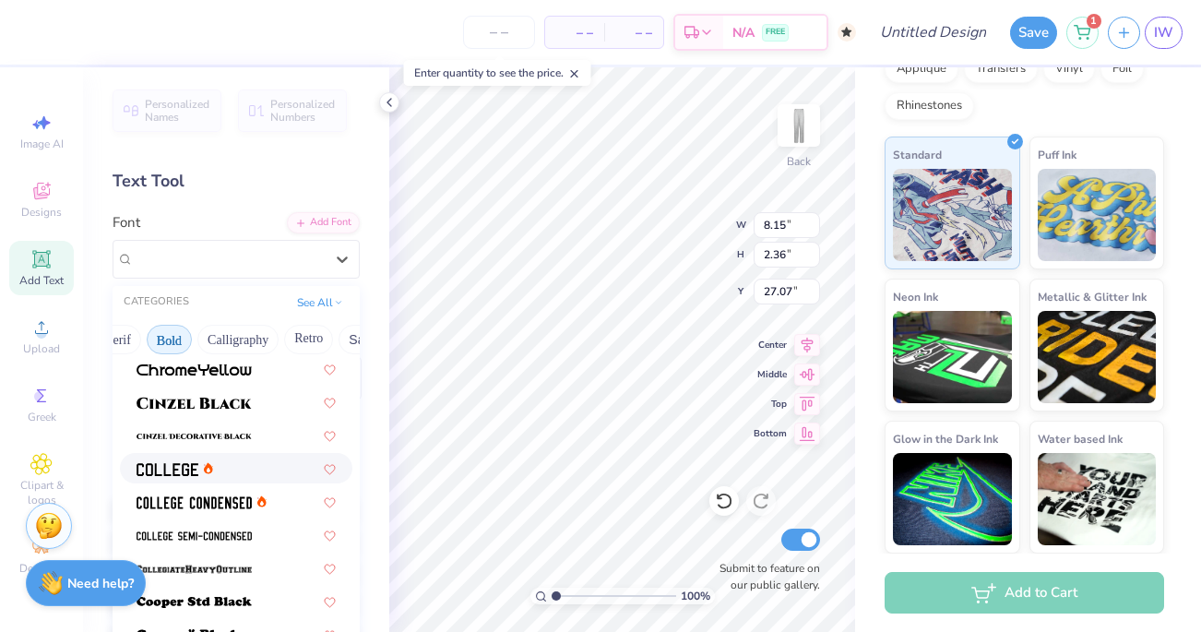
click at [179, 464] on img at bounding box center [168, 469] width 62 height 13
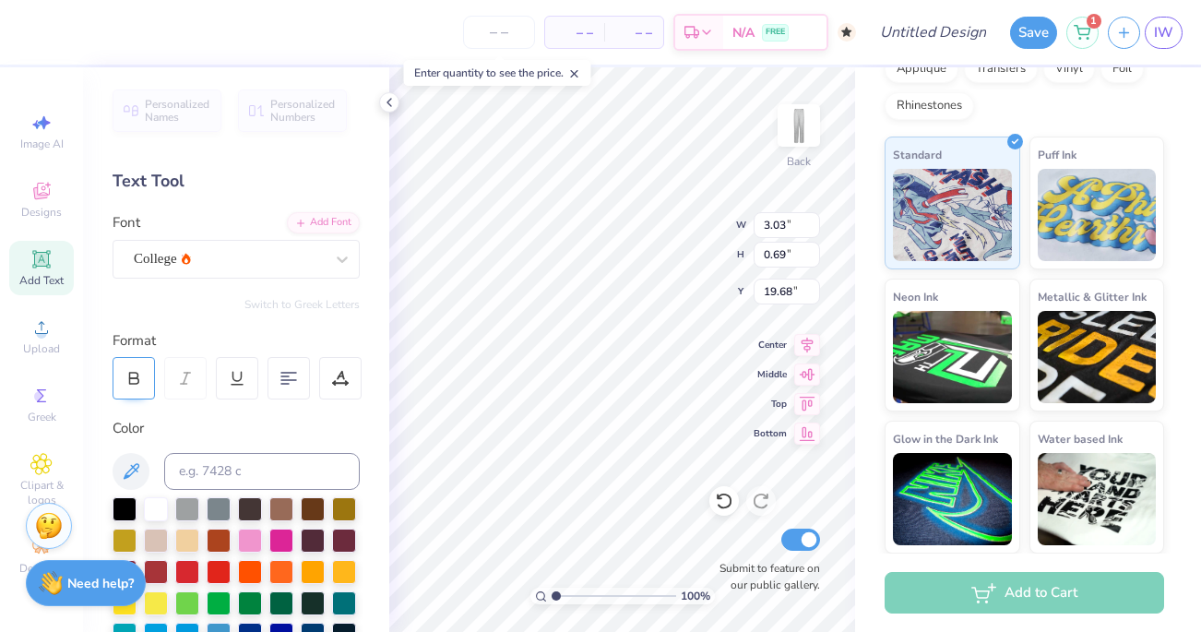
click at [152, 376] on div at bounding box center [134, 378] width 42 height 42
click at [137, 378] on icon at bounding box center [134, 381] width 9 height 6
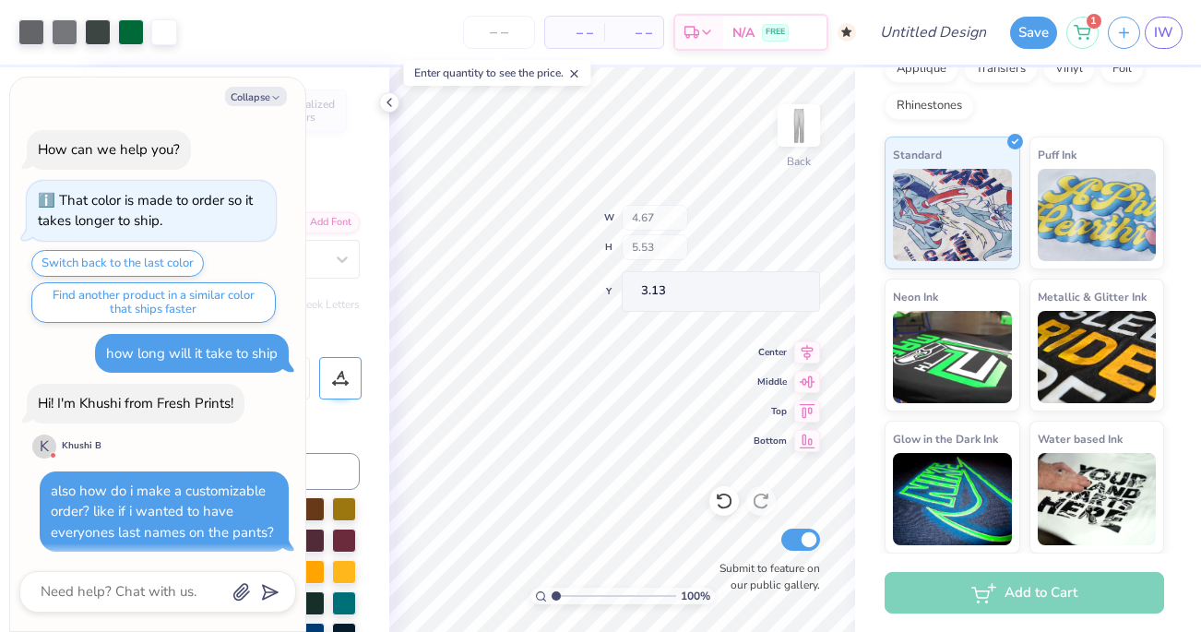
scroll to position [993, 0]
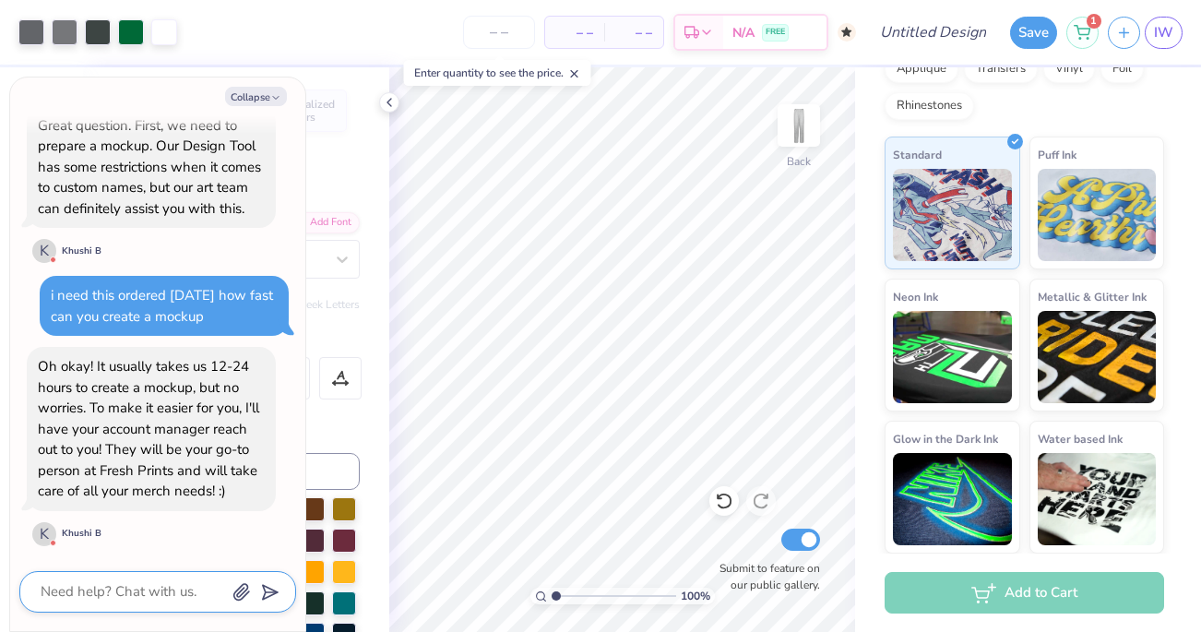
click at [95, 586] on textarea at bounding box center [132, 591] width 187 height 25
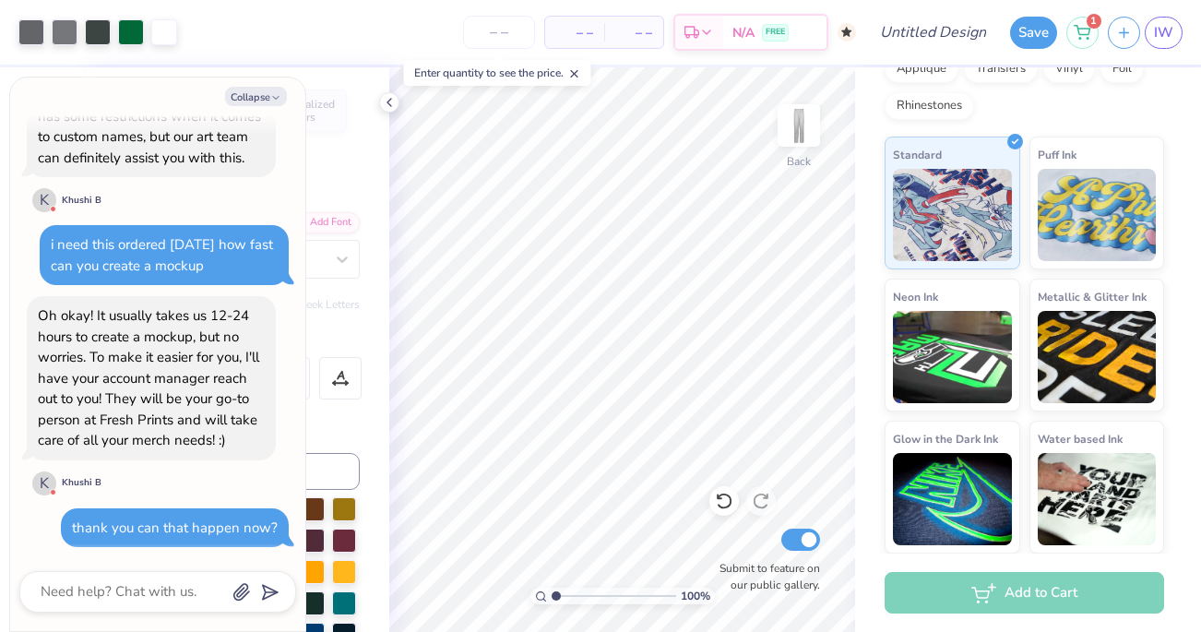
scroll to position [1213, 0]
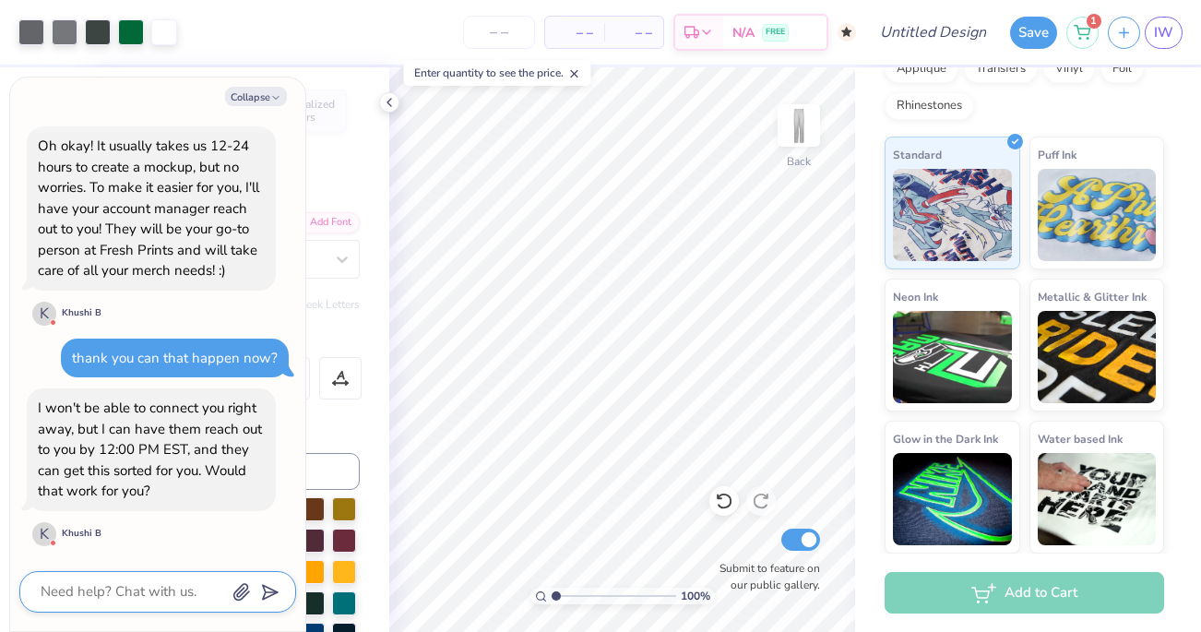
click at [125, 598] on textarea at bounding box center [132, 591] width 187 height 25
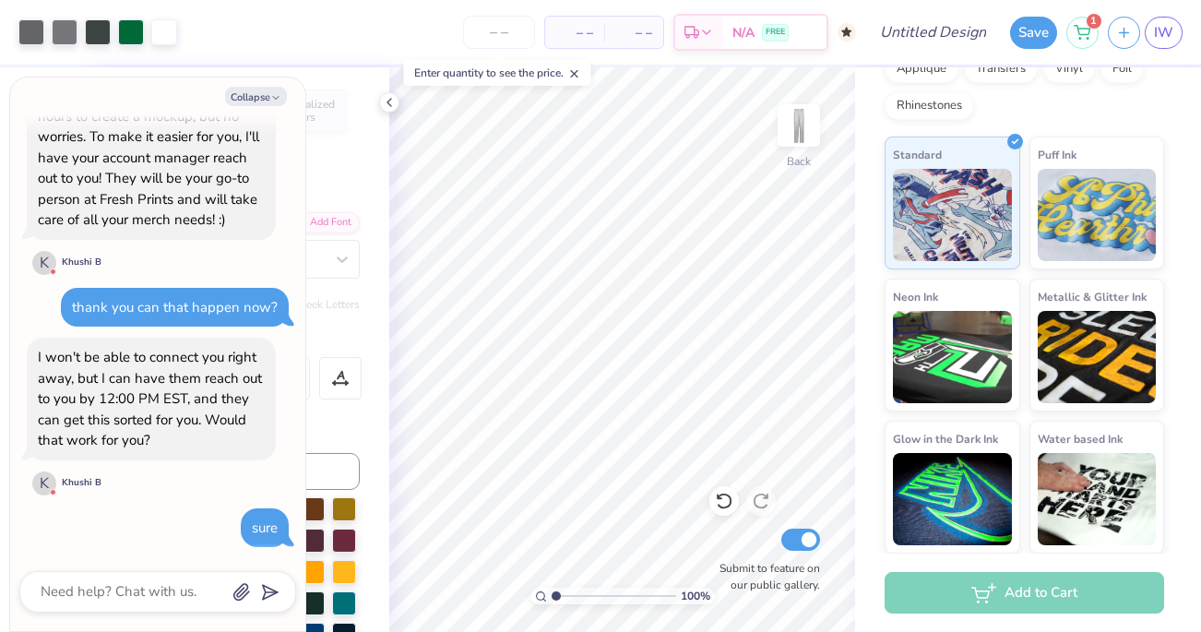
scroll to position [1413, 0]
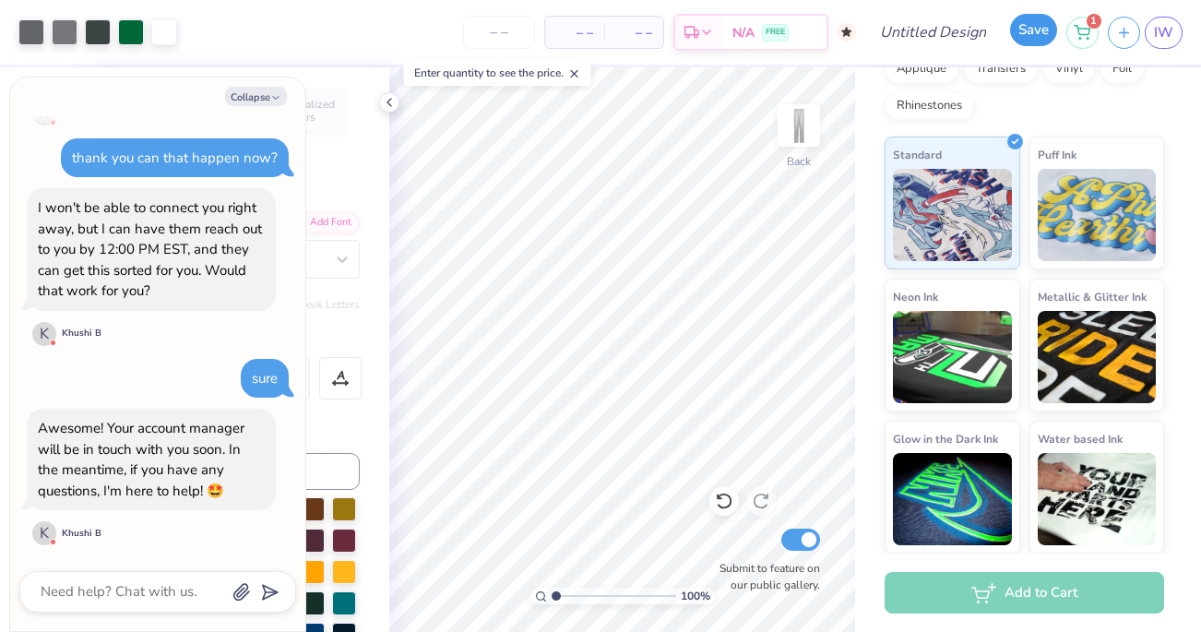
click at [1027, 24] on button "Save" at bounding box center [1033, 30] width 47 height 32
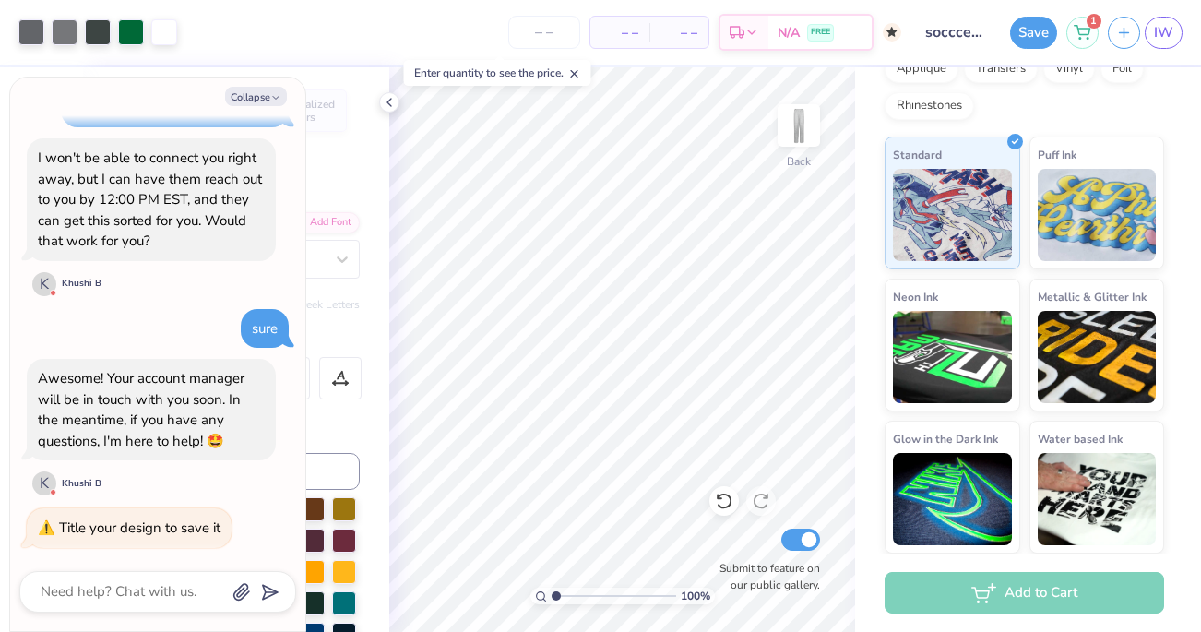
scroll to position [1585, 0]
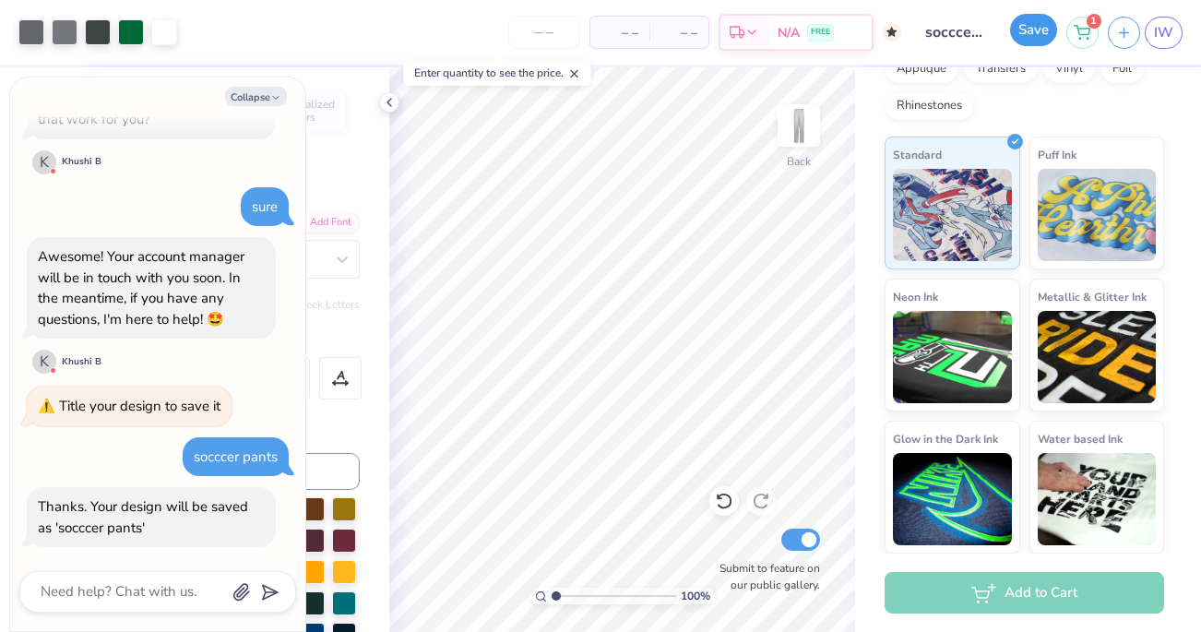
click at [1032, 29] on button "Save" at bounding box center [1033, 30] width 47 height 32
click at [555, 41] on input "number" at bounding box center [544, 32] width 72 height 33
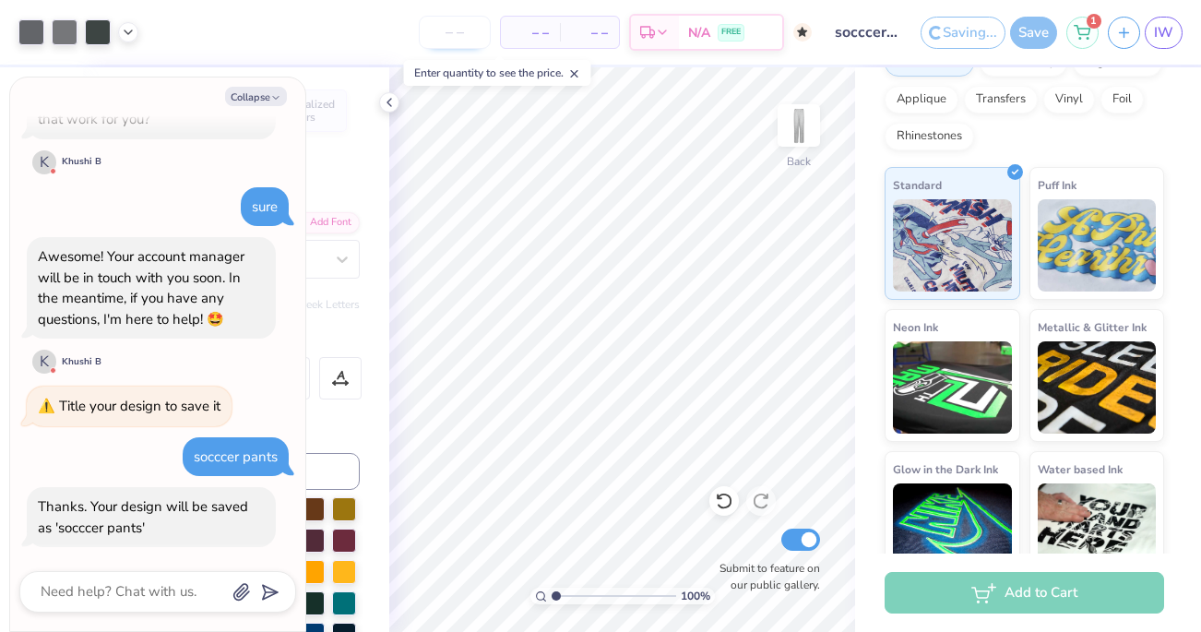
scroll to position [325, 0]
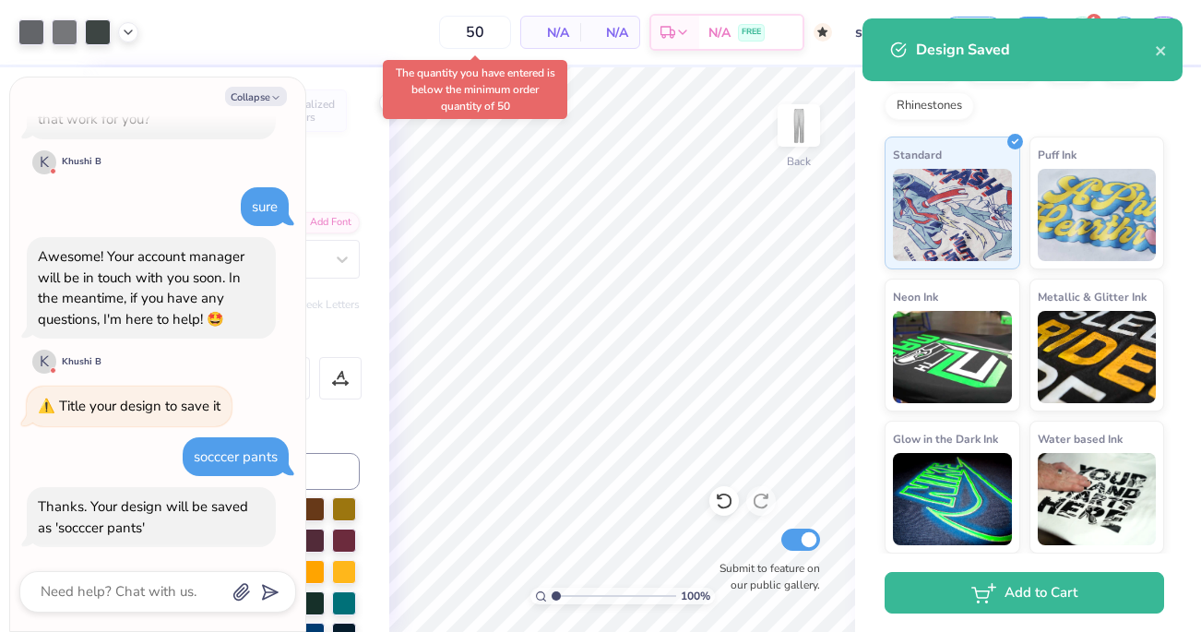
click at [1170, 51] on div "Design Saved" at bounding box center [1023, 49] width 320 height 63
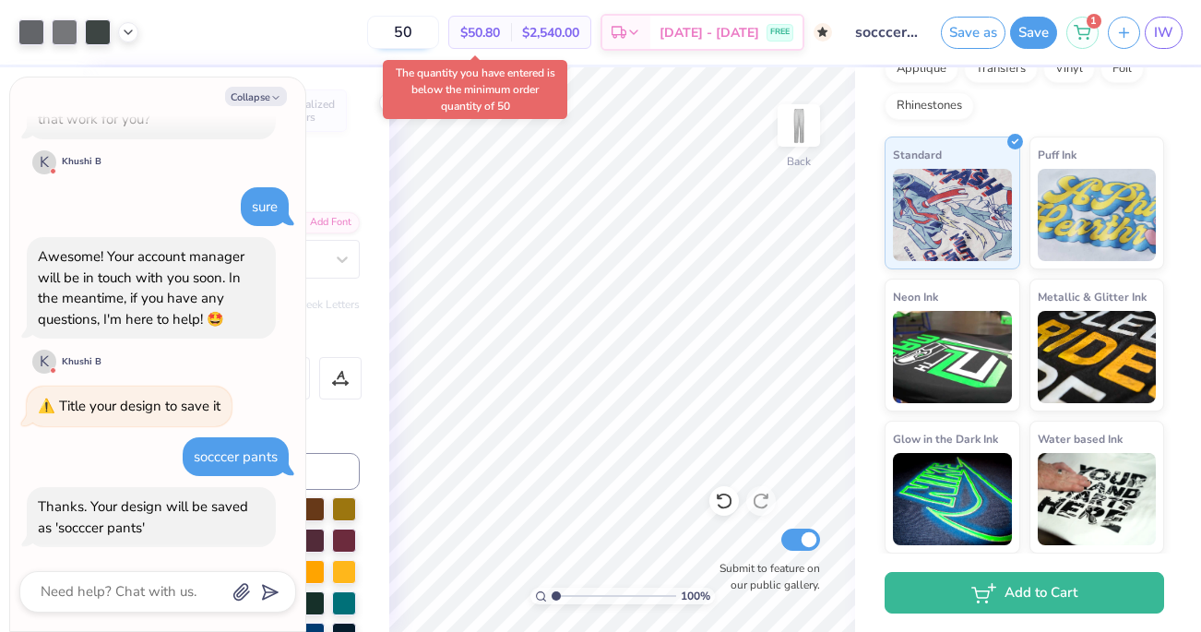
click at [430, 42] on input "50" at bounding box center [403, 32] width 72 height 33
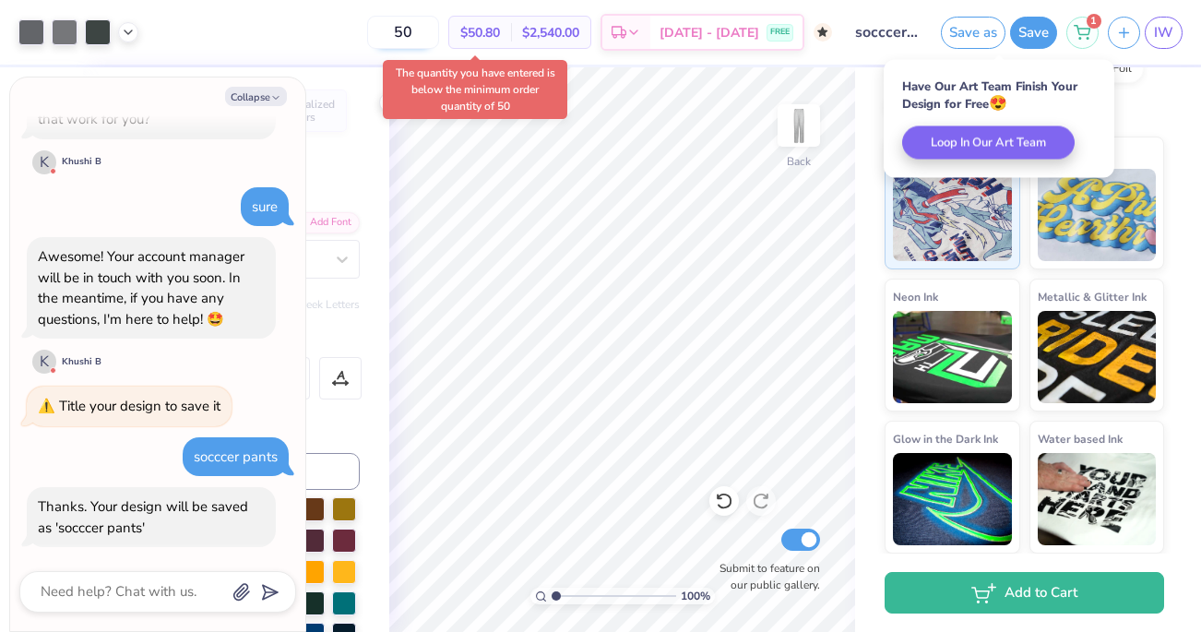
click at [429, 36] on input "50" at bounding box center [403, 32] width 72 height 33
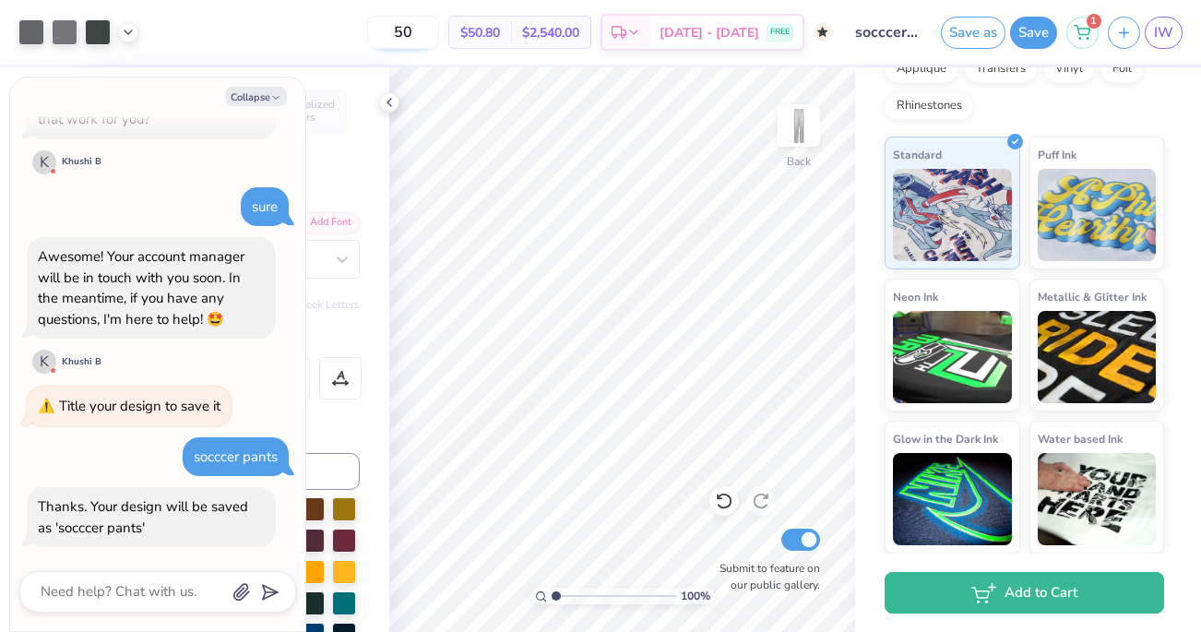
click at [439, 34] on input "50" at bounding box center [403, 32] width 72 height 33
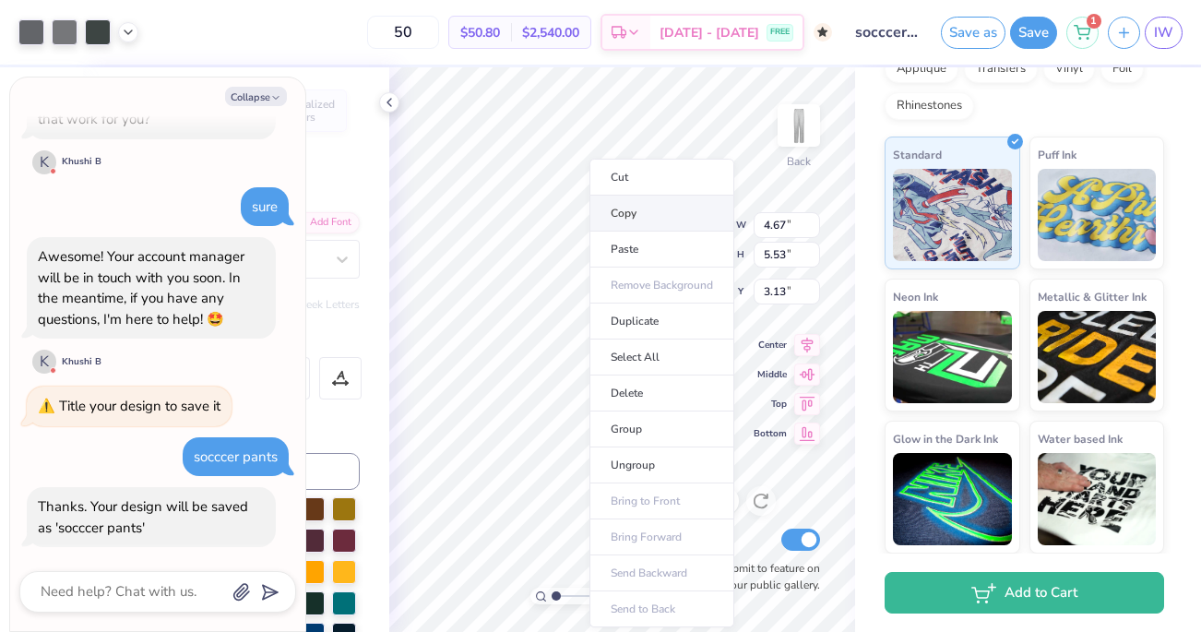
click at [627, 211] on li "Copy" at bounding box center [662, 214] width 145 height 36
